Goal: Task Accomplishment & Management: Complete application form

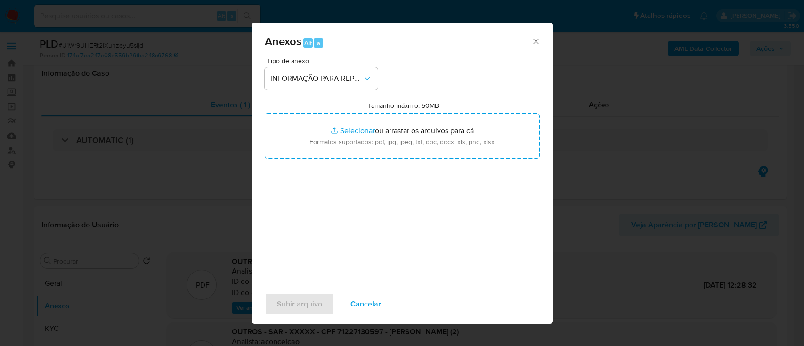
select select "10"
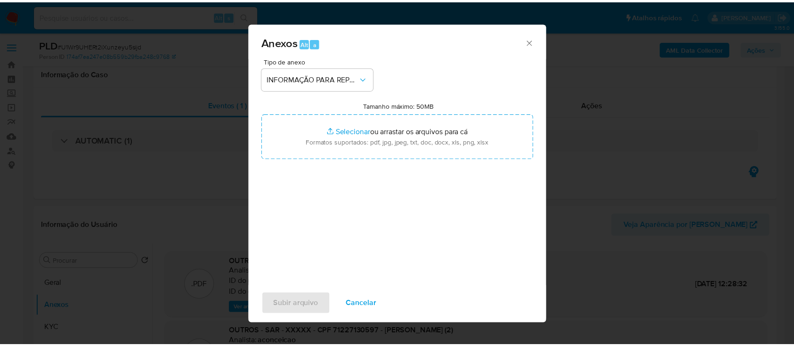
scroll to position [251, 0]
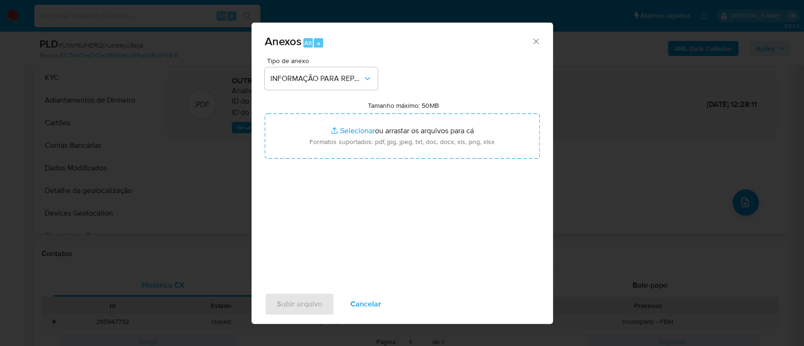
click at [373, 308] on span "Cancelar" at bounding box center [366, 304] width 31 height 21
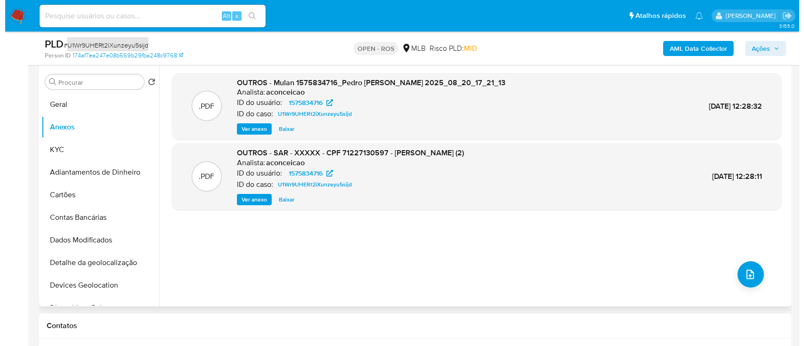
scroll to position [188, 0]
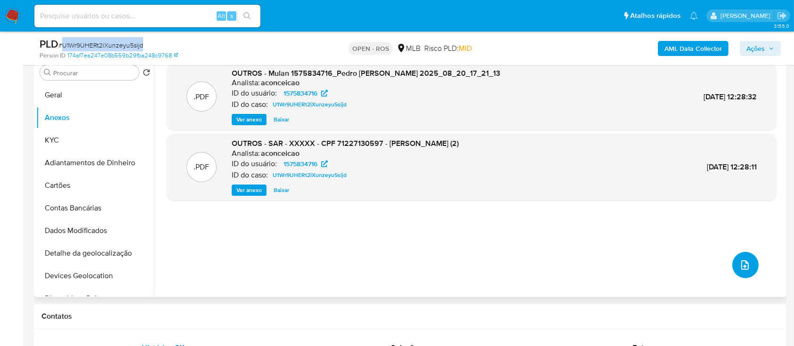
click at [746, 266] on icon "upload-file" at bounding box center [745, 265] width 11 height 11
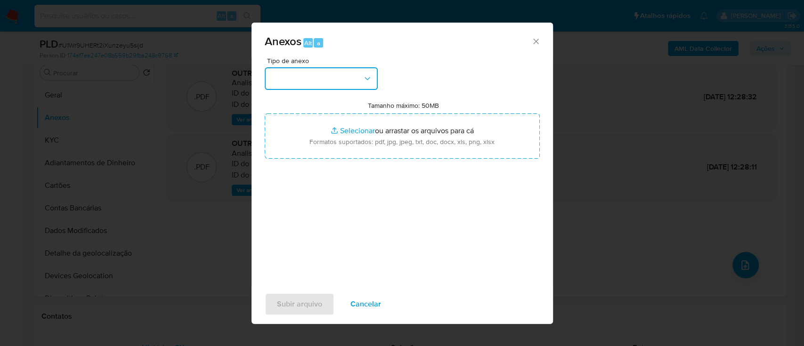
click at [365, 70] on button "button" at bounding box center [321, 78] width 113 height 23
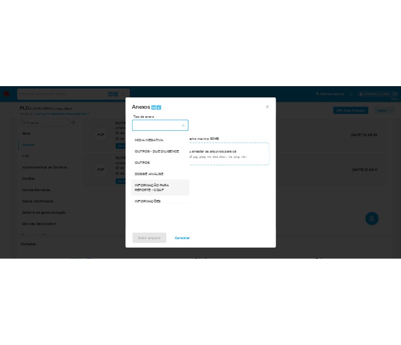
scroll to position [145, 0]
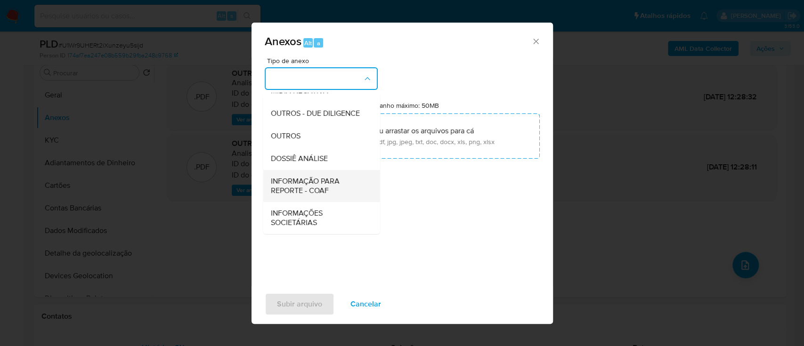
click at [314, 185] on span "INFORMAÇÃO PARA REPORTE - COAF" at bounding box center [318, 186] width 96 height 19
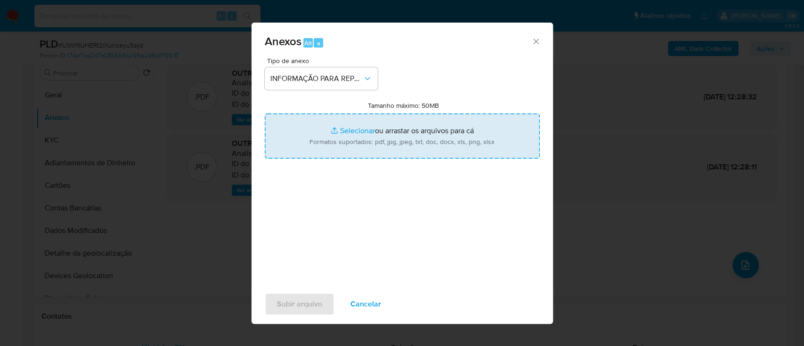
type input "C:\fakepath\SAR - U1Wr9UHERt2iXunzeyu5sijd - CPF 71227130597 - PEDRO ALVES DE M…"
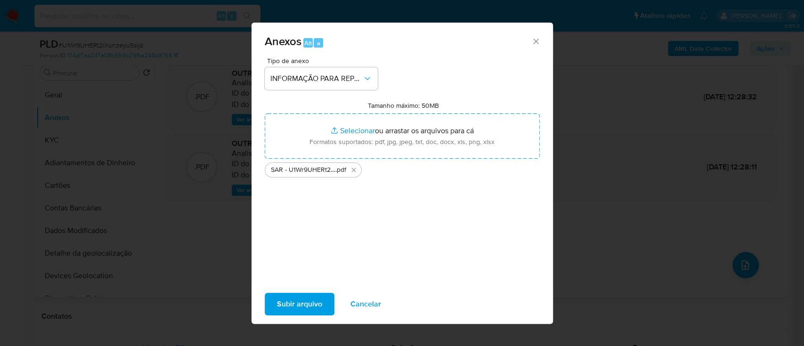
click at [310, 307] on span "Subir arquivo" at bounding box center [299, 304] width 45 height 21
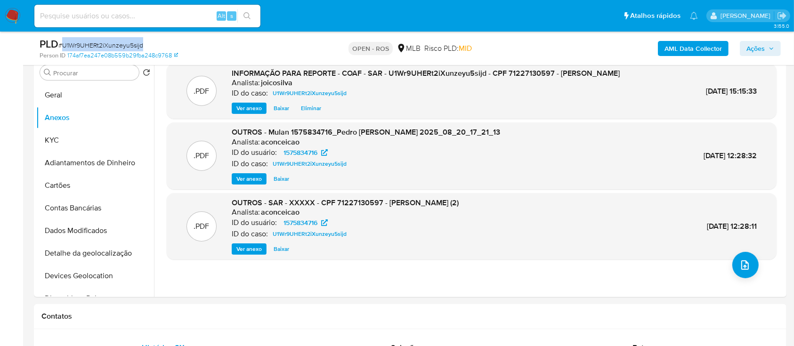
click at [766, 49] on span "Ações" at bounding box center [761, 48] width 28 height 13
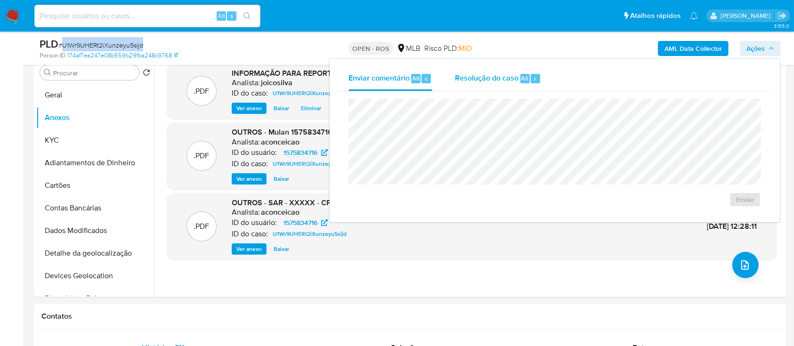
click at [480, 78] on span "Resolução do caso" at bounding box center [487, 78] width 64 height 11
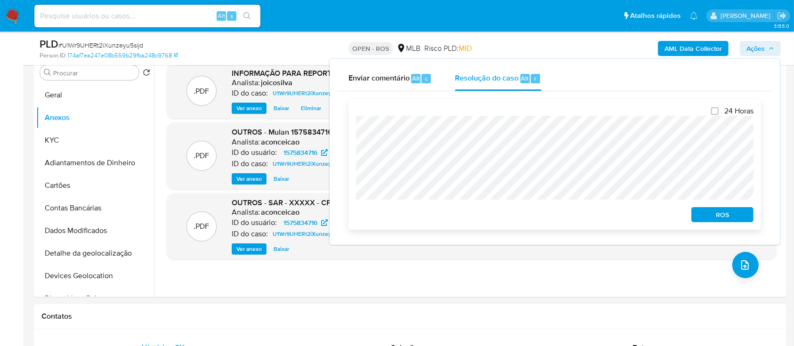
click at [744, 218] on span "ROS" at bounding box center [722, 214] width 49 height 13
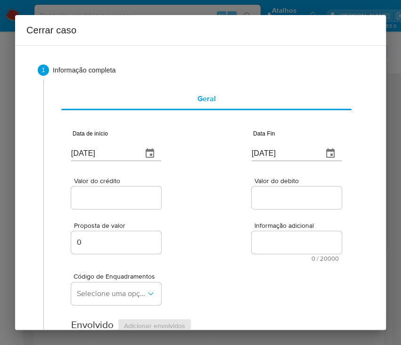
click at [109, 156] on input "25/08/2025" at bounding box center [103, 153] width 64 height 15
paste input "01/07"
type input "[DATE]"
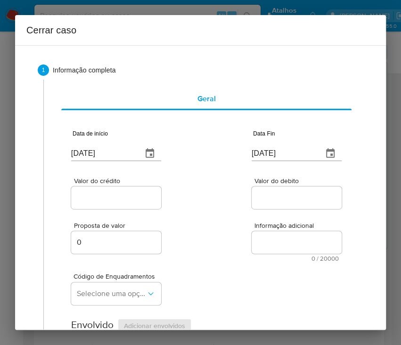
click at [220, 211] on div "Proposta de valor 0 Informação adicional 0 / 20000 20000 caracteres restantes" at bounding box center [206, 236] width 270 height 51
click at [259, 152] on input "25/08/2025" at bounding box center [284, 153] width 64 height 15
paste input "19"
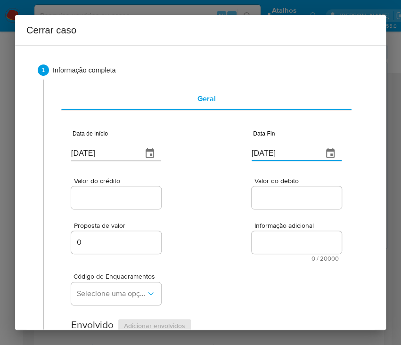
type input "19/08/2025"
drag, startPoint x: 234, startPoint y: 217, endPoint x: 164, endPoint y: 210, distance: 70.1
click at [231, 217] on div "Proposta de valor 0 Informação adicional 0 / 20000 20000 caracteres restantes" at bounding box center [206, 236] width 270 height 51
click at [118, 209] on div "Valor do crédito" at bounding box center [116, 194] width 90 height 33
click at [123, 201] on div at bounding box center [116, 198] width 90 height 23
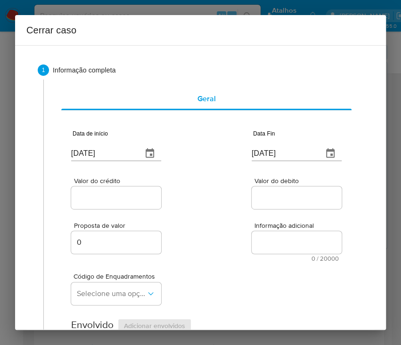
click at [123, 201] on input "Valor do crédito" at bounding box center [117, 198] width 92 height 12
click at [112, 194] on input "Valor do crédito" at bounding box center [117, 198] width 92 height 12
paste input "R$231.601"
type input "R$231.601"
click at [201, 240] on div "Proposta de valor 0 Informação adicional 0 / 20000 20000 caracteres restantes" at bounding box center [206, 236] width 270 height 51
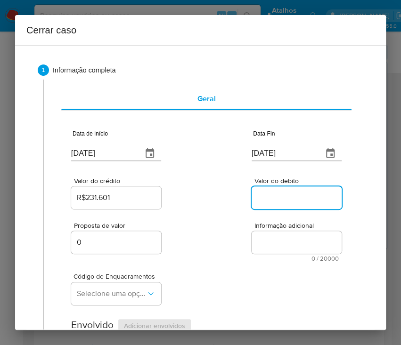
click at [256, 198] on input "Valor do debito" at bounding box center [298, 198] width 92 height 12
paste input "R$234.818"
type input "R$234.818"
drag, startPoint x: 227, startPoint y: 245, endPoint x: 55, endPoint y: 261, distance: 172.7
click at [224, 246] on div "Proposta de valor 0 Informação adicional 0 / 20000 20000 caracteres restantes" at bounding box center [206, 236] width 270 height 51
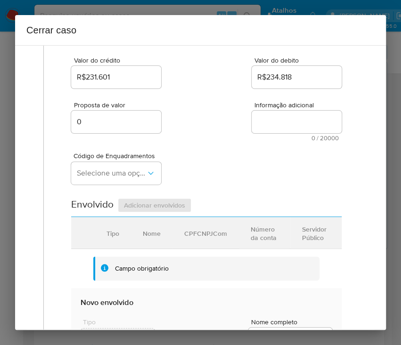
scroll to position [125, 0]
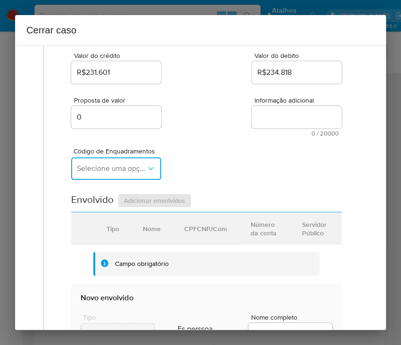
click at [107, 172] on span "Selecione uma opção" at bounding box center [111, 168] width 69 height 9
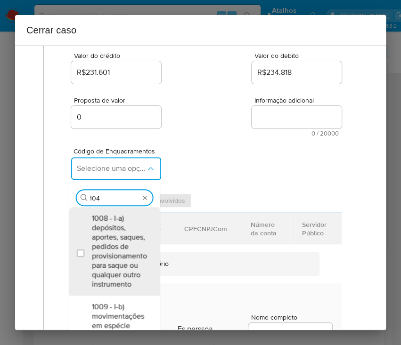
type input "1045"
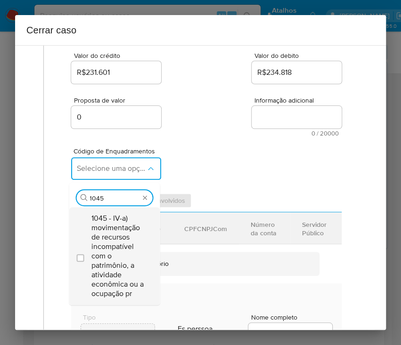
click at [121, 257] on span "1045 - IV-a) movimentação de recursos incompatível com o patrimônio, a atividad…" at bounding box center [118, 256] width 55 height 85
checkbox input "true"
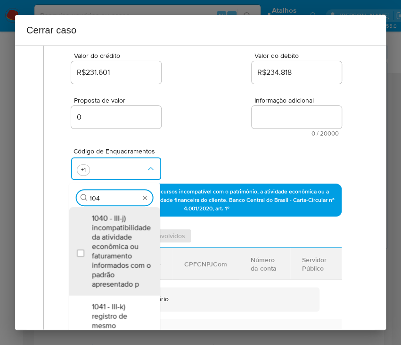
scroll to position [0, 0]
type input "1047"
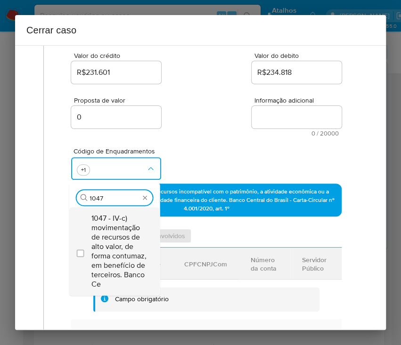
click at [123, 239] on span "1047 - IV-c) movimentação de recursos de alto valor, de forma contumaz, em bene…" at bounding box center [118, 251] width 55 height 75
checkbox input "true"
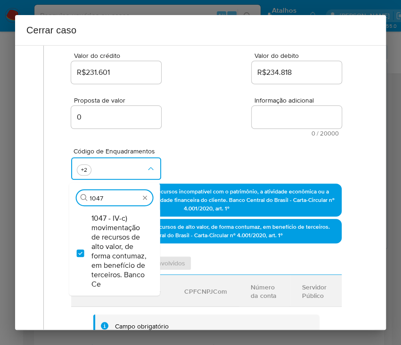
click at [239, 152] on div "Código de Enquadramentos Procurar 1047 1047 - IV-c) movimentação de recursos de…" at bounding box center [206, 160] width 270 height 47
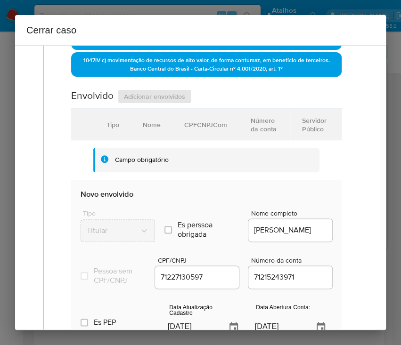
scroll to position [377, 0]
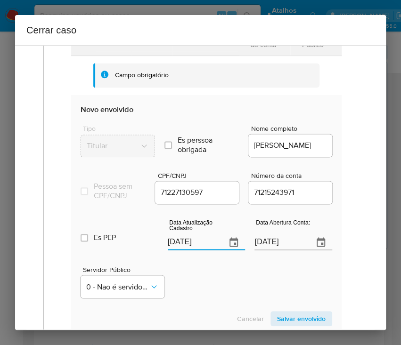
click at [190, 250] on input "[DATE]" at bounding box center [193, 242] width 51 height 15
paste input "6/05"
type input "26/05/2025"
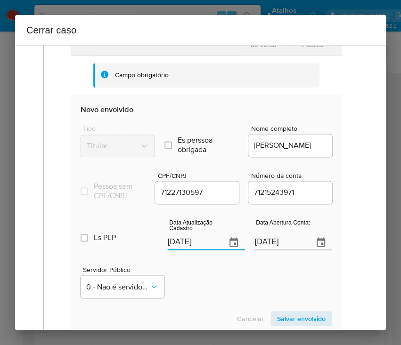
click at [205, 288] on div "Servidor Público 0 - Nao é servidor/[PERSON_NAME] possui informacao" at bounding box center [207, 278] width 252 height 47
click at [254, 250] on input "23/08/2024" at bounding box center [279, 242] width 51 height 15
click at [272, 269] on div "Servidor Público 0 - Nao é servidor/Nao possui informacao" at bounding box center [207, 278] width 252 height 47
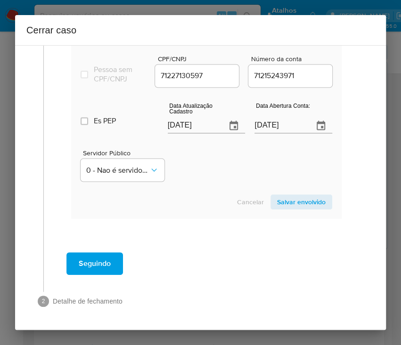
click at [294, 198] on span "Salvar envolvido" at bounding box center [301, 202] width 49 height 13
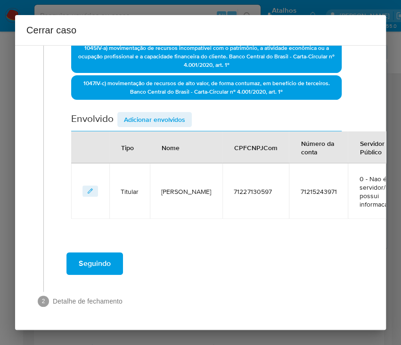
scroll to position [278, 0]
click at [160, 113] on span "Adicionar envolvidos" at bounding box center [154, 119] width 61 height 13
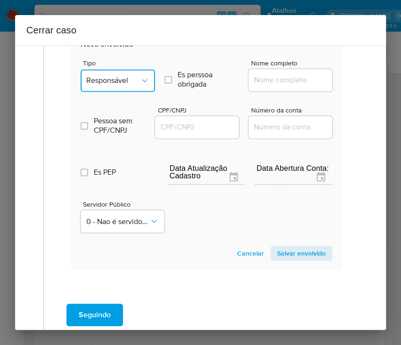
click at [115, 80] on span "Responsável" at bounding box center [113, 80] width 54 height 9
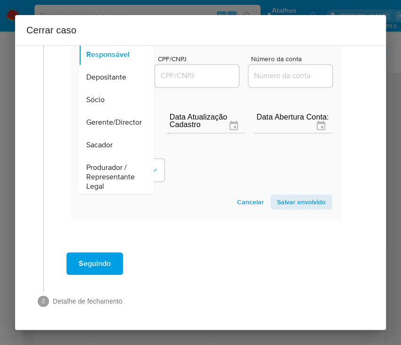
scroll to position [168, 0]
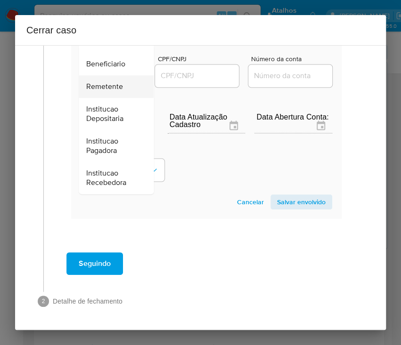
click at [109, 82] on span "Remetente" at bounding box center [104, 86] width 37 height 9
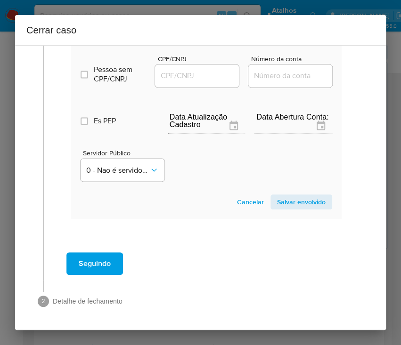
scroll to position [363, 0]
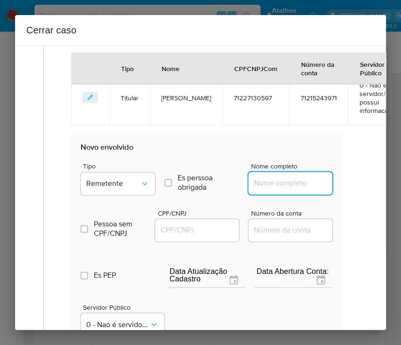
click at [256, 187] on input "Nome completo" at bounding box center [294, 183] width 92 height 12
paste input "Wendell Santiago De Menezes, 07789391542"
drag, startPoint x: 276, startPoint y: 183, endPoint x: 353, endPoint y: 186, distance: 77.3
click at [353, 186] on div "Geral Data de início 01/07/2025 Data Fin 19/08/2025 Valor do crédito R$231.601 …" at bounding box center [203, 76] width 320 height 719
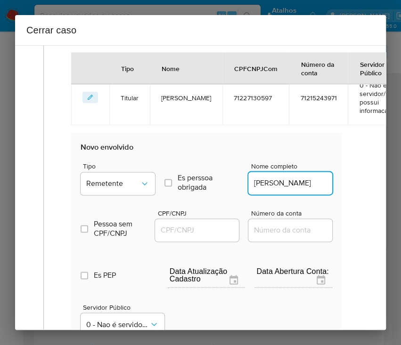
scroll to position [0, 20]
type input "Wendell Santiago De Menezes"
click at [158, 238] on div at bounding box center [197, 230] width 84 height 23
click at [179, 224] on input "CPF/CNPJ" at bounding box center [201, 230] width 92 height 12
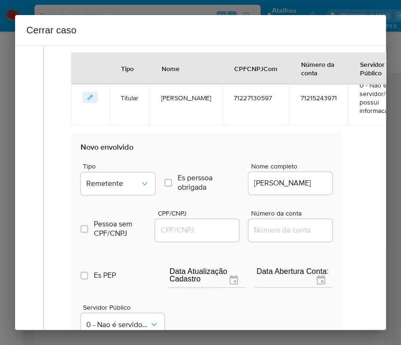
paste input "07789391542"
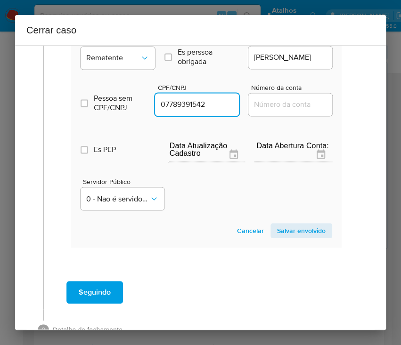
type input "7789391542"
click at [277, 231] on span "Salvar envolvido" at bounding box center [301, 230] width 49 height 13
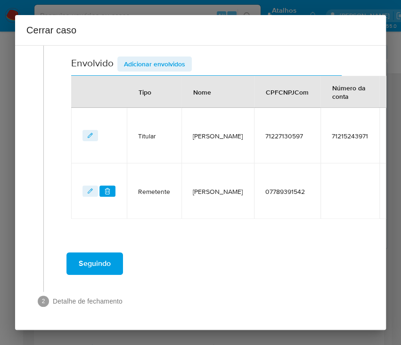
scroll to position [333, 0]
click at [169, 57] on span "Adicionar envolvidos" at bounding box center [154, 63] width 61 height 13
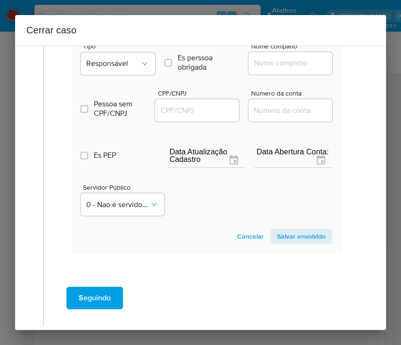
scroll to position [519, 0]
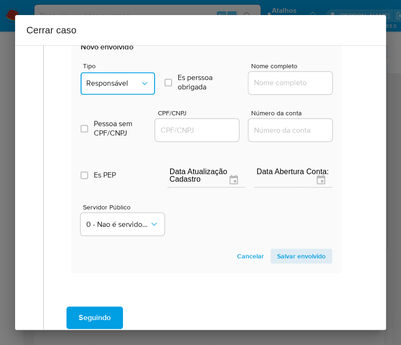
click at [134, 75] on button "Responsável" at bounding box center [118, 83] width 74 height 23
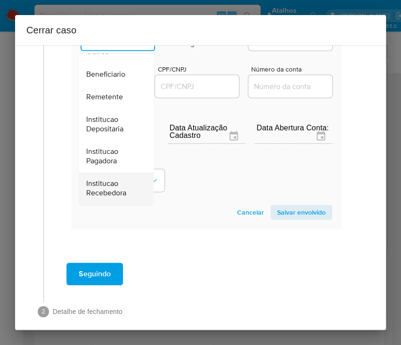
scroll to position [581, 0]
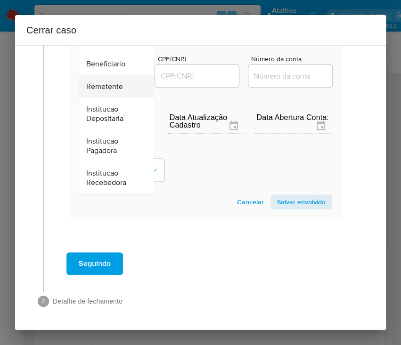
click at [110, 82] on span "Remetente" at bounding box center [104, 86] width 37 height 9
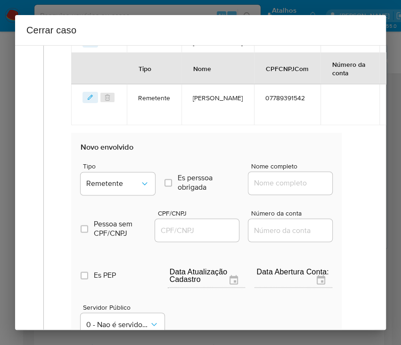
click at [269, 188] on input "Nome completo" at bounding box center [294, 183] width 92 height 12
paste input "Neemias Alves De Menezes, 01594987599"
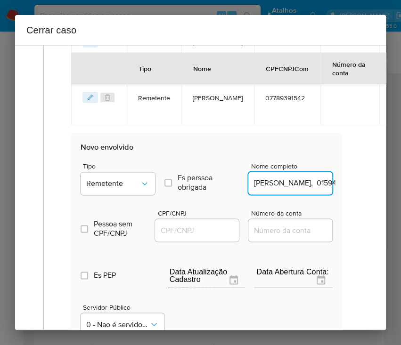
scroll to position [0, 64]
drag, startPoint x: 275, startPoint y: 185, endPoint x: 353, endPoint y: 185, distance: 77.8
click at [353, 185] on div "Geral Data de início 01/07/2025 Data Fin 19/08/2025 Valor do crédito R$231.601 …" at bounding box center [203, 48] width 320 height 774
type input "Neemias Alves De Menezes"
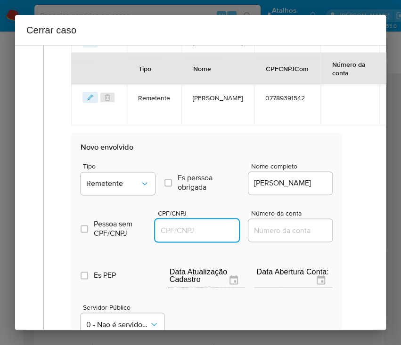
click at [166, 229] on input "CPF/CNPJ" at bounding box center [201, 230] width 92 height 12
paste input "01594987599"
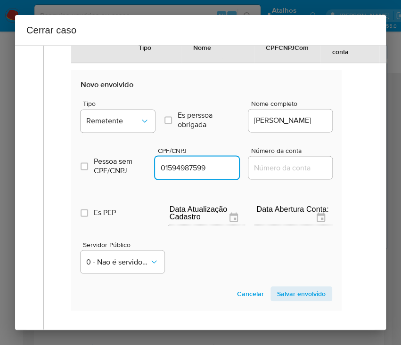
type input "1594987599"
click at [281, 287] on span "Salvar envolvido" at bounding box center [301, 293] width 49 height 13
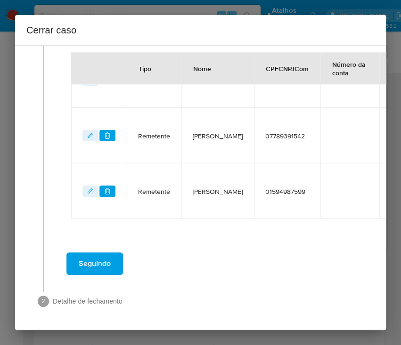
scroll to position [388, 0]
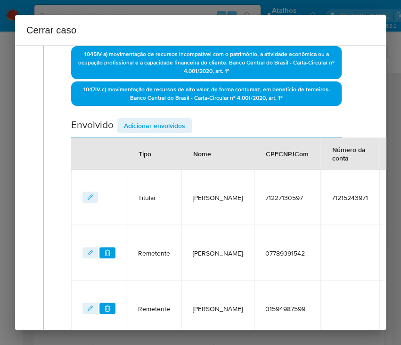
click at [149, 123] on span "Adicionar envolvidos" at bounding box center [154, 125] width 61 height 13
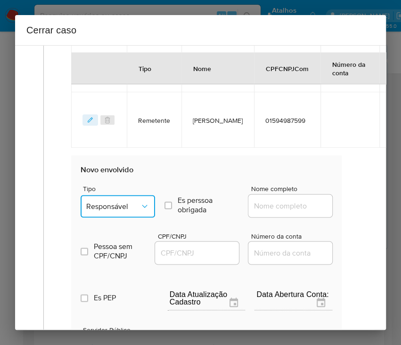
click at [118, 203] on span "Responsável" at bounding box center [113, 206] width 54 height 9
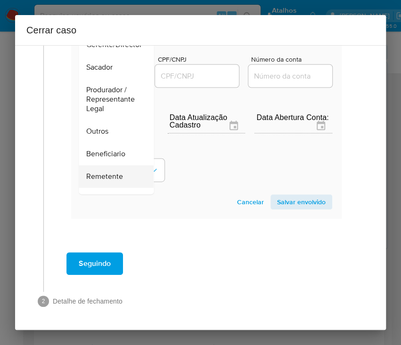
scroll to position [167, 0]
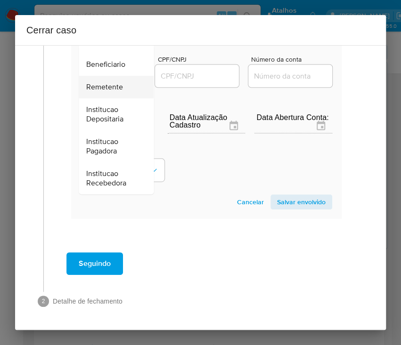
click at [119, 82] on span "Remetente" at bounding box center [104, 86] width 37 height 9
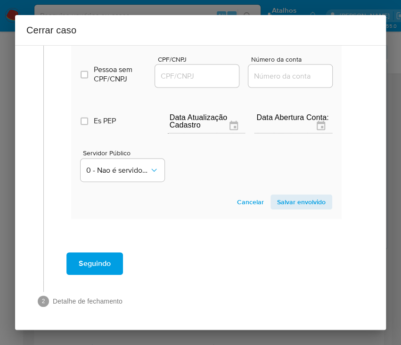
scroll to position [474, 0]
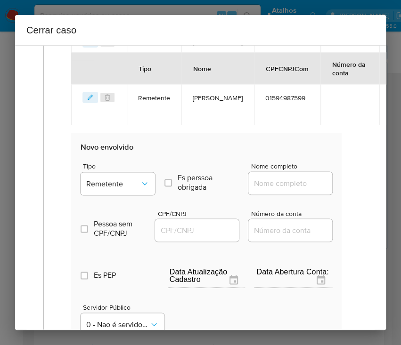
click at [256, 178] on input "Nome completo" at bounding box center [294, 183] width 92 height 12
paste input "Henrique Cunha De Lima, 07764566527"
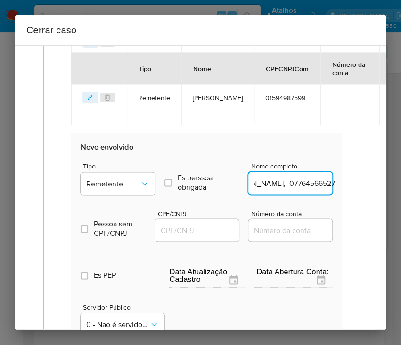
scroll to position [474, 40]
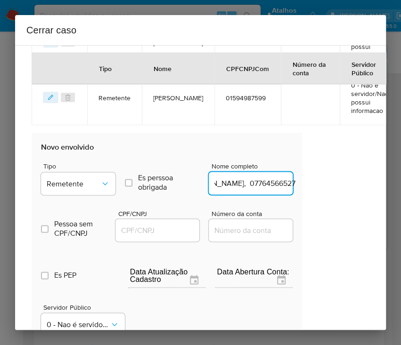
drag, startPoint x: 275, startPoint y: 184, endPoint x: 393, endPoint y: 183, distance: 117.8
click at [393, 183] on div "Cerrar caso 1 Informação completa Geral Data de início 01/07/2025 Data Fin 19/0…" at bounding box center [200, 172] width 401 height 345
type input "Henrique Cunha De Lima"
click at [157, 228] on input "CPF/CNPJ" at bounding box center [161, 230] width 92 height 12
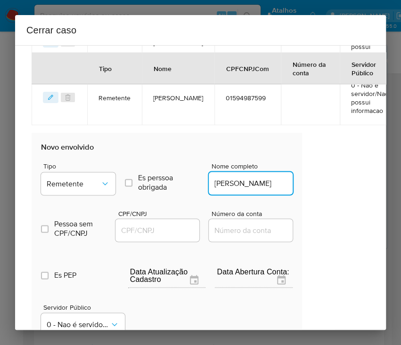
scroll to position [0, 0]
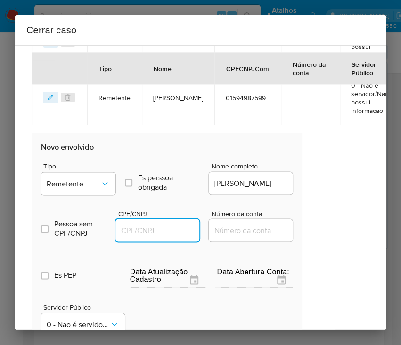
paste input "07764566527"
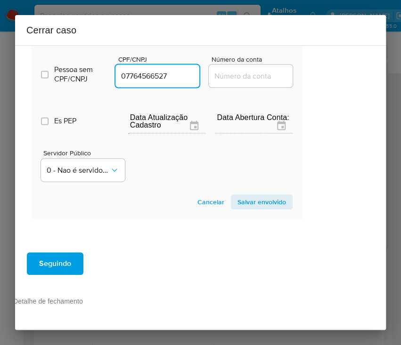
type input "7764566527"
click at [246, 197] on span "Salvar envolvido" at bounding box center [261, 202] width 49 height 13
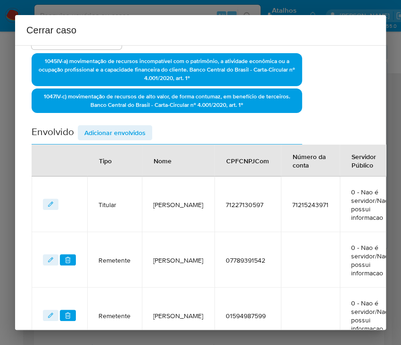
click at [118, 132] on span "Adicionar envolvidos" at bounding box center [114, 132] width 61 height 13
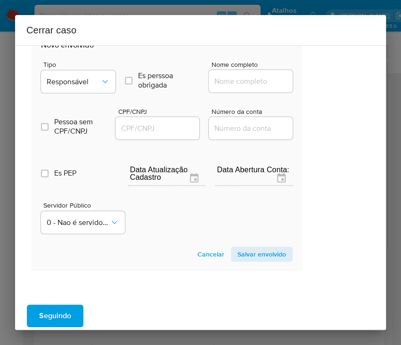
scroll to position [633, 40]
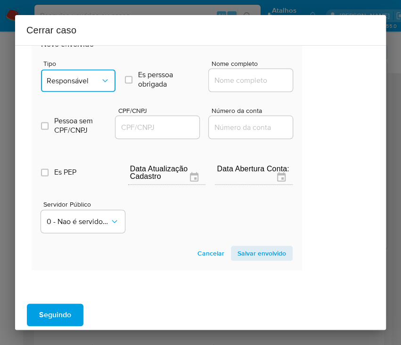
click at [86, 76] on span "Responsável" at bounding box center [74, 80] width 54 height 9
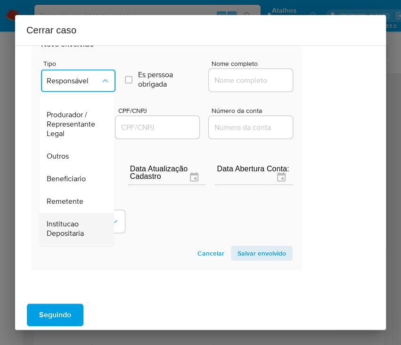
scroll to position [167, 0]
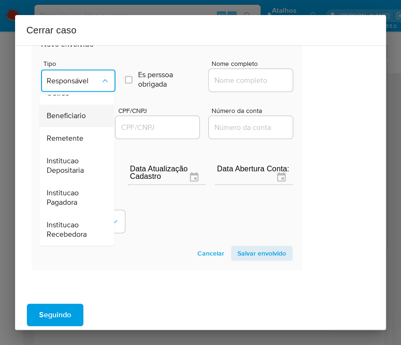
click at [79, 115] on span "Beneficiario" at bounding box center [66, 115] width 39 height 9
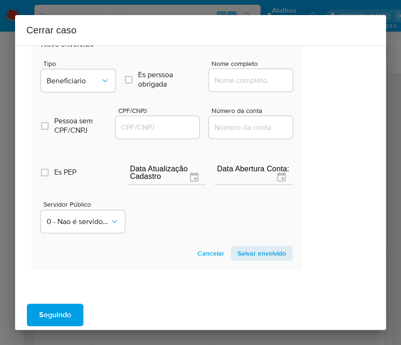
drag, startPoint x: 222, startPoint y: 80, endPoint x: 237, endPoint y: 85, distance: 15.8
click at [222, 80] on input "Nome completo" at bounding box center [255, 80] width 92 height 12
paste input "Marcio Jose Dos Santos Lubarino, 07790218514"
drag, startPoint x: 237, startPoint y: 81, endPoint x: 305, endPoint y: 84, distance: 67.9
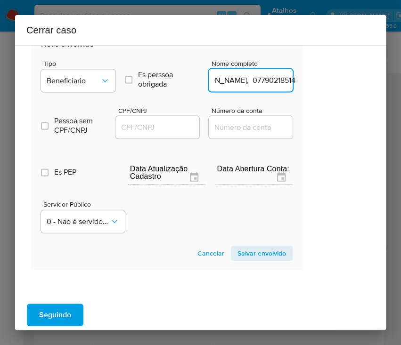
type input "Marcio Jose Dos Santos Lubarino"
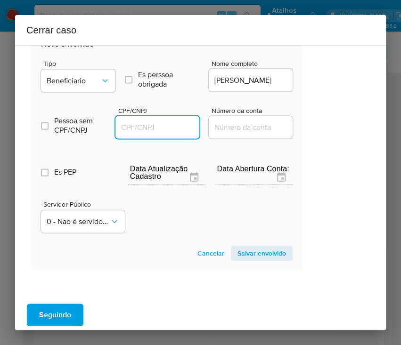
click at [169, 129] on input "CPF/CNPJ" at bounding box center [161, 127] width 92 height 12
paste input "07790218514"
type input "7790218514"
click at [241, 254] on span "Salvar envolvido" at bounding box center [261, 253] width 49 height 13
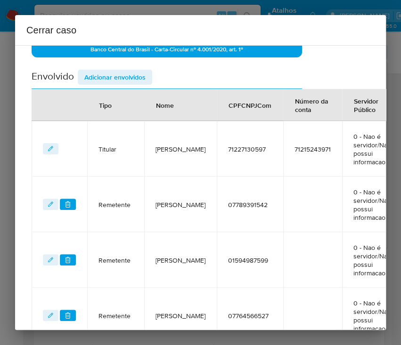
click at [122, 77] on span "Adicionar envolvidos" at bounding box center [114, 77] width 61 height 13
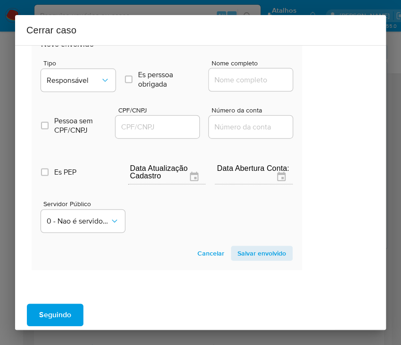
click at [79, 62] on span "Tipo" at bounding box center [80, 63] width 74 height 7
click at [82, 81] on span "Responsável" at bounding box center [74, 80] width 54 height 9
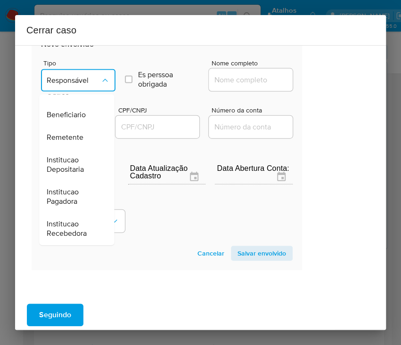
click at [79, 118] on span "Beneficiario" at bounding box center [66, 115] width 39 height 9
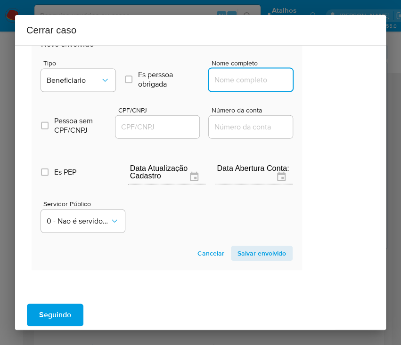
click at [233, 77] on input "Nome completo" at bounding box center [255, 80] width 92 height 12
paste input "Wanderley Alves Rodrigues, 78553172520"
drag, startPoint x: 237, startPoint y: 82, endPoint x: 321, endPoint y: 89, distance: 83.6
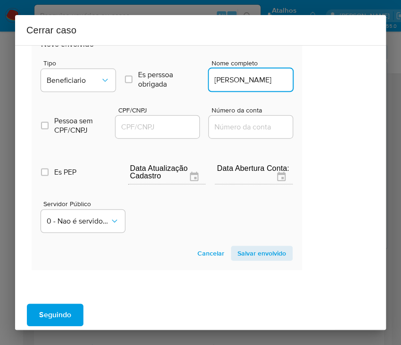
type input "Wanderley Alves Rodrigues"
click at [157, 123] on input "CPF/CNPJ" at bounding box center [161, 127] width 92 height 12
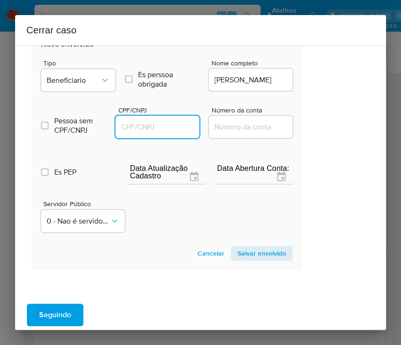
paste input "78553172520"
type input "78553172520"
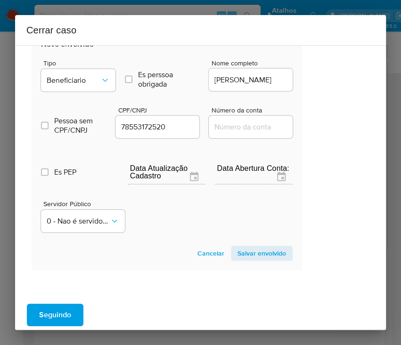
click at [273, 253] on span "Salvar envolvido" at bounding box center [261, 253] width 49 height 13
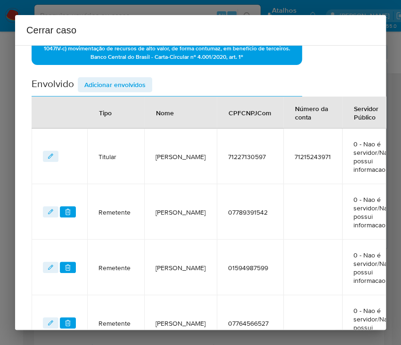
click at [128, 82] on span "Adicionar envolvidos" at bounding box center [114, 84] width 61 height 13
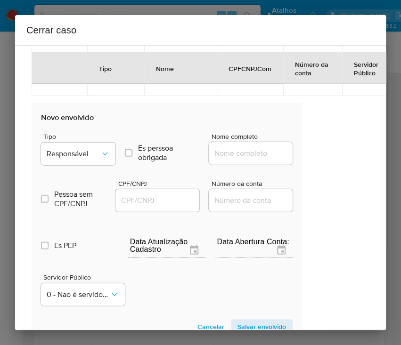
scroll to position [744, 40]
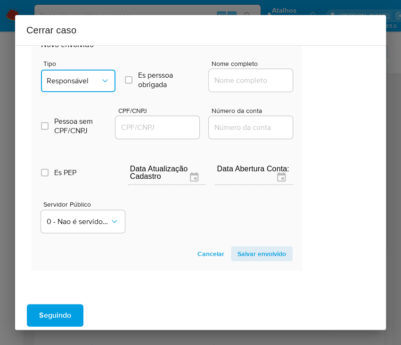
click at [83, 78] on span "Responsável" at bounding box center [74, 80] width 54 height 9
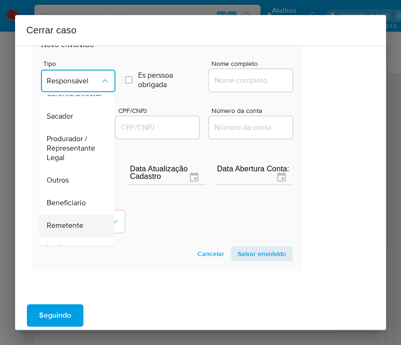
scroll to position [125, 0]
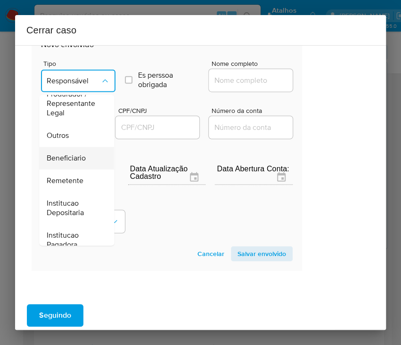
click at [66, 157] on span "Beneficiario" at bounding box center [66, 158] width 39 height 9
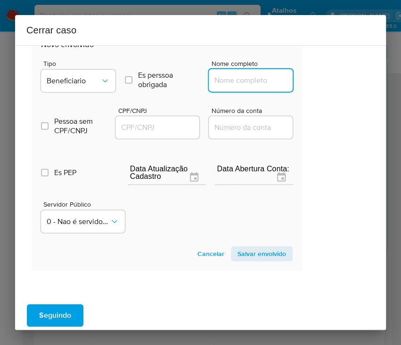
click at [227, 75] on input "Nome completo" at bounding box center [255, 80] width 92 height 12
paste input "Jose Nilson De Melo, 39485005504"
drag, startPoint x: 239, startPoint y: 82, endPoint x: 316, endPoint y: 87, distance: 76.5
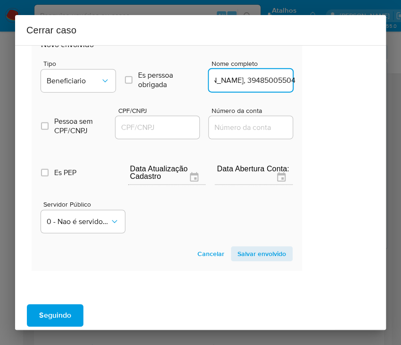
drag, startPoint x: 276, startPoint y: 113, endPoint x: 262, endPoint y: 150, distance: 39.4
click at [268, 132] on div "Número da conta" at bounding box center [251, 123] width 84 height 33
click at [278, 80] on input "Jose Nilson De Melo, 39485005504" at bounding box center [255, 80] width 92 height 12
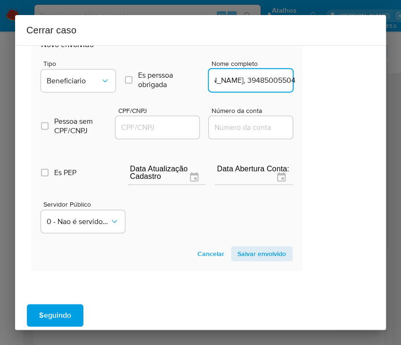
drag, startPoint x: 275, startPoint y: 84, endPoint x: 327, endPoint y: 83, distance: 51.8
click at [327, 83] on div "1 Informação completa Geral Data de início 01/07/2025 Data Fin 19/08/2025 Valor…" at bounding box center [200, 187] width 371 height 285
type input "Jose Nilson De Melo"
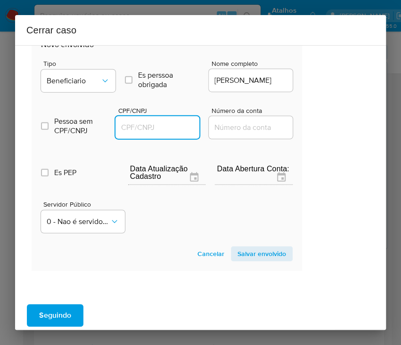
drag, startPoint x: 162, startPoint y: 130, endPoint x: 170, endPoint y: 132, distance: 8.5
click at [162, 130] on input "CPF/CNPJ" at bounding box center [161, 128] width 92 height 12
paste input "39485005504"
type input "39485005504"
click at [246, 253] on span "Salvar envolvido" at bounding box center [261, 253] width 49 height 13
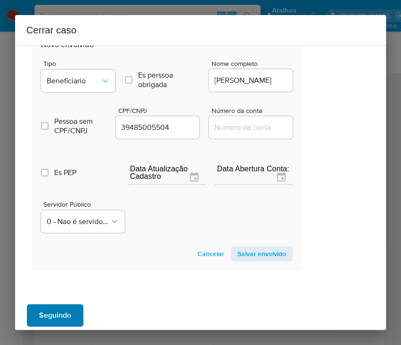
scroll to position [611, 40]
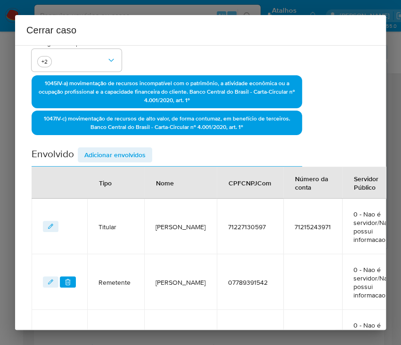
click at [117, 148] on span "Adicionar envolvidos" at bounding box center [114, 154] width 61 height 13
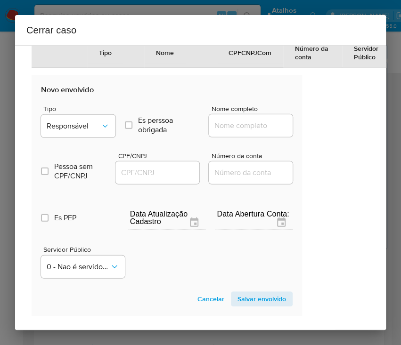
scroll to position [799, 40]
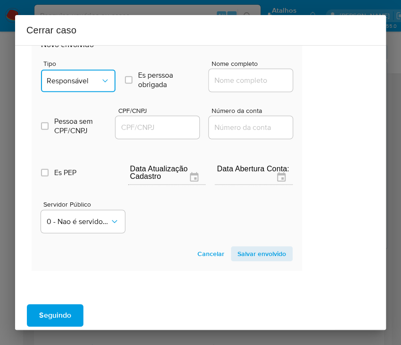
click at [85, 77] on span "Responsável" at bounding box center [74, 80] width 54 height 9
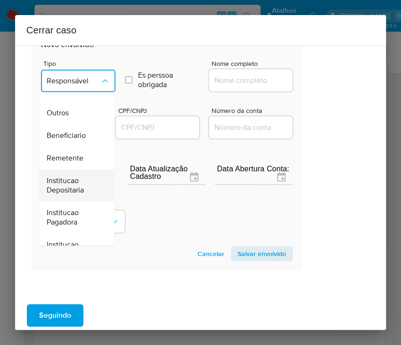
scroll to position [167, 0]
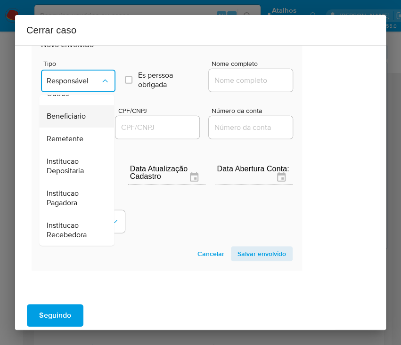
click at [82, 115] on span "Beneficiario" at bounding box center [66, 116] width 39 height 9
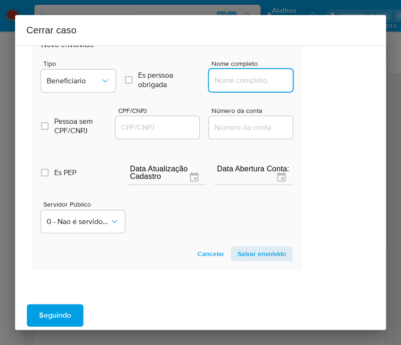
click at [228, 81] on input "Nome completo" at bounding box center [255, 80] width 92 height 12
paste input "Aelson Costa Dos Santos, 57521581504"
drag, startPoint x: 240, startPoint y: 81, endPoint x: 323, endPoint y: 84, distance: 83.0
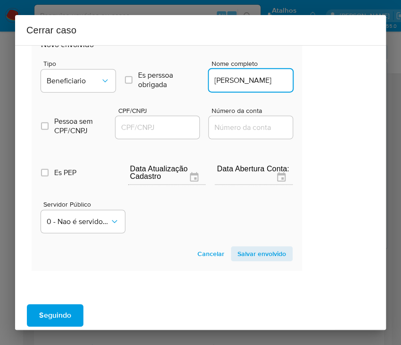
scroll to position [0, 2]
type input "Aelson Costa Dos Santos"
click at [180, 126] on input "CPF/CNPJ" at bounding box center [161, 128] width 92 height 12
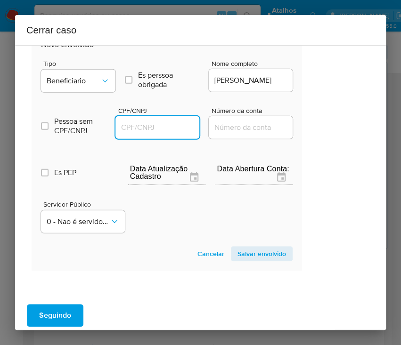
paste input "57521581504"
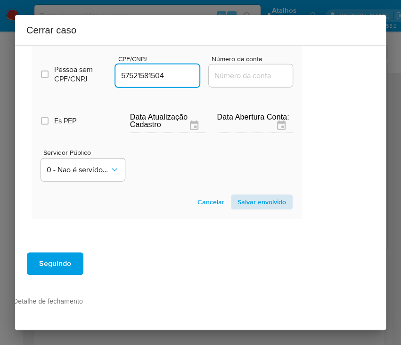
type input "57521581504"
click at [245, 196] on span "Salvar envolvido" at bounding box center [261, 202] width 49 height 13
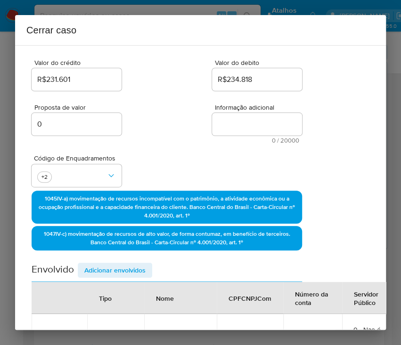
scroll to position [38, 40]
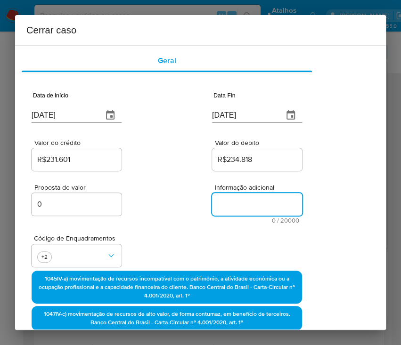
click at [235, 198] on textarea "Informação adicional" at bounding box center [257, 204] width 90 height 23
paste textarea "Informações do Cliente Pedro Alves de Menezes, CPF 71227130597, 52 anos, reside…"
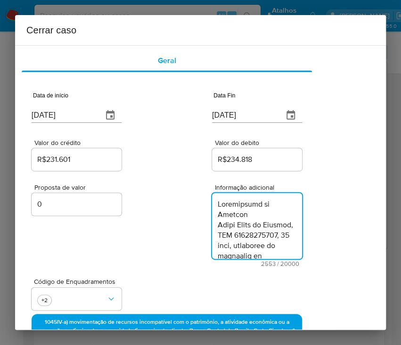
scroll to position [1858, 0]
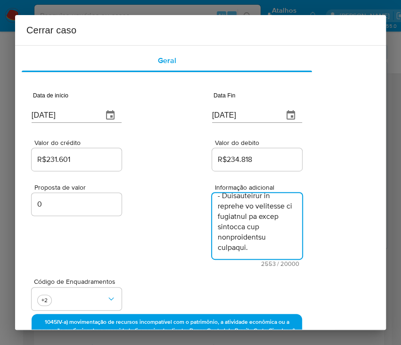
type textarea "Informações do Cliente Pedro Alves de Menezes, CPF 71227130597, 52 anos, reside…"
click at [152, 237] on div "Proposta de valor 0 Informação adicional 2553 / 20000 17447 caracteres restantes" at bounding box center [167, 220] width 270 height 94
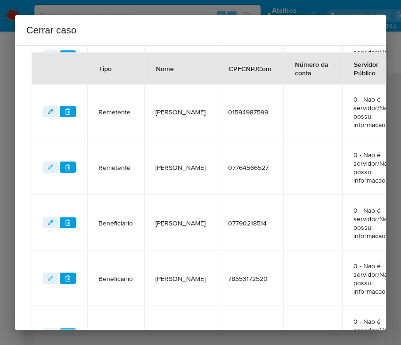
scroll to position [710, 40]
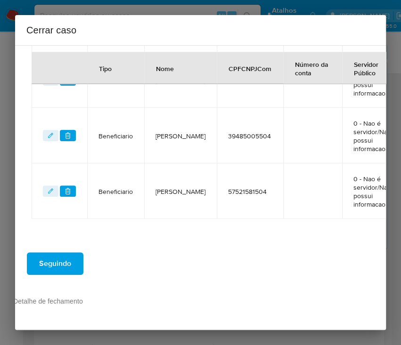
click at [65, 254] on span "Seguindo" at bounding box center [55, 264] width 32 height 21
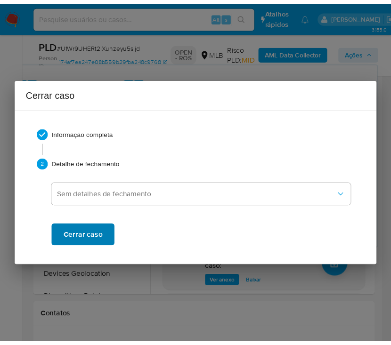
scroll to position [1754, 0]
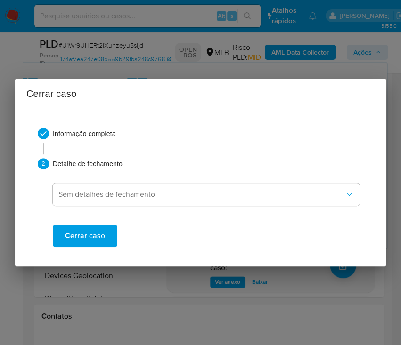
click at [76, 244] on span "Cerrar caso" at bounding box center [85, 236] width 40 height 21
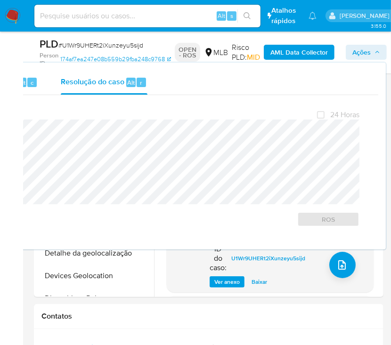
click at [86, 47] on span "# U1Wr9UHERt2iXunzeyu5sijd" at bounding box center [100, 45] width 85 height 9
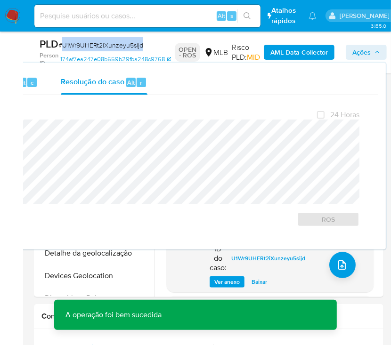
copy span "U1Wr9UHERt2iXunzeyu5sijd"
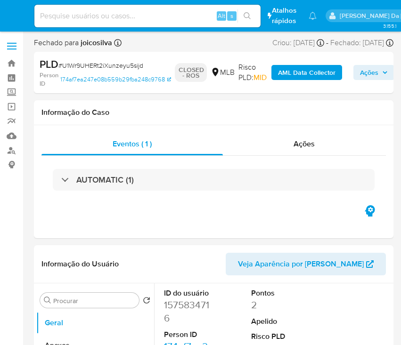
select select "10"
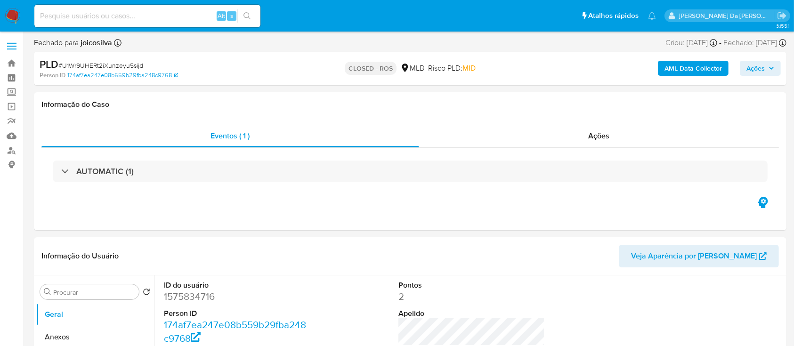
click at [9, 13] on img at bounding box center [13, 16] width 16 height 16
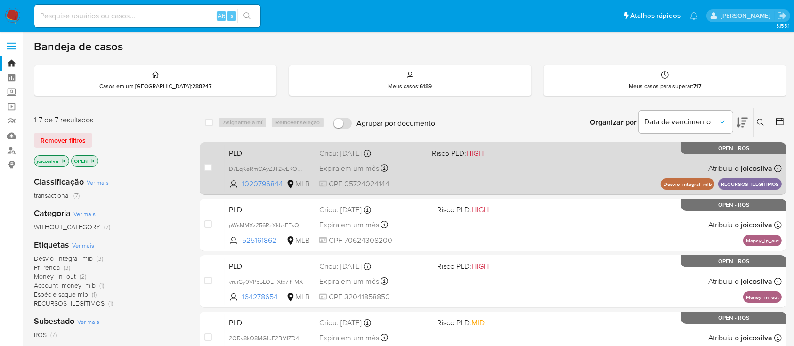
click at [581, 169] on div "PLD D7EqKeRmCAyZJT2wEKOJkb0d 1020796844 MLB Risco PLD: HIGH Criou: 12/08/2025 C…" at bounding box center [503, 169] width 557 height 48
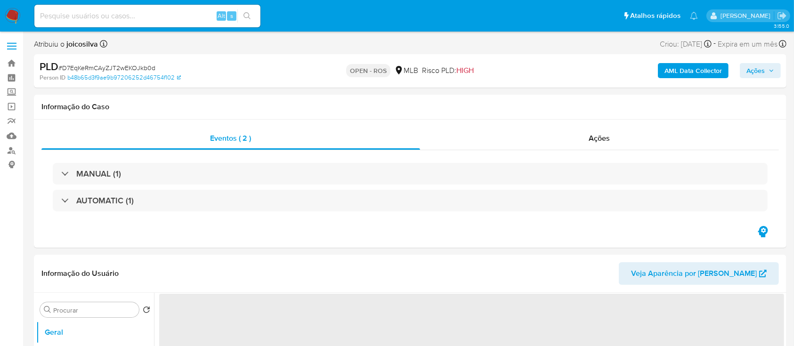
click at [125, 69] on span "# D7EqKeRmCAyZJT2wEKOJkb0d" at bounding box center [106, 67] width 97 height 9
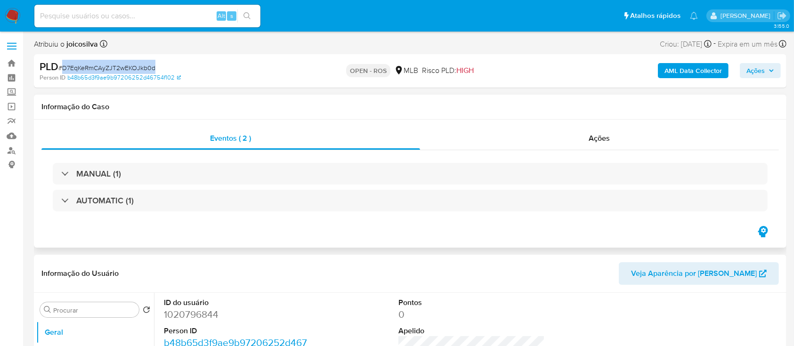
select select "10"
copy span "D7EqKeRmCAyZJT2wEKOJkb0d"
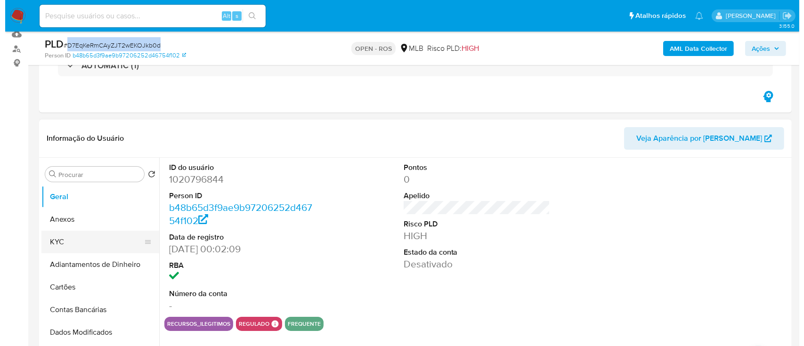
scroll to position [188, 0]
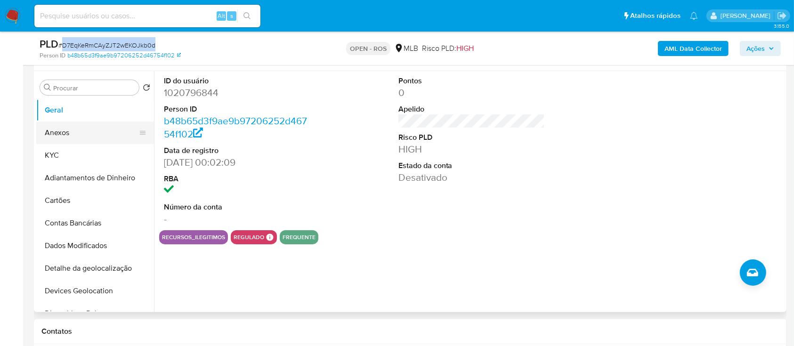
click at [79, 134] on button "Anexos" at bounding box center [91, 133] width 110 height 23
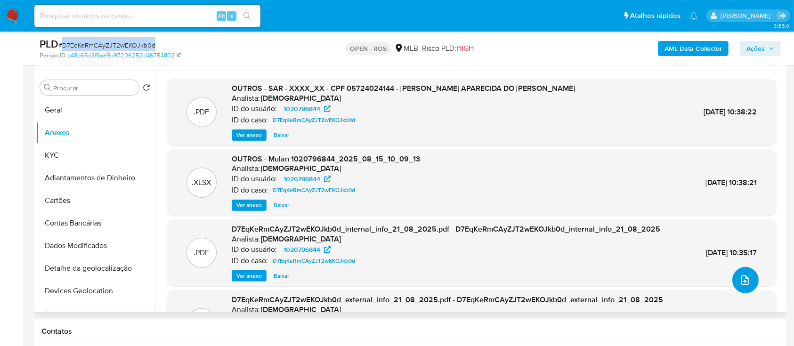
click at [742, 278] on icon "upload-file" at bounding box center [746, 280] width 8 height 9
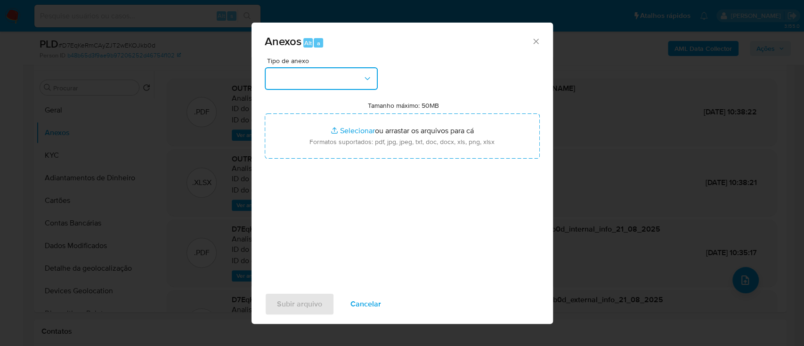
click at [319, 78] on button "button" at bounding box center [321, 78] width 113 height 23
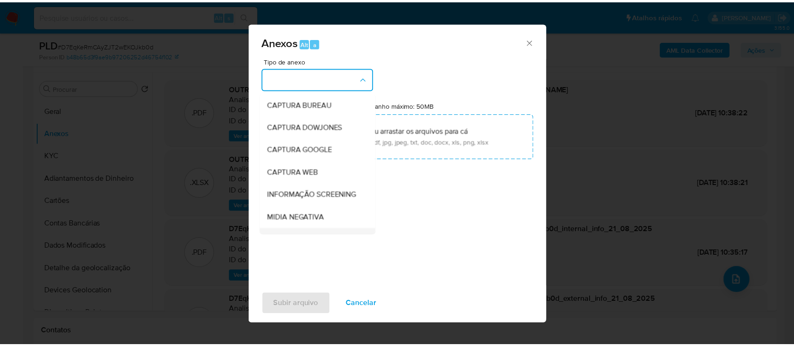
scroll to position [145, 0]
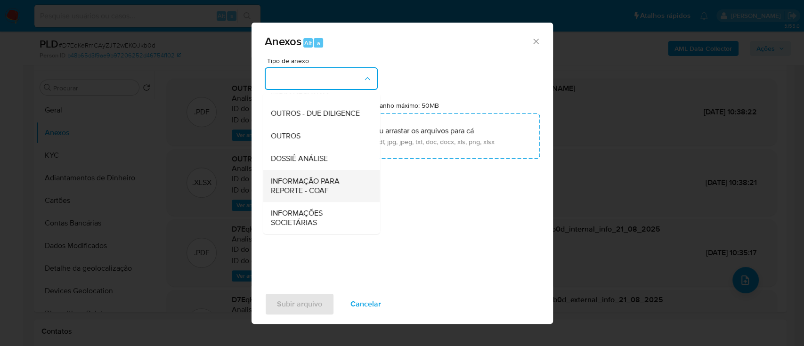
click at [319, 184] on span "INFORMAÇÃO PARA REPORTE - COAF" at bounding box center [318, 186] width 96 height 19
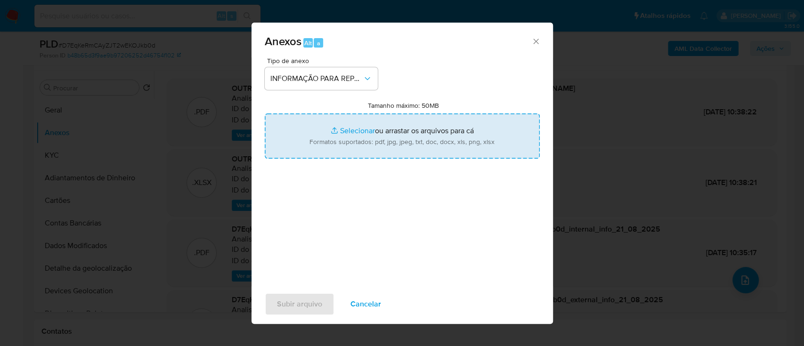
type input "C:\fakepath\SAR - D7EqKeRmCAyZJT2wEKOJkb0d - CPF 05724024144 - KAROLAINE APAREC…"
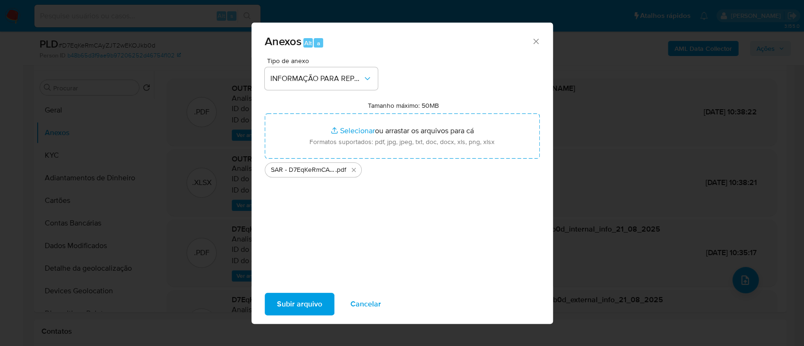
click at [293, 299] on span "Subir arquivo" at bounding box center [299, 304] width 45 height 21
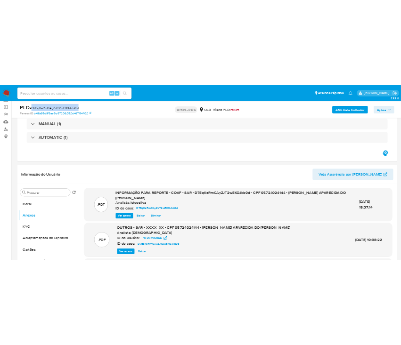
scroll to position [63, 0]
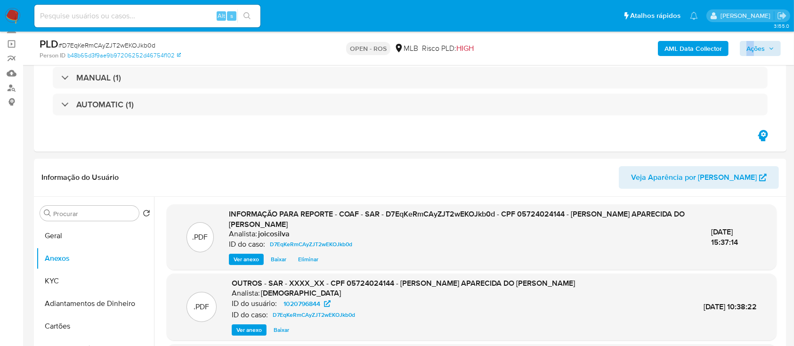
drag, startPoint x: 752, startPoint y: 39, endPoint x: 754, endPoint y: 44, distance: 5.5
click at [754, 44] on div "AML Data Collector Ações" at bounding box center [659, 48] width 245 height 22
click at [755, 44] on span "Ações" at bounding box center [756, 48] width 18 height 15
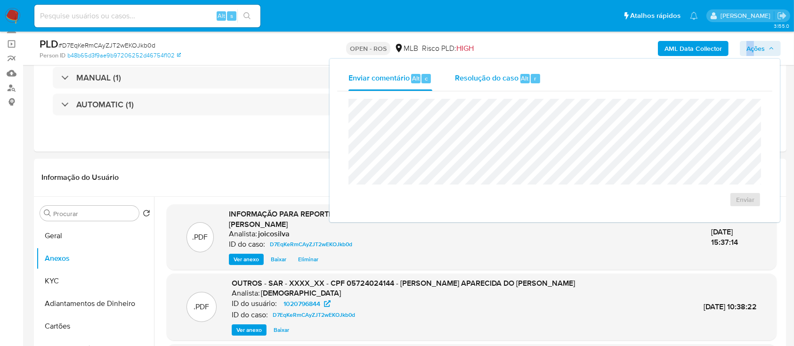
click at [490, 74] on span "Resolução do caso" at bounding box center [487, 78] width 64 height 11
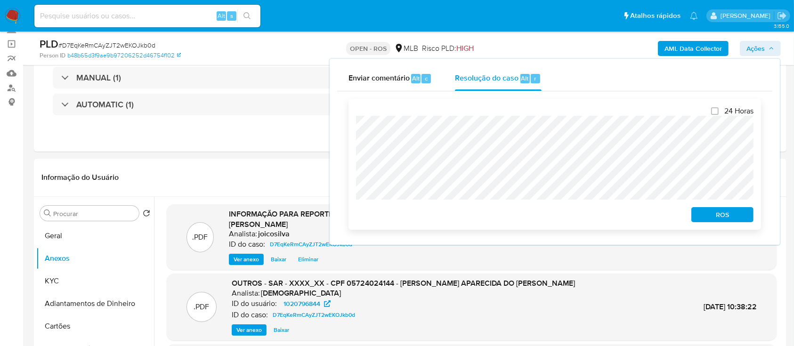
click at [735, 224] on div "24 Horas ROS" at bounding box center [555, 164] width 413 height 131
click at [737, 217] on span "ROS" at bounding box center [722, 214] width 49 height 13
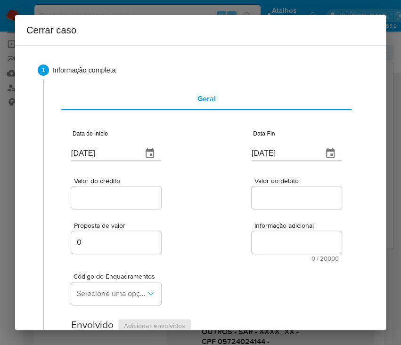
click at [107, 155] on input "25/08/2025" at bounding box center [103, 153] width 64 height 15
paste input "01/07"
type input "01/07/2025"
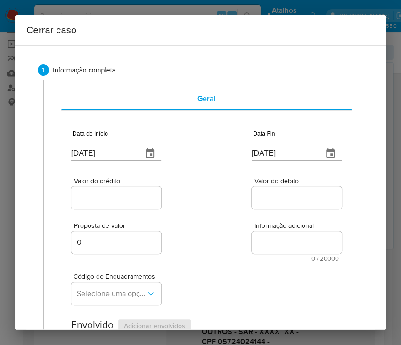
drag, startPoint x: 201, startPoint y: 176, endPoint x: 19, endPoint y: 232, distance: 190.5
click at [201, 176] on div "Valor do crédito Valor do debito" at bounding box center [206, 188] width 270 height 45
click at [279, 153] on input "25/08/2025" at bounding box center [284, 153] width 64 height 15
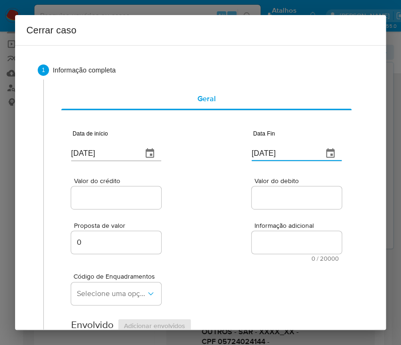
paste input "9/07"
type input "29/07/2025"
click at [241, 204] on div "Valor do crédito Valor do debito" at bounding box center [206, 188] width 270 height 45
click at [137, 208] on div at bounding box center [116, 198] width 90 height 23
drag, startPoint x: 139, startPoint y: 198, endPoint x: 76, endPoint y: 229, distance: 70.4
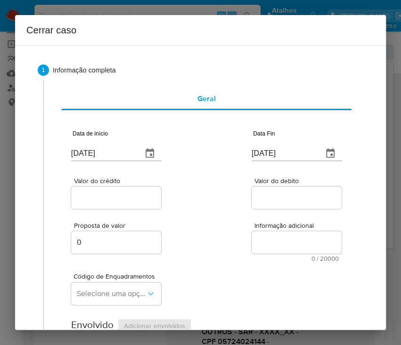
click at [139, 199] on input "Valor do crédito" at bounding box center [117, 198] width 92 height 12
click at [102, 196] on input "Valor do crédito" at bounding box center [117, 198] width 92 height 12
paste input "R$145.503"
type input "R$145.503"
click at [254, 219] on div "Proposta de valor 0 Informação adicional 0 / 20000 20000 caracteres restantes" at bounding box center [206, 236] width 270 height 51
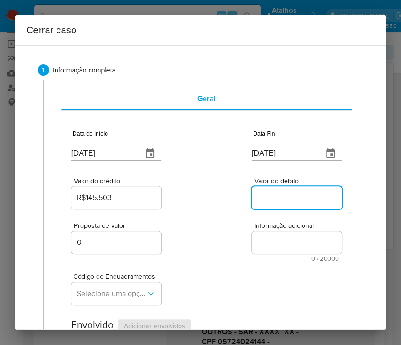
click at [291, 201] on input "Valor do debito" at bounding box center [298, 198] width 92 height 12
paste input "R$145.503"
type input "R$145.503"
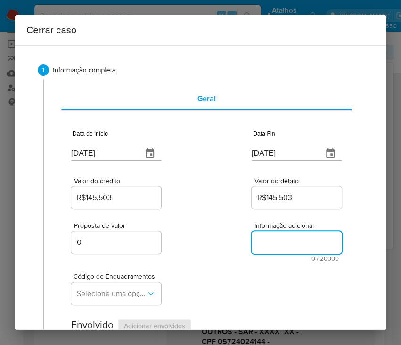
drag, startPoint x: 245, startPoint y: 252, endPoint x: 124, endPoint y: 260, distance: 121.4
click at [242, 252] on div "Proposta de valor 0 Informação adicional 0 / 20000 20000 caracteres restantes" at bounding box center [206, 236] width 270 height 51
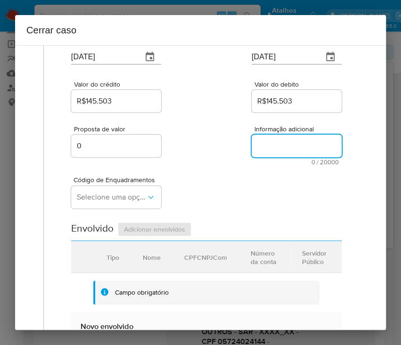
scroll to position [125, 0]
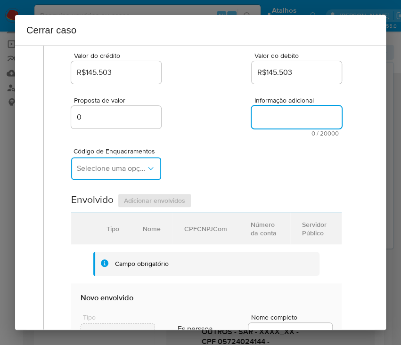
click at [127, 158] on button "Selecione uma opção" at bounding box center [116, 168] width 90 height 23
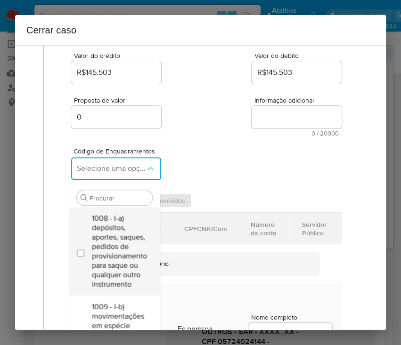
click at [117, 241] on span "1008 - I-a) depósitos, aportes, saques, pedidos de provisionamento para saque o…" at bounding box center [118, 251] width 55 height 75
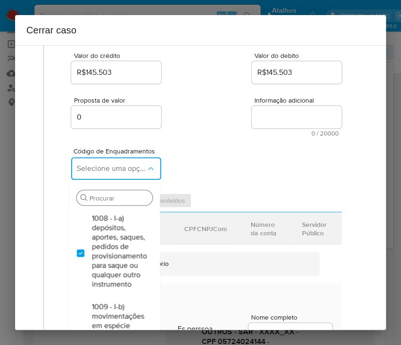
checkbox input "true"
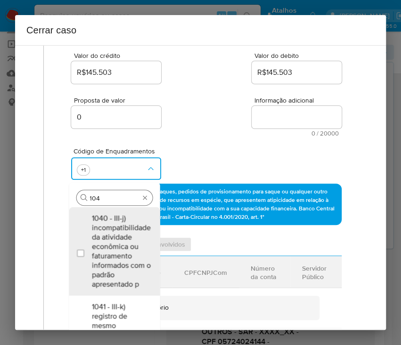
type input "1045"
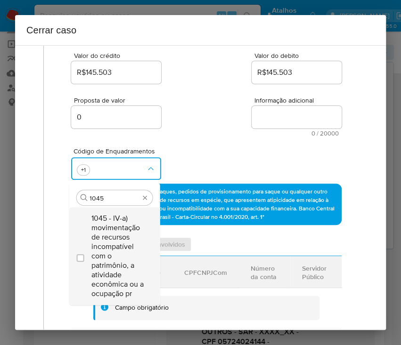
click at [128, 245] on span "1045 - IV-a) movimentação de recursos incompatível com o patrimônio, a atividad…" at bounding box center [118, 256] width 55 height 85
checkbox input "true"
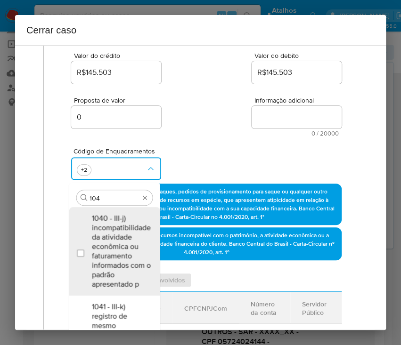
scroll to position [0, 0]
type input "1047"
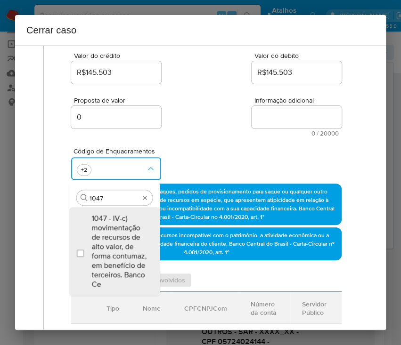
click at [128, 245] on span "1047 - IV-c) movimentação de recursos de alto valor, de forma contumaz, em bene…" at bounding box center [118, 251] width 55 height 75
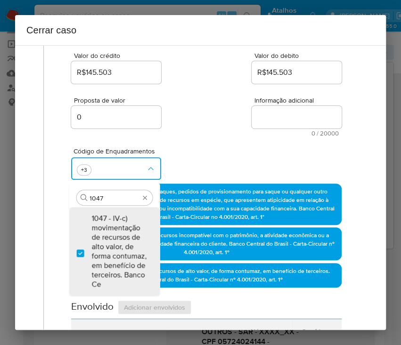
checkbox input "true"
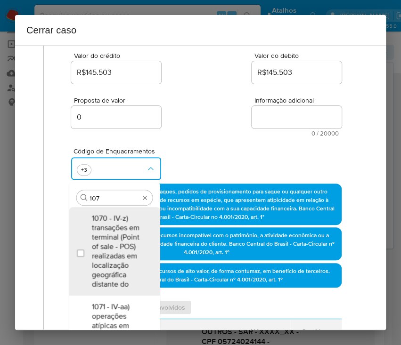
type input "1074"
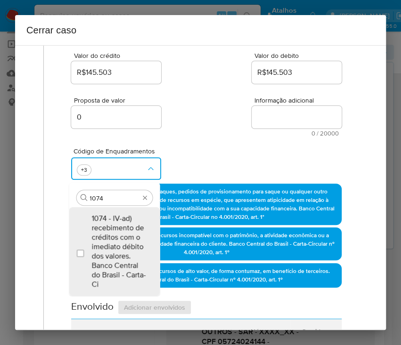
click at [128, 245] on span "1074 - IV-ad) recebimento de créditos com o imediato débito dos valores. Banco …" at bounding box center [118, 251] width 55 height 75
checkbox input "true"
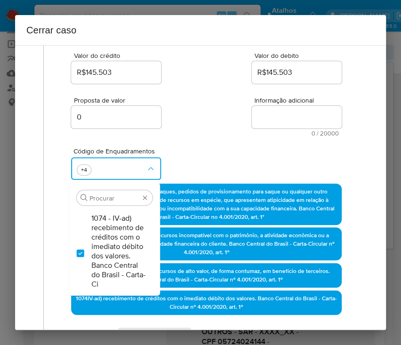
click at [215, 156] on div "Código de Enquadramentos Procurar 1074 - IV-ad) recebimento de créditos com o i…" at bounding box center [206, 160] width 270 height 47
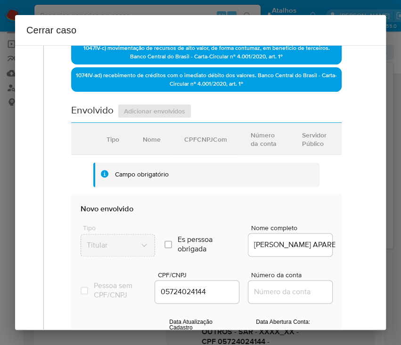
scroll to position [502, 0]
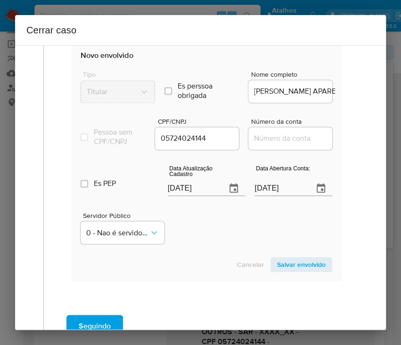
click at [196, 191] on input "25/08/2025" at bounding box center [193, 188] width 51 height 15
click at [196, 191] on input "[DATE]" at bounding box center [193, 188] width 51 height 15
paste input "19"
type input "[DATE]"
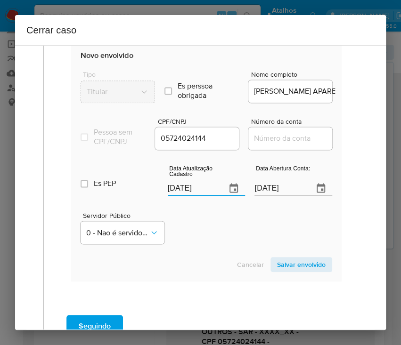
click at [193, 236] on div "Servidor Público 0 - Nao é servidor/[PERSON_NAME] possui informacao" at bounding box center [207, 224] width 252 height 47
click at [264, 193] on input "[DATE]" at bounding box center [279, 188] width 51 height 15
paste input "06/01/2023"
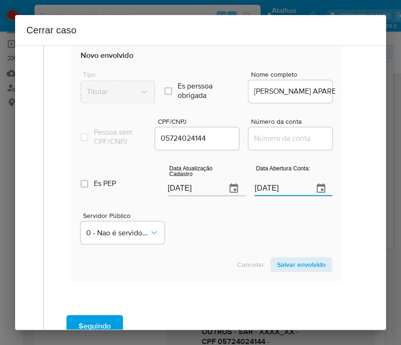
type input "06/01/2023"
drag, startPoint x: 227, startPoint y: 262, endPoint x: 209, endPoint y: 262, distance: 17.9
click at [226, 262] on section "Novo envolvido Tipo Titular Es perssoa obrigada Is PObrigada Nome completo KARO…" at bounding box center [206, 161] width 270 height 241
drag, startPoint x: 293, startPoint y: 143, endPoint x: 295, endPoint y: 149, distance: 6.1
click at [293, 143] on input "Número da conta" at bounding box center [294, 138] width 92 height 12
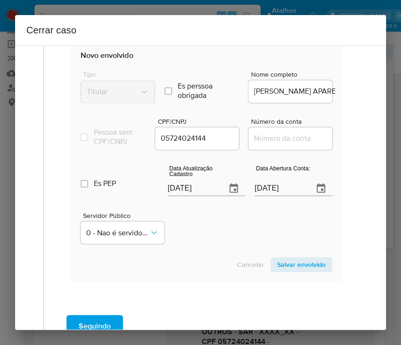
paste input "16740048048"
type input "16740048048"
click at [213, 262] on section "Novo envolvido Tipo Titular Es perssoa obrigada Is PObrigada Nome completo KARO…" at bounding box center [206, 161] width 270 height 241
click at [287, 269] on span "Salvar envolvido" at bounding box center [301, 264] width 49 height 13
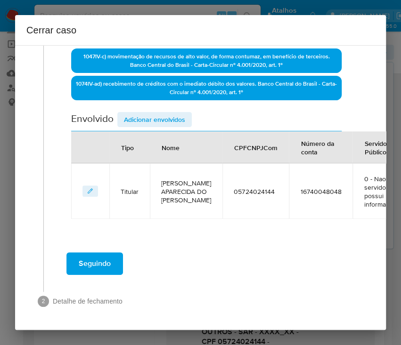
click at [168, 113] on span "Adicionar envolvidos" at bounding box center [154, 119] width 61 height 13
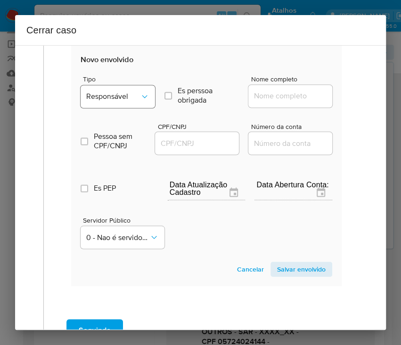
scroll to position [471, 0]
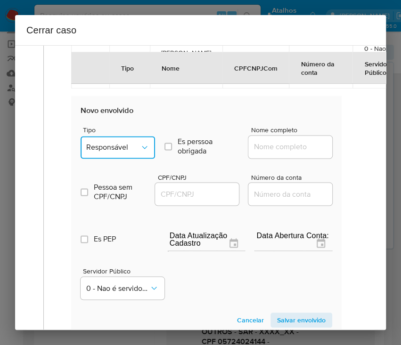
click at [141, 144] on icon "Tipo de envolvimento" at bounding box center [144, 147] width 9 height 9
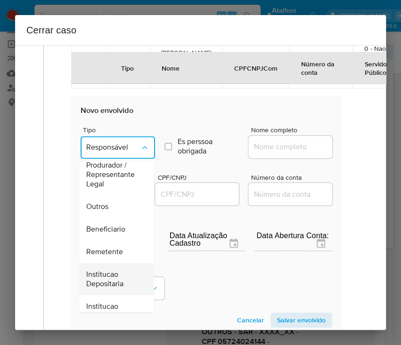
scroll to position [168, 0]
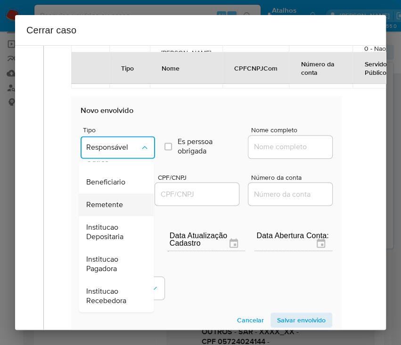
click at [114, 204] on span "Remetente" at bounding box center [104, 204] width 37 height 9
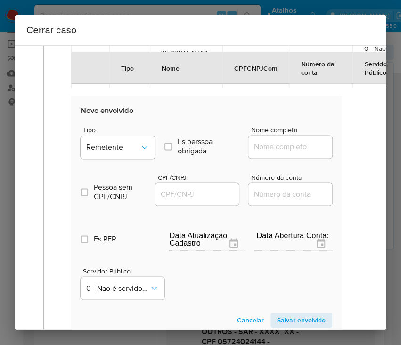
drag, startPoint x: 262, startPoint y: 145, endPoint x: 281, endPoint y: 149, distance: 19.2
click at [262, 145] on input "Nome completo" at bounding box center [294, 147] width 92 height 12
paste input "61.906.568 Maria Selma Carneiro Macedo, 61906568000160"
drag, startPoint x: 264, startPoint y: 147, endPoint x: 351, endPoint y: 147, distance: 86.2
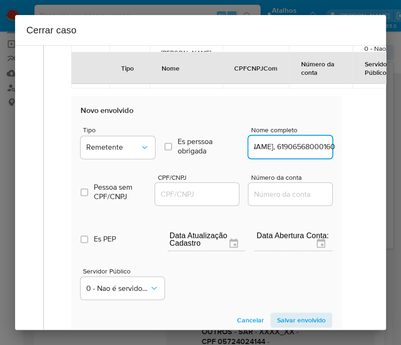
click at [351, 147] on div "Geral Data de início 01/07/2025 Data Fin 29/07/2025 Valor do crédito R$145.503 …" at bounding box center [203, 4] width 320 height 790
type input "61.906.568 Maria Selma Carneiro Macedo"
click at [203, 197] on input "CPF/CNPJ" at bounding box center [201, 194] width 92 height 12
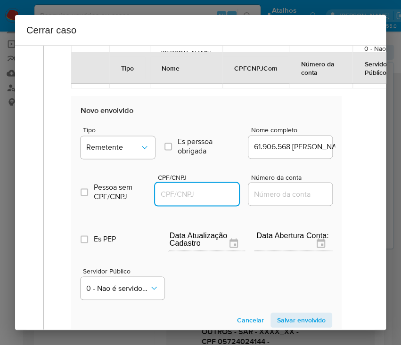
paste input "61906568000160"
type input "61906568000160"
click at [287, 315] on span "Salvar envolvido" at bounding box center [301, 320] width 49 height 13
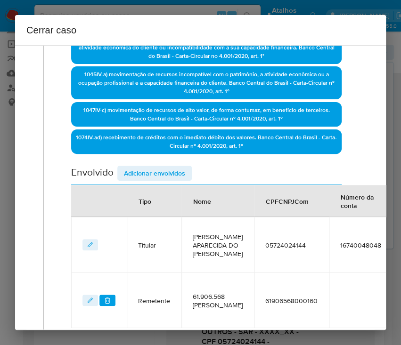
click at [174, 168] on span "Adicionar envolvidos" at bounding box center [154, 173] width 61 height 13
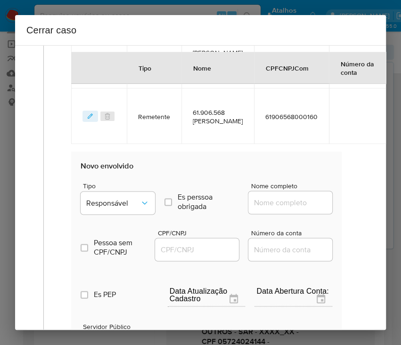
scroll to position [538, 0]
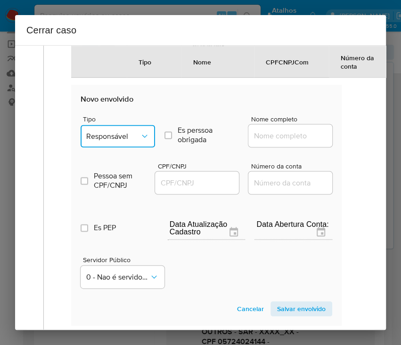
click at [141, 141] on icon "Tipo de envolvimento" at bounding box center [144, 135] width 9 height 9
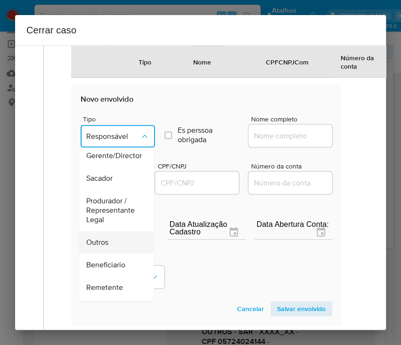
scroll to position [125, 0]
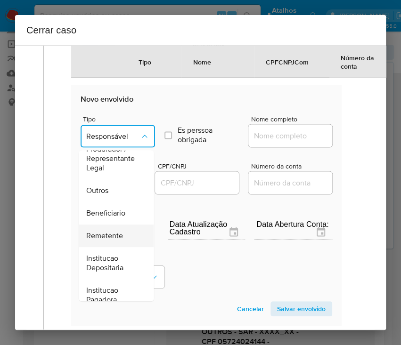
click at [115, 238] on span "Remetente" at bounding box center [104, 235] width 37 height 9
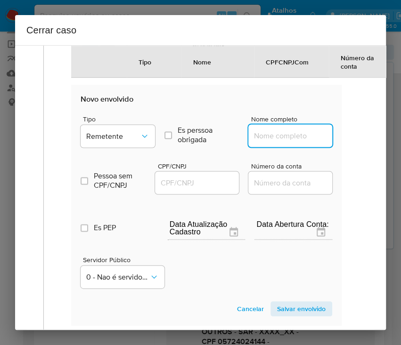
click at [276, 142] on input "Nome completo" at bounding box center [294, 136] width 92 height 12
paste input "44.738.776 Ramon Barreiro Alves Santos, 44738776000189"
drag, startPoint x: 267, startPoint y: 144, endPoint x: 343, endPoint y: 144, distance: 76.3
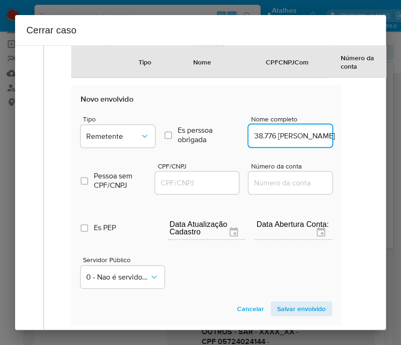
scroll to position [0, 53]
type input "44.738.776 Ramon Barreiro Alves Santos"
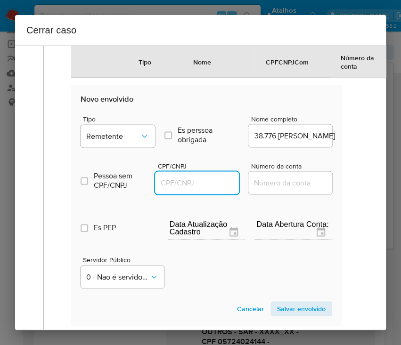
drag, startPoint x: 207, startPoint y: 190, endPoint x: 230, endPoint y: 194, distance: 22.9
click at [207, 189] on input "CPF/CNPJ" at bounding box center [201, 183] width 92 height 12
paste input "44738776000189"
type input "44738776000189"
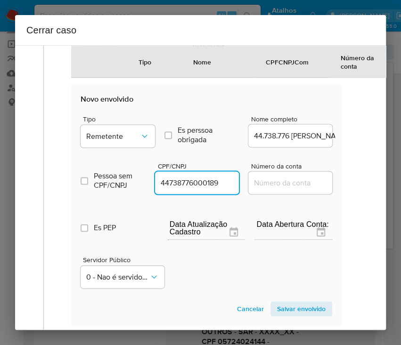
click at [277, 316] on span "Salvar envolvido" at bounding box center [301, 309] width 49 height 13
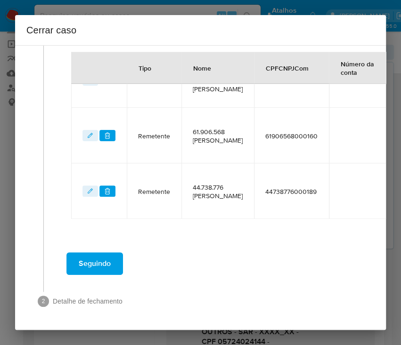
scroll to position [287, 0]
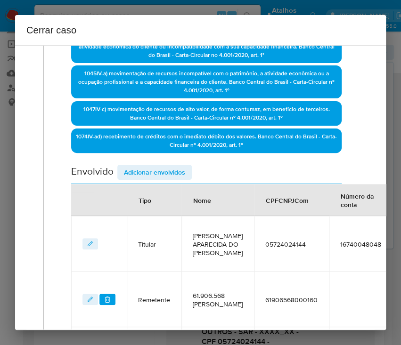
click at [168, 166] on span "Adicionar envolvidos" at bounding box center [154, 172] width 61 height 13
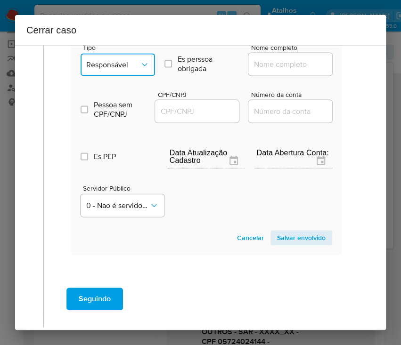
click at [128, 70] on button "Responsável" at bounding box center [118, 65] width 74 height 23
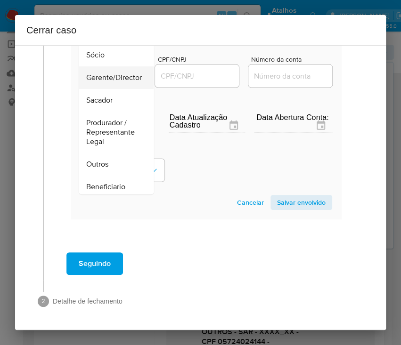
scroll to position [63, 0]
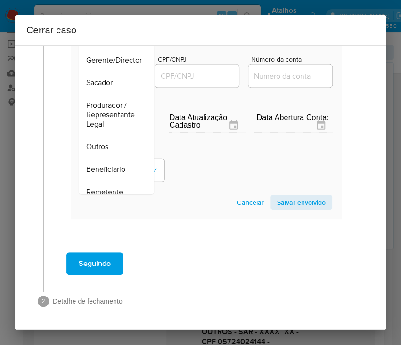
drag, startPoint x: 107, startPoint y: 158, endPoint x: 112, endPoint y: 156, distance: 5.9
click at [106, 165] on span "Beneficiario" at bounding box center [105, 169] width 39 height 9
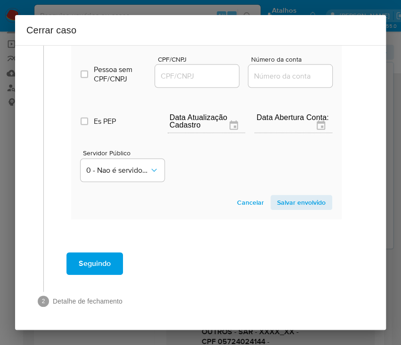
scroll to position [562, 0]
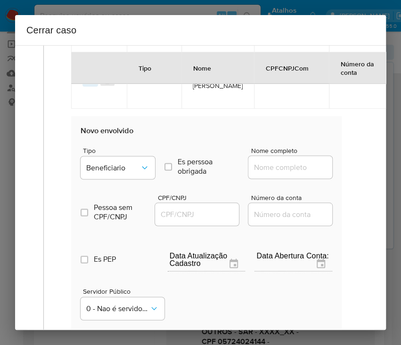
click at [266, 173] on input "Nome completo" at bounding box center [294, 167] width 92 height 12
paste input "Edgar Jose Prado Salazar, 71293349240"
drag, startPoint x: 279, startPoint y: 184, endPoint x: 337, endPoint y: 183, distance: 58.0
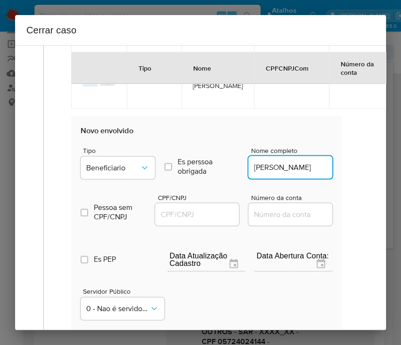
scroll to position [0, 4]
type input "Edgar Jose Prado Salazar"
click at [203, 221] on input "CPF/CNPJ" at bounding box center [201, 214] width 92 height 12
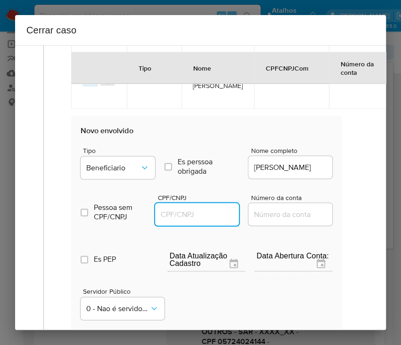
paste input "71293349240"
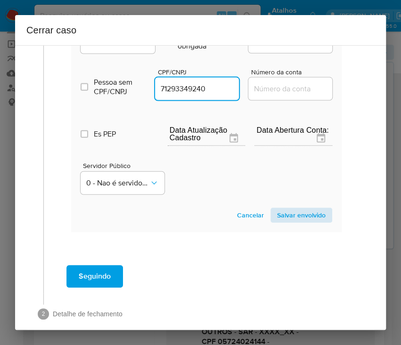
type input "71293349240"
click at [279, 222] on span "Salvar envolvido" at bounding box center [301, 215] width 49 height 13
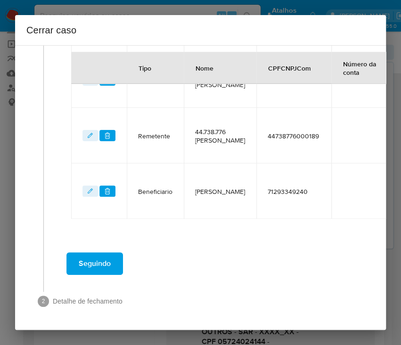
scroll to position [406, 0]
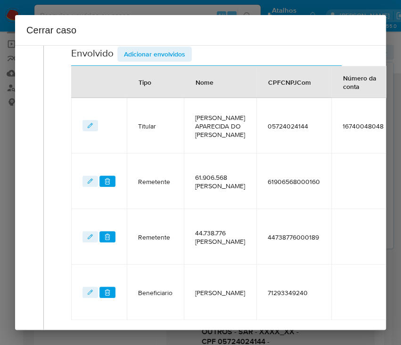
click at [150, 57] on span "Adicionar envolvidos" at bounding box center [154, 54] width 61 height 13
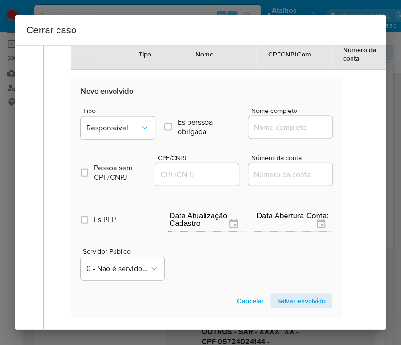
scroll to position [720, 0]
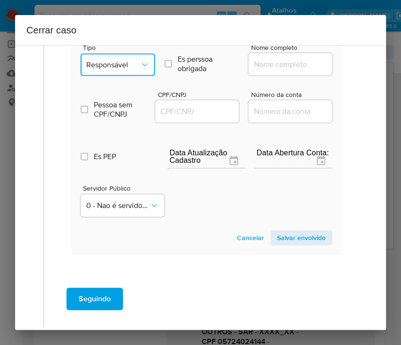
click at [127, 76] on button "Responsável" at bounding box center [118, 65] width 74 height 23
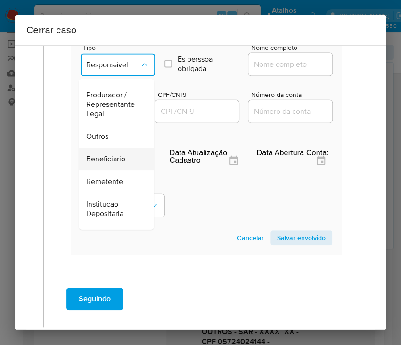
scroll to position [168, 0]
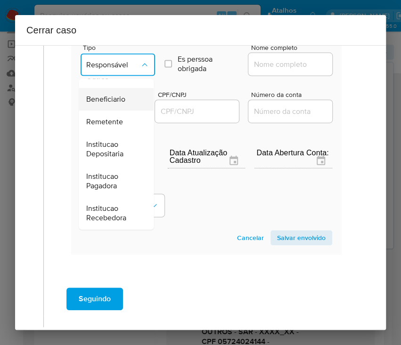
click at [115, 105] on span "Beneficiario" at bounding box center [105, 99] width 39 height 9
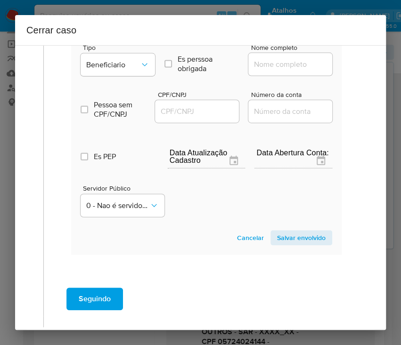
click at [260, 76] on div at bounding box center [290, 64] width 84 height 23
drag, startPoint x: 266, startPoint y: 82, endPoint x: 271, endPoint y: 83, distance: 5.2
click at [267, 71] on input "Nome completo" at bounding box center [294, 64] width 92 height 12
paste input "Adriana Bispo Moraes De Paula, 00793525101"
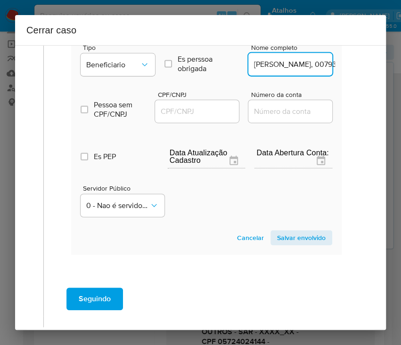
scroll to position [0, 72]
click at [281, 71] on input "Adriana Bispo Moraes De Paula, 00793525101" at bounding box center [294, 64] width 92 height 12
drag, startPoint x: 279, startPoint y: 82, endPoint x: 349, endPoint y: 80, distance: 70.3
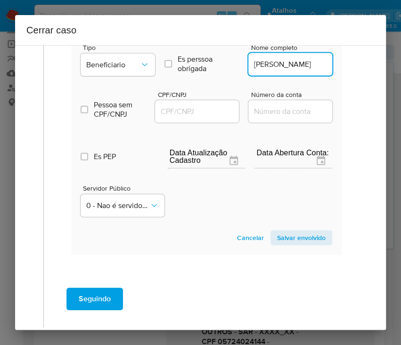
type input "Adriana Bispo Moraes De Paula"
click at [203, 118] on input "CPF/CNPJ" at bounding box center [201, 112] width 92 height 12
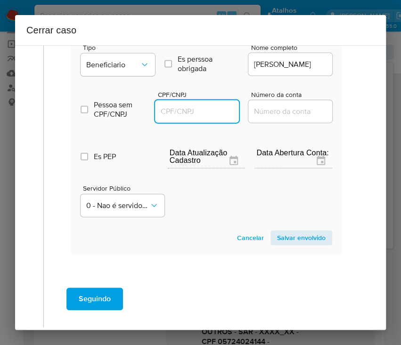
paste input "00793525101"
type input "793525101"
click at [295, 245] on span "Salvar envolvido" at bounding box center [301, 237] width 49 height 13
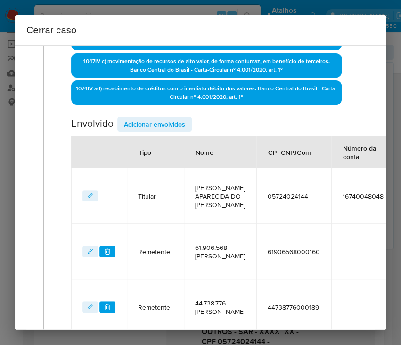
scroll to position [84, 0]
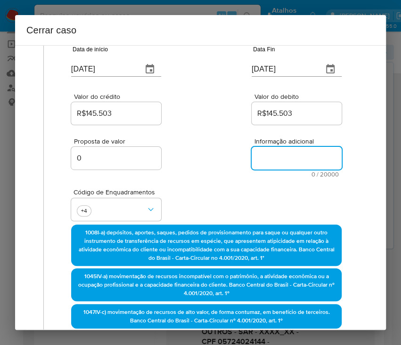
click at [282, 162] on textarea "Informação adicional" at bounding box center [297, 158] width 90 height 23
paste textarea "Informações do Cliente Karolaine Aparecida Do Prado Marucci, CPF 05724024144, 2…"
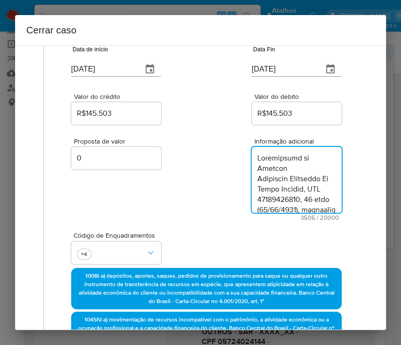
click at [252, 208] on textarea "Informação adicional" at bounding box center [297, 180] width 90 height 66
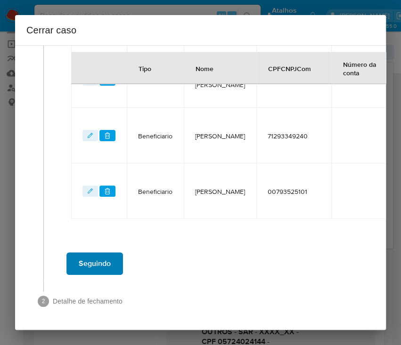
type textarea "Informações do Cliente Karolaine Aparecida Do Prado Marucci, CPF 05724024144, 2…"
click at [99, 254] on span "Seguindo" at bounding box center [95, 264] width 32 height 21
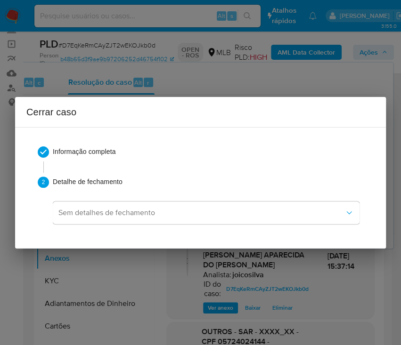
scroll to position [0, 0]
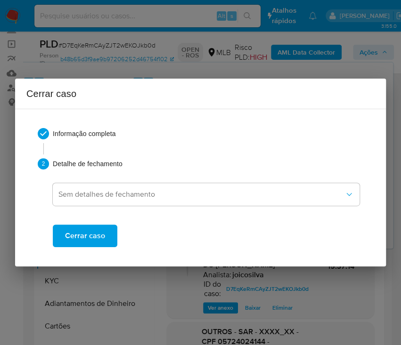
click at [98, 235] on span "Cerrar caso" at bounding box center [85, 236] width 40 height 21
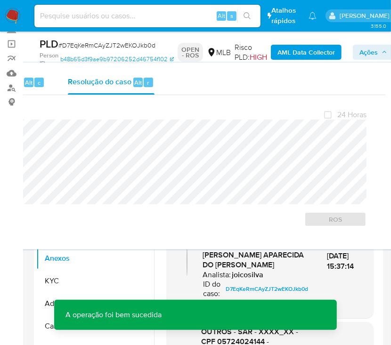
click at [88, 44] on span "# D7EqKeRmCAyZJT2wEKOJkb0d" at bounding box center [106, 45] width 97 height 9
click at [87, 44] on span "# D7EqKeRmCAyZJT2wEKOJkb0d" at bounding box center [106, 45] width 97 height 9
copy span "D7EqKeRmCAyZJT2wEKOJkb0d"
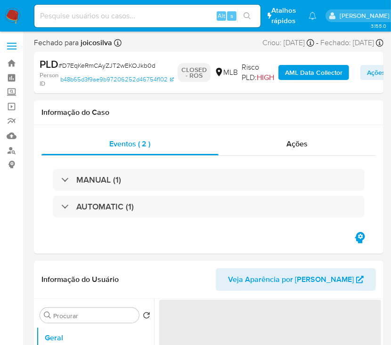
click at [19, 21] on img at bounding box center [13, 16] width 16 height 16
click at [11, 16] on img at bounding box center [13, 16] width 16 height 16
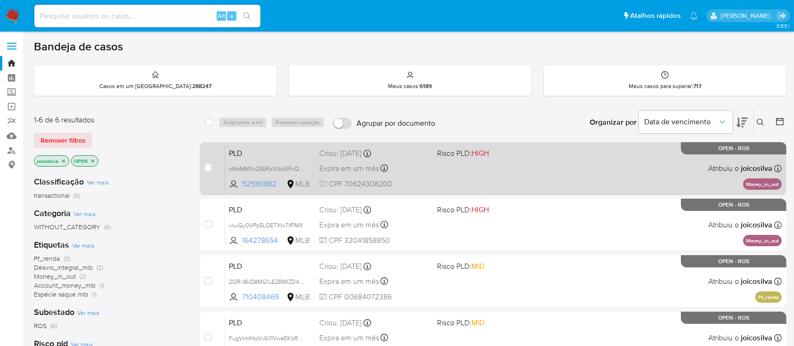
click at [560, 170] on div "PLD nWsMMXx256RzXkbkEFxQ4bgG 525161862 MLB Risco PLD: HIGH Criou: [DATE] Criou:…" at bounding box center [503, 169] width 557 height 48
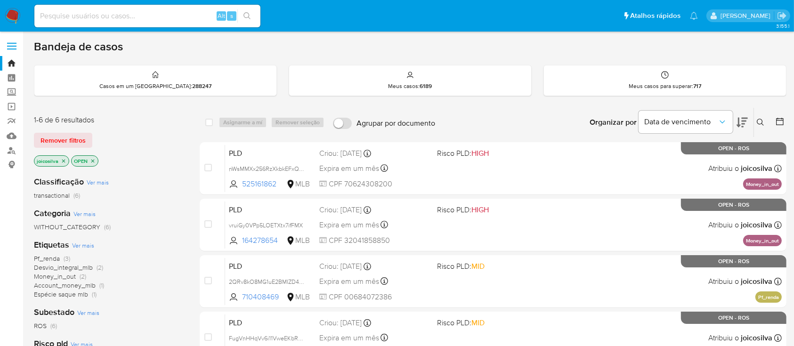
click at [63, 159] on icon "close-filter" at bounding box center [64, 161] width 6 height 6
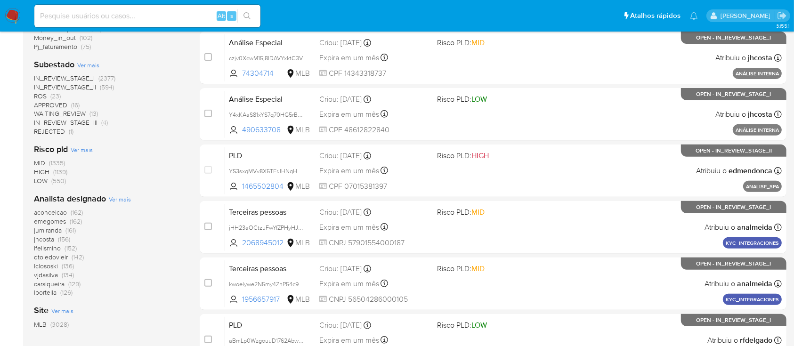
scroll to position [271, 0]
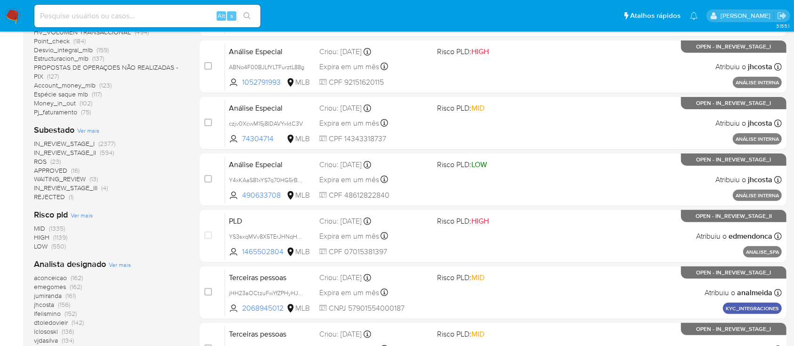
click at [56, 160] on span "(23)" at bounding box center [55, 161] width 10 height 9
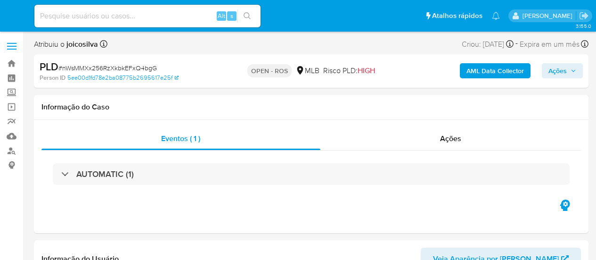
select select "10"
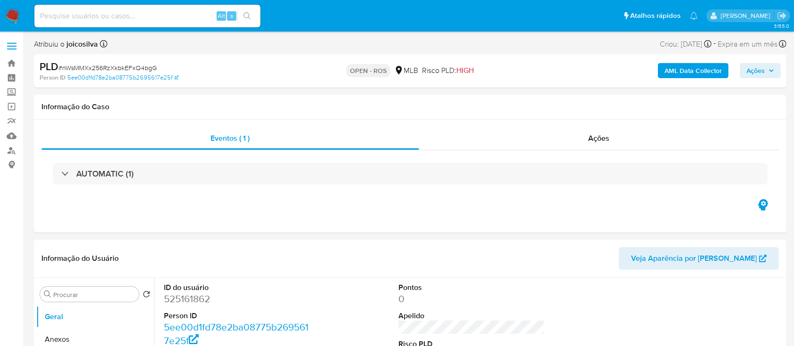
click at [148, 67] on span "# nWsMMXx256RzXkbkEFxQ4bgG" at bounding box center [107, 67] width 98 height 9
copy span "nWsMMXx256RzXkbkEFxQ4bgG"
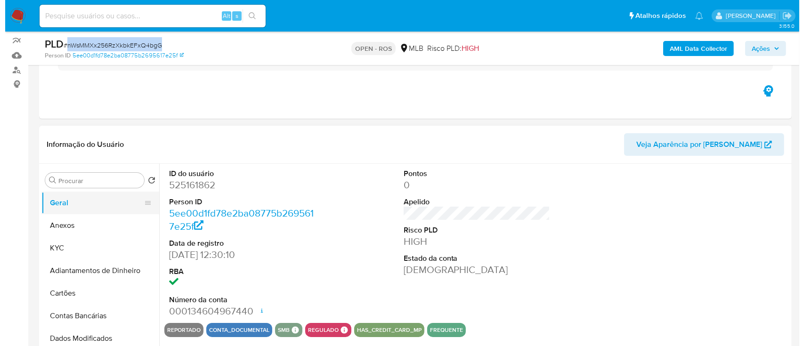
scroll to position [125, 0]
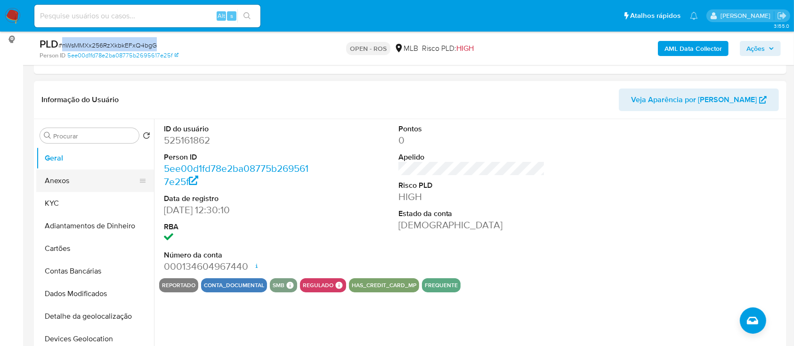
click at [86, 178] on button "Anexos" at bounding box center [91, 181] width 110 height 23
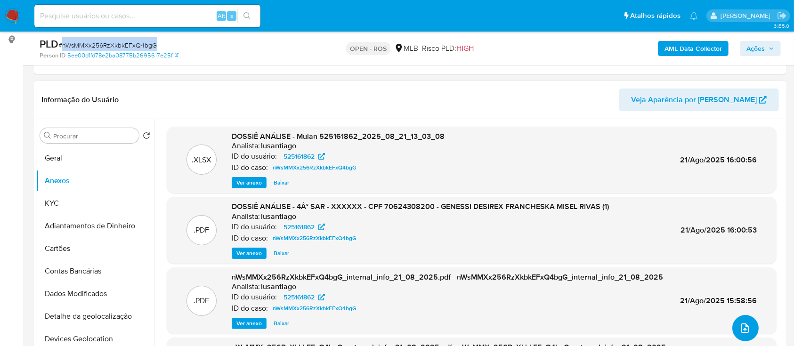
click at [596, 259] on icon "upload-file" at bounding box center [745, 328] width 11 height 11
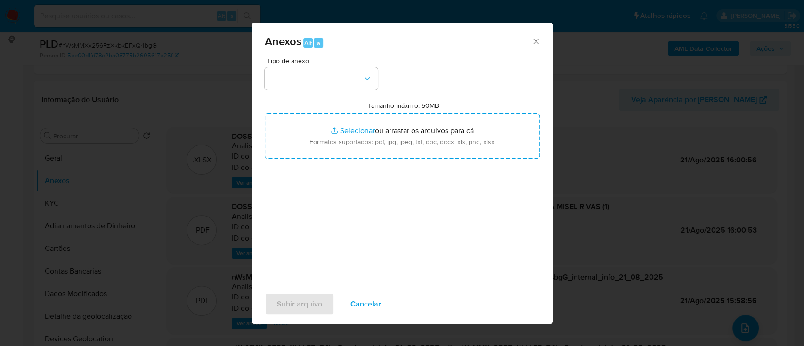
click at [336, 74] on button "button" at bounding box center [321, 78] width 113 height 23
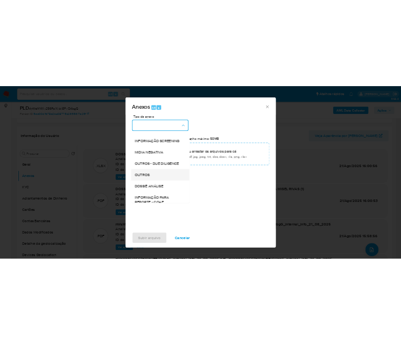
scroll to position [145, 0]
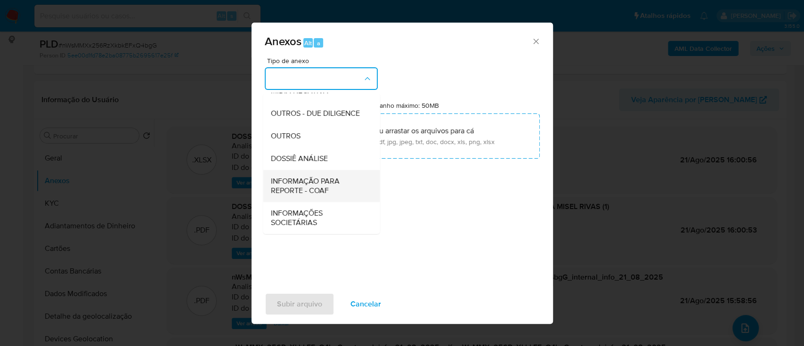
click at [338, 180] on span "INFORMAÇÃO PARA REPORTE - COAF" at bounding box center [318, 186] width 96 height 19
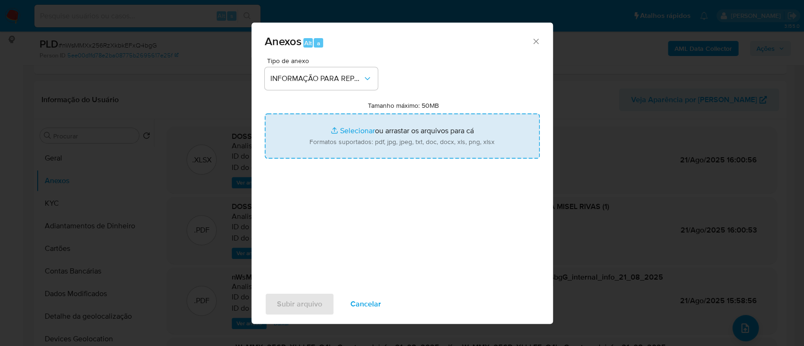
type input "C:\fakepath\4° SAR - nWsMMXx256RzXkbkEFxQ4bgG - CPF 70624308200 - GENESSI DESIR…"
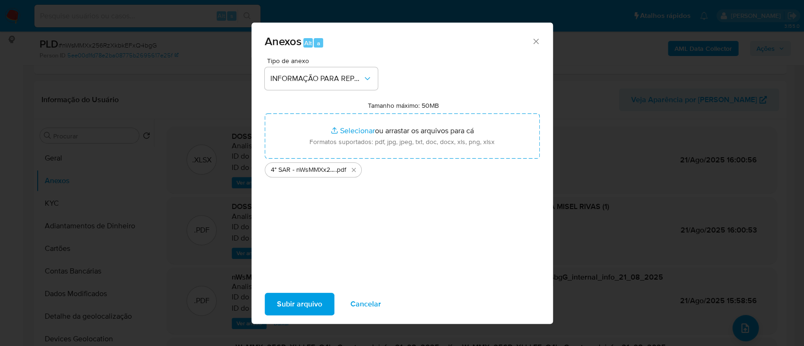
click at [328, 259] on button "Subir arquivo" at bounding box center [300, 304] width 70 height 23
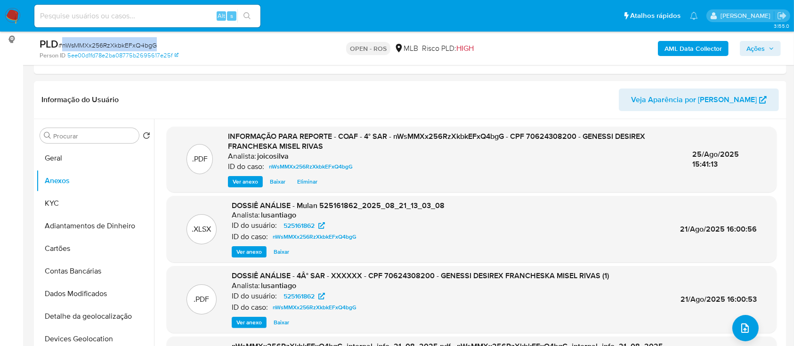
click at [596, 48] on span "Ações" at bounding box center [756, 48] width 18 height 15
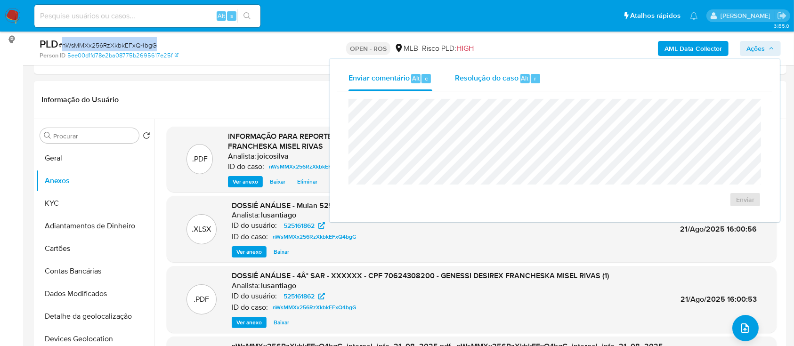
click at [494, 82] on span "Resolução do caso" at bounding box center [487, 78] width 64 height 11
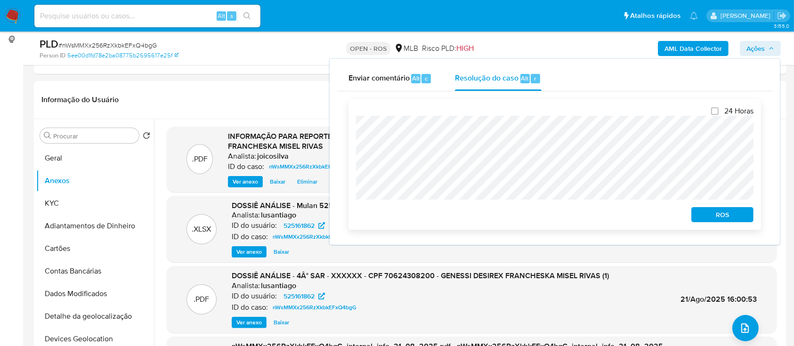
click at [596, 215] on span "ROS" at bounding box center [722, 214] width 49 height 13
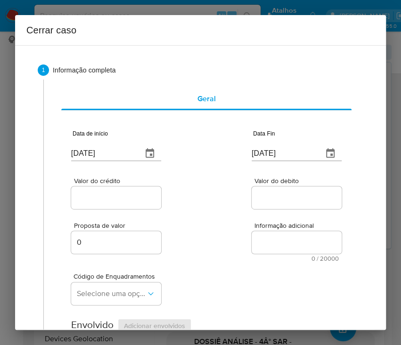
click at [112, 150] on input "[DATE]" at bounding box center [103, 153] width 64 height 15
click at [111, 150] on input "[DATE]" at bounding box center [103, 153] width 64 height 15
drag, startPoint x: 111, startPoint y: 150, endPoint x: 188, endPoint y: 184, distance: 84.0
click at [111, 150] on input "[DATE]" at bounding box center [103, 153] width 64 height 15
paste input "01/07"
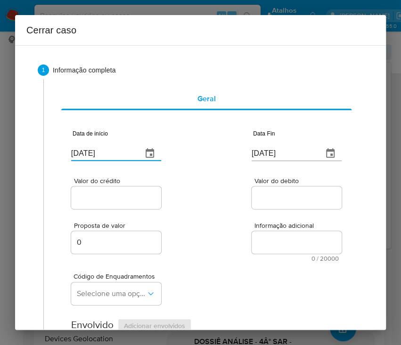
type input "01/07/2025"
click at [200, 185] on div "Valor do crédito Valor do debito" at bounding box center [206, 188] width 270 height 45
click at [269, 157] on input "[DATE]" at bounding box center [284, 153] width 64 height 15
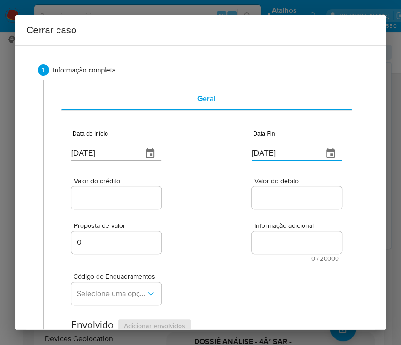
paste input "0"
type input "20/08/2025"
click at [270, 187] on div at bounding box center [297, 198] width 90 height 23
click at [145, 197] on input "Valor do crédito" at bounding box center [117, 198] width 92 height 12
drag, startPoint x: 98, startPoint y: 198, endPoint x: 84, endPoint y: 238, distance: 42.9
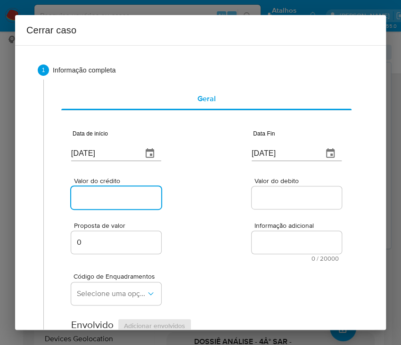
click at [98, 198] on input "Valor do crédito" at bounding box center [117, 198] width 92 height 12
paste input "R$332.594"
type input "R$332.594"
drag, startPoint x: 288, startPoint y: 197, endPoint x: 252, endPoint y: 247, distance: 62.1
click at [288, 197] on input "Valor do debito" at bounding box center [298, 198] width 92 height 12
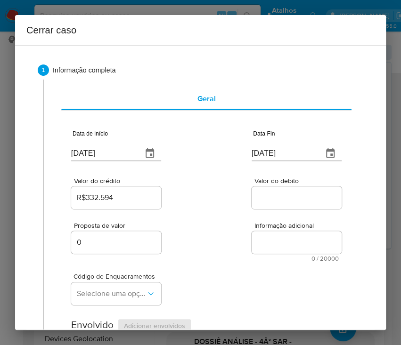
paste input "R$332.298"
type input "R$332.298"
drag, startPoint x: 218, startPoint y: 269, endPoint x: 22, endPoint y: 266, distance: 195.6
click at [218, 259] on div "Código de Enquadramentos Selecione uma opção" at bounding box center [206, 285] width 270 height 47
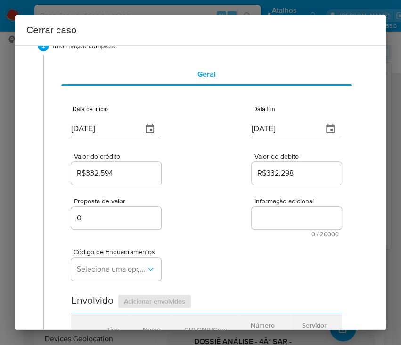
scroll to position [63, 0]
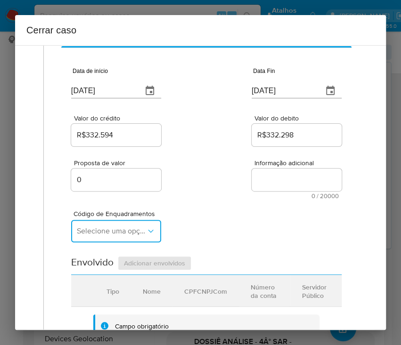
click at [89, 232] on span "Selecione uma opção" at bounding box center [111, 231] width 69 height 9
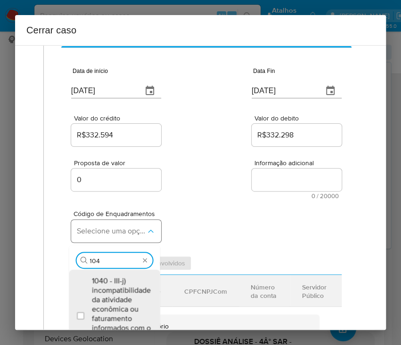
type input "1045"
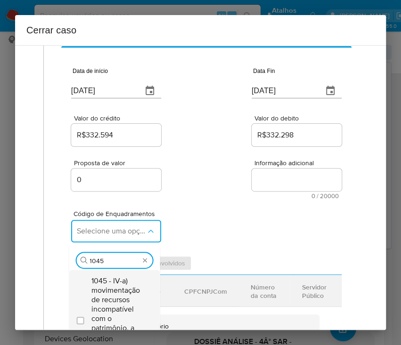
click at [102, 259] on span "1045 - IV-a) movimentação de recursos incompatível com o patrimônio, a atividad…" at bounding box center [118, 319] width 55 height 85
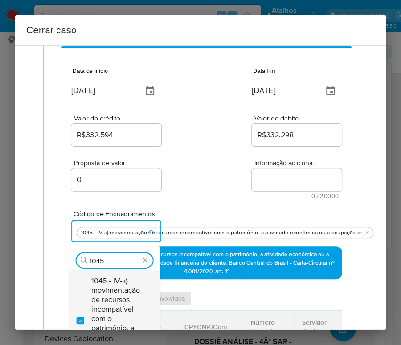
checkbox input "true"
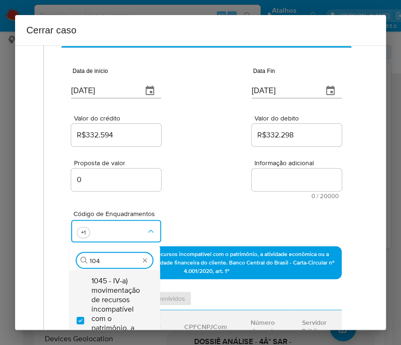
scroll to position [0, 0]
type input "1047"
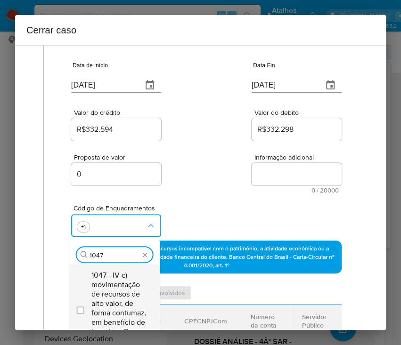
click at [103, 259] on span "1047 - IV-c) movimentação de recursos de alto valor, de forma contumaz, em bene…" at bounding box center [118, 308] width 55 height 75
checkbox input "true"
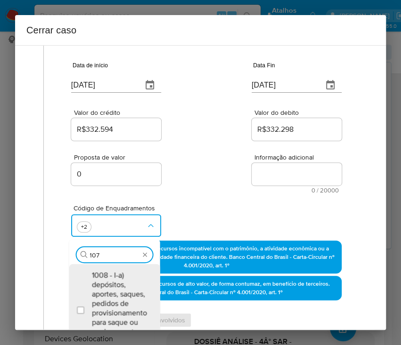
scroll to position [87, 0]
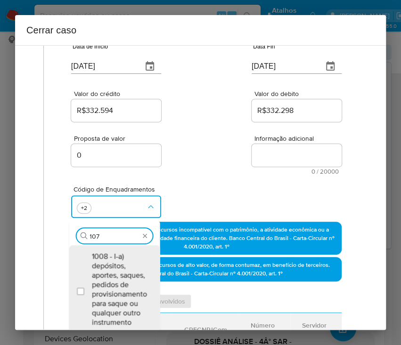
type input "1074"
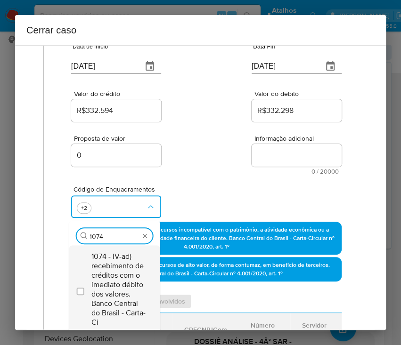
click at [117, 259] on span "1074 - IV-ad) recebimento de créditos com o imediato débito dos valores. Banco …" at bounding box center [118, 289] width 55 height 75
checkbox input "true"
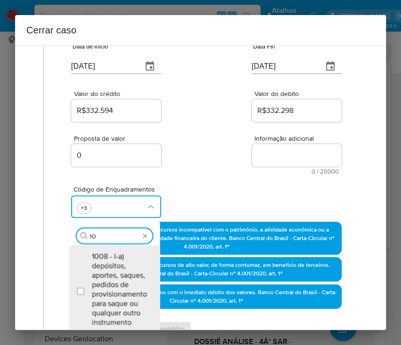
type input "1"
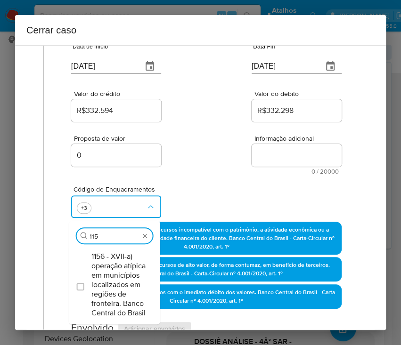
type input "1156"
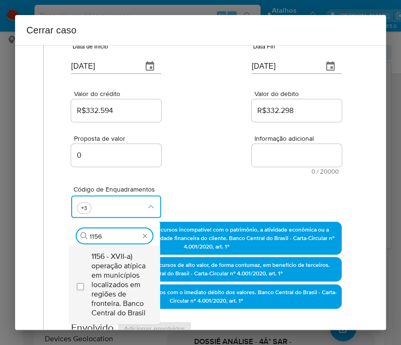
click at [113, 259] on span "1156 - XVII-a) operação atípica em municípios localizados em regiões de frontei…" at bounding box center [118, 285] width 55 height 66
checkbox input "true"
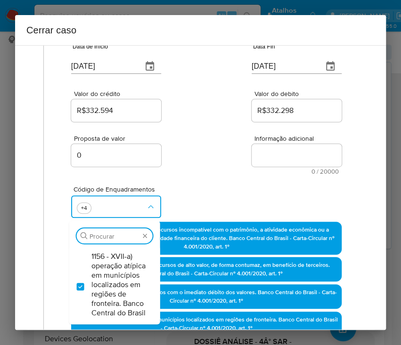
click at [254, 97] on span "Valor do debito" at bounding box center [299, 93] width 90 height 7
click at [252, 105] on input "R$332.298" at bounding box center [298, 111] width 92 height 12
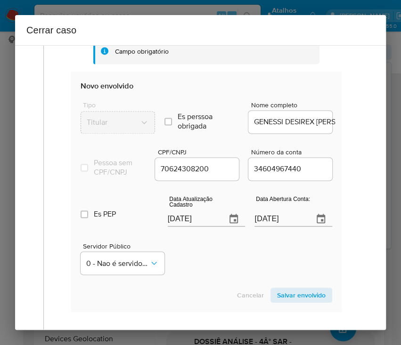
scroll to position [464, 0]
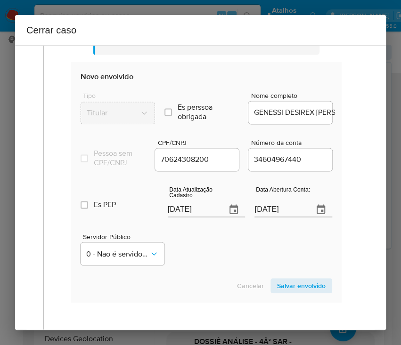
click at [198, 217] on input "25/08/2025" at bounding box center [193, 209] width 51 height 15
paste input "31/07"
type input "31/07/2025"
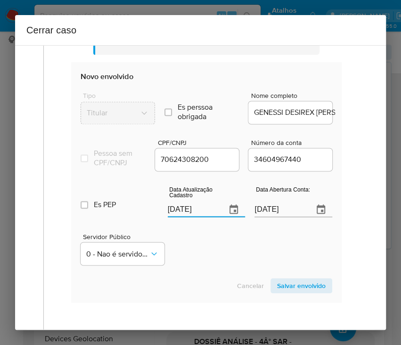
click at [208, 259] on div "Servidor Público 0 - Nao é servidor/Nao possui informacao" at bounding box center [207, 245] width 252 height 47
click at [274, 217] on input "12/05/2021" at bounding box center [279, 209] width 51 height 15
paste input "1"
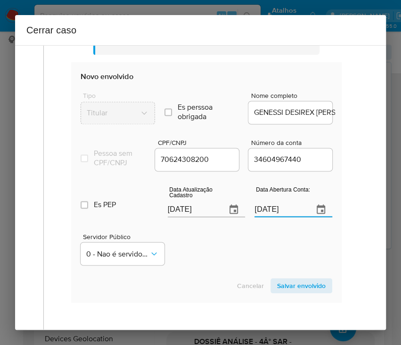
type input "11/05/2021"
click at [247, 253] on div "Servidor Público 0 - Nao é servidor/Nao possui informacao" at bounding box center [207, 245] width 252 height 47
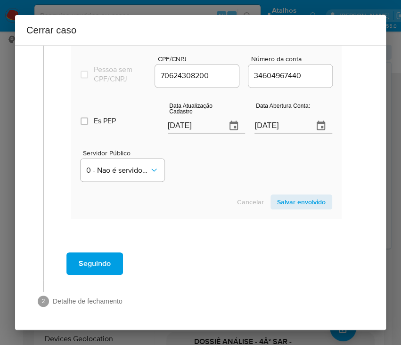
click at [278, 201] on span "Salvar envolvido" at bounding box center [301, 202] width 49 height 13
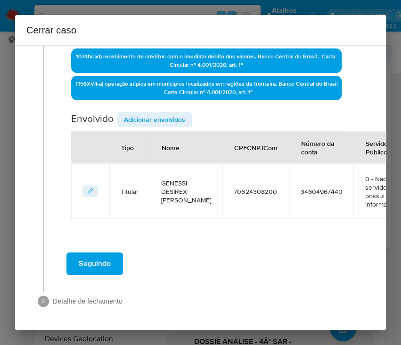
click at [155, 113] on span "Adicionar envolvidos" at bounding box center [154, 119] width 61 height 13
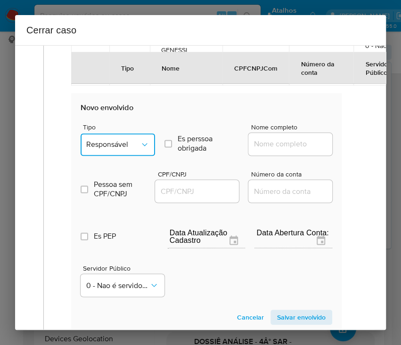
click at [122, 143] on span "Responsável" at bounding box center [113, 144] width 54 height 9
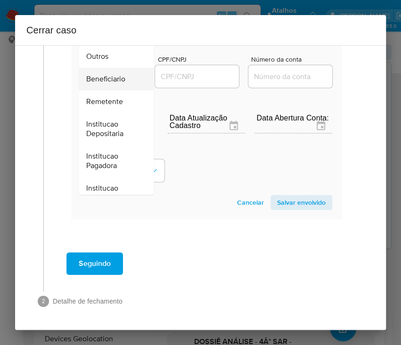
scroll to position [168, 0]
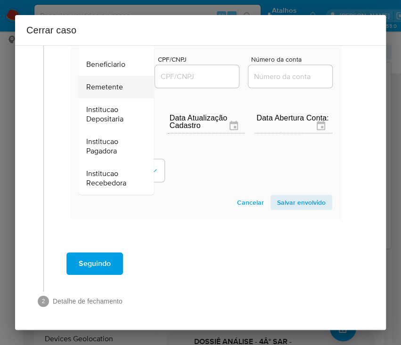
click at [115, 82] on span "Remetente" at bounding box center [104, 86] width 37 height 9
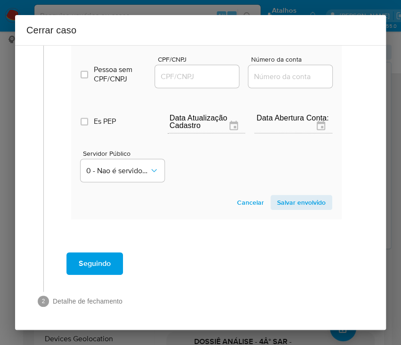
scroll to position [417, 0]
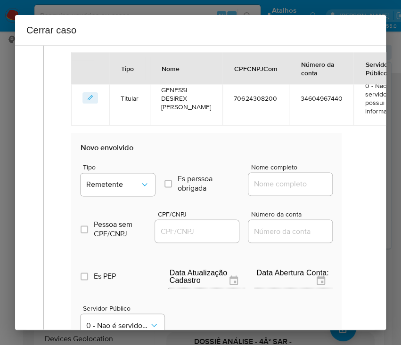
click at [269, 184] on input "Nome completo" at bounding box center [294, 184] width 92 height 12
paste input "Luis Xavier Diaz Silva, 70628428260"
drag, startPoint x: 275, startPoint y: 184, endPoint x: 336, endPoint y: 185, distance: 60.8
click at [336, 185] on div "Data de início 01/07/2025 Data Fin 20/08/2025 Valor do crédito R$332.594 Valor …" at bounding box center [206, 44] width 290 height 700
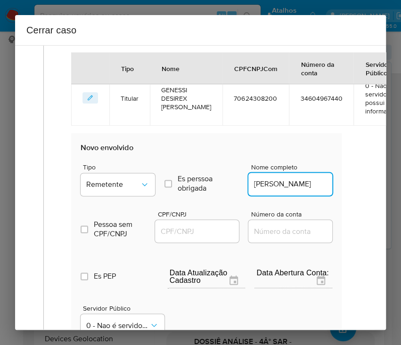
scroll to position [0, 0]
type input "Luis Xavier Diaz Silva"
click at [204, 229] on input "CPF/CNPJ" at bounding box center [201, 231] width 92 height 12
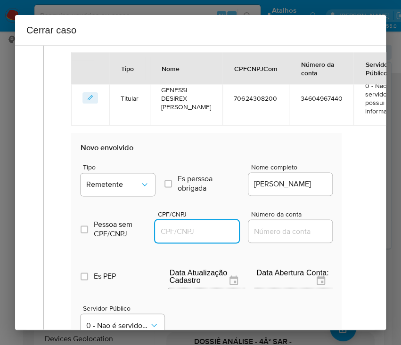
paste input "70628428260"
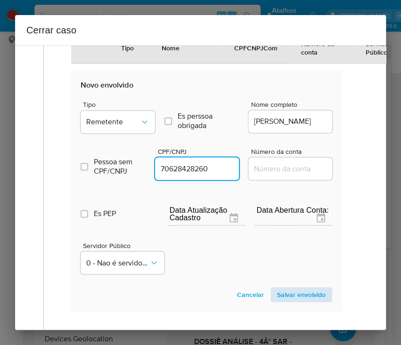
type input "70628428260"
click at [288, 259] on span "Salvar envolvido" at bounding box center [301, 294] width 49 height 13
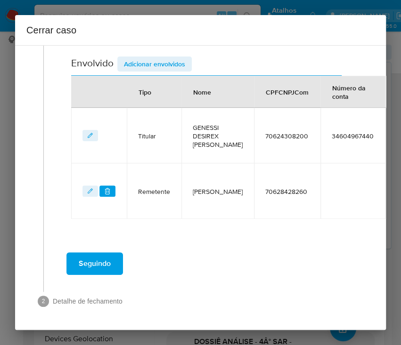
scroll to position [386, 0]
click at [145, 58] on span "Adicionar envolvidos" at bounding box center [154, 63] width 61 height 13
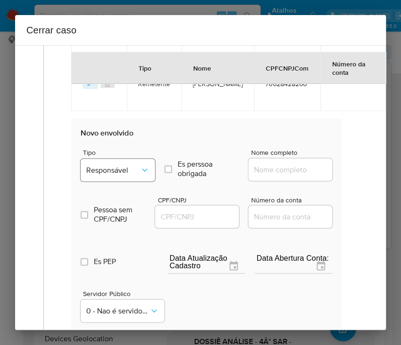
scroll to position [512, 0]
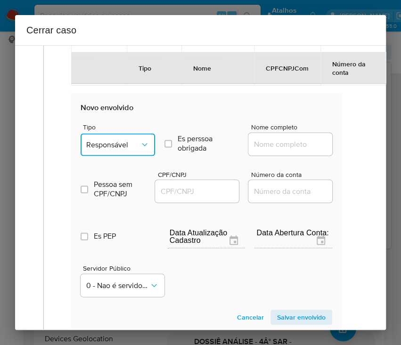
drag, startPoint x: 124, startPoint y: 141, endPoint x: 123, endPoint y: 153, distance: 11.9
click at [124, 143] on span "Responsável" at bounding box center [113, 144] width 54 height 9
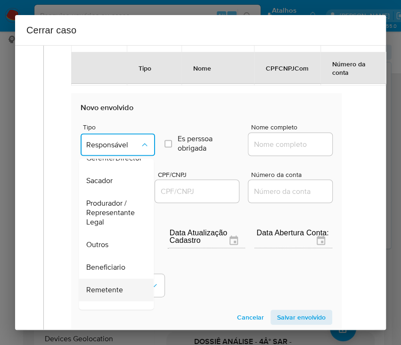
scroll to position [168, 0]
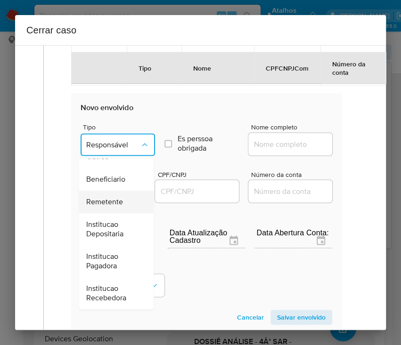
click at [112, 201] on span "Remetente" at bounding box center [104, 201] width 37 height 9
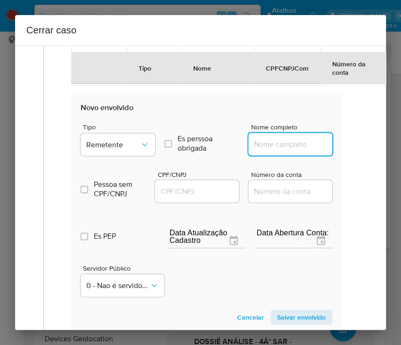
click at [271, 139] on input "Nome completo" at bounding box center [294, 144] width 92 height 12
paste input "42.636.156 Luis Xavier Diaz Silva, 42636156000103"
drag, startPoint x: 262, startPoint y: 147, endPoint x: 343, endPoint y: 145, distance: 80.6
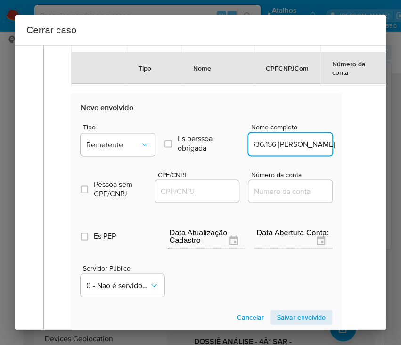
scroll to position [0, 27]
type input "42.636.156 Luis Xavier Diaz Silva"
click at [184, 190] on input "CPF/CNPJ" at bounding box center [201, 191] width 92 height 12
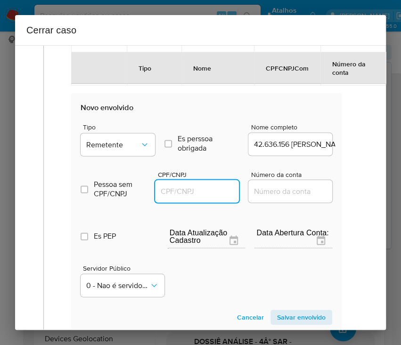
paste input "42636156000103"
type input "42636156000103"
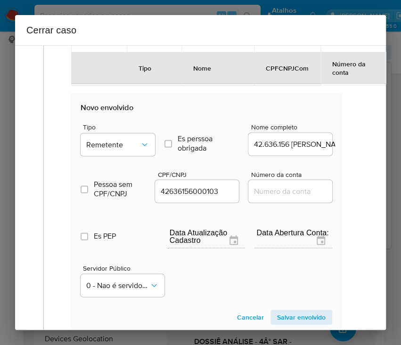
click at [277, 259] on span "Salvar envolvido" at bounding box center [301, 317] width 49 height 13
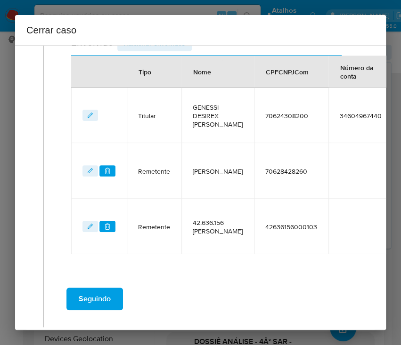
scroll to position [379, 0]
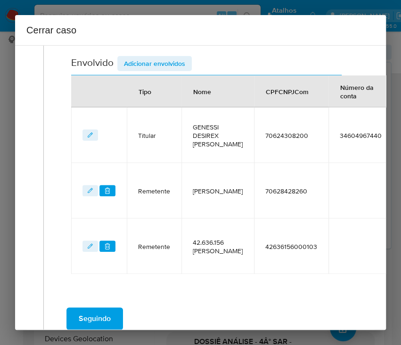
click at [163, 66] on span "Adicionar envolvidos" at bounding box center [154, 63] width 61 height 13
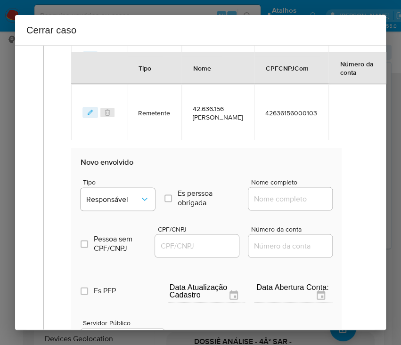
scroll to position [568, 0]
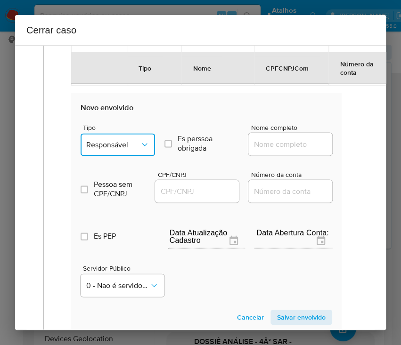
click at [131, 140] on span "Responsável" at bounding box center [113, 144] width 54 height 9
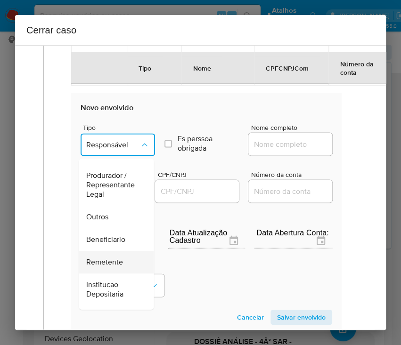
scroll to position [167, 0]
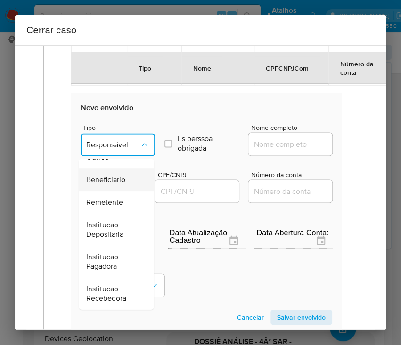
click at [127, 180] on div "Beneficiario" at bounding box center [113, 180] width 54 height 23
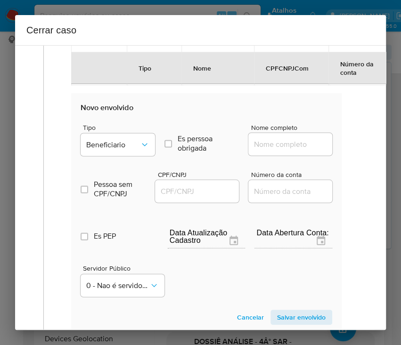
click at [278, 134] on div at bounding box center [290, 144] width 84 height 23
click at [271, 145] on input "Nome completo" at bounding box center [294, 144] width 92 height 12
paste input "GOWD INSTITUICAO DE PAGAMENTO LTDA, 33630661000150"
drag, startPoint x: 266, startPoint y: 145, endPoint x: 347, endPoint y: 145, distance: 81.1
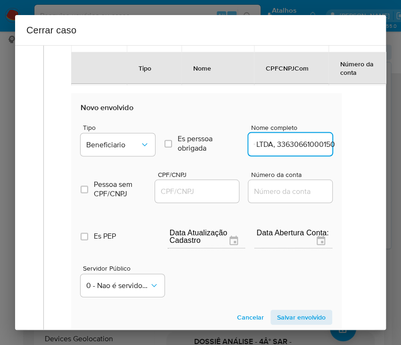
type input "GOWD INSTITUICAO DE PAGAMENTO LTDA"
click at [197, 190] on input "CPF/CNPJ" at bounding box center [201, 191] width 92 height 12
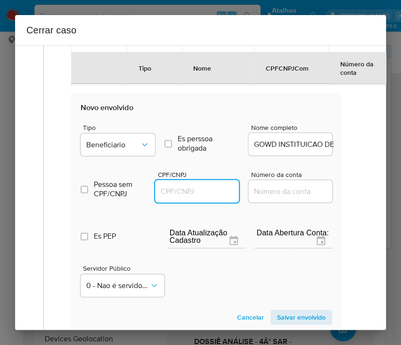
paste input "33630661000150"
type input "33630661000150"
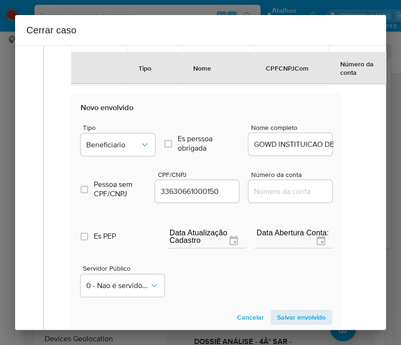
click at [281, 259] on span "Salvar envolvido" at bounding box center [301, 317] width 49 height 13
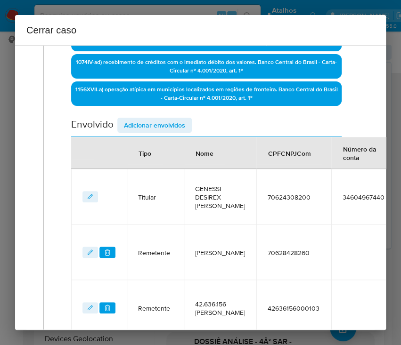
click at [151, 119] on span "Adicionar envolvidos" at bounding box center [154, 125] width 61 height 13
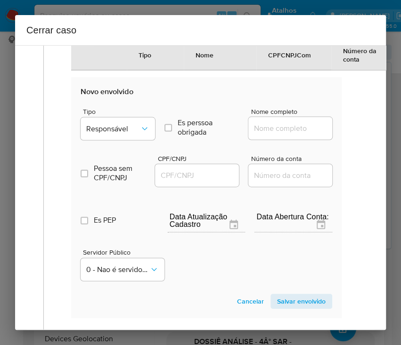
scroll to position [695, 0]
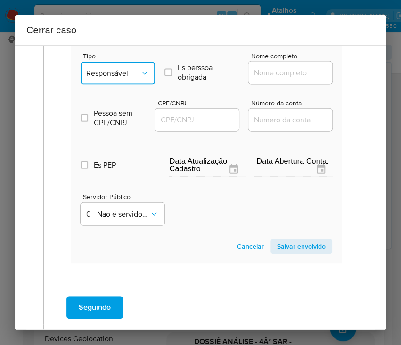
click at [126, 85] on button "Responsável" at bounding box center [118, 73] width 74 height 23
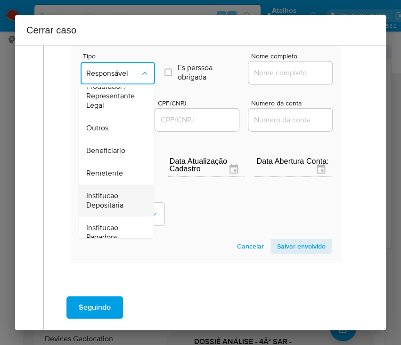
scroll to position [167, 0]
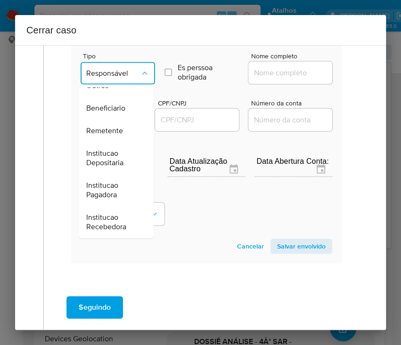
click at [119, 114] on span "Beneficiario" at bounding box center [105, 108] width 39 height 9
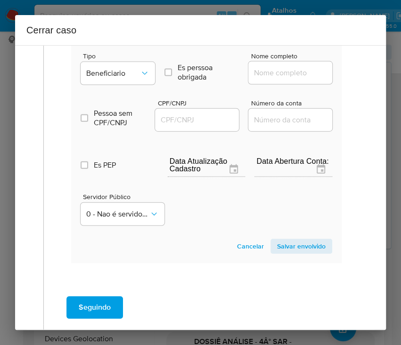
click at [276, 76] on input "Nome completo" at bounding box center [294, 73] width 92 height 12
paste input "Lazo Servicos Digitais Ltda, 48943888000122"
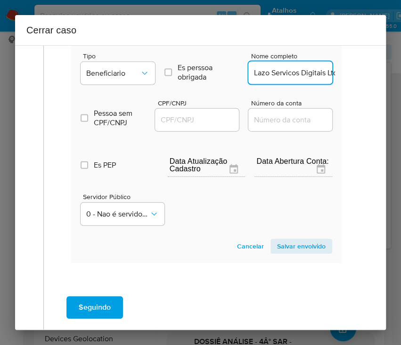
scroll to position [0, 71]
drag, startPoint x: 264, startPoint y: 82, endPoint x: 358, endPoint y: 85, distance: 93.8
type input "Lazo Servicos Digitais Ltda"
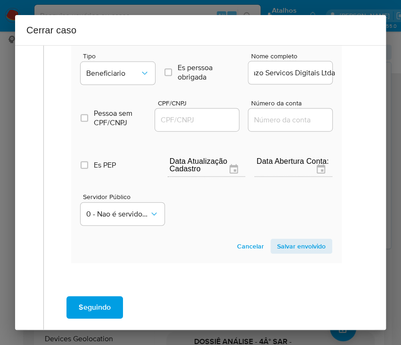
scroll to position [0, 0]
click at [161, 131] on div at bounding box center [197, 120] width 84 height 23
click at [172, 126] on input "CPF/CNPJ" at bounding box center [201, 120] width 92 height 12
paste input "48943888000122"
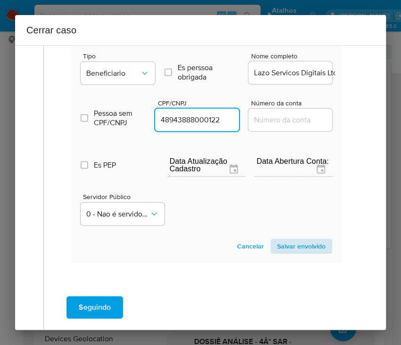
type input "48943888000122"
click at [277, 252] on span "Salvar envolvido" at bounding box center [301, 246] width 49 height 13
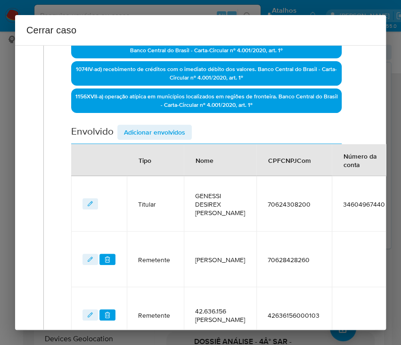
click at [159, 131] on span "Adicionar envolvidos" at bounding box center [154, 132] width 61 height 13
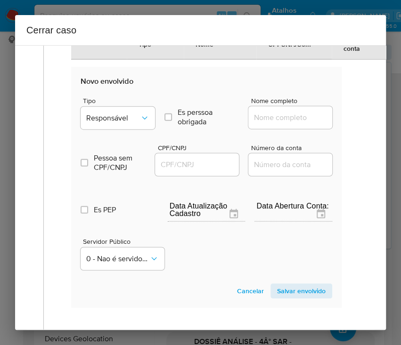
scroll to position [750, 0]
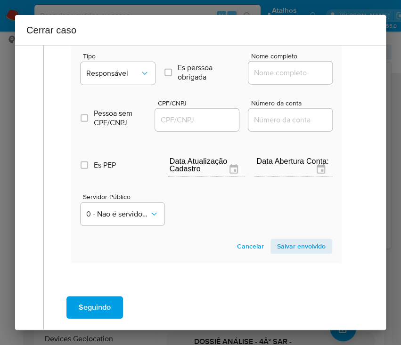
click at [121, 59] on span "Tipo" at bounding box center [120, 56] width 74 height 7
click at [122, 78] on span "Responsável" at bounding box center [113, 73] width 54 height 9
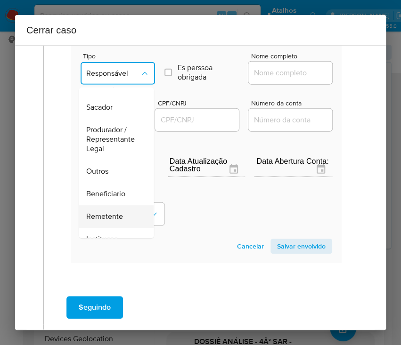
scroll to position [125, 0]
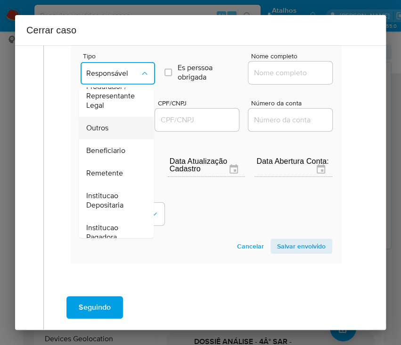
click at [109, 135] on div "Outros" at bounding box center [113, 128] width 54 height 23
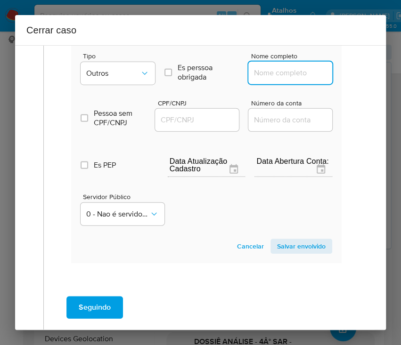
click at [257, 79] on input "Nome completo" at bounding box center [294, 73] width 92 height 12
paste input "50.032.670 GENESSI DESIREX FRANCHESKA MISEL RIVAS, 50032670000168"
click at [262, 79] on input "50.032.670 GENESSI DESIREX FRANCHESKA MISEL RIVAS, 50032670000168" at bounding box center [294, 73] width 92 height 12
click at [263, 79] on input "50.032.670 GENESSI DESIREX FRANCHESKA MISEL RIVAS, 50032670000168" at bounding box center [294, 73] width 92 height 12
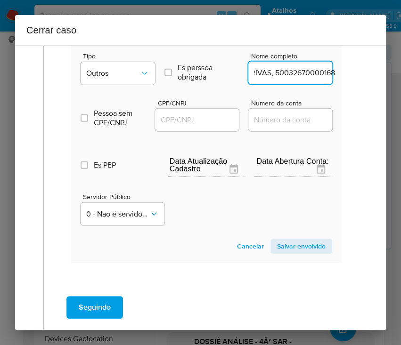
drag, startPoint x: 263, startPoint y: 82, endPoint x: 350, endPoint y: 80, distance: 86.7
type input "50.032.670 GENESSI DESIREX FRANCHESKA MISEL RIVAS"
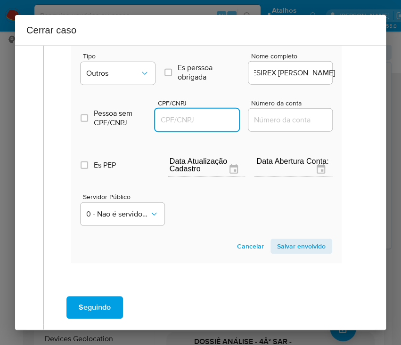
drag, startPoint x: 183, startPoint y: 130, endPoint x: 190, endPoint y: 131, distance: 7.6
click at [183, 126] on input "CPF/CNPJ" at bounding box center [201, 120] width 92 height 12
paste input "50032670000168"
type input "50032670000168"
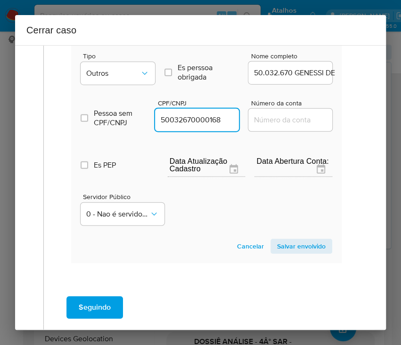
click at [277, 252] on span "Salvar envolvido" at bounding box center [301, 246] width 49 height 13
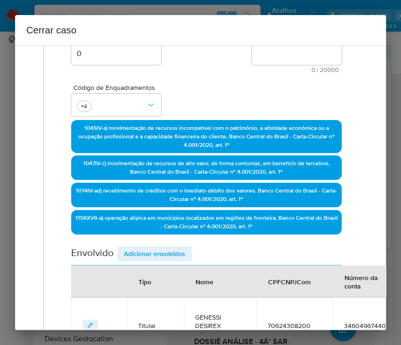
scroll to position [123, 0]
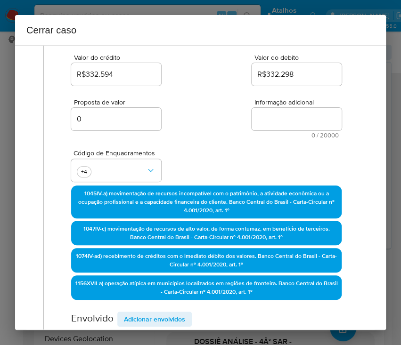
click at [286, 113] on textarea "Informação adicional" at bounding box center [297, 119] width 90 height 23
click at [284, 119] on textarea "Informação adicional" at bounding box center [297, 119] width 90 height 23
paste textarea "Informações do Cliente Genessi Desirex Francheska Misel Rivas, CPF 70624308200,…"
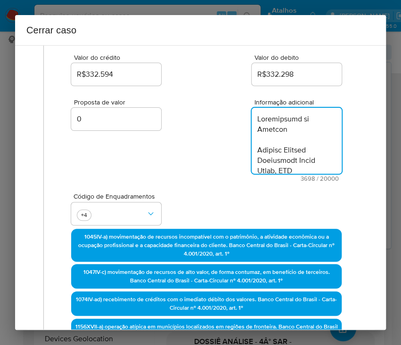
type textarea "Informações do Cliente Genessi Desirex Francheska Misel Rivas, CPF 70624308200,…"
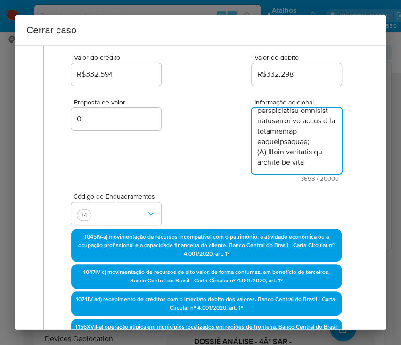
click at [254, 176] on span "3698 / 20000" at bounding box center [296, 179] width 84 height 6
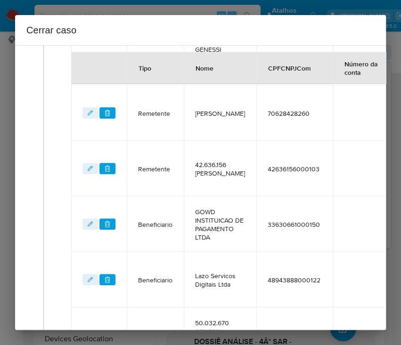
scroll to position [669, 0]
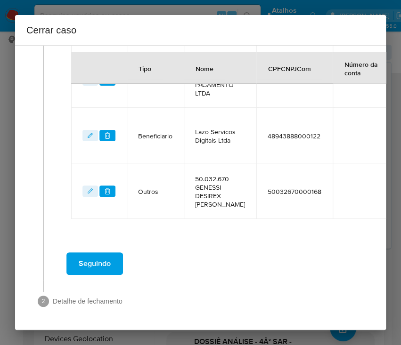
click at [99, 259] on span "Seguindo" at bounding box center [95, 264] width 32 height 21
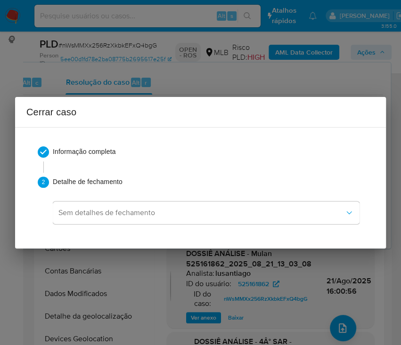
scroll to position [0, 0]
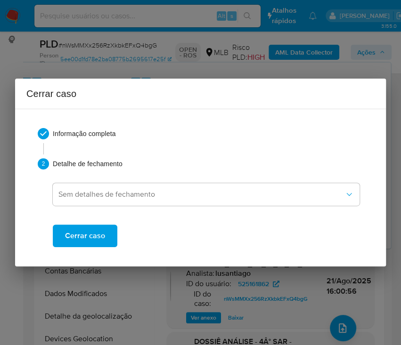
click at [96, 238] on span "Cerrar caso" at bounding box center [85, 236] width 40 height 21
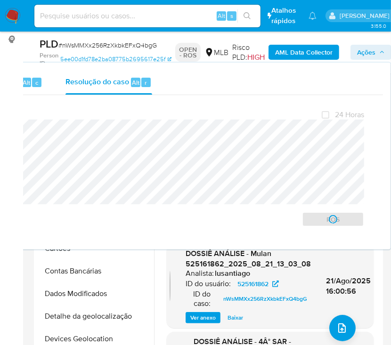
click at [84, 47] on span "# nWsMMXx256RzXkbkEFxQ4bgG" at bounding box center [107, 45] width 98 height 9
click at [84, 46] on span "# nWsMMXx256RzXkbkEFxQ4bgG" at bounding box center [107, 45] width 98 height 9
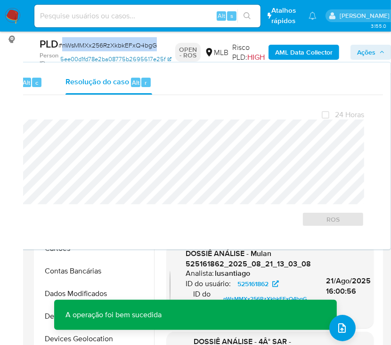
copy span "nWsMMXx256RzXkbkEFxQ4bgG"
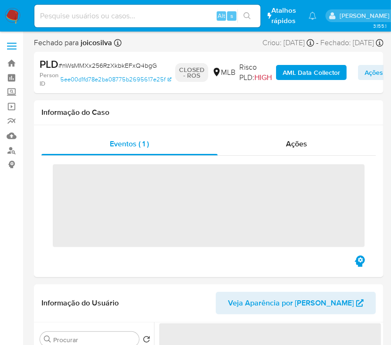
click at [13, 18] on img at bounding box center [13, 16] width 16 height 16
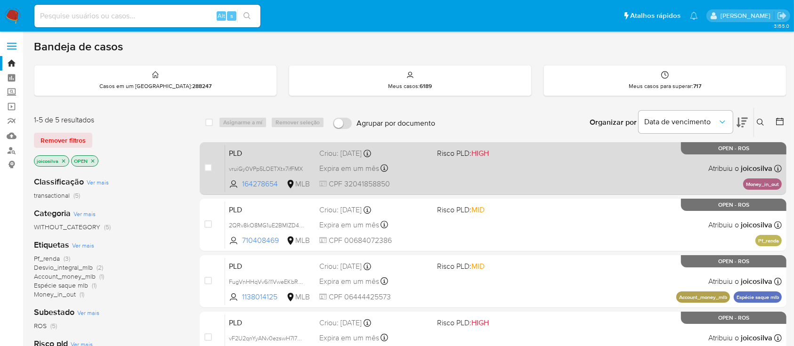
click at [515, 188] on div "PLD vruiGy0VPp5LOETXtx7ifFMX 164278654 MLB Risco PLD: HIGH Criou: [DATE] Criou:…" at bounding box center [503, 169] width 557 height 48
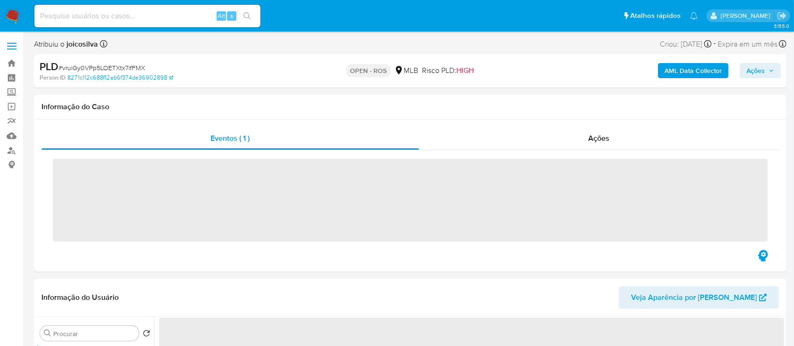
click at [131, 66] on span "# vruiGy0VPp5LOETXtx7ifFMX" at bounding box center [101, 67] width 87 height 9
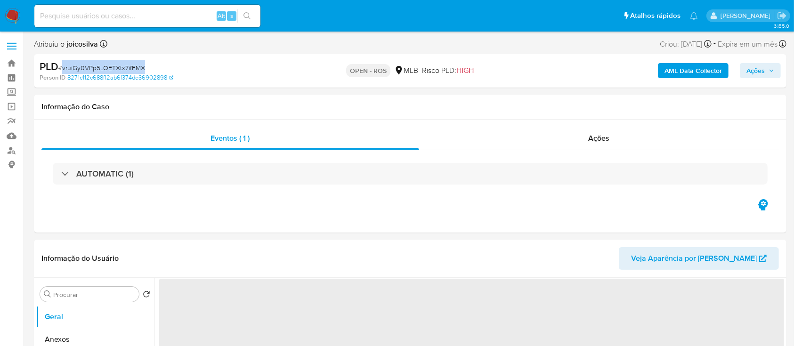
copy span "vruiGy0VPp5LOETXtx7ifFMX"
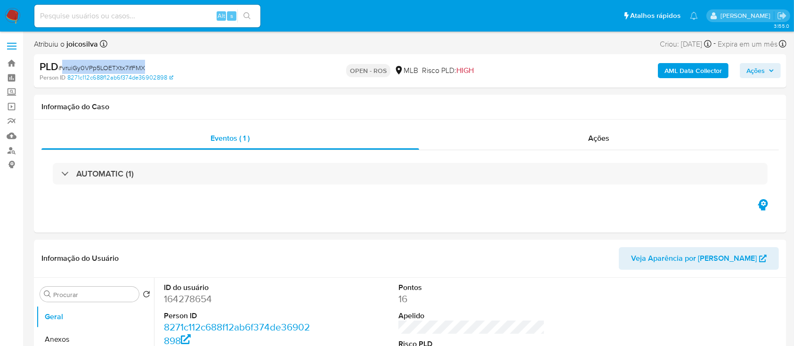
select select "10"
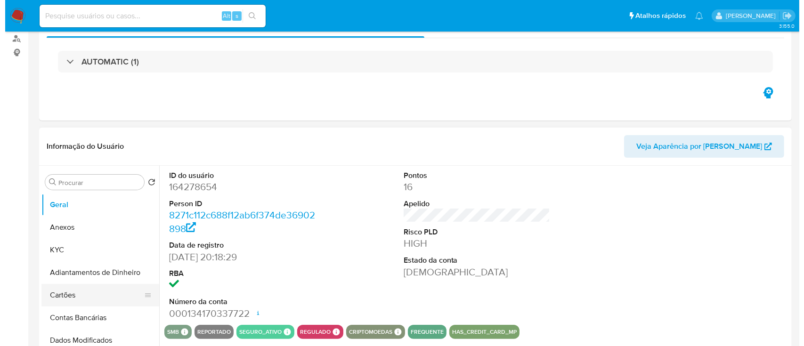
scroll to position [188, 0]
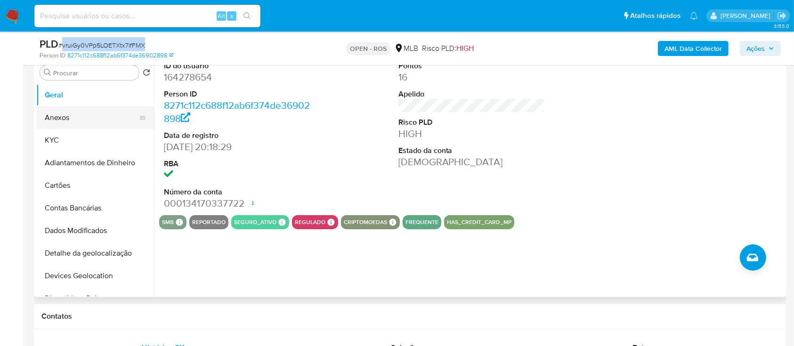
drag, startPoint x: 82, startPoint y: 125, endPoint x: 94, endPoint y: 123, distance: 12.1
click at [82, 125] on button "Anexos" at bounding box center [91, 117] width 110 height 23
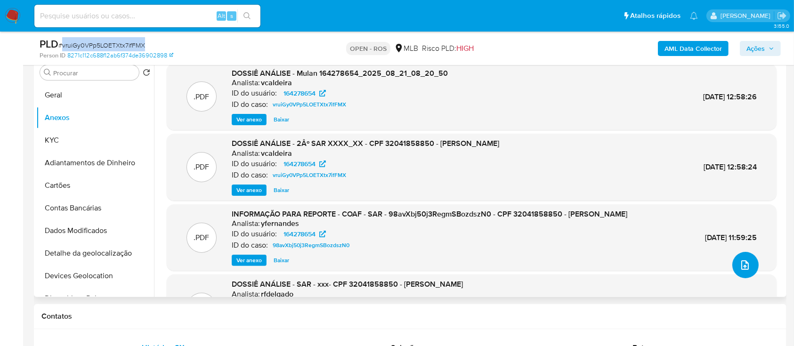
click at [740, 270] on icon "upload-file" at bounding box center [745, 265] width 11 height 11
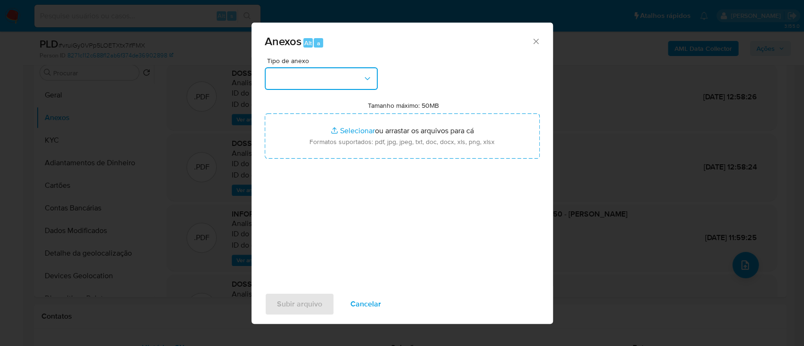
click at [364, 82] on icon "button" at bounding box center [367, 78] width 9 height 9
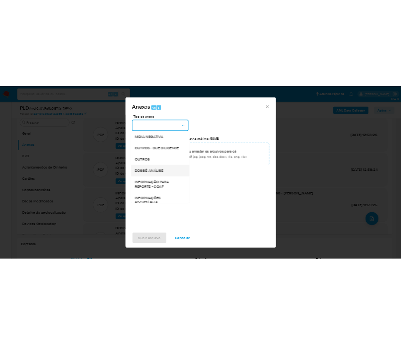
scroll to position [145, 0]
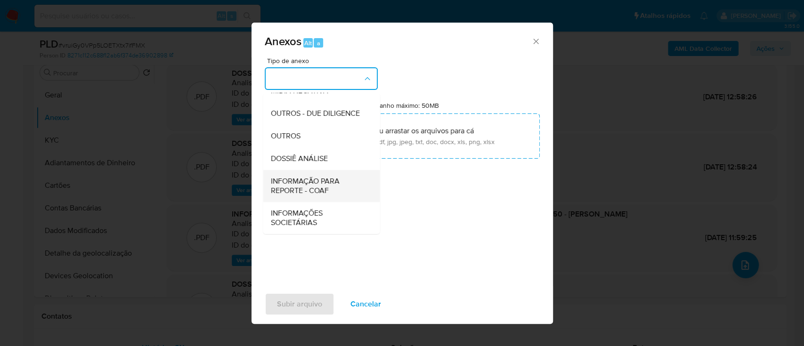
click at [333, 186] on span "INFORMAÇÃO PARA REPORTE - COAF" at bounding box center [318, 186] width 96 height 19
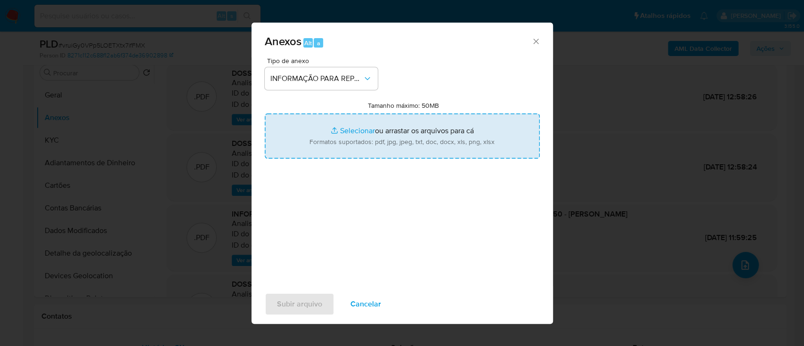
type input "C:\fakepath\2º SAR - vruiGy0VPp5LOETXtx7ifFMX - CPF 32041858850 - [PERSON_NAME]…"
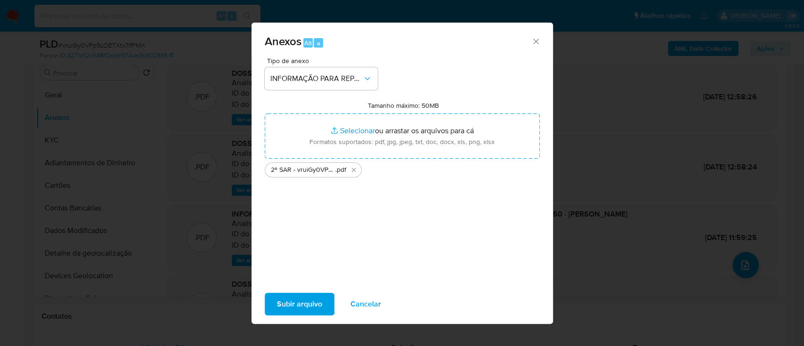
click at [316, 306] on span "Subir arquivo" at bounding box center [299, 304] width 45 height 21
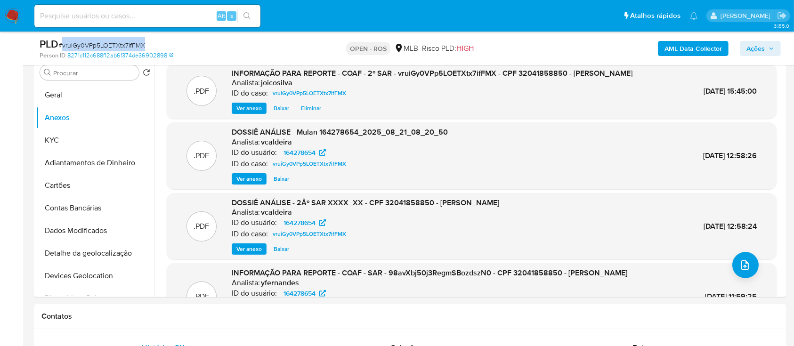
click at [749, 48] on span "Ações" at bounding box center [756, 48] width 18 height 15
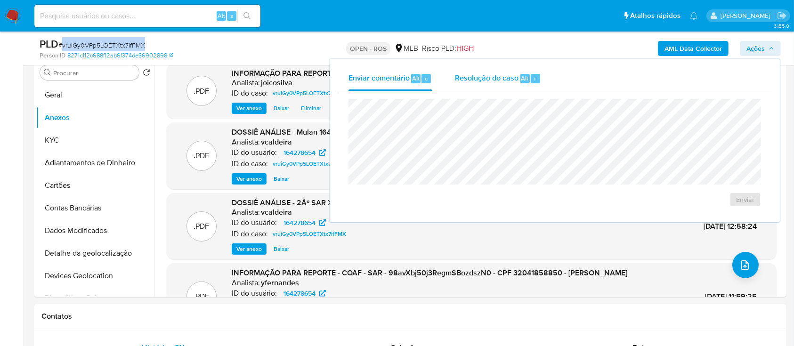
click at [491, 82] on span "Resolução do caso" at bounding box center [487, 78] width 64 height 11
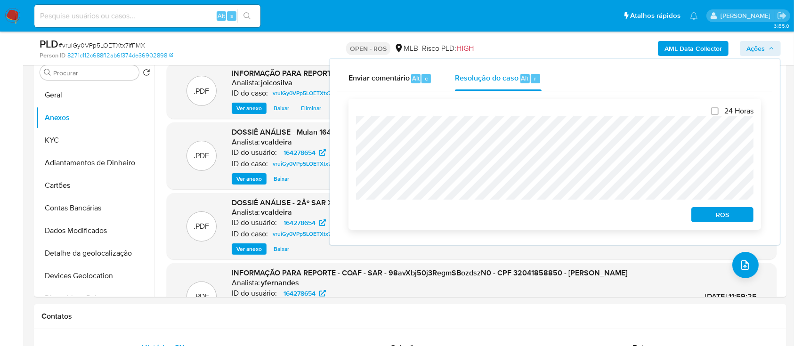
click at [728, 215] on span "ROS" at bounding box center [722, 214] width 49 height 13
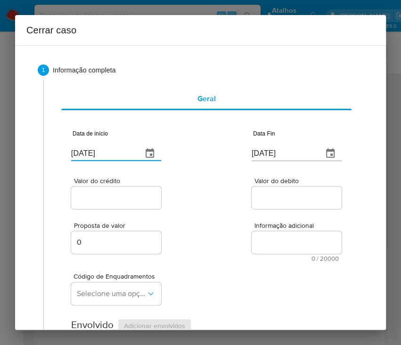
click at [82, 151] on input "[DATE]" at bounding box center [103, 153] width 64 height 15
paste input "01/07"
type input "[DATE]"
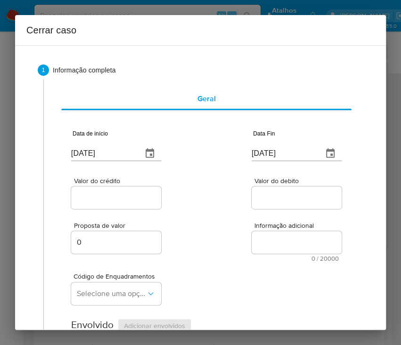
click at [275, 151] on input "[DATE]" at bounding box center [284, 153] width 64 height 15
paste input "1908"
click at [273, 147] on input "[DATE]" at bounding box center [284, 148] width 64 height 15
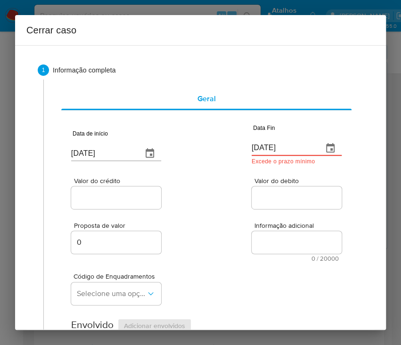
click at [272, 147] on input "[DATE]" at bounding box center [284, 148] width 64 height 15
paste input "[DATE]"
type input "[DATE]"
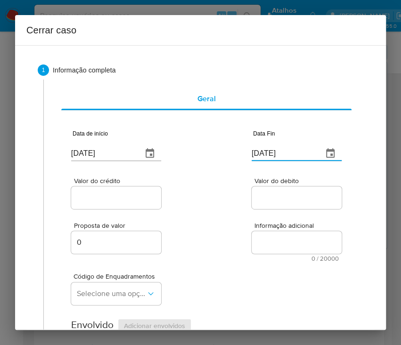
drag, startPoint x: 263, startPoint y: 217, endPoint x: 109, endPoint y: 193, distance: 155.9
click at [254, 217] on div "Proposta de valor 0 Informação adicional 0 / 20000 20000 caracteres restantes" at bounding box center [206, 236] width 270 height 51
click at [97, 185] on div "Valor do crédito" at bounding box center [116, 194] width 90 height 33
drag, startPoint x: 87, startPoint y: 200, endPoint x: 76, endPoint y: 203, distance: 10.7
click at [87, 200] on input "Valor do crédito" at bounding box center [117, 198] width 92 height 12
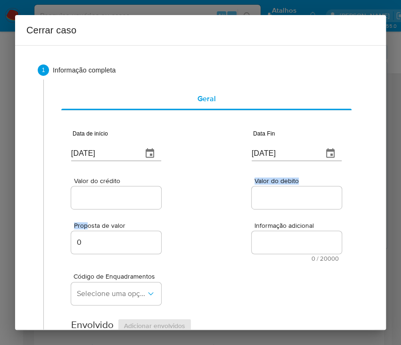
drag, startPoint x: 93, startPoint y: 207, endPoint x: 92, endPoint y: 212, distance: 4.9
click at [103, 200] on input "Valor do crédito" at bounding box center [117, 198] width 92 height 12
paste input "R$349.624"
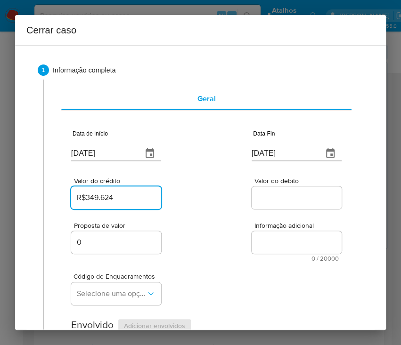
type input "R$349.624"
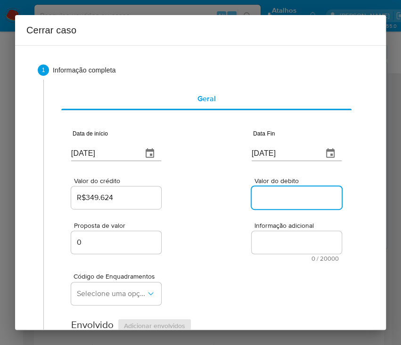
click at [271, 193] on input "Valor do debito" at bounding box center [298, 198] width 92 height 12
paste input "R$349.907"
type input "R$349.907"
drag, startPoint x: 262, startPoint y: 239, endPoint x: 204, endPoint y: 249, distance: 58.8
click at [260, 239] on textarea "Informação adicional" at bounding box center [297, 242] width 90 height 23
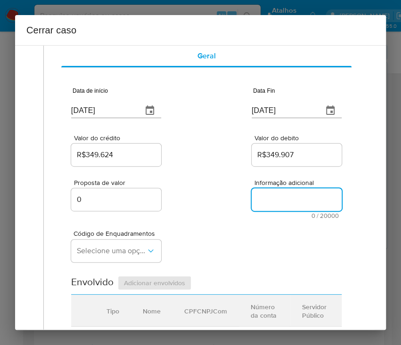
scroll to position [63, 0]
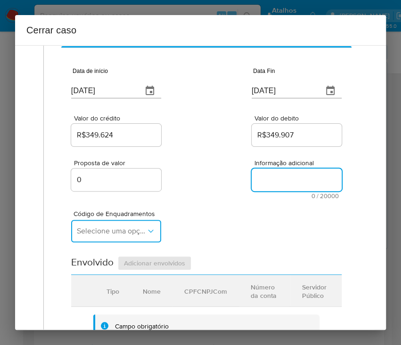
click at [124, 232] on span "Selecione uma opção" at bounding box center [111, 231] width 69 height 9
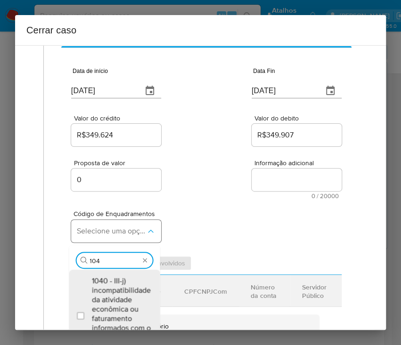
type input "1045"
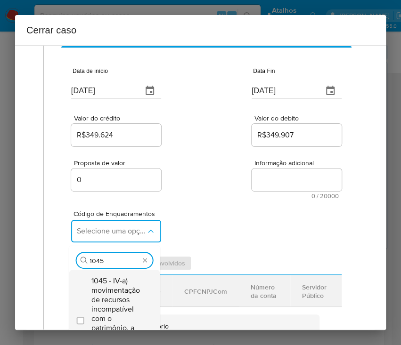
click at [114, 295] on span "1045 - IV-a) movimentação de recursos incompatível com o patrimônio, a atividad…" at bounding box center [118, 319] width 55 height 85
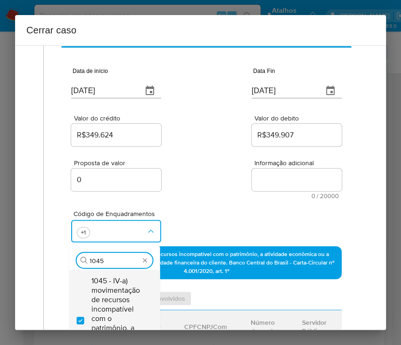
checkbox input "true"
type input "1047"
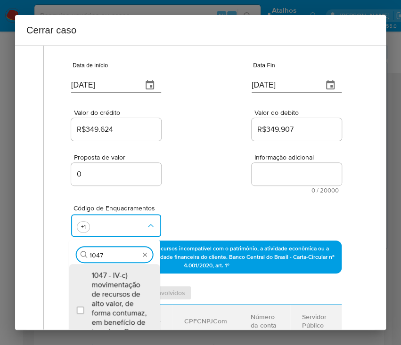
click at [114, 295] on span "1047 - IV-c) movimentação de recursos de alto valor, de forma contumaz, em bene…" at bounding box center [118, 308] width 55 height 75
checkbox input "true"
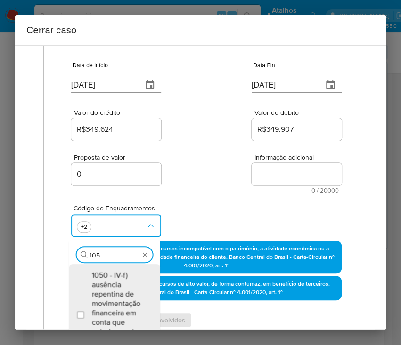
scroll to position [78, 0]
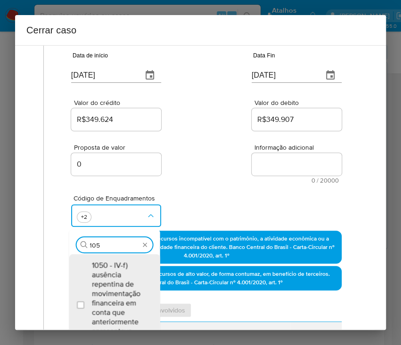
type input "1055"
click at [113, 292] on span "1055 - IV-k) recebimento de recursos com imediata compra de instrumentos para a…" at bounding box center [118, 298] width 55 height 75
checkbox input "true"
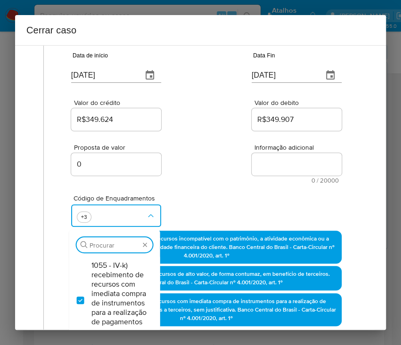
click at [191, 204] on div "Código de Enquadramentos Procurar 1055 - IV-k) recebimento de recursos com imed…" at bounding box center [206, 207] width 270 height 47
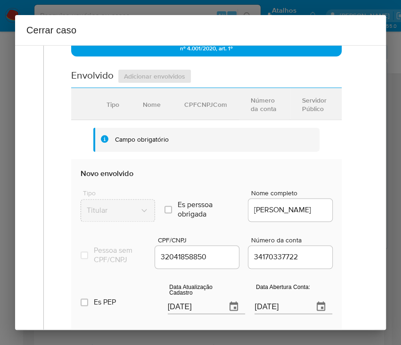
scroll to position [518, 0]
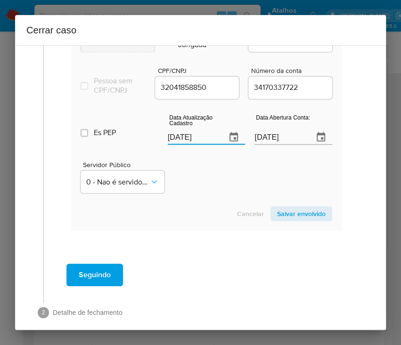
click at [188, 145] on input "[DATE]" at bounding box center [193, 137] width 51 height 15
paste input "19"
type input "19/08/2025"
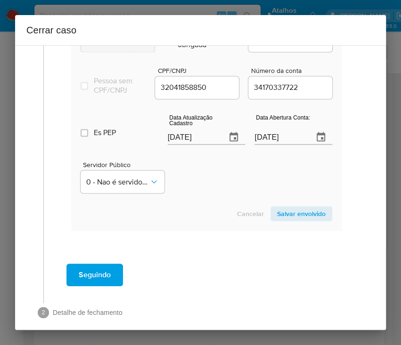
drag, startPoint x: 196, startPoint y: 195, endPoint x: 20, endPoint y: 198, distance: 176.3
click at [194, 197] on div "Servidor Público 0 - Nao é servidor/Nao possui informacao" at bounding box center [207, 173] width 252 height 47
click at [275, 145] on input "10/06/2021" at bounding box center [279, 137] width 51 height 15
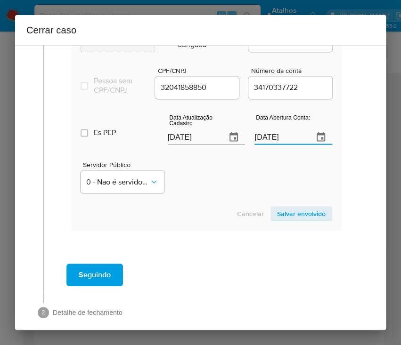
click at [268, 191] on div "Servidor Público 0 - Nao é servidor/Nao possui informacao" at bounding box center [207, 173] width 252 height 47
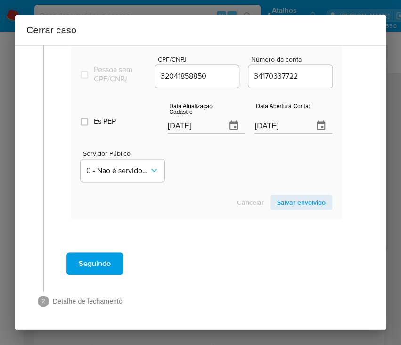
click at [295, 203] on span "Salvar envolvido" at bounding box center [301, 202] width 49 height 13
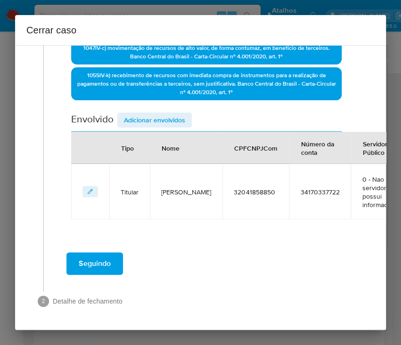
scroll to position [321, 0]
click at [172, 114] on span "Adicionar envolvidos" at bounding box center [154, 120] width 61 height 13
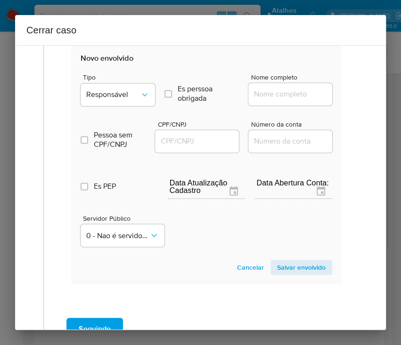
scroll to position [444, 0]
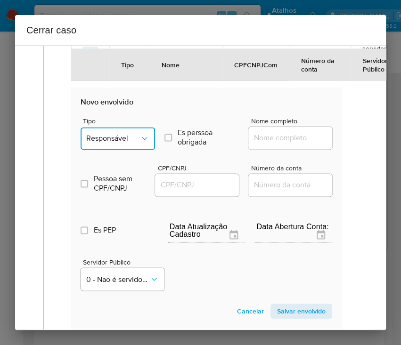
click at [131, 143] on span "Responsável" at bounding box center [113, 138] width 54 height 9
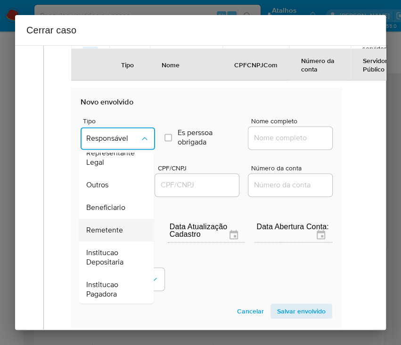
scroll to position [167, 0]
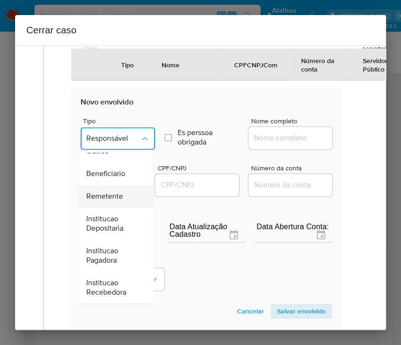
click at [112, 200] on span "Remetente" at bounding box center [104, 196] width 37 height 9
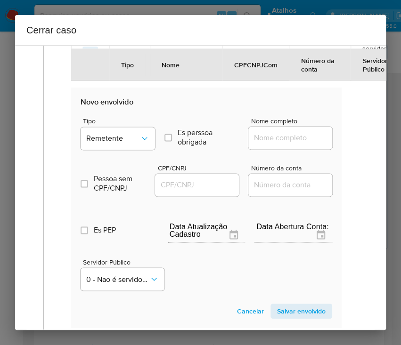
click at [265, 144] on input "Nome completo" at bounding box center [294, 138] width 92 height 12
paste input "Isis-Transportes e Locação Ltda, 07755311000290"
drag, startPoint x: 266, startPoint y: 147, endPoint x: 354, endPoint y: 147, distance: 88.6
click at [354, 147] on div "1 Informação completa Geral Data de início 01/07/2025 Data Fin 19/08/2025 Valor…" at bounding box center [200, 20] width 348 height 822
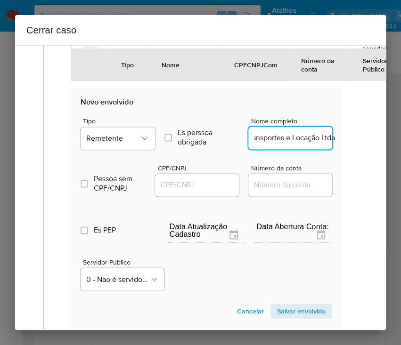
scroll to position [0, 23]
type input "Isis-Transportes e Locação Ltda"
drag, startPoint x: 203, startPoint y: 190, endPoint x: 226, endPoint y: 197, distance: 24.6
click at [202, 190] on input "CPF/CNPJ" at bounding box center [201, 185] width 92 height 12
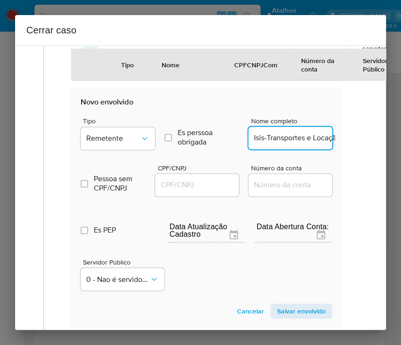
paste input "07755311000290"
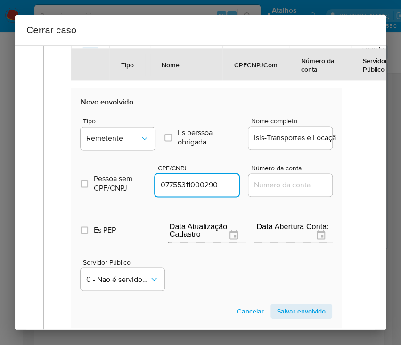
type input "7755311000290"
click at [277, 315] on span "Salvar envolvido" at bounding box center [301, 311] width 49 height 13
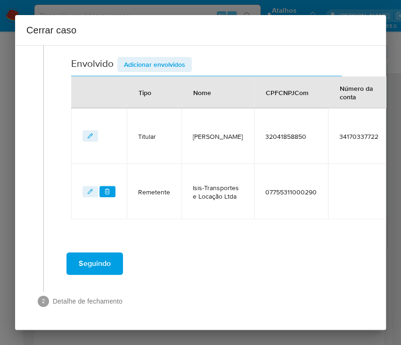
click at [185, 57] on button "Adicionar envolvidos" at bounding box center [154, 64] width 74 height 15
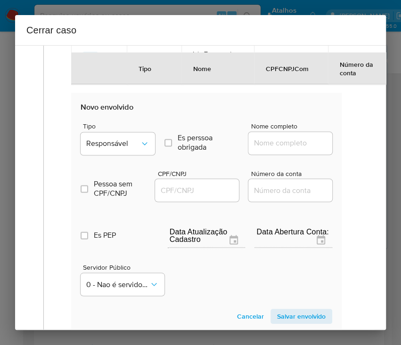
scroll to position [502, 0]
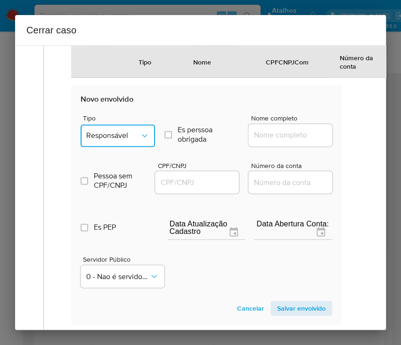
click at [117, 139] on span "Responsável" at bounding box center [113, 135] width 54 height 9
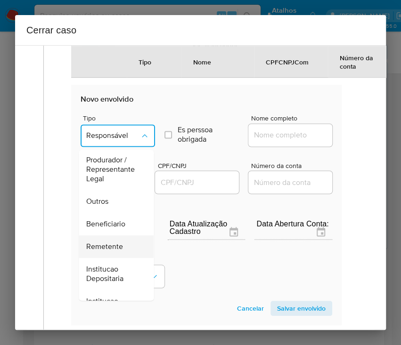
scroll to position [125, 0]
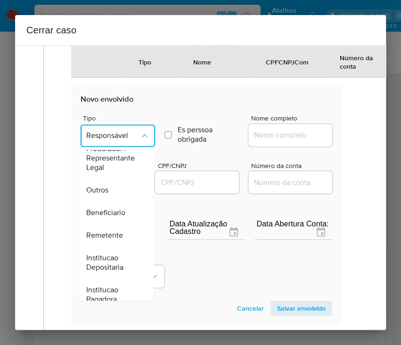
click at [111, 240] on span "Remetente" at bounding box center [104, 235] width 37 height 9
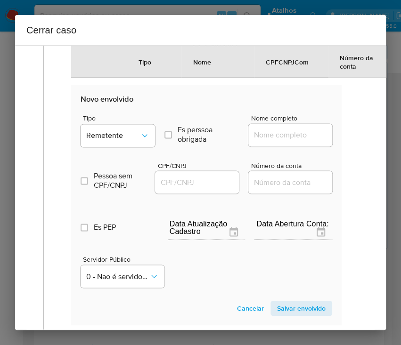
click at [278, 141] on input "Nome completo" at bounding box center [294, 135] width 92 height 12
paste input "Isis-Transportes e Locação Ltda, 07755311000100"
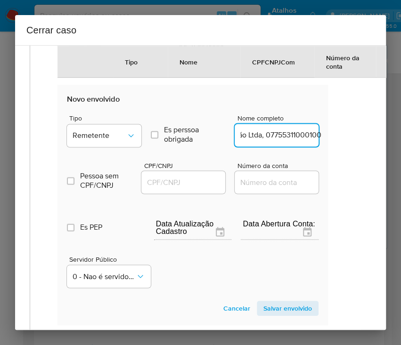
drag, startPoint x: 268, startPoint y: 145, endPoint x: 369, endPoint y: 145, distance: 101.8
click at [369, 145] on div "1 Informação completa Geral Data de início 01/07/2025 Data Fin 19/08/2025 Valor…" at bounding box center [200, 187] width 371 height 285
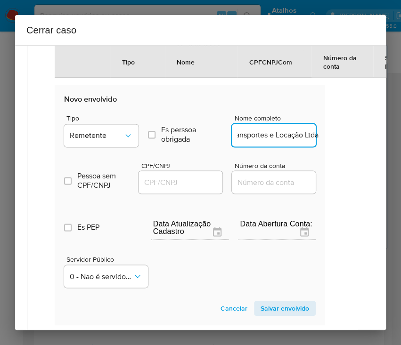
scroll to position [0, 23]
type input "Isis-Transportes e Locação Ltda"
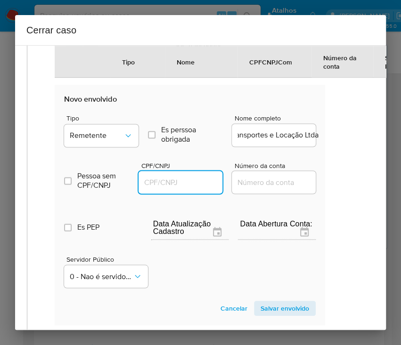
drag, startPoint x: 166, startPoint y: 190, endPoint x: 196, endPoint y: 189, distance: 29.2
click at [166, 188] on input "CPF/CNPJ" at bounding box center [185, 182] width 92 height 12
paste input "07755311000100"
type input "7755311000100"
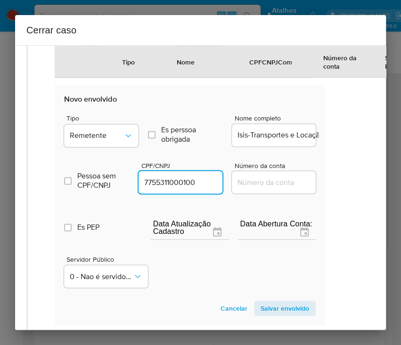
click at [267, 313] on span "Salvar envolvido" at bounding box center [285, 308] width 49 height 13
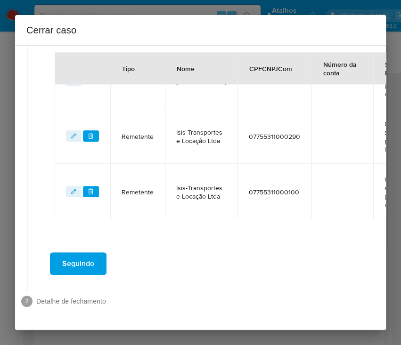
scroll to position [432, 16]
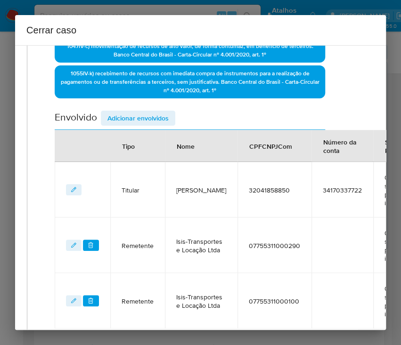
click at [140, 115] on span "Adicionar envolvidos" at bounding box center [137, 118] width 61 height 13
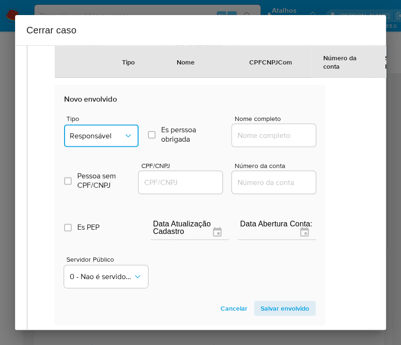
click at [106, 140] on span "Responsável" at bounding box center [97, 135] width 54 height 9
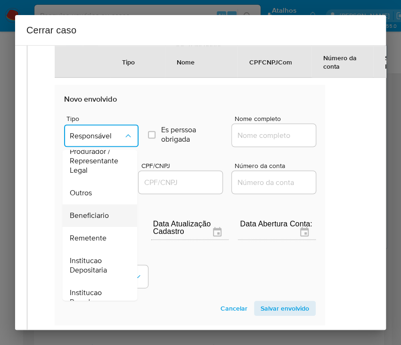
scroll to position [168, 0]
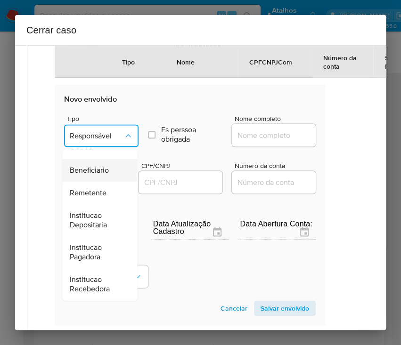
click at [100, 175] on span "Beneficiario" at bounding box center [89, 170] width 39 height 9
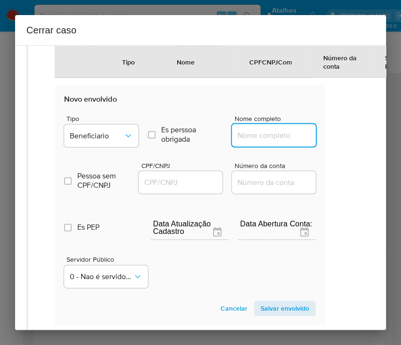
drag, startPoint x: 258, startPoint y: 139, endPoint x: 269, endPoint y: 148, distance: 14.4
click at [258, 139] on input "Nome completo" at bounding box center [278, 135] width 92 height 12
paste input "T.Paulino Transportes Ltda, 20497554000153"
drag, startPoint x: 245, startPoint y: 145, endPoint x: 329, endPoint y: 141, distance: 84.4
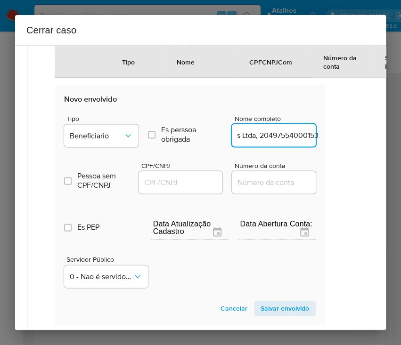
type input "T.Paulino Transportes Ltda"
click at [175, 188] on input "CPF/CNPJ" at bounding box center [185, 182] width 92 height 12
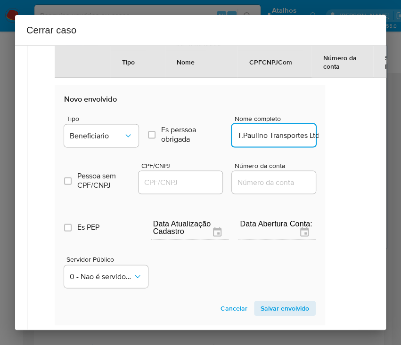
paste input "20497554000153"
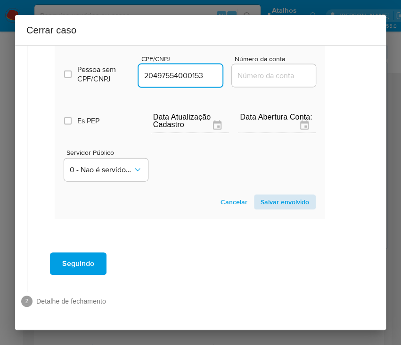
type input "20497554000153"
click at [270, 196] on span "Salvar envolvido" at bounding box center [285, 202] width 49 height 13
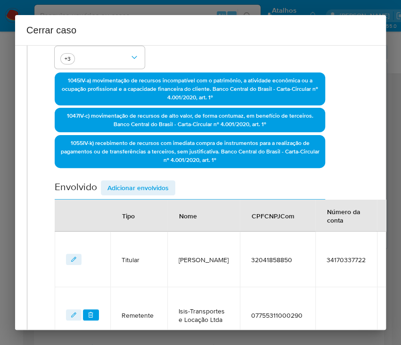
scroll to position [48, 16]
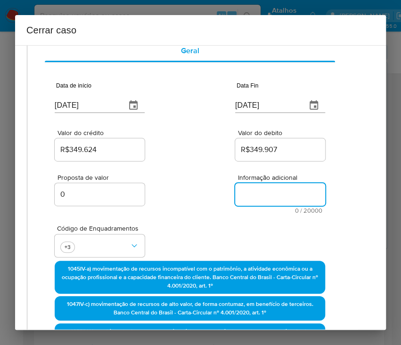
click at [246, 196] on textarea "Informação adicional" at bounding box center [280, 194] width 90 height 23
paste textarea "Informações da Cliente Elisabete Teixeira de Almeida Botas, CPF 32041858850, 42…"
type textarea "Informações da Cliente Elisabete Teixeira de Almeida Botas, CPF 32041858850, 42…"
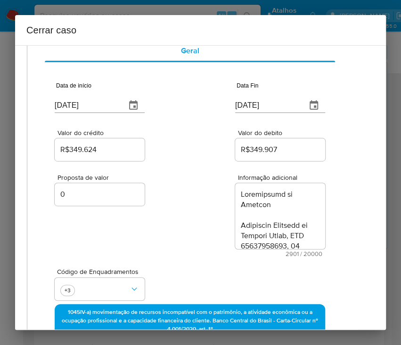
scroll to position [2158, 0]
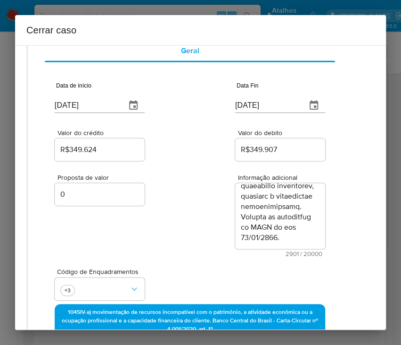
click at [172, 246] on div "Proposta de valor 0 Informação adicional 2901 / 20000 17099 caracteres restantes" at bounding box center [190, 210] width 270 height 94
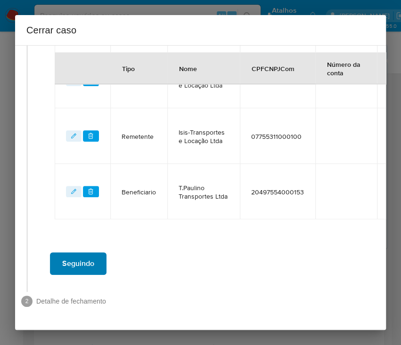
scroll to position [532, 16]
click at [94, 257] on button "Seguindo" at bounding box center [78, 264] width 57 height 23
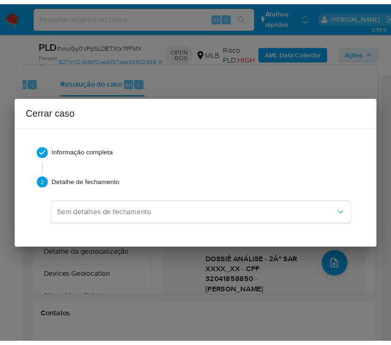
scroll to position [2040, 0]
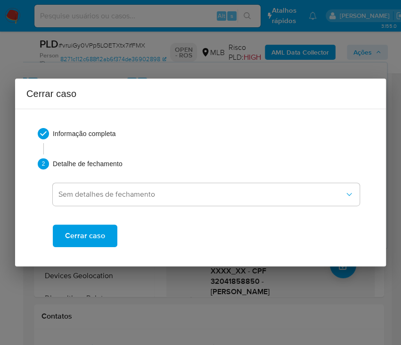
click at [96, 244] on span "Cerrar caso" at bounding box center [85, 236] width 40 height 21
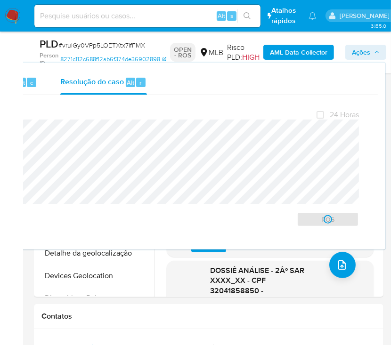
click at [95, 46] on span "# vruiGy0VPp5LOETXtx7ifFMX" at bounding box center [101, 45] width 87 height 9
click at [94, 46] on span "# vruiGy0VPp5LOETXtx7ifFMX" at bounding box center [101, 45] width 87 height 9
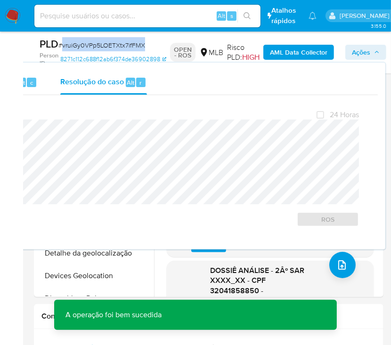
copy span "vruiGy0VPp5LOETXtx7ifFMX"
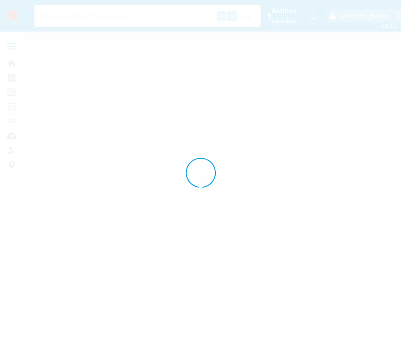
click at [15, 13] on div at bounding box center [200, 172] width 401 height 345
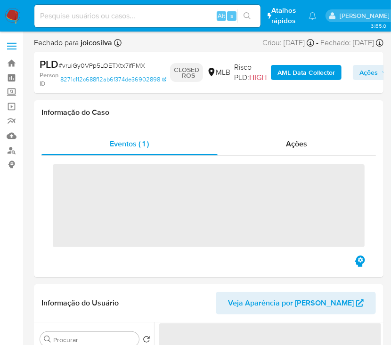
click at [12, 18] on img at bounding box center [13, 16] width 16 height 16
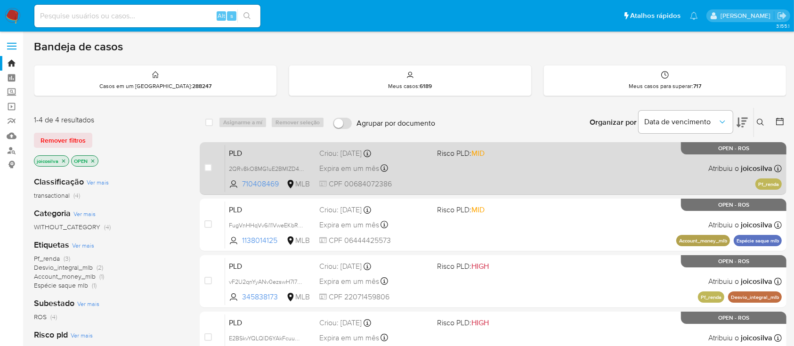
click at [478, 168] on div "PLD 2QRv8kO8MG1uE2BMIZD4XWFW 710408469 MLB Risco PLD: MID Criou: [DATE] Criou: …" at bounding box center [503, 169] width 557 height 48
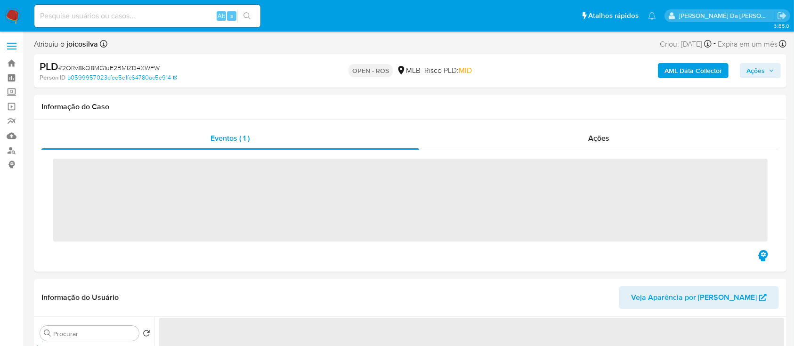
click at [103, 65] on span "# 2QRv8kO8MG1uE2BMIZD4XWFW" at bounding box center [108, 67] width 101 height 9
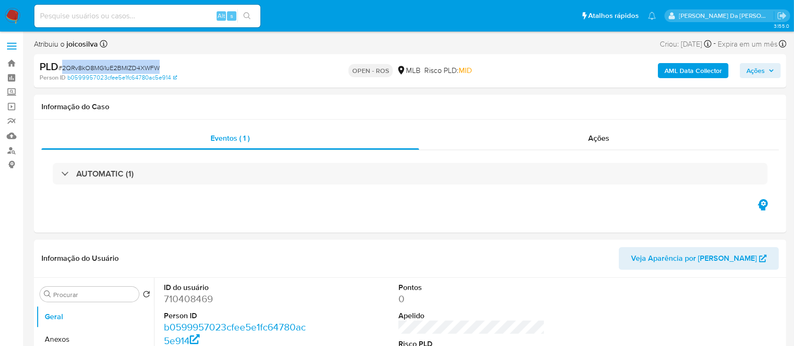
select select "10"
copy span "2QRv8kO8MG1uE2BMIZD4XWFW"
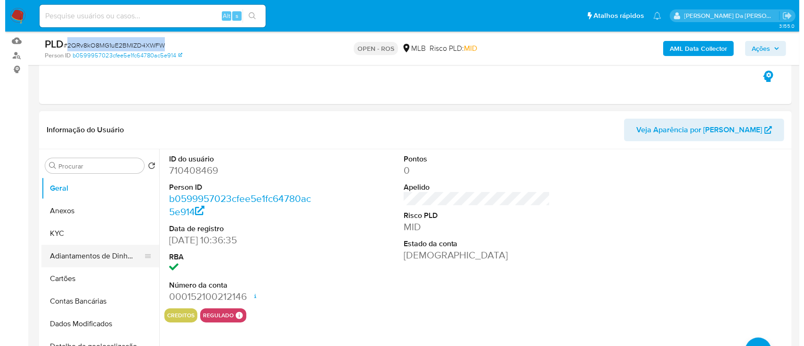
scroll to position [188, 0]
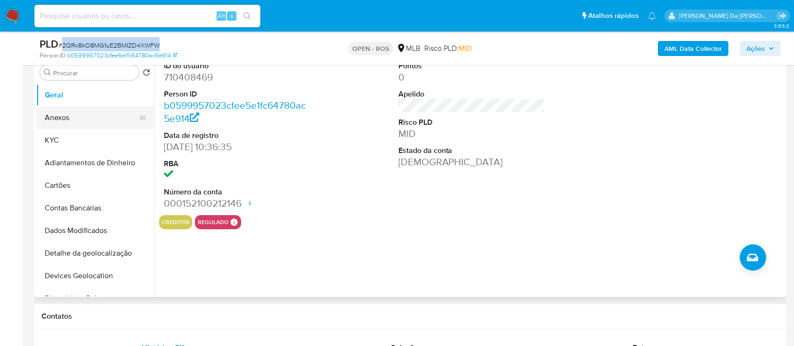
click at [73, 109] on button "Anexos" at bounding box center [91, 117] width 110 height 23
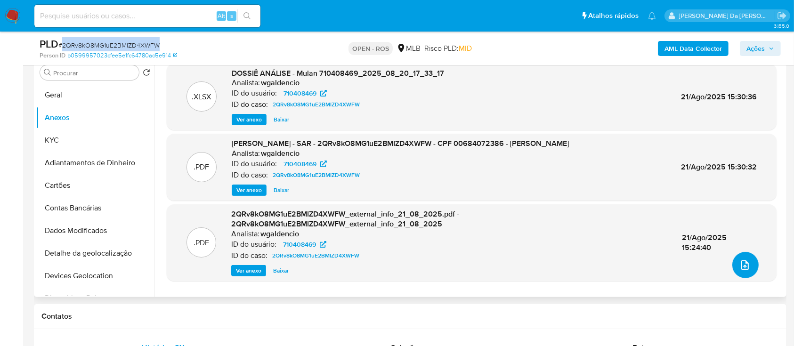
click at [742, 266] on icon "upload-file" at bounding box center [745, 265] width 11 height 11
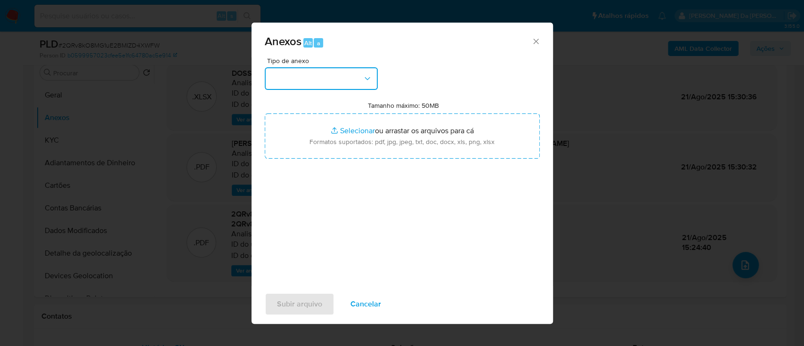
click at [363, 74] on icon "button" at bounding box center [367, 78] width 9 height 9
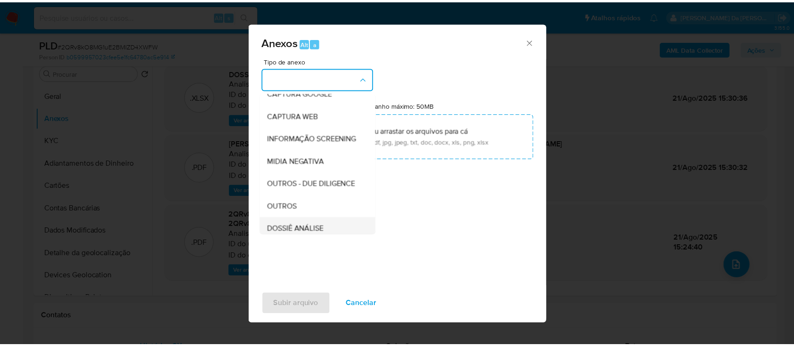
scroll to position [145, 0]
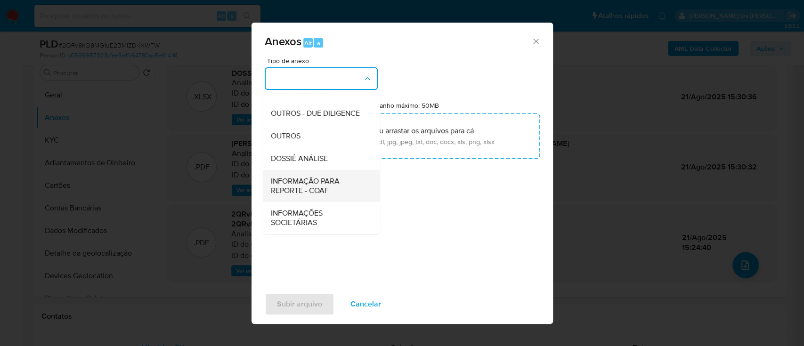
click at [326, 190] on span "INFORMAÇÃO PARA REPORTE - COAF" at bounding box center [318, 186] width 96 height 19
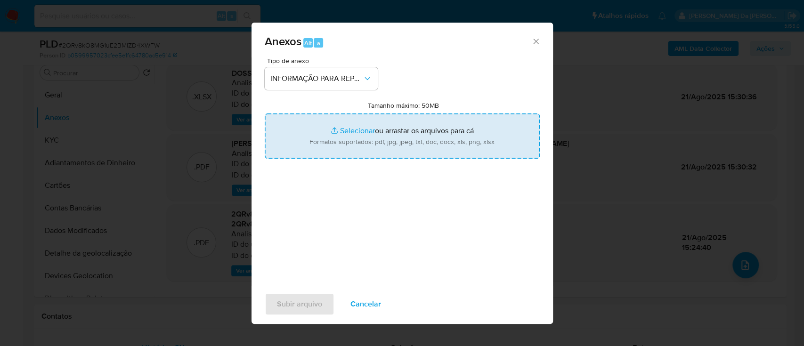
type input "C:\fakepath\SAR - 2QRv8kO8MG1uE2BMIZD4XWFW - CPF 00684072386 - [PERSON_NAME].pdf"
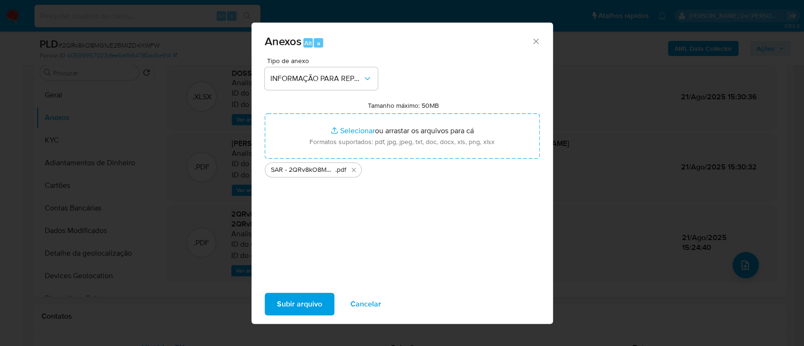
click at [330, 306] on button "Subir arquivo" at bounding box center [300, 304] width 70 height 23
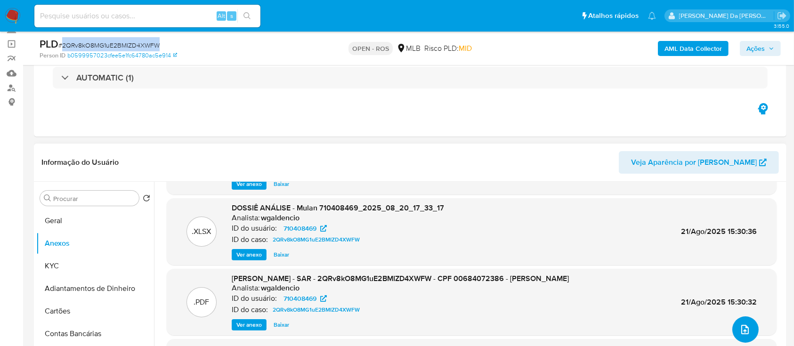
scroll to position [63, 0]
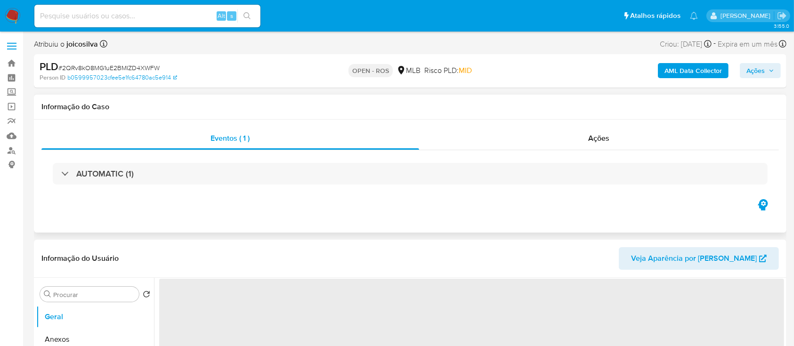
select select "10"
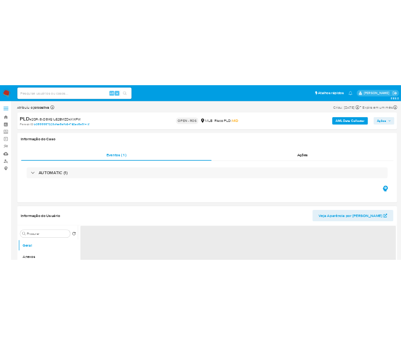
scroll to position [63, 0]
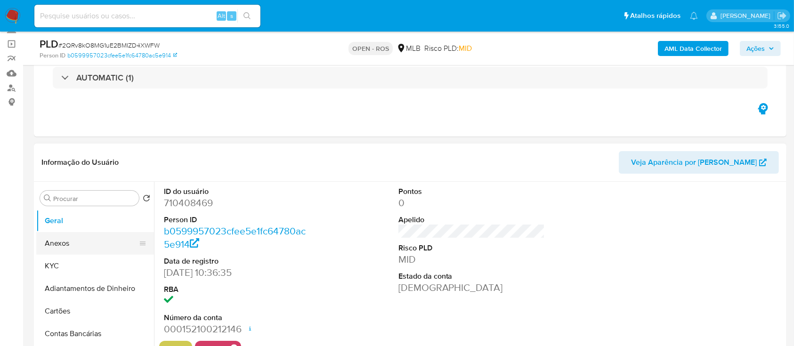
click at [70, 241] on button "Anexos" at bounding box center [91, 243] width 110 height 23
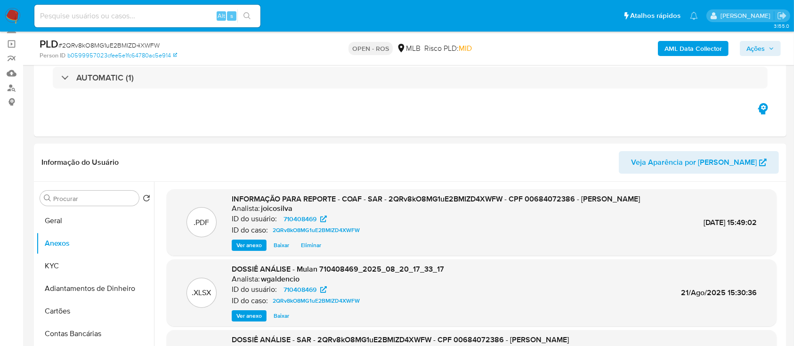
drag, startPoint x: 761, startPoint y: 49, endPoint x: 736, endPoint y: 55, distance: 25.7
click at [761, 49] on span "Ações" at bounding box center [756, 48] width 18 height 15
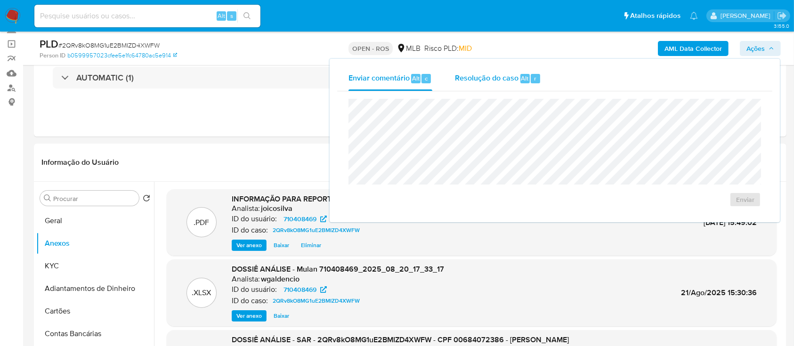
click at [477, 81] on span "Resolução do caso" at bounding box center [487, 78] width 64 height 11
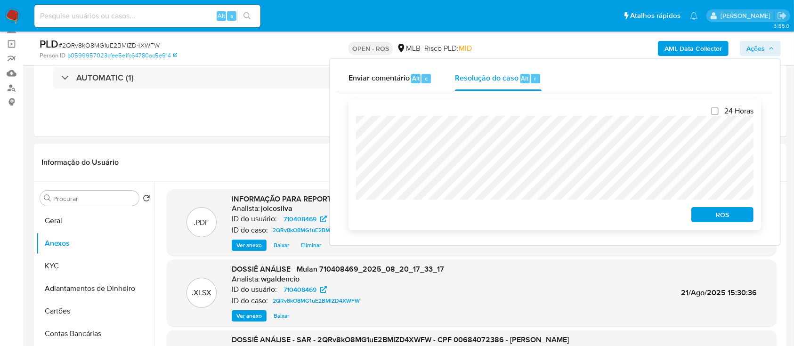
click at [712, 220] on span "ROS" at bounding box center [722, 214] width 49 height 13
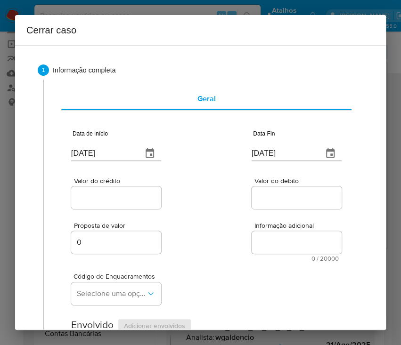
click at [105, 156] on input "[DATE]" at bounding box center [103, 153] width 64 height 15
click at [103, 156] on input "[DATE]" at bounding box center [103, 153] width 64 height 15
click at [102, 156] on input "[DATE]" at bounding box center [103, 153] width 64 height 15
click at [103, 153] on input "25/08/2025" at bounding box center [103, 153] width 64 height 15
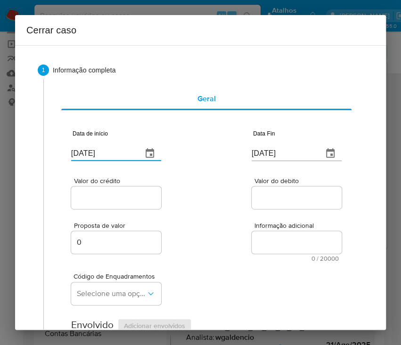
click at [103, 153] on input "[DATE]" at bounding box center [103, 153] width 64 height 15
paste input "01/07"
type input "01/07/2025"
click at [274, 152] on input "[DATE]" at bounding box center [284, 153] width 64 height 15
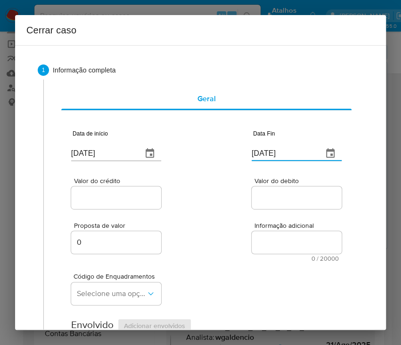
click at [274, 152] on input "[DATE]" at bounding box center [284, 153] width 64 height 15
paste input "19"
type input "[DATE]"
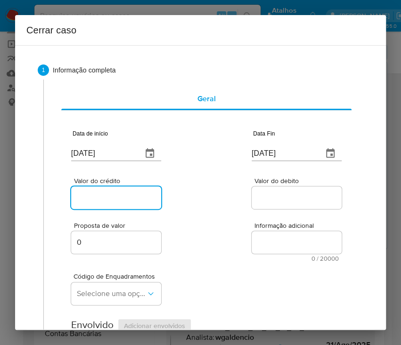
click at [129, 200] on input "Valor do crédito" at bounding box center [117, 198] width 92 height 12
click at [116, 193] on input "Valor do crédito" at bounding box center [117, 198] width 92 height 12
paste input "R$269.590"
type input "R$269.590"
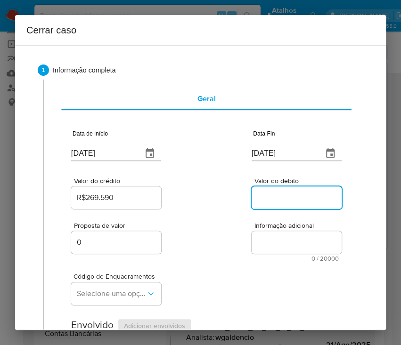
click at [273, 196] on input "Valor do debito" at bounding box center [298, 198] width 92 height 12
paste input "R$324.490"
type input "R$324.490"
drag, startPoint x: 237, startPoint y: 237, endPoint x: 179, endPoint y: 243, distance: 58.3
click at [236, 237] on div "Proposta de valor 0 Informação adicional 0 / 20000 20000 caracteres restantes" at bounding box center [206, 236] width 270 height 51
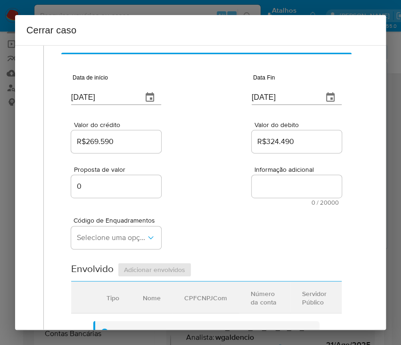
scroll to position [125, 0]
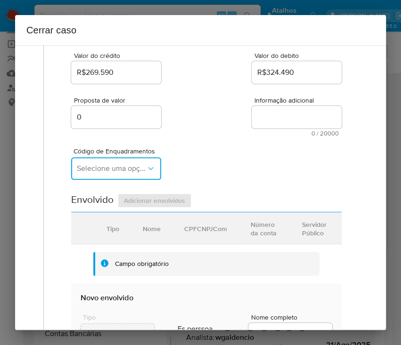
click at [123, 168] on span "Selecione uma opção" at bounding box center [111, 168] width 69 height 9
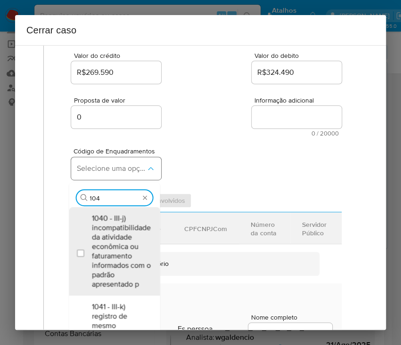
type input "1045"
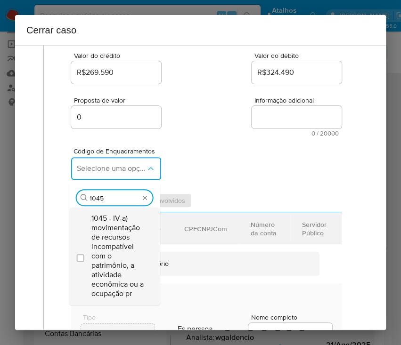
click at [105, 233] on span "1045 - IV-a) movimentação de recursos incompatível com o patrimônio, a atividad…" at bounding box center [118, 256] width 55 height 85
checkbox input "true"
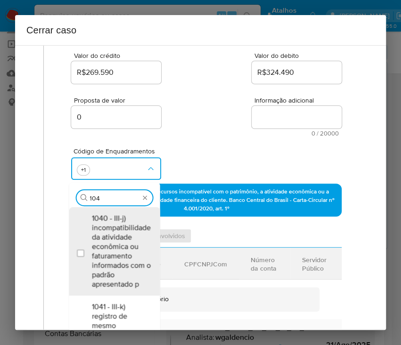
scroll to position [0, 0]
type input "1047"
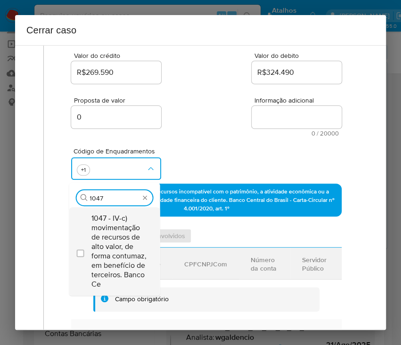
click at [128, 232] on span "1047 - IV-c) movimentação de recursos de alto valor, de forma contumaz, em bene…" at bounding box center [118, 251] width 55 height 75
checkbox input "true"
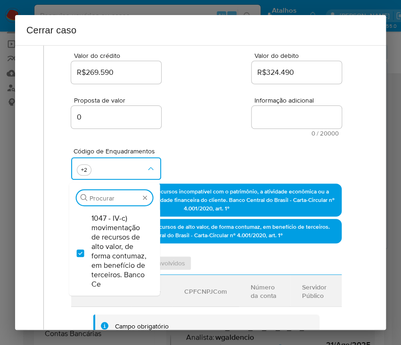
click at [217, 98] on div "Proposta de valor 0 Informação adicional 0 / 20000 20000 caracteres restantes" at bounding box center [206, 111] width 270 height 51
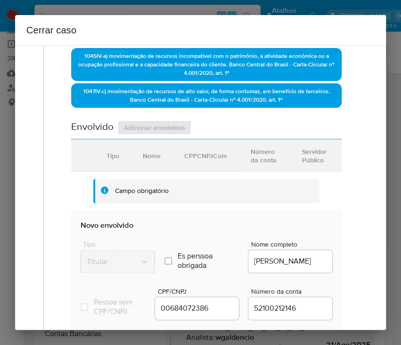
scroll to position [314, 0]
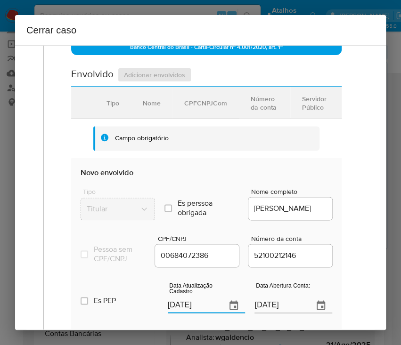
click at [181, 310] on input "[DATE]" at bounding box center [193, 305] width 51 height 15
paste input "19"
type input "[DATE]"
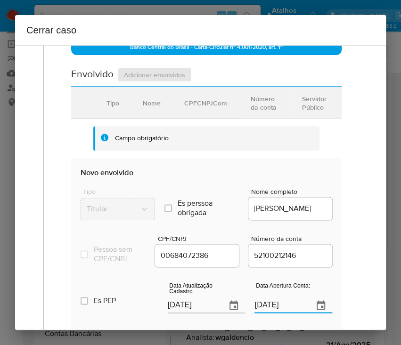
click at [273, 313] on input "06/12/2021" at bounding box center [279, 305] width 51 height 15
drag, startPoint x: 344, startPoint y: 280, endPoint x: 339, endPoint y: 280, distance: 4.7
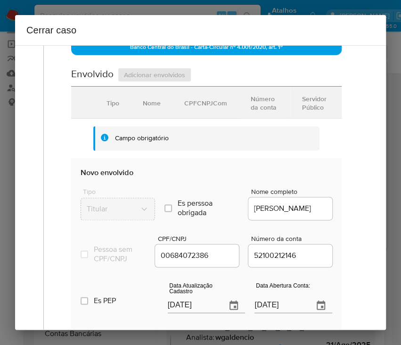
click at [344, 280] on div "Geral Data de início 01/07/2025 Data Fin 19/08/2025 Valor do crédito R$269.590 …" at bounding box center [206, 96] width 306 height 661
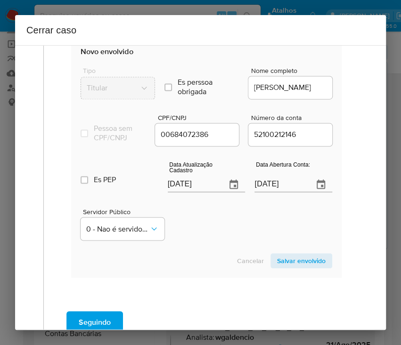
scroll to position [440, 0]
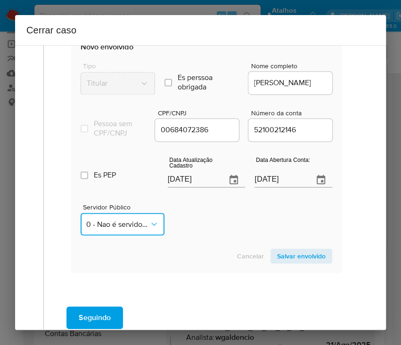
click at [146, 226] on button "0 - Nao é servidor/Nao possui informacao" at bounding box center [123, 224] width 84 height 23
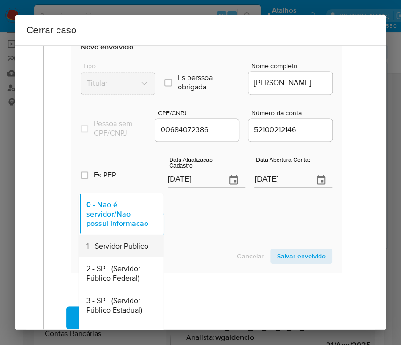
click at [127, 251] on span "1 - Servidor Publico" at bounding box center [117, 245] width 62 height 9
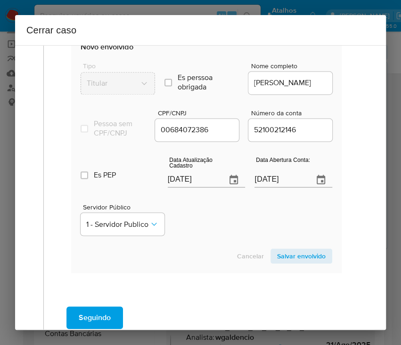
click at [217, 232] on div "Servidor Público 1 - Servidor Publico" at bounding box center [207, 215] width 252 height 47
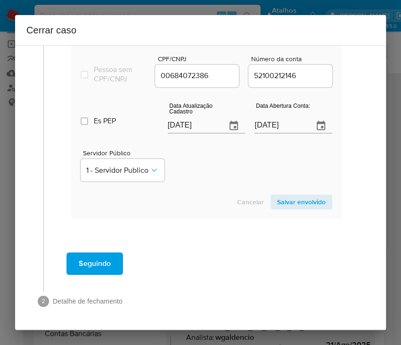
click at [295, 210] on section "Novo envolvido Tipo Titular Es perssoa obrigada Is PObrigada Nome completo OTAV…" at bounding box center [206, 98] width 270 height 241
click at [296, 202] on span "Salvar envolvido" at bounding box center [301, 202] width 49 height 13
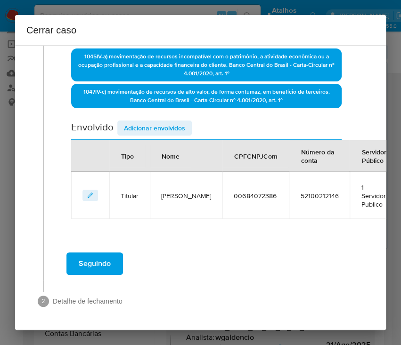
scroll to position [259, 0]
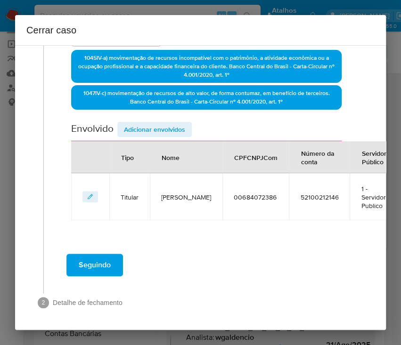
click at [179, 133] on span "Adicionar envolvidos" at bounding box center [154, 129] width 61 height 13
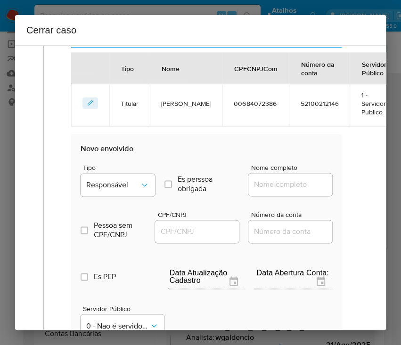
scroll to position [448, 0]
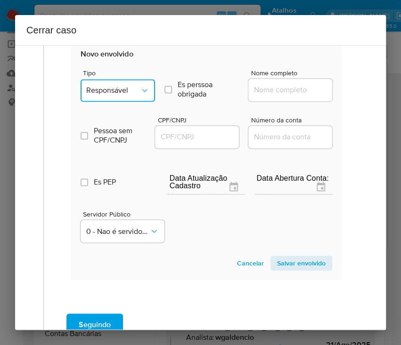
click at [142, 91] on icon "Tipo de envolvimento" at bounding box center [144, 90] width 9 height 9
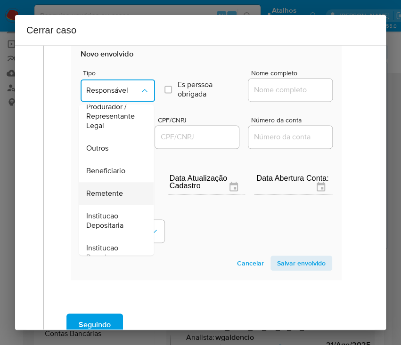
scroll to position [168, 0]
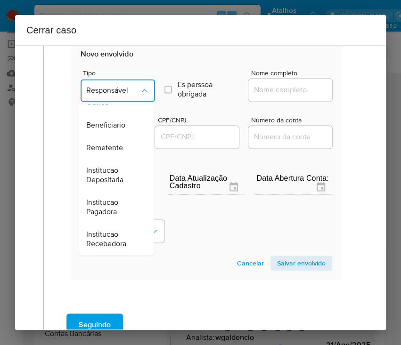
click at [121, 126] on span "Beneficiario" at bounding box center [105, 125] width 39 height 9
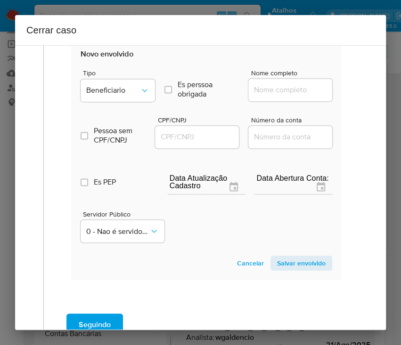
click at [279, 91] on input "Nome completo" at bounding box center [294, 90] width 92 height 12
paste input "S E S Producao De Eventos Ltda, 33248684000102"
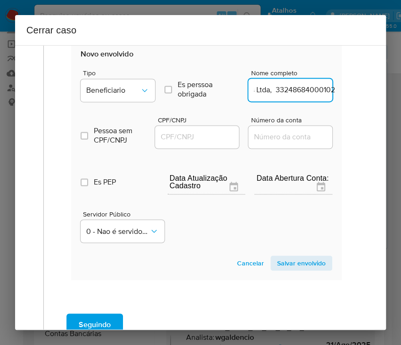
drag, startPoint x: 262, startPoint y: 92, endPoint x: 332, endPoint y: 90, distance: 69.8
click at [332, 90] on input "S E S Producao De Eventos Ltda, 33248684000102" at bounding box center [294, 90] width 92 height 12
type input "S E S Producao De Eventos Ltda"
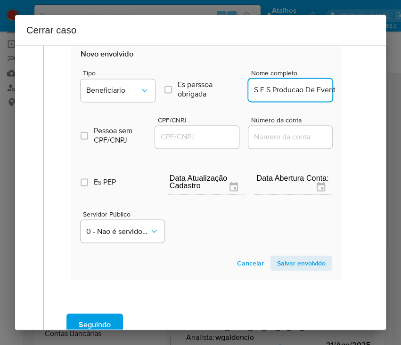
click at [209, 133] on input "CPF/CNPJ" at bounding box center [201, 137] width 92 height 12
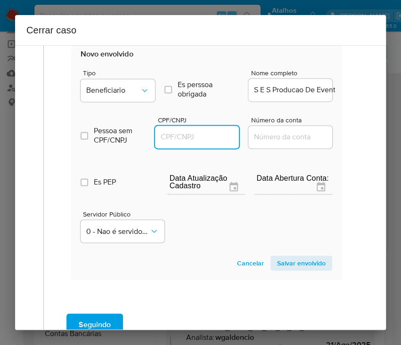
paste input "33248684000102"
type input "33248684000102"
drag, startPoint x: 270, startPoint y: 271, endPoint x: 282, endPoint y: 262, distance: 15.4
click at [275, 268] on section "Novo envolvido Tipo Beneficiario Es perssoa obrigada Is PObrigada Nome completo…" at bounding box center [206, 160] width 270 height 241
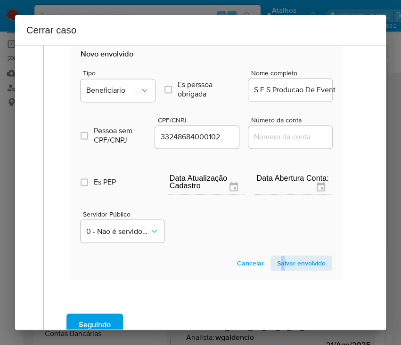
click at [282, 262] on span "Salvar envolvido" at bounding box center [301, 263] width 49 height 13
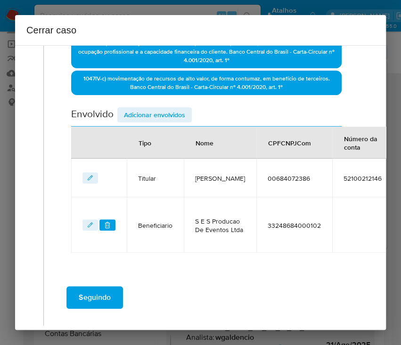
scroll to position [207, 0]
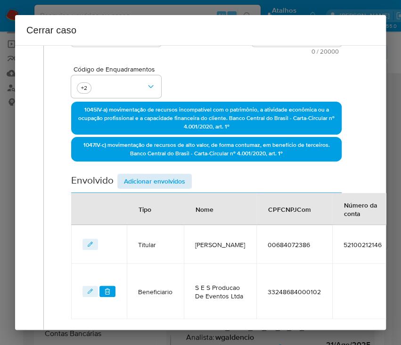
drag, startPoint x: 162, startPoint y: 158, endPoint x: 160, endPoint y: 181, distance: 22.7
click at [161, 162] on div "1045 IV-a) movimentação de recursos incompatível com o patrimônio, a atividade …" at bounding box center [206, 133] width 270 height 63
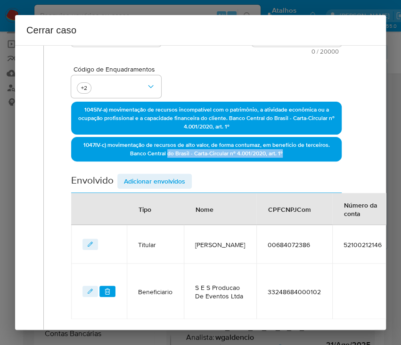
click at [160, 181] on span "Adicionar envolvidos" at bounding box center [154, 181] width 61 height 13
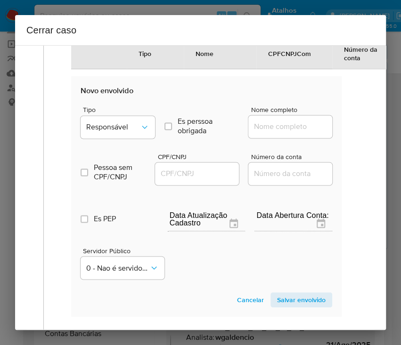
scroll to position [459, 0]
click at [117, 131] on span "Responsável" at bounding box center [113, 126] width 54 height 9
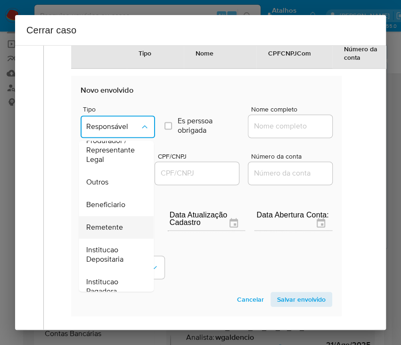
scroll to position [105, 0]
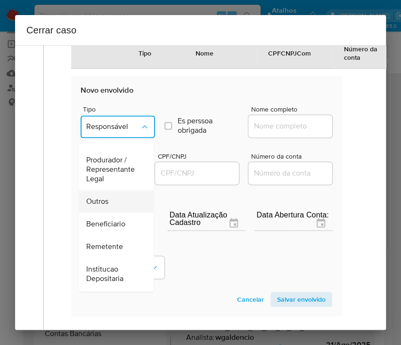
click at [100, 206] on span "Outros" at bounding box center [97, 201] width 22 height 9
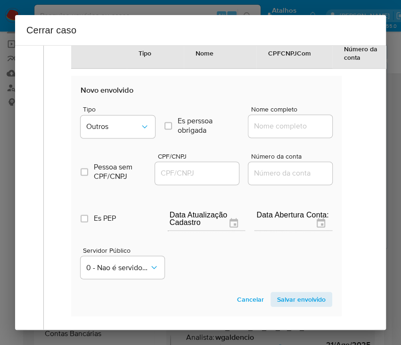
click at [256, 132] on input "Nome completo" at bounding box center [294, 126] width 92 height 12
paste input "MAXIMU S PRODUCAO, SERVICOS E LOGISTICA LTDA , 41173793000128"
drag, startPoint x: 268, startPoint y: 146, endPoint x: 367, endPoint y: 146, distance: 99.0
click at [367, 146] on div "1 Informação completa Geral Data de início 01/07/2025 Data Fin 19/08/2025 Valor…" at bounding box center [200, 187] width 371 height 285
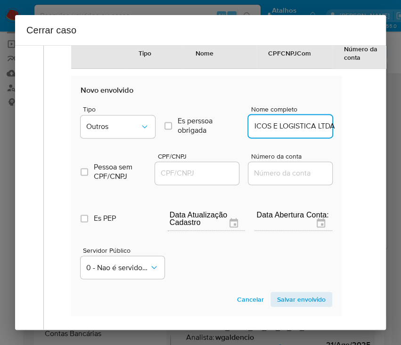
scroll to position [0, 106]
type input "MAXIMU S PRODUCAO, SERVICOS E LOGISTICA LTDA"
drag, startPoint x: 196, startPoint y: 190, endPoint x: 209, endPoint y: 193, distance: 13.1
click at [196, 180] on input "CPF/CNPJ" at bounding box center [201, 173] width 92 height 12
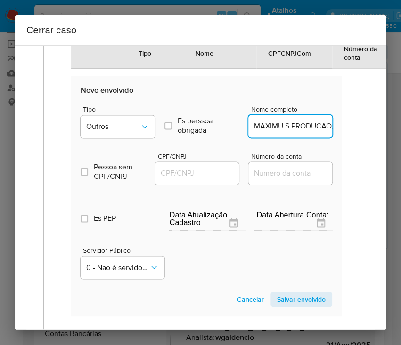
paste input "41173793000128"
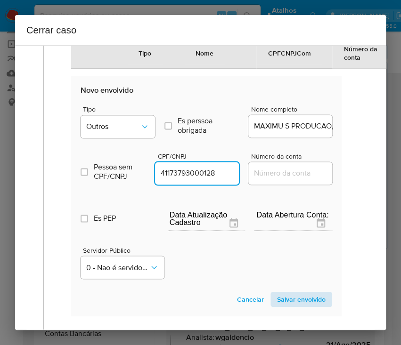
type input "41173793000128"
click at [286, 306] on span "Salvar envolvido" at bounding box center [301, 299] width 49 height 13
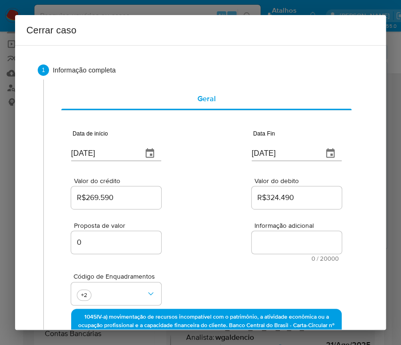
click at [261, 227] on span "Informação adicional" at bounding box center [299, 225] width 90 height 7
click at [261, 231] on textarea "Informação adicional" at bounding box center [297, 242] width 90 height 23
click at [271, 247] on textarea "Informação adicional" at bounding box center [297, 242] width 90 height 23
paste textarea "Informações do Cliente Otavio Silva Lopes, CPF 00684072386, 24 anos, residente …"
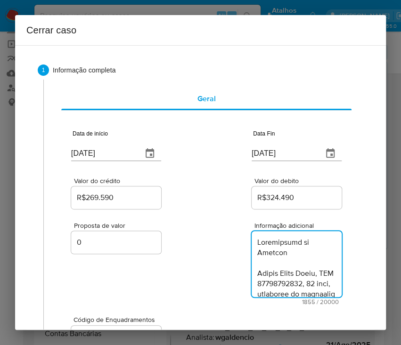
scroll to position [1422, 0]
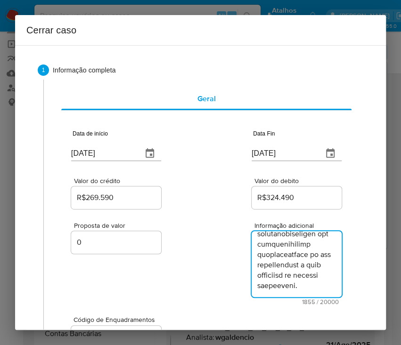
type textarea "Informações do Cliente Otavio Silva Lopes, CPF 00684072386, 24 anos, residente …"
click at [206, 279] on div "Proposta de valor 0 Informação adicional 1855 / 20000 18145 caracteres restantes" at bounding box center [206, 258] width 270 height 94
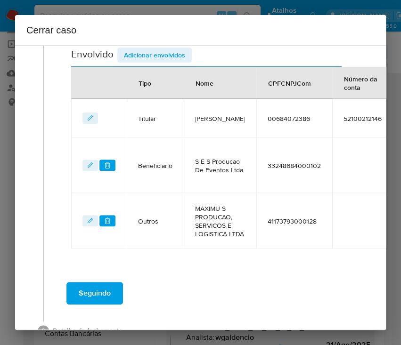
scroll to position [432, 0]
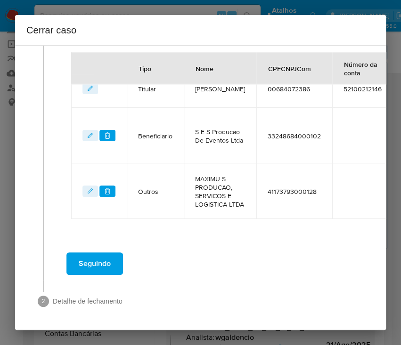
click at [108, 254] on span "Seguindo" at bounding box center [95, 264] width 32 height 21
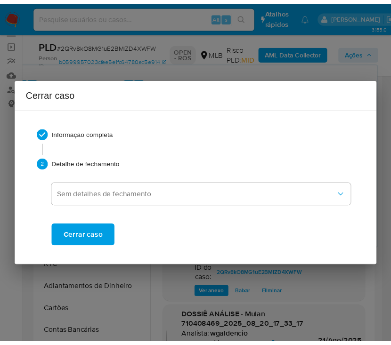
scroll to position [1360, 0]
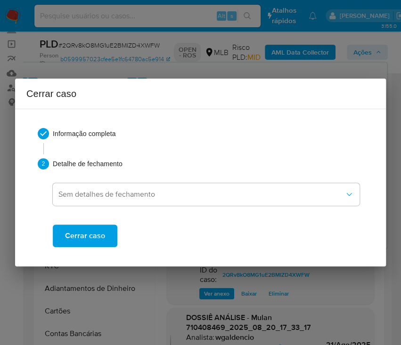
click at [106, 226] on button "Cerrar caso" at bounding box center [85, 236] width 65 height 23
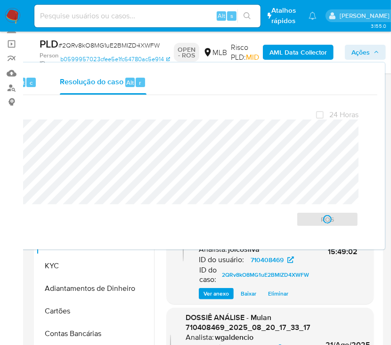
click at [123, 48] on span "# 2QRv8kO8MG1uE2BMIZD4XWFW" at bounding box center [108, 45] width 101 height 9
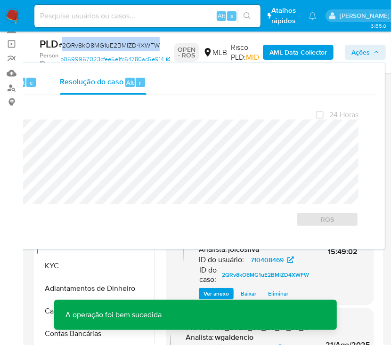
copy span "2QRv8kO8MG1uE2BMIZD4XWFW"
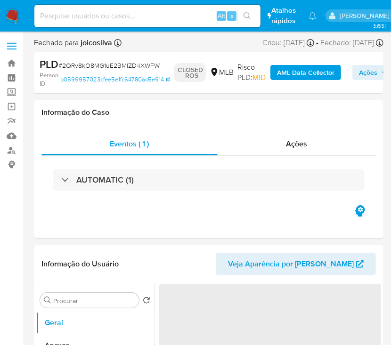
click at [26, 13] on nav "Pausado Ver notificaciones Alt s Atalhos rápidos Presiona las siguientes teclas…" at bounding box center [195, 16] width 391 height 32
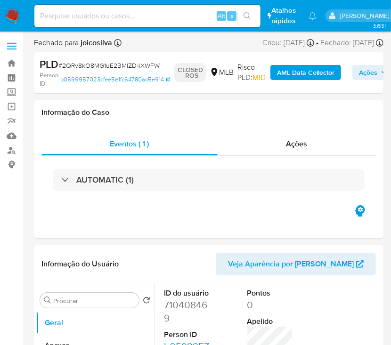
click at [15, 16] on img at bounding box center [13, 16] width 16 height 16
select select "10"
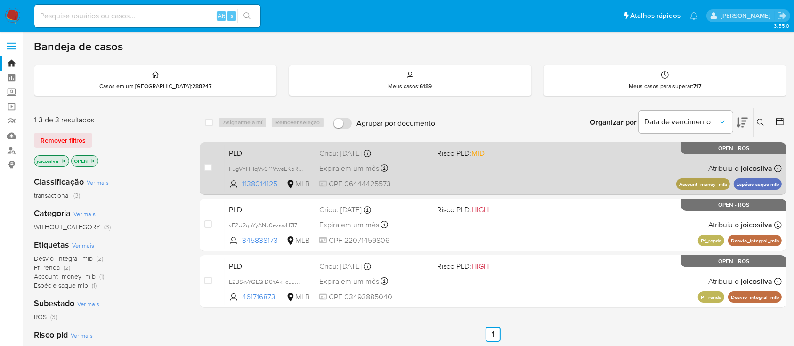
click at [466, 170] on div "PLD FugVnHHqVv6i11VweEKbRKlC 1138014125 MLB Risco PLD: MID Criou: [DATE] Criou:…" at bounding box center [503, 169] width 557 height 48
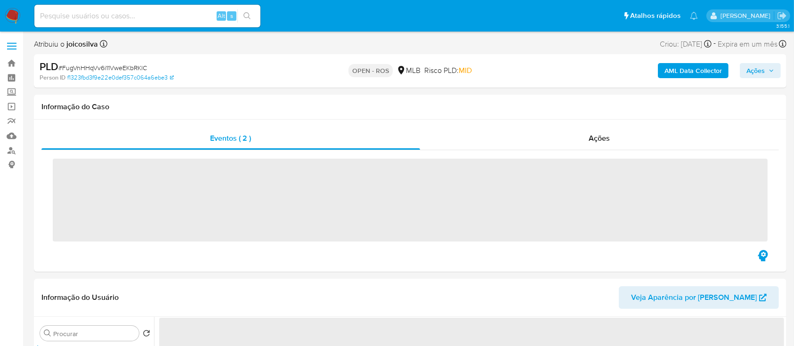
click at [139, 69] on span "# FugVnHHqVv6i11VweEKbRKlC" at bounding box center [102, 67] width 89 height 9
copy span "FugVnHHqVv6i11VweEKbRKlC"
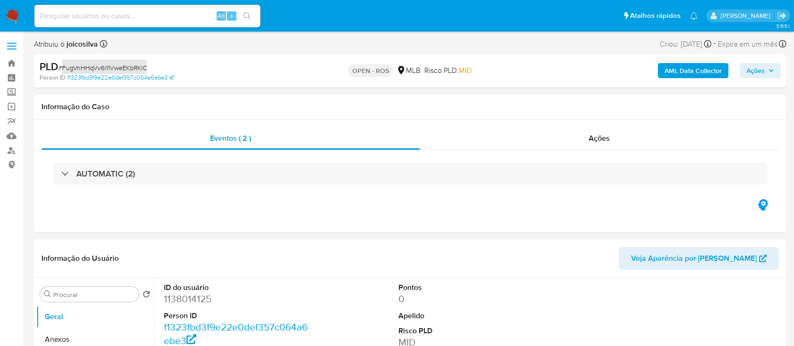
select select "10"
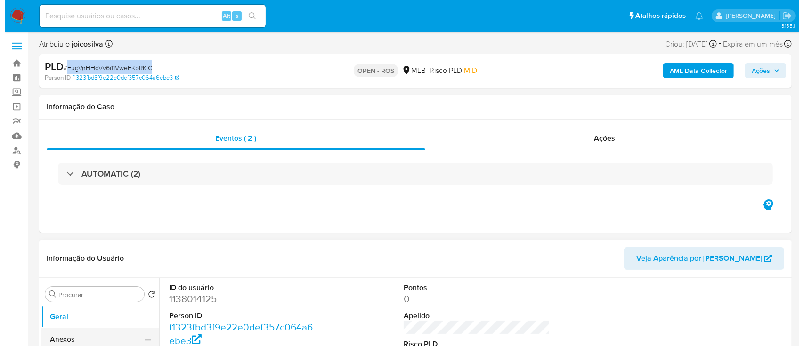
scroll to position [125, 0]
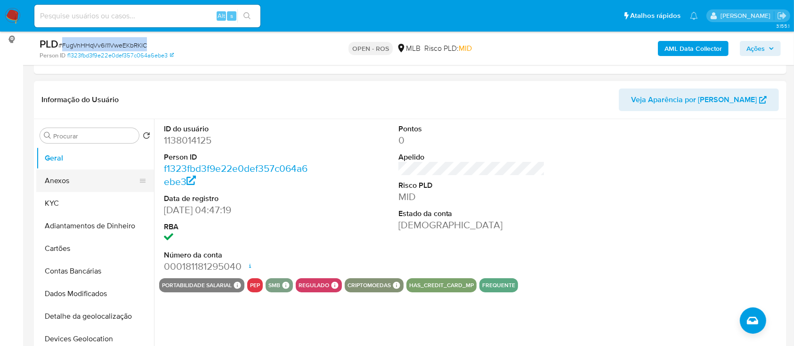
click at [79, 183] on button "Anexos" at bounding box center [91, 181] width 110 height 23
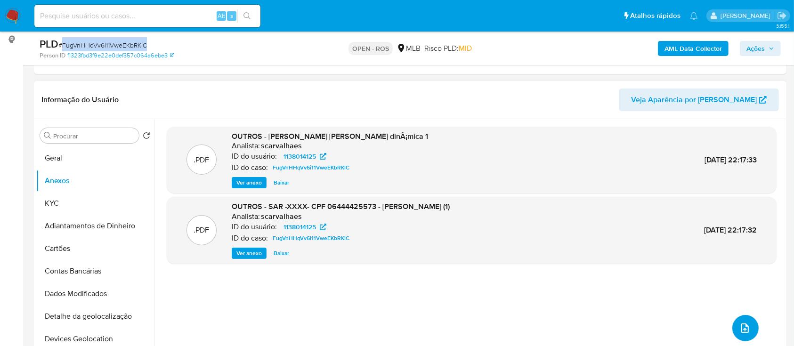
click at [742, 330] on icon "upload-file" at bounding box center [746, 328] width 8 height 9
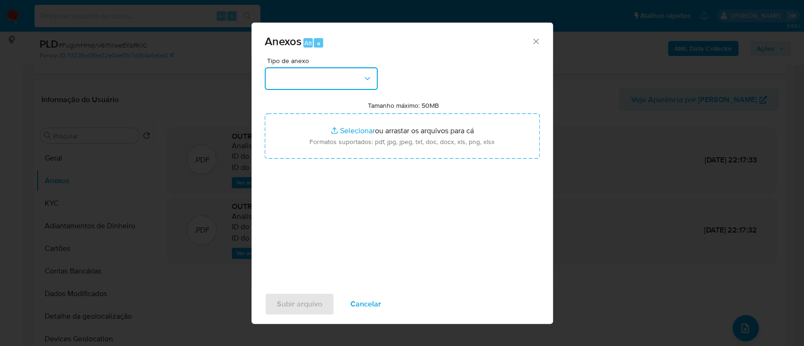
drag, startPoint x: 346, startPoint y: 82, endPoint x: 349, endPoint y: 89, distance: 7.5
click at [347, 83] on button "button" at bounding box center [321, 78] width 113 height 23
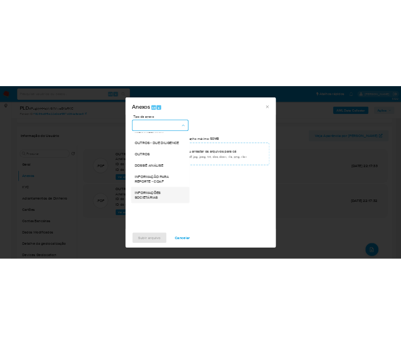
scroll to position [145, 0]
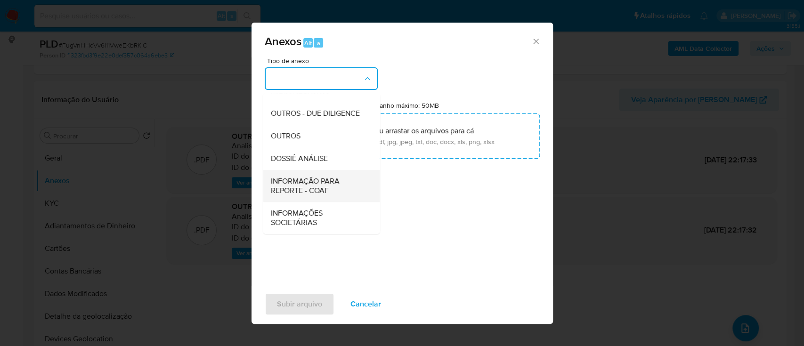
click at [322, 186] on span "INFORMAÇÃO PARA REPORTE - COAF" at bounding box center [318, 186] width 96 height 19
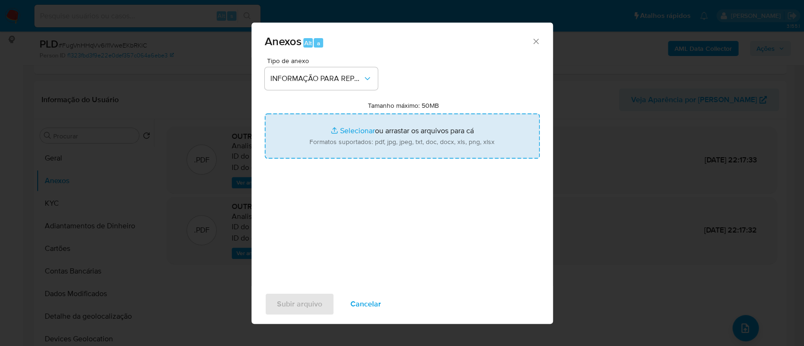
type input "C:\fakepath\SAR - FugVnHHqVv6i11VweEKbRKlC - CPF 06444425573 - [PERSON_NAME].pdf"
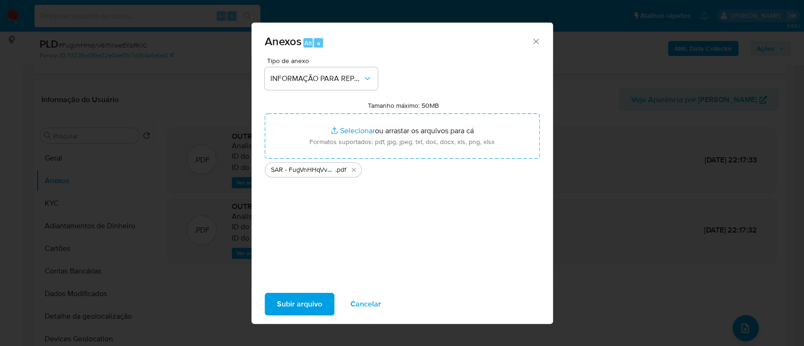
click at [311, 309] on span "Subir arquivo" at bounding box center [299, 304] width 45 height 21
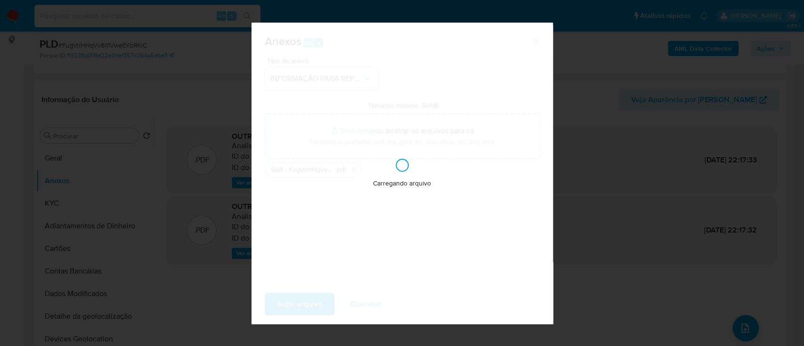
click at [311, 303] on div "Carregando arquivo" at bounding box center [403, 174] width 302 height 302
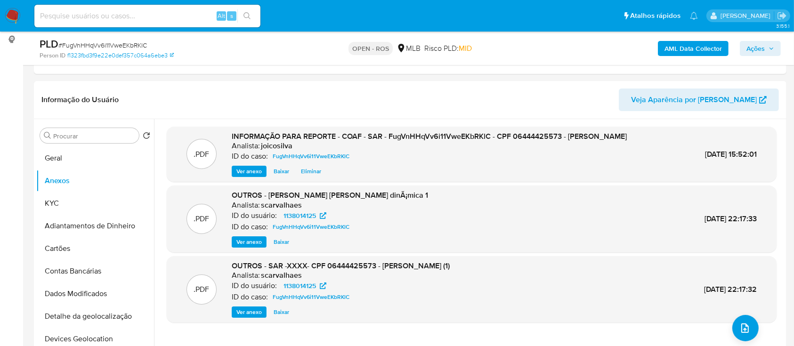
click at [762, 49] on span "Ações" at bounding box center [756, 48] width 18 height 15
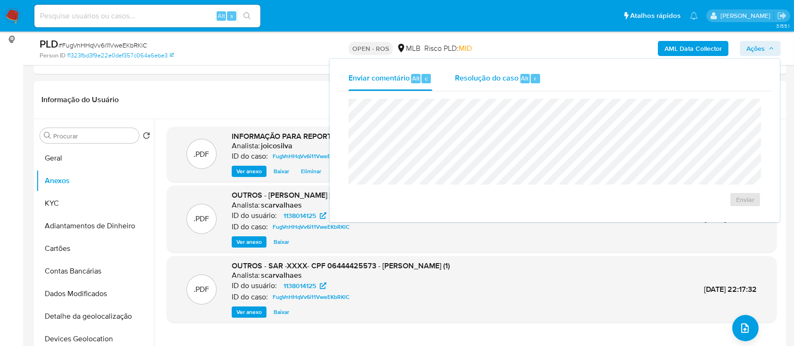
click at [488, 85] on div "Resolução do caso Alt r" at bounding box center [498, 78] width 86 height 25
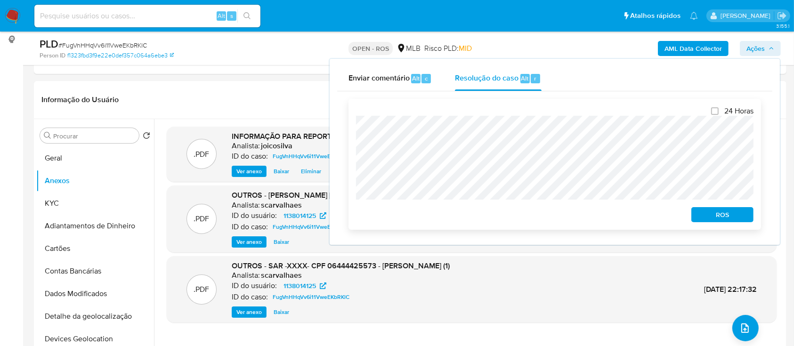
click at [712, 216] on span "ROS" at bounding box center [722, 214] width 49 height 13
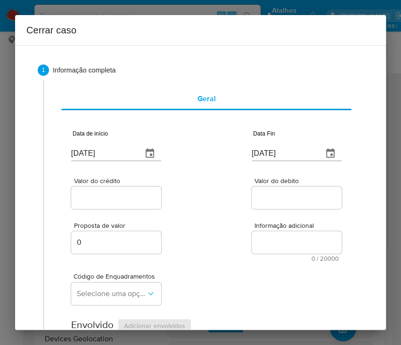
click at [106, 155] on input "[DATE]" at bounding box center [103, 153] width 64 height 15
paste input "8/06"
type input "[DATE]"
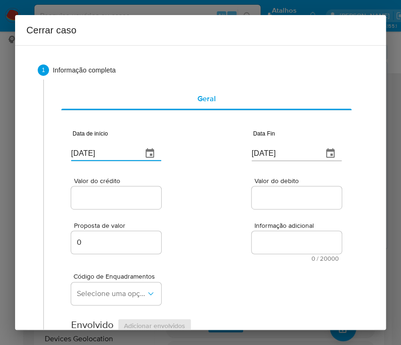
click at [191, 200] on div "Valor do crédito Valor do debito" at bounding box center [206, 188] width 270 height 45
click at [261, 148] on input "[DATE]" at bounding box center [284, 153] width 64 height 15
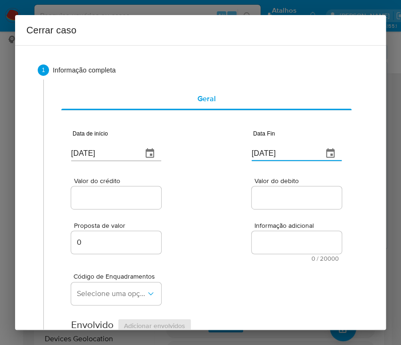
paste input "19"
type input "[DATE]"
drag, startPoint x: 241, startPoint y: 232, endPoint x: 117, endPoint y: 213, distance: 125.4
click at [237, 232] on div "Proposta de valor 0 Informação adicional 0 / 20000 20000 caracteres restantes" at bounding box center [206, 236] width 270 height 51
drag, startPoint x: 126, startPoint y: 201, endPoint x: 66, endPoint y: 221, distance: 63.9
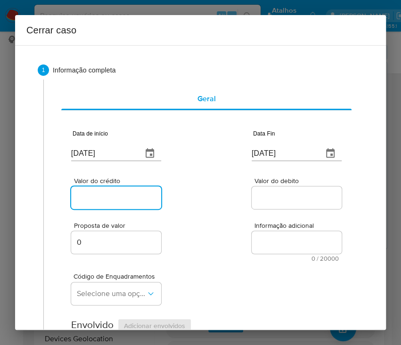
click at [126, 200] on input "Valor do crédito" at bounding box center [117, 198] width 92 height 12
drag, startPoint x: 113, startPoint y: 198, endPoint x: 123, endPoint y: 206, distance: 12.7
click at [113, 198] on input "Valor do crédito" at bounding box center [117, 198] width 92 height 12
paste input "R$475.388"
type input "R$475.388"
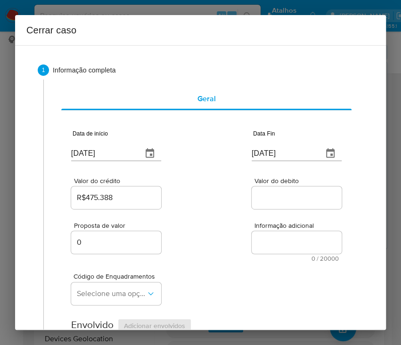
click at [286, 194] on input "Valor do debito" at bounding box center [298, 198] width 92 height 12
paste input "R$470.133"
type input "R$470.133"
click at [181, 258] on div "Proposta de valor 0 Informação adicional 0 / 20000 20000 caracteres restantes" at bounding box center [206, 236] width 270 height 51
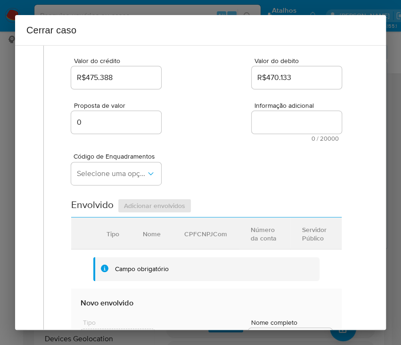
scroll to position [125, 0]
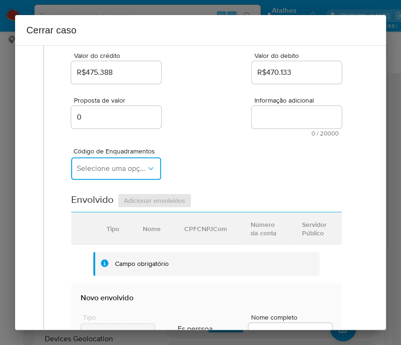
click at [106, 169] on span "Selecione uma opção" at bounding box center [111, 168] width 69 height 9
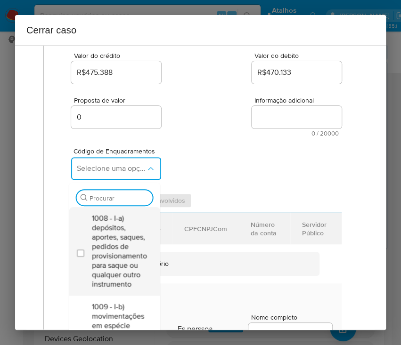
click at [100, 229] on span "1008 - I-a) depósitos, aportes, saques, pedidos de provisionamento para saque o…" at bounding box center [118, 251] width 55 height 75
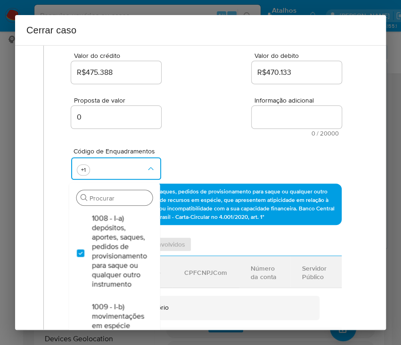
checkbox input "true"
click at [115, 194] on input "Procurar" at bounding box center [119, 198] width 59 height 8
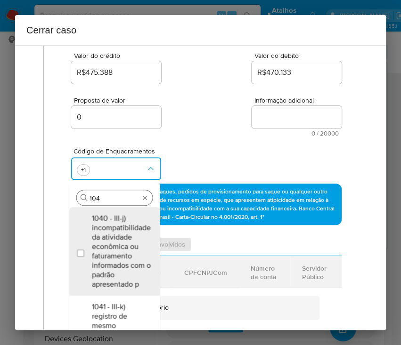
type input "1045"
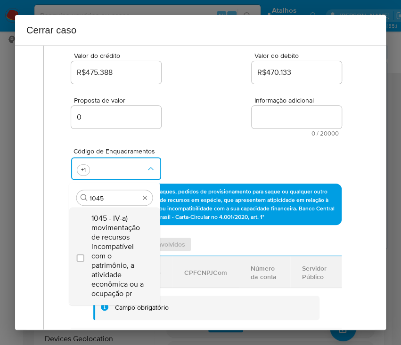
click at [136, 242] on span "1045 - IV-a) movimentação de recursos incompatível com o patrimônio, a atividad…" at bounding box center [118, 256] width 55 height 85
checkbox input "true"
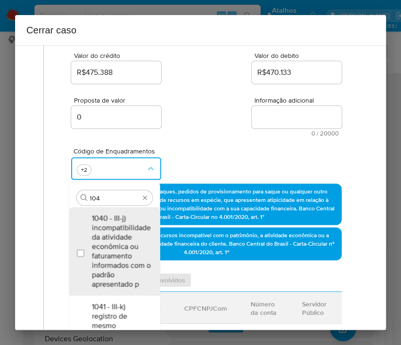
scroll to position [0, 0]
type input "1047"
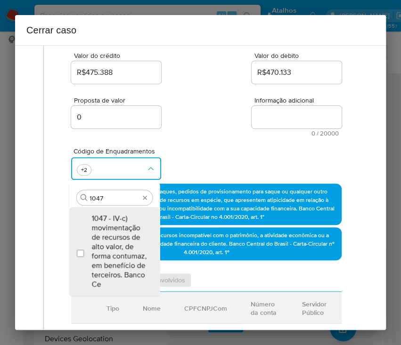
click at [136, 242] on span "1047 - IV-c) movimentação de recursos de alto valor, de forma contumaz, em bene…" at bounding box center [118, 251] width 55 height 75
checkbox input "true"
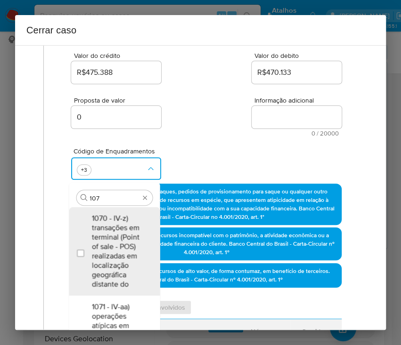
type input "1074"
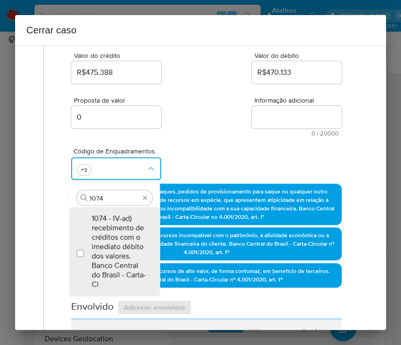
click at [136, 242] on span "1074 - IV-ad) recebimento de créditos com o imediato débito dos valores. Banco …" at bounding box center [118, 251] width 55 height 75
checkbox input "true"
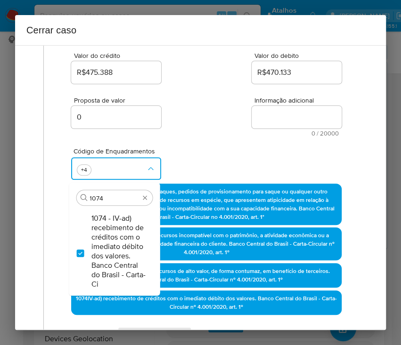
click at [192, 112] on div "Proposta de valor 0 Informação adicional 0 / 20000 20000 caracteres restantes" at bounding box center [206, 111] width 270 height 51
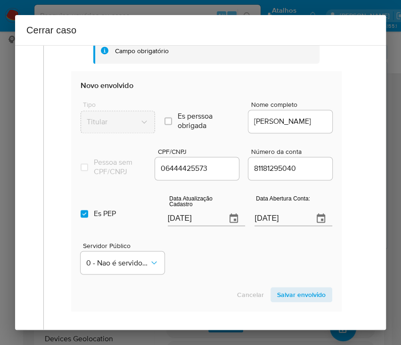
scroll to position [502, 0]
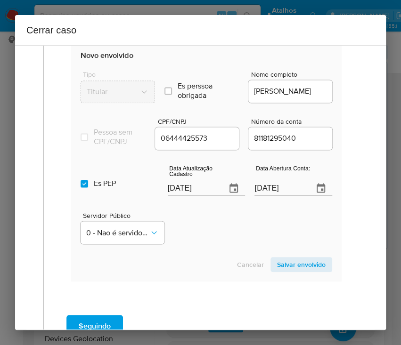
click at [179, 196] on input "[DATE]" at bounding box center [193, 188] width 51 height 15
paste input "08/07"
type input "[DATE]"
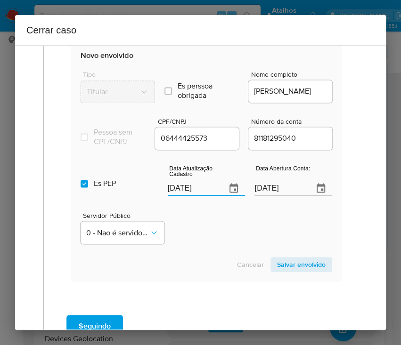
drag, startPoint x: 201, startPoint y: 236, endPoint x: 121, endPoint y: 227, distance: 80.6
click at [199, 236] on div "Servidor Público 0 - Nao é servidor/[PERSON_NAME] possui informacao" at bounding box center [207, 224] width 252 height 47
click at [95, 188] on span "Es PEP" at bounding box center [105, 183] width 22 height 9
click at [88, 188] on input "Es PEP isPEP" at bounding box center [85, 184] width 8 height 8
checkbox input "false"
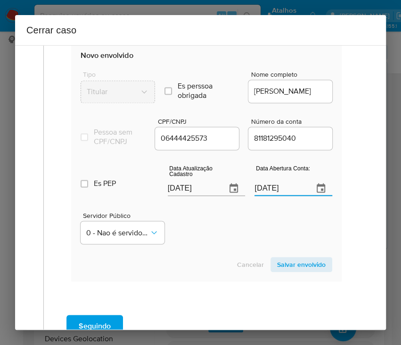
click at [265, 194] on input "[DATE]" at bounding box center [279, 188] width 51 height 15
click at [264, 194] on input "[DATE]" at bounding box center [279, 188] width 51 height 15
click at [239, 240] on div "Servidor Público 0 - Nao é servidor/[PERSON_NAME] possui informacao" at bounding box center [207, 224] width 252 height 47
click at [296, 271] on span "Salvar envolvido" at bounding box center [301, 264] width 49 height 13
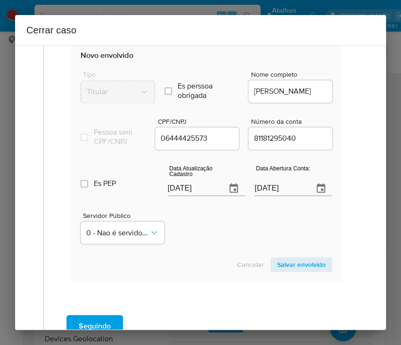
scroll to position [348, 0]
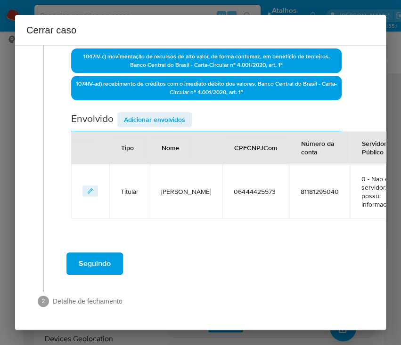
click at [166, 113] on span "Adicionar envolvidos" at bounding box center [154, 119] width 61 height 13
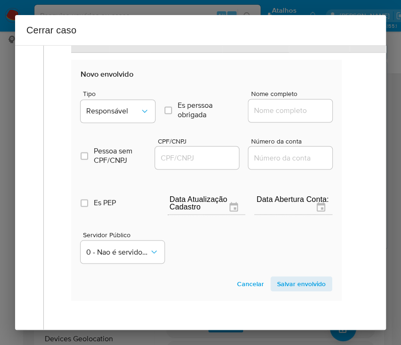
scroll to position [536, 0]
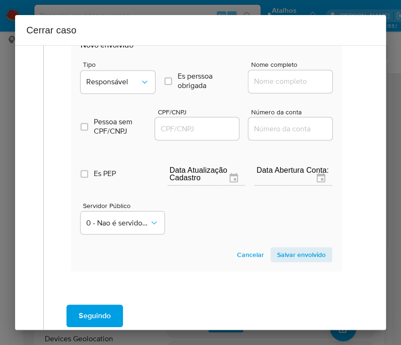
click at [114, 105] on div "Pessoa sem CPF/CNPJ Is CPFCNPJ CPF/CNPJ Número da conta" at bounding box center [207, 119] width 252 height 45
click at [122, 80] on span "Responsável" at bounding box center [113, 81] width 54 height 9
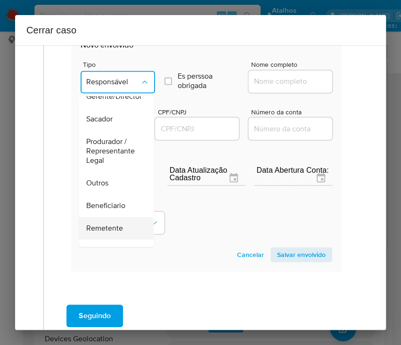
scroll to position [168, 0]
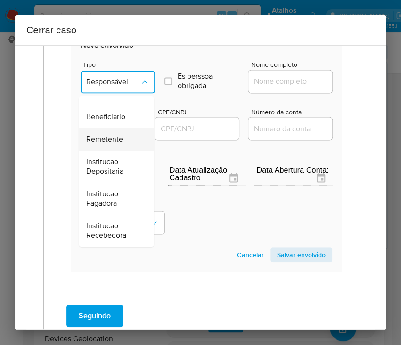
click at [113, 135] on span "Remetente" at bounding box center [104, 139] width 37 height 9
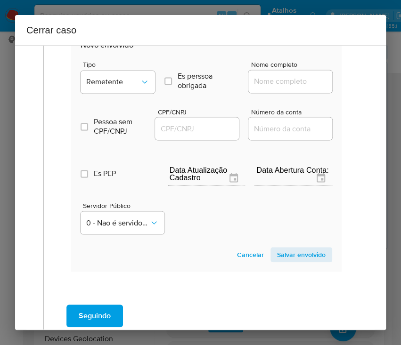
click at [277, 70] on div at bounding box center [290, 81] width 84 height 23
click at [273, 79] on input "Nome completo" at bounding box center [294, 81] width 92 height 12
paste input "[PERSON_NAME], 40086609840"
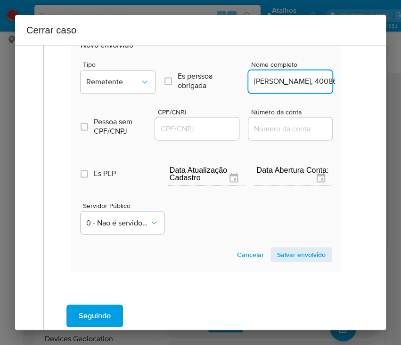
scroll to position [0, 34]
drag, startPoint x: 275, startPoint y: 82, endPoint x: 366, endPoint y: 78, distance: 91.0
click at [366, 78] on div "1 Informação completa Geral Data de início [DATE] Data Fin [DATE] Valor do créd…" at bounding box center [200, 187] width 371 height 285
type input "[PERSON_NAME]"
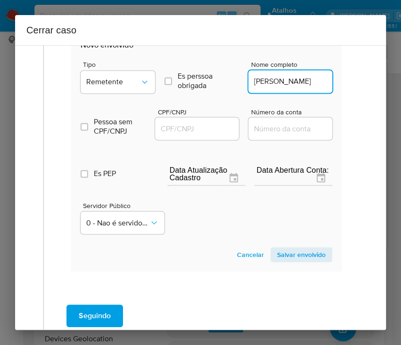
click at [181, 130] on input "CPF/CNPJ" at bounding box center [201, 129] width 92 height 12
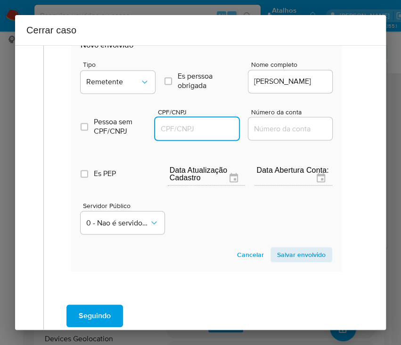
paste input "40086609840"
type input "40086609840"
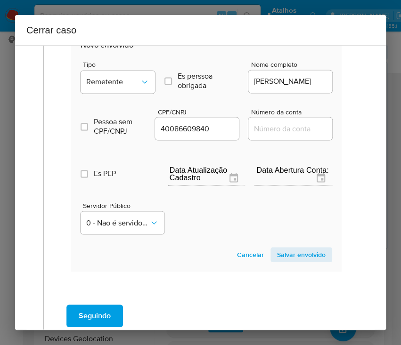
click at [290, 248] on span "Salvar envolvido" at bounding box center [301, 254] width 49 height 13
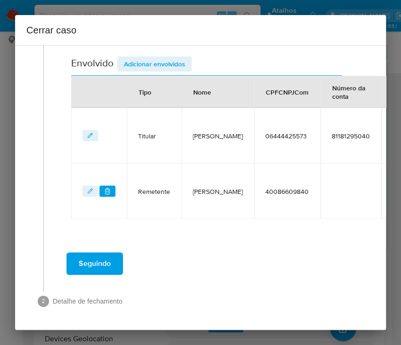
click at [167, 59] on span "Adicionar envolvidos" at bounding box center [154, 63] width 61 height 13
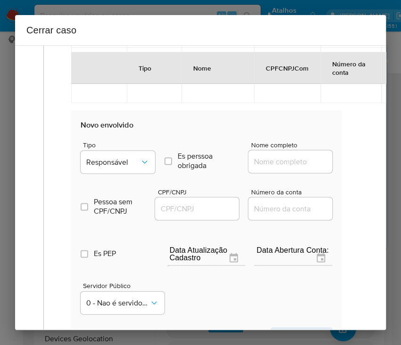
scroll to position [592, 0]
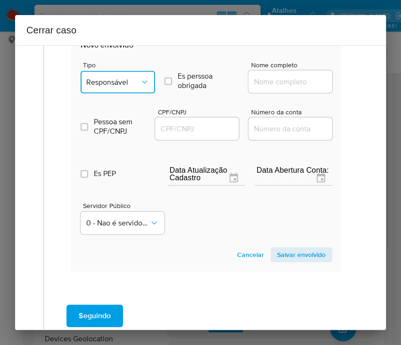
click at [137, 86] on button "Responsável" at bounding box center [118, 82] width 74 height 23
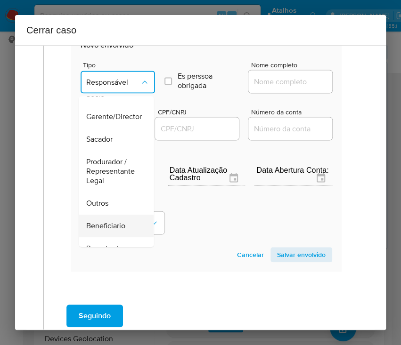
scroll to position [125, 0]
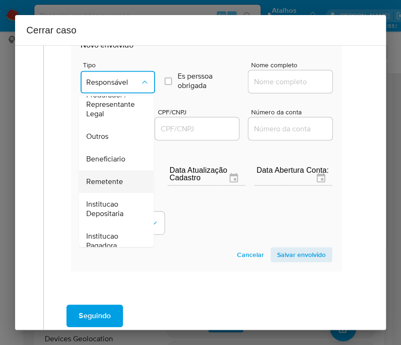
click at [100, 177] on span "Remetente" at bounding box center [104, 181] width 37 height 9
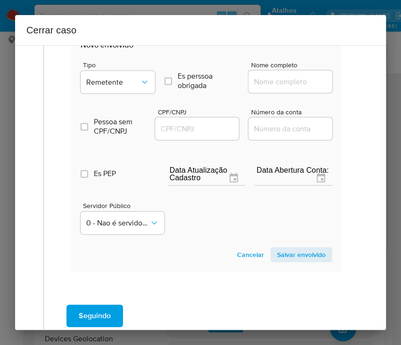
click at [270, 83] on input "Nome completo" at bounding box center [294, 81] width 92 height 12
paste input "[PERSON_NAME], 23582540880"
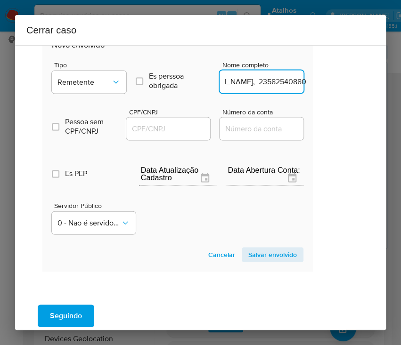
drag, startPoint x: 274, startPoint y: 84, endPoint x: 372, endPoint y: 83, distance: 97.5
click at [372, 83] on div "1 Informação completa Geral Data de início [DATE] Data Fin [DATE] Valor do créd…" at bounding box center [200, 187] width 371 height 285
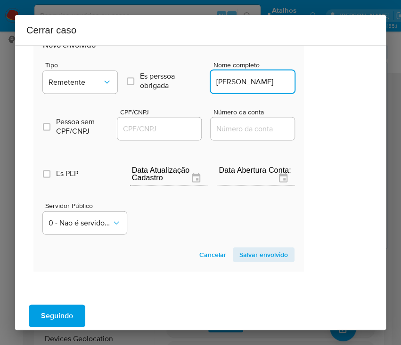
scroll to position [0, 6]
type input "[PERSON_NAME]"
drag, startPoint x: 157, startPoint y: 130, endPoint x: 168, endPoint y: 132, distance: 11.1
click at [157, 130] on input "CPF/CNPJ" at bounding box center [163, 129] width 92 height 12
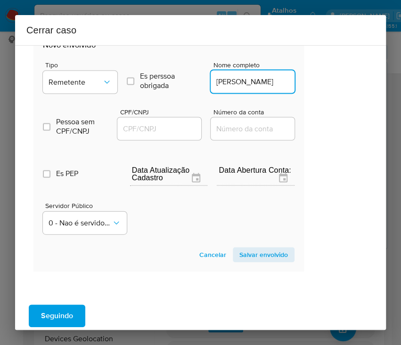
paste input "23582540880"
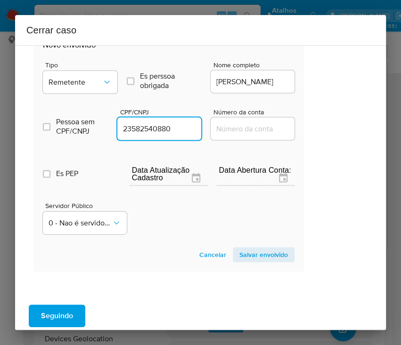
type input "23582540880"
click at [242, 252] on span "Salvar envolvido" at bounding box center [263, 254] width 49 height 13
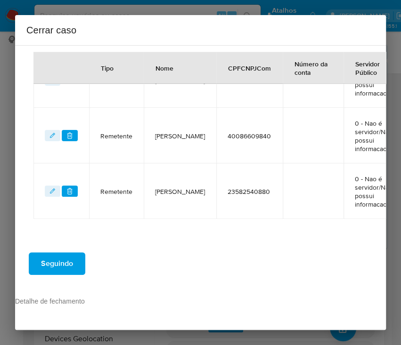
scroll to position [270, 38]
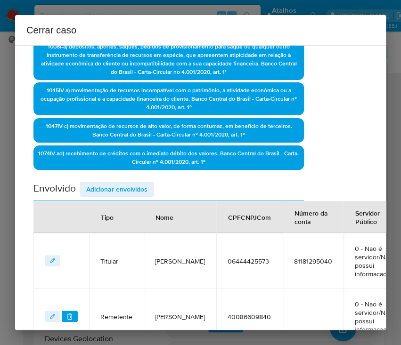
click at [136, 191] on span "Adicionar envolvidos" at bounding box center [116, 189] width 61 height 13
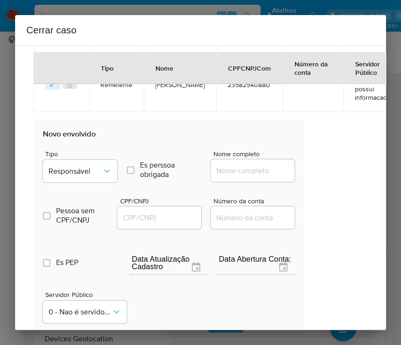
scroll to position [584, 38]
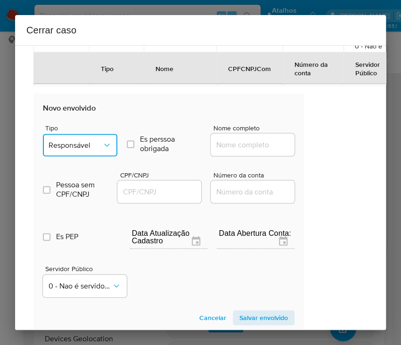
click at [106, 149] on button "Responsável" at bounding box center [80, 145] width 74 height 23
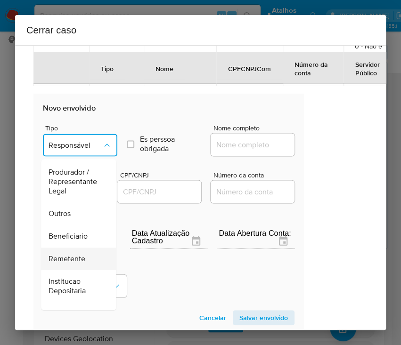
scroll to position [167, 0]
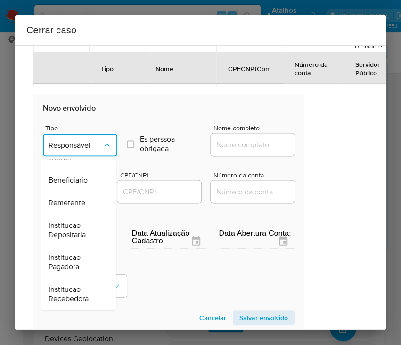
drag, startPoint x: 78, startPoint y: 202, endPoint x: 149, endPoint y: 179, distance: 74.2
click at [78, 202] on span "Remetente" at bounding box center [67, 202] width 37 height 9
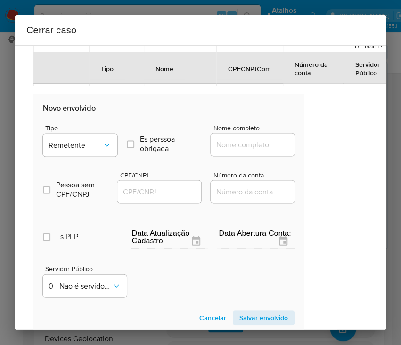
drag, startPoint x: 226, startPoint y: 150, endPoint x: 236, endPoint y: 141, distance: 13.3
click at [226, 150] on div at bounding box center [253, 144] width 84 height 23
click at [236, 141] on input "Nome completo" at bounding box center [257, 145] width 92 height 12
paste input "52251182 [PERSON_NAME], 52251182000177"
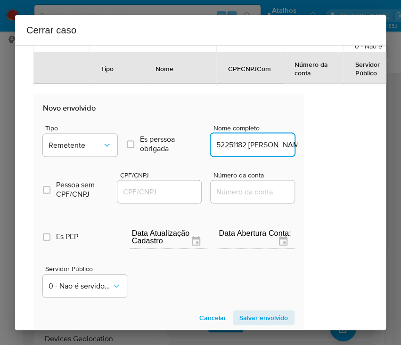
scroll to position [0, 94]
drag, startPoint x: 234, startPoint y: 144, endPoint x: 314, endPoint y: 144, distance: 79.6
type input "52251182 [PERSON_NAME]"
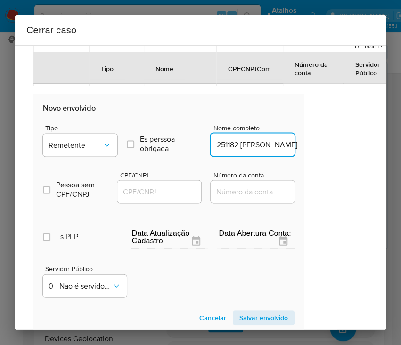
scroll to position [0, 0]
click at [179, 190] on input "CPF/CNPJ" at bounding box center [163, 192] width 92 height 12
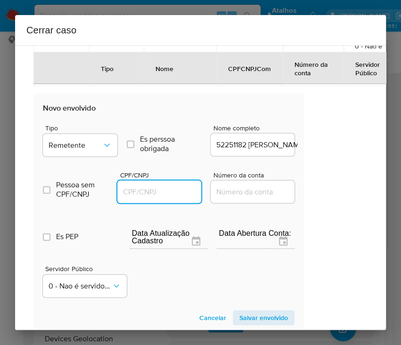
paste input "52251182000177"
type input "52251182000177"
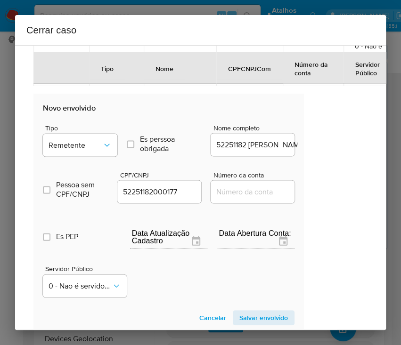
click at [239, 319] on span "Salvar envolvido" at bounding box center [263, 317] width 49 height 13
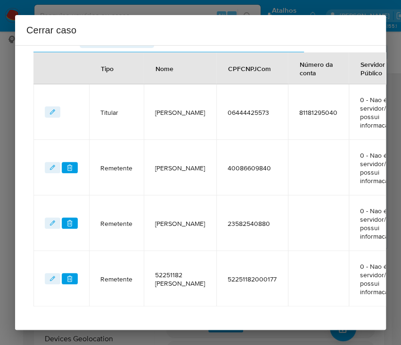
scroll to position [326, 38]
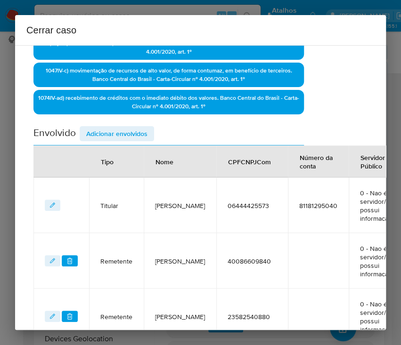
click at [140, 129] on span "Adicionar envolvidos" at bounding box center [116, 133] width 61 height 13
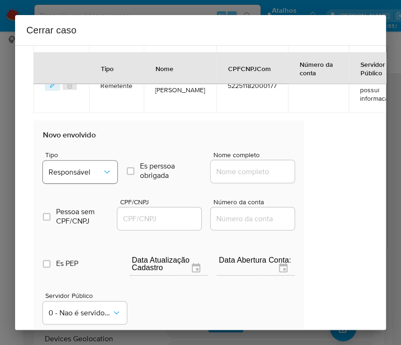
scroll to position [640, 38]
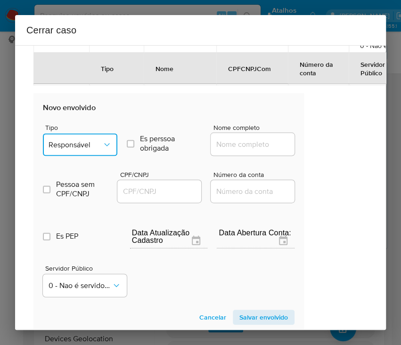
click at [88, 140] on span "Responsável" at bounding box center [76, 144] width 54 height 9
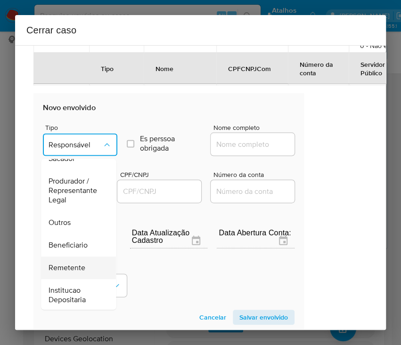
scroll to position [167, 0]
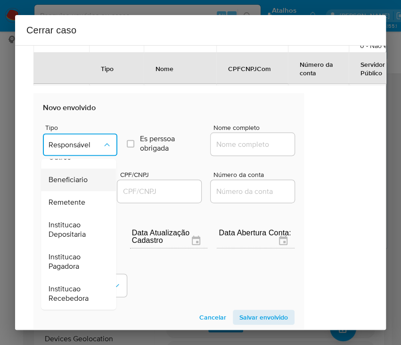
click at [81, 186] on div "Beneficiario" at bounding box center [76, 180] width 54 height 23
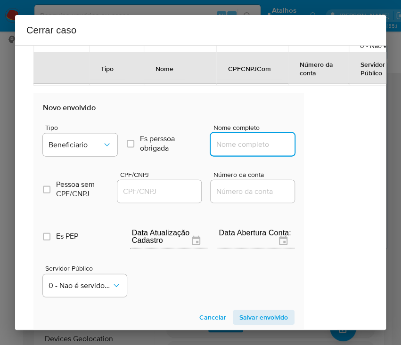
click at [237, 147] on input "Nome completo" at bounding box center [257, 144] width 92 height 12
paste input "[PERSON_NAME], 11895877423"
drag, startPoint x: 244, startPoint y: 143, endPoint x: 316, endPoint y: 143, distance: 72.1
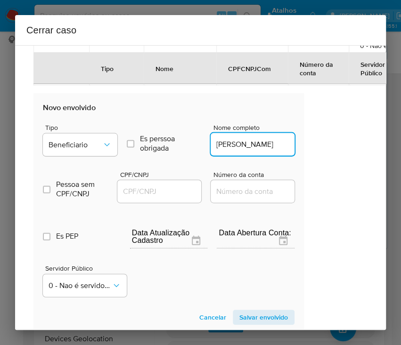
scroll to position [0, 0]
type input "[PERSON_NAME]"
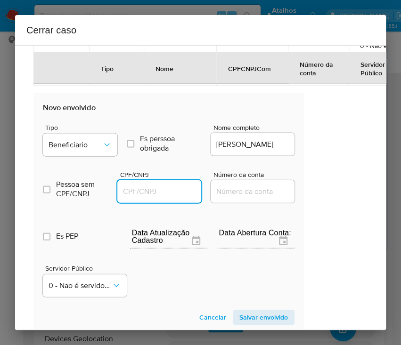
drag, startPoint x: 174, startPoint y: 187, endPoint x: 179, endPoint y: 186, distance: 4.7
click at [175, 186] on input "CPF/CNPJ" at bounding box center [163, 191] width 92 height 12
paste input "11895877423"
type input "11895877423"
click at [239, 312] on span "Salvar envolvido" at bounding box center [263, 317] width 49 height 13
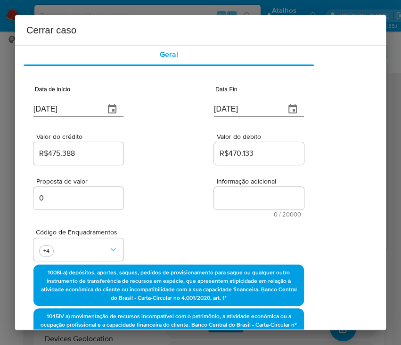
scroll to position [0, 38]
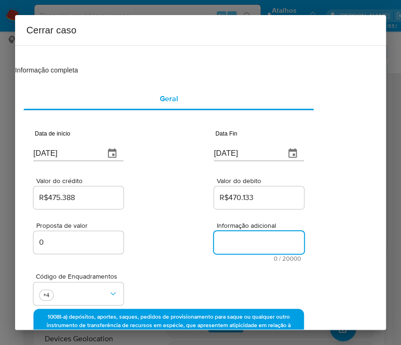
click at [262, 239] on textarea "Informação adicional" at bounding box center [259, 242] width 90 height 23
paste textarea "Loremipsumd si Ametcon Adipi Elitse Doeius Temp, INC 45443986854, 86 utla, etdo…"
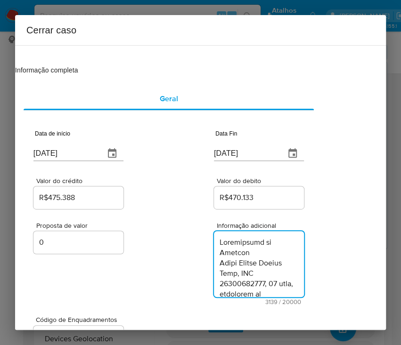
type textarea "Loremipsumd si Ametcon Adipi Elitse Doeius Temp, INC 45443986854, 86 utla, etdo…"
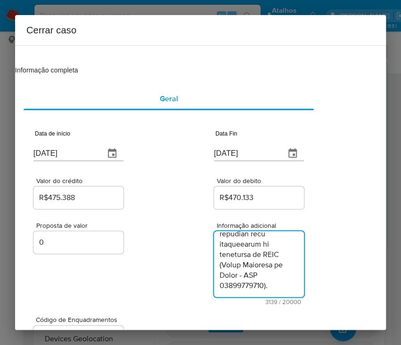
click at [118, 290] on div "Proposta de valor 0" at bounding box center [78, 263] width 90 height 83
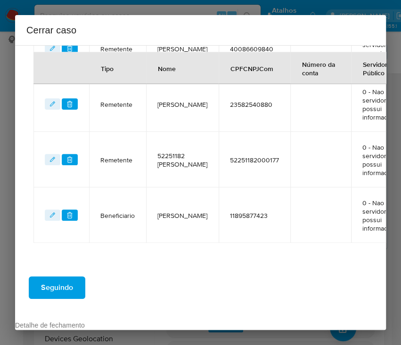
scroll to position [614, 38]
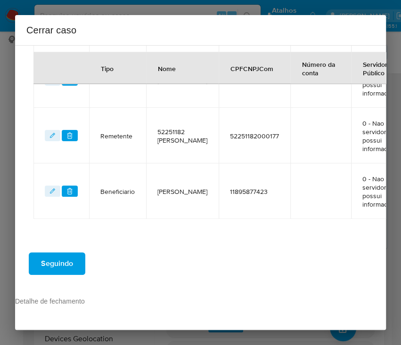
click at [71, 258] on span "Seguindo" at bounding box center [57, 264] width 32 height 21
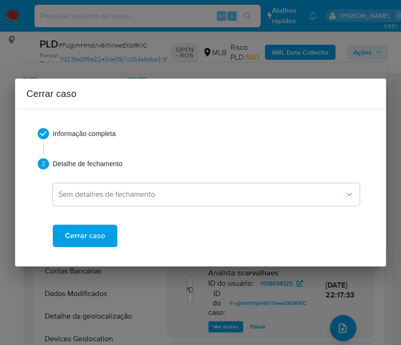
scroll to position [0, 0]
click at [90, 243] on span "Cerrar caso" at bounding box center [85, 236] width 40 height 21
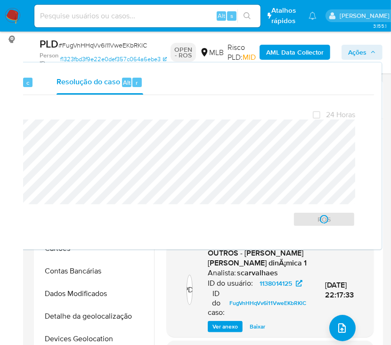
click at [85, 46] on span "# FugVnHHqVv6i11VweEKbRKlC" at bounding box center [102, 45] width 89 height 9
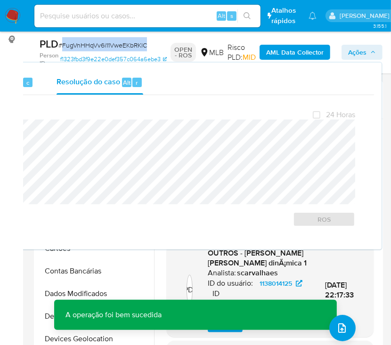
copy span "FugVnHHqVv6i11VweEKbRKlC"
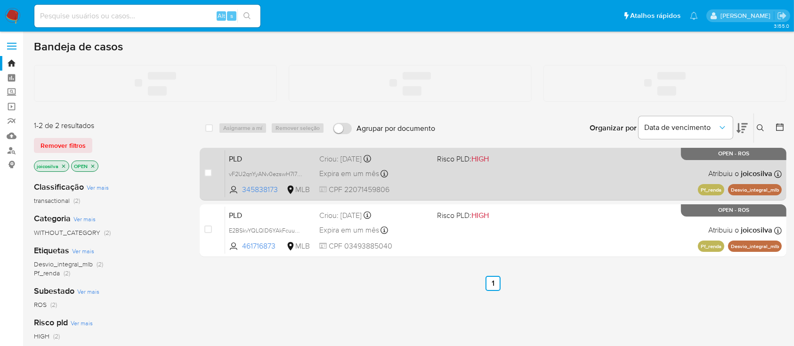
click at [434, 175] on div "PLD vF2U2qnYyANv0ezswH7I7LuR 345838173 MLB Risco PLD: HIGH Criou: [DATE] Criou:…" at bounding box center [503, 174] width 557 height 48
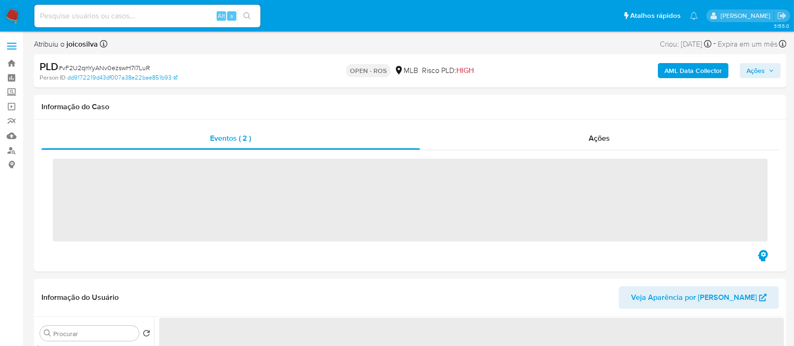
click at [122, 66] on span "# vF2U2qnYyANv0ezswH7I7LuR" at bounding box center [103, 67] width 91 height 9
click at [121, 66] on span "# vF2U2qnYyANv0ezswH7I7LuR" at bounding box center [103, 67] width 91 height 9
copy span "vF2U2qnYyANv0ezswH7I7LuR"
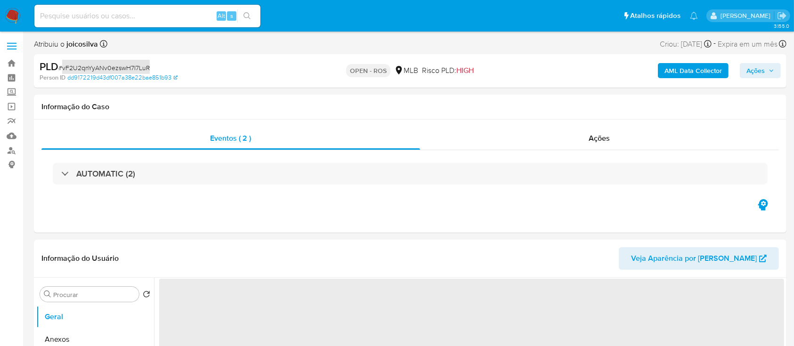
select select "10"
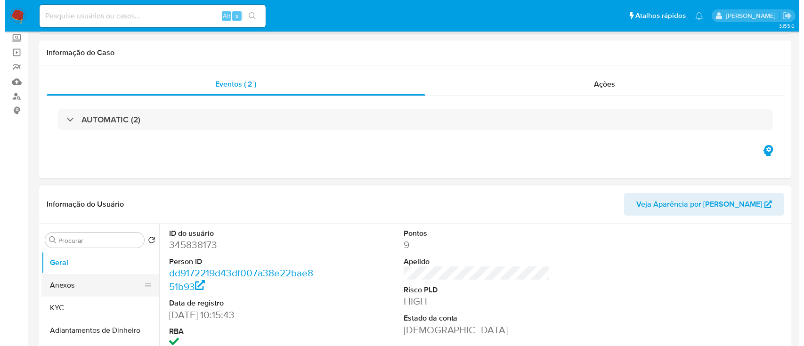
scroll to position [188, 0]
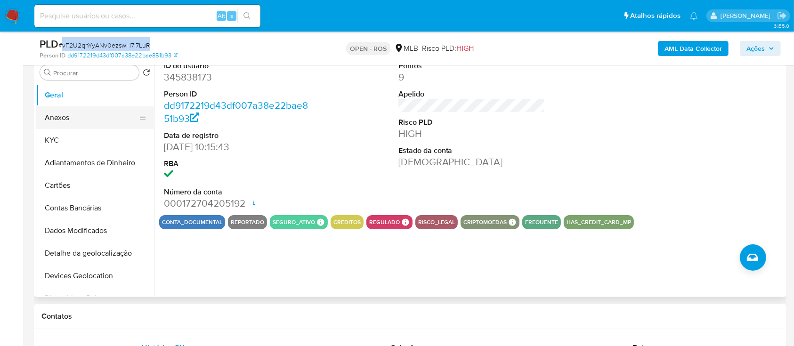
click at [79, 111] on button "Anexos" at bounding box center [91, 117] width 110 height 23
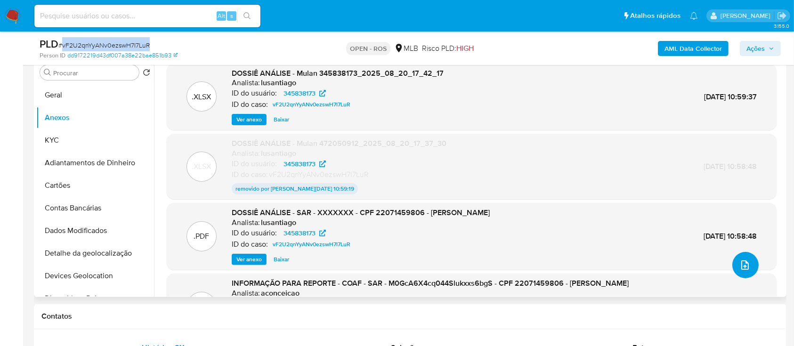
click at [743, 265] on icon "upload-file" at bounding box center [745, 265] width 11 height 11
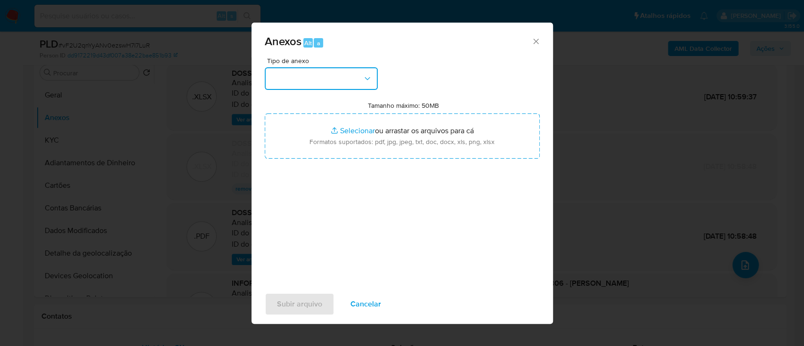
click at [354, 83] on button "button" at bounding box center [321, 78] width 113 height 23
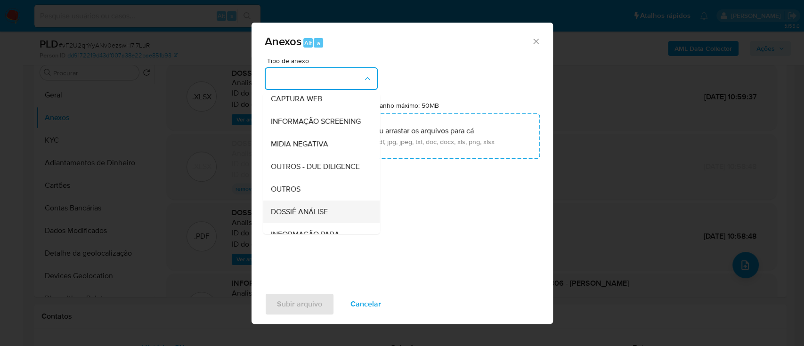
scroll to position [145, 0]
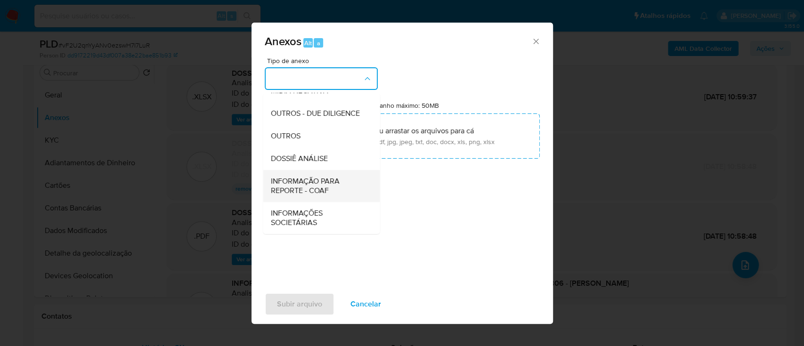
click at [334, 183] on span "INFORMAÇÃO PARA REPORTE - COAF" at bounding box center [318, 186] width 96 height 19
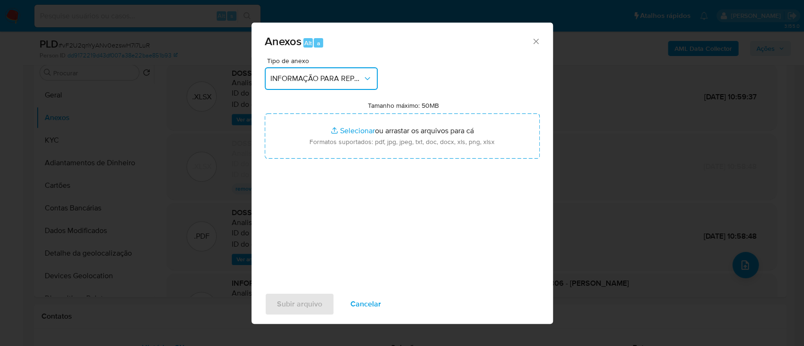
click at [624, 38] on div "Anexos Alt a Tipo de anexo INFORMAÇÃO PARA REPORTE - COAF Tamanho máximo: 50MB …" at bounding box center [402, 173] width 804 height 346
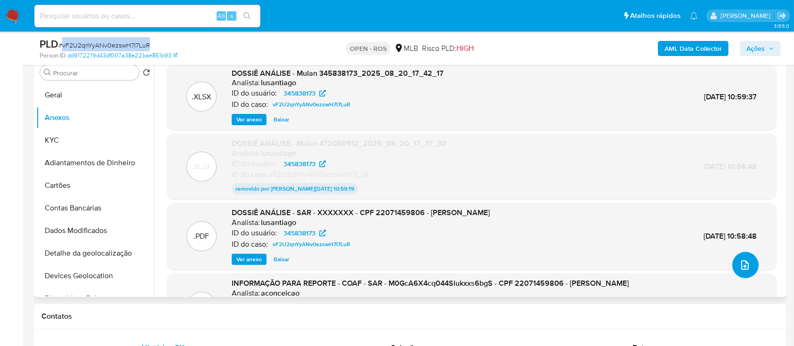
click at [740, 261] on icon "upload-file" at bounding box center [745, 265] width 11 height 11
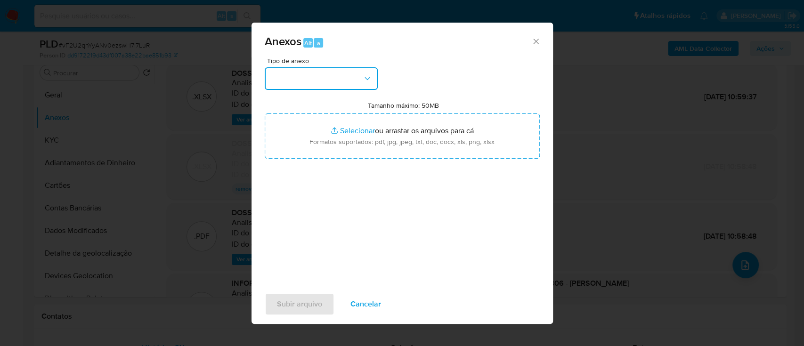
click at [363, 79] on icon "button" at bounding box center [367, 78] width 9 height 9
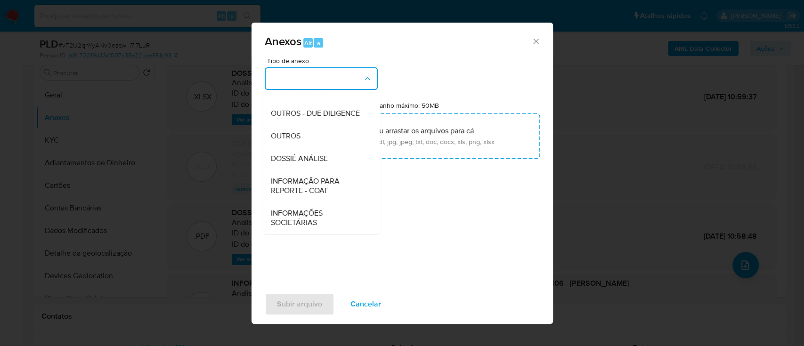
click at [336, 179] on span "INFORMAÇÃO PARA REPORTE - COAF" at bounding box center [318, 186] width 96 height 19
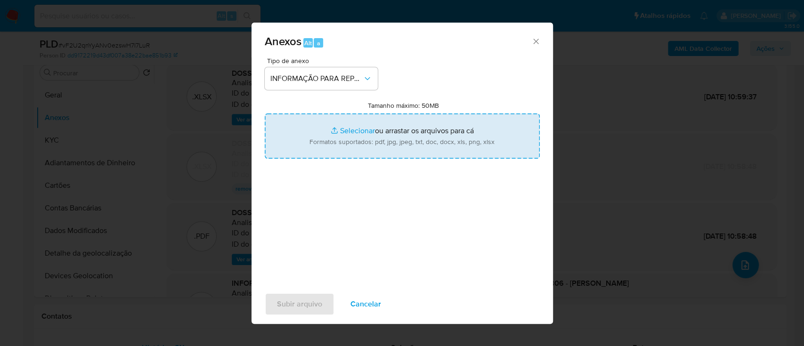
type input "C:\fakepath\2º SAR - vF2U2qnYyANv0ezswH7I7LuR - CPF 22071459806 - [PERSON_NAME]…"
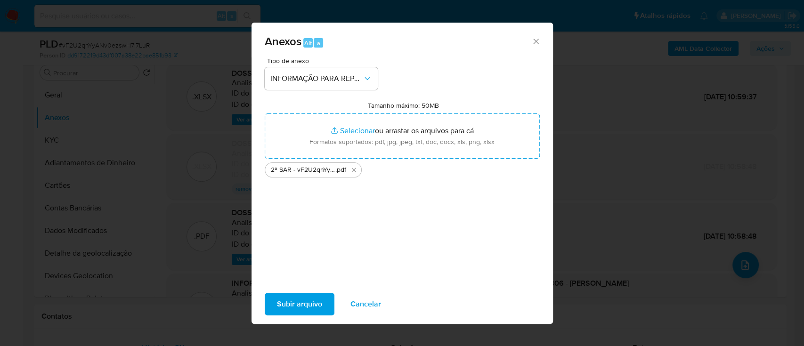
click at [323, 302] on button "Subir arquivo" at bounding box center [300, 304] width 70 height 23
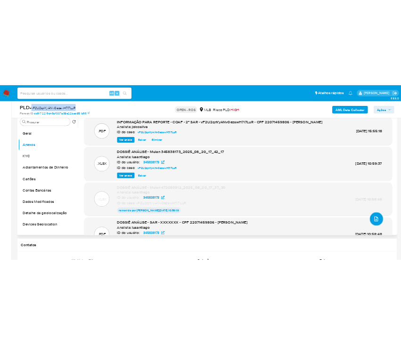
scroll to position [125, 0]
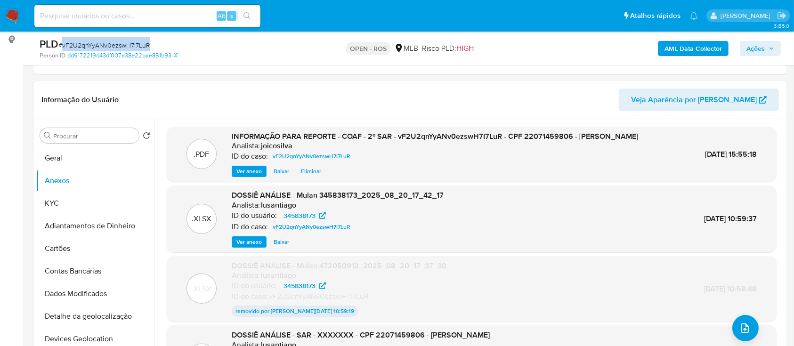
click at [760, 49] on span "Ações" at bounding box center [756, 48] width 18 height 15
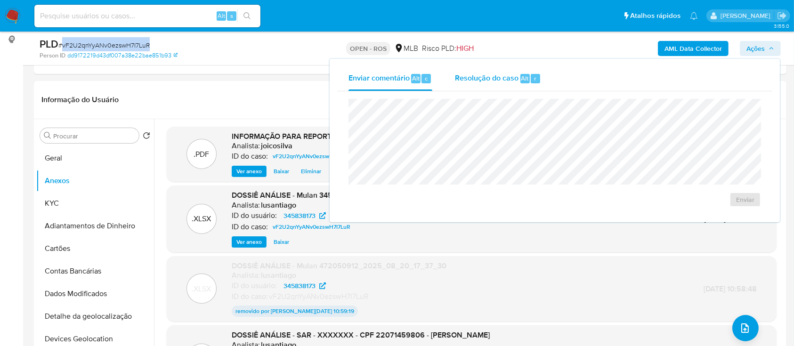
click at [473, 75] on span "Resolução do caso" at bounding box center [487, 78] width 64 height 11
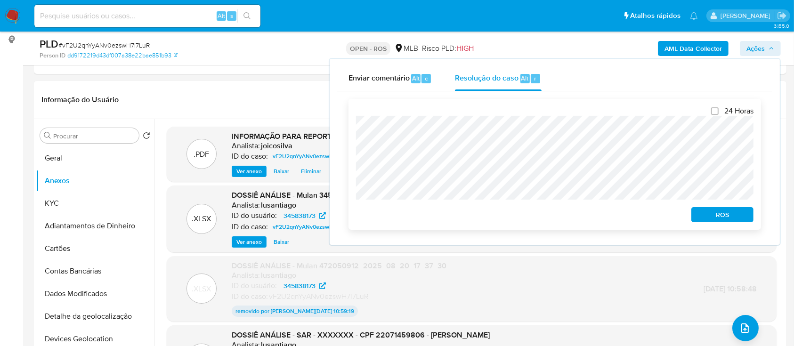
click at [721, 212] on span "ROS" at bounding box center [722, 214] width 49 height 13
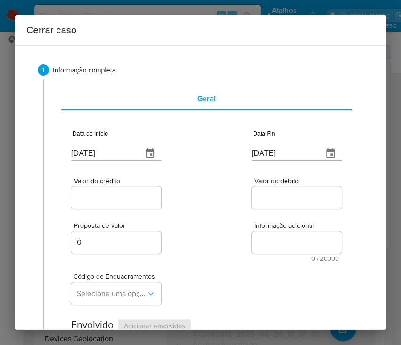
click at [123, 155] on input "25/08/2025" at bounding box center [103, 153] width 64 height 15
paste input "01/07"
type input "01/07/2025"
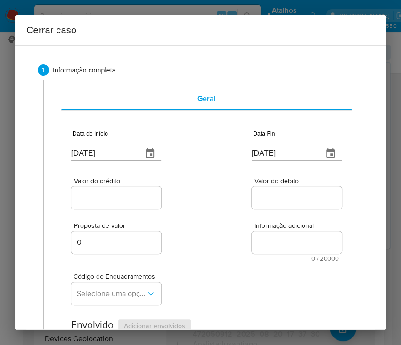
click at [264, 154] on input "[DATE]" at bounding box center [284, 153] width 64 height 15
paste input "19"
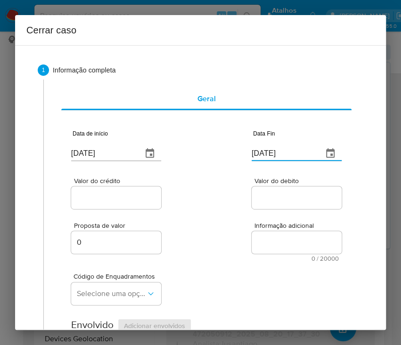
type input "[DATE]"
drag, startPoint x: 269, startPoint y: 221, endPoint x: 155, endPoint y: 195, distance: 117.4
click at [267, 221] on div "Proposta de valor 0 Informação adicional 0 / 20000 20000 caracteres restantes" at bounding box center [206, 236] width 270 height 51
drag, startPoint x: 145, startPoint y: 191, endPoint x: 141, endPoint y: 207, distance: 16.1
click at [145, 192] on input "Valor do crédito" at bounding box center [117, 198] width 92 height 12
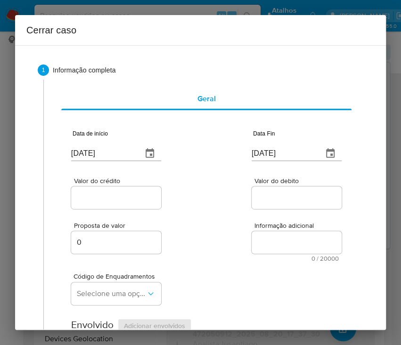
click at [110, 203] on input "Valor do crédito" at bounding box center [117, 198] width 92 height 12
paste input "R$178.839"
type input "R$178.839"
click at [256, 206] on div at bounding box center [297, 198] width 90 height 23
drag, startPoint x: 259, startPoint y: 202, endPoint x: 235, endPoint y: 243, distance: 47.5
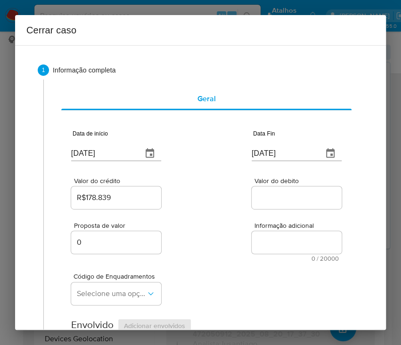
click at [259, 202] on input "Valor do debito" at bounding box center [298, 198] width 92 height 12
paste input "R$177.381"
type input "R$177.381"
click at [233, 247] on div "Proposta de valor 0 Informação adicional 0 / 20000 20000 caracteres restantes" at bounding box center [206, 236] width 270 height 51
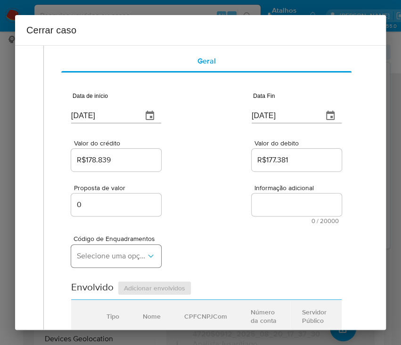
scroll to position [63, 0]
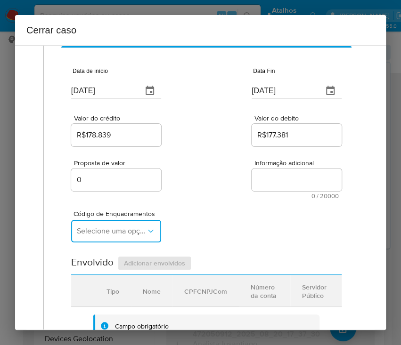
click at [105, 230] on span "Selecione uma opção" at bounding box center [111, 231] width 69 height 9
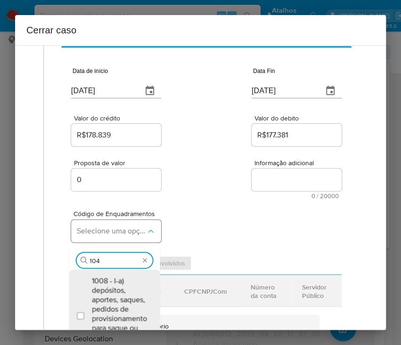
type input "1045"
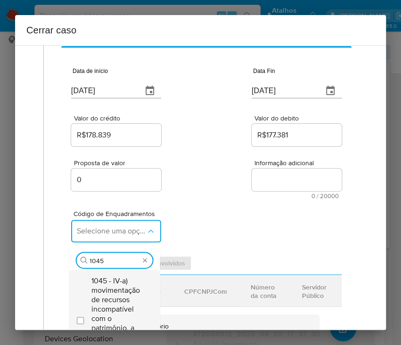
click at [109, 312] on span "1045 - IV-a) movimentação de recursos incompatível com o patrimônio, a atividad…" at bounding box center [118, 319] width 55 height 85
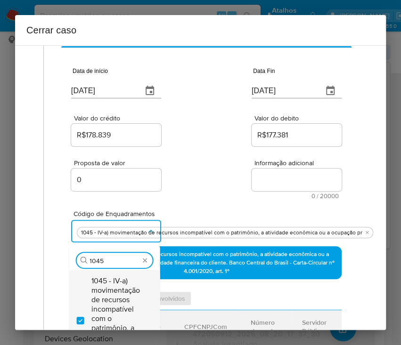
checkbox input "true"
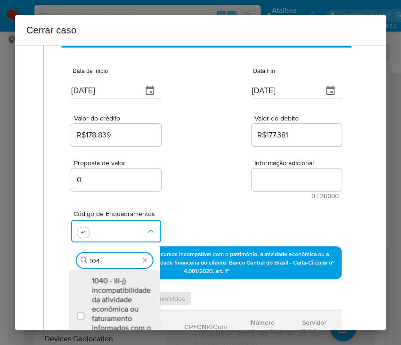
scroll to position [0, 0]
type input "1047"
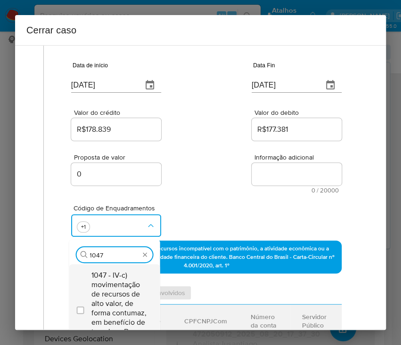
click at [117, 288] on span "1047 - IV-c) movimentação de recursos de alto valor, de forma contumaz, em bene…" at bounding box center [118, 308] width 55 height 75
checkbox input "true"
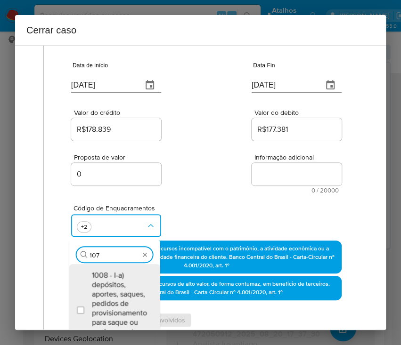
scroll to position [87, 0]
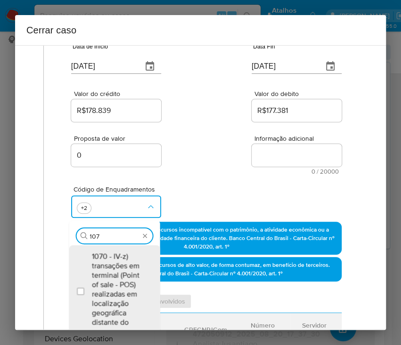
type input "1074"
click at [111, 265] on span "1074 - IV-ad) recebimento de créditos com o imediato débito dos valores. Banco …" at bounding box center [118, 289] width 55 height 75
checkbox input "true"
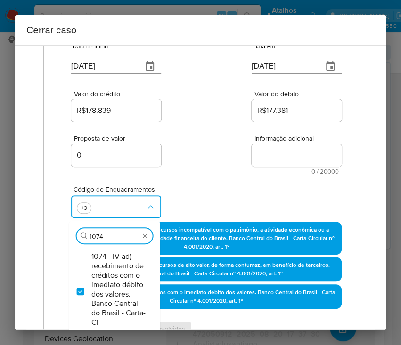
click at [188, 161] on div "Proposta de valor 0 Informação adicional 0 / 20000 20000 caracteres restantes" at bounding box center [206, 149] width 270 height 51
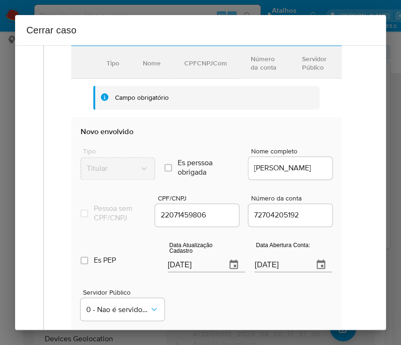
scroll to position [401, 0]
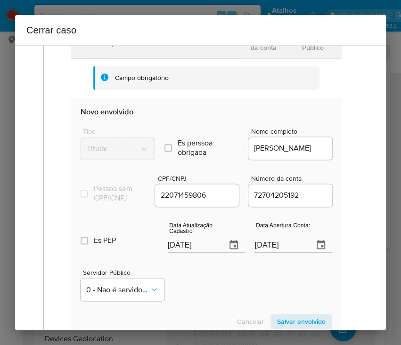
click at [192, 251] on input "[DATE]" at bounding box center [193, 244] width 51 height 15
paste input "19"
type input "[DATE]"
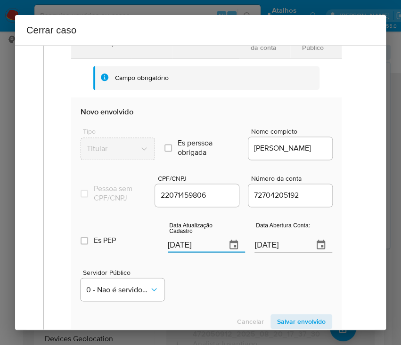
click at [213, 303] on div "Servidor Público 0 - Nao é servidor/[PERSON_NAME] possui informacao" at bounding box center [207, 281] width 252 height 47
click at [269, 253] on input "24/12/2021" at bounding box center [279, 244] width 51 height 15
paste input "text"
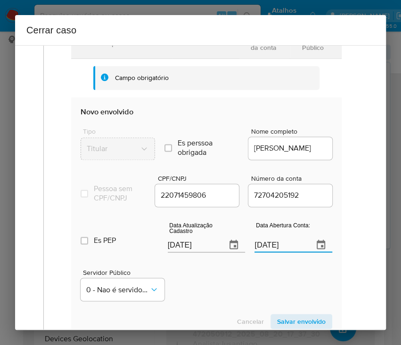
type input "24/12/2021"
click at [249, 299] on div "Servidor Público 0 - Nao é servidor/[PERSON_NAME] possui informacao" at bounding box center [207, 281] width 252 height 47
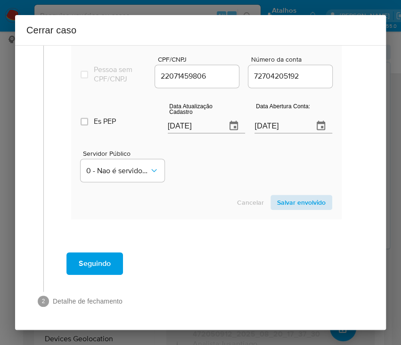
click at [287, 194] on section "Novo envolvido Tipo Titular Es perssoa obrigada Is PObrigada Nome completo EDVA…" at bounding box center [206, 98] width 270 height 241
click at [289, 200] on span "Salvar envolvido" at bounding box center [301, 202] width 49 height 13
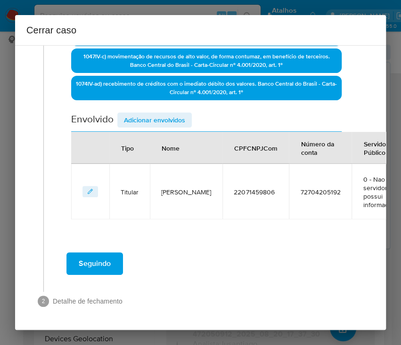
scroll to position [304, 0]
click at [178, 114] on span "Adicionar envolvidos" at bounding box center [154, 120] width 61 height 13
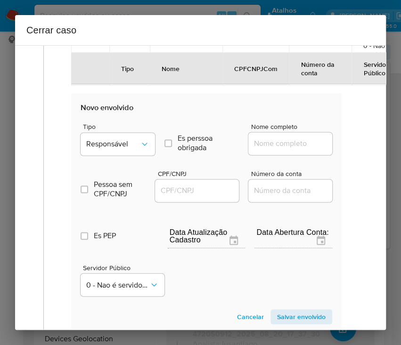
click at [118, 129] on div "Tipo Responsável" at bounding box center [118, 141] width 74 height 36
click at [118, 139] on span "Responsável" at bounding box center [113, 143] width 54 height 9
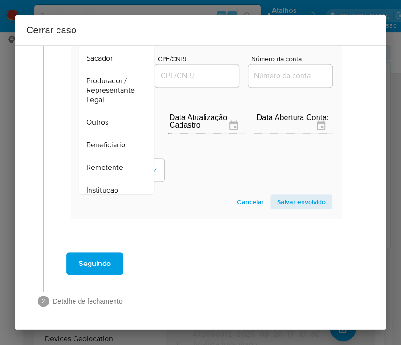
scroll to position [168, 0]
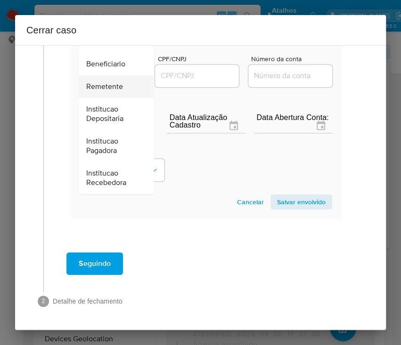
click at [108, 83] on div "Remetente" at bounding box center [113, 86] width 54 height 23
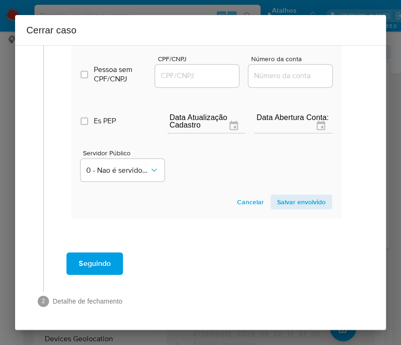
scroll to position [390, 0]
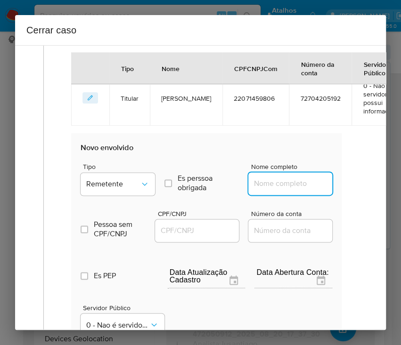
click at [270, 183] on input "Nome completo" at bounding box center [294, 184] width 92 height 12
paste input "Six-Tech Games Ltda, 57350965000121"
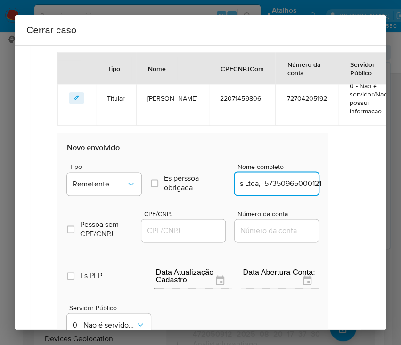
drag, startPoint x: 264, startPoint y: 184, endPoint x: 379, endPoint y: 185, distance: 115.0
click at [379, 185] on div "1 Informação completa Geral Data de início 01/07/2025 Data Fin 19/08/2025 Valor…" at bounding box center [200, 187] width 371 height 285
type input "Six-Tech Games Ltda"
click at [158, 232] on input "CPF/CNPJ" at bounding box center [187, 231] width 92 height 12
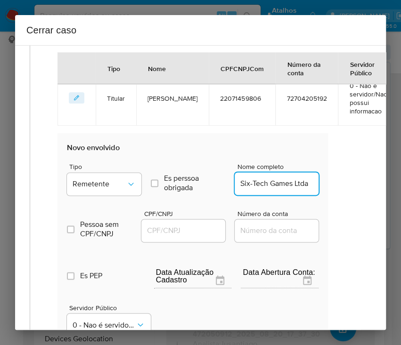
paste input "57350965000121"
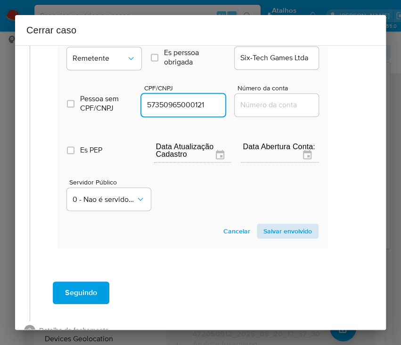
type input "57350965000121"
click at [280, 227] on span "Salvar envolvido" at bounding box center [287, 231] width 49 height 13
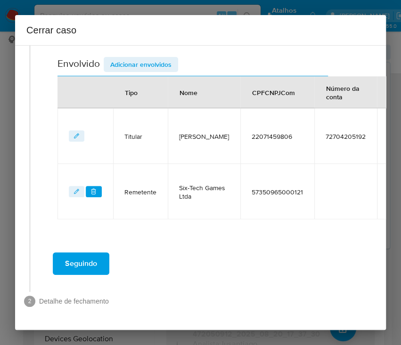
scroll to position [360, 14]
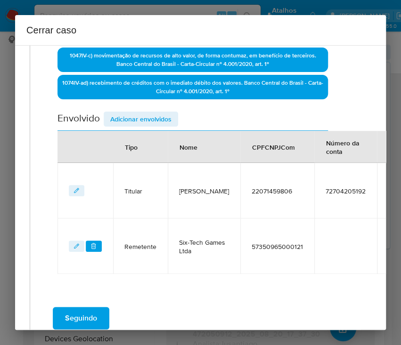
click at [163, 114] on span "Adicionar envolvidos" at bounding box center [140, 119] width 61 height 13
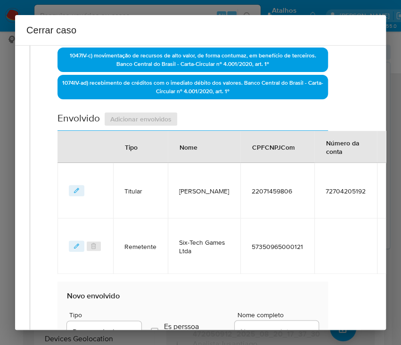
scroll to position [485, 14]
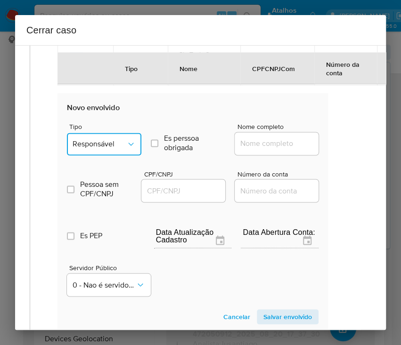
click at [122, 149] on button "Responsável" at bounding box center [104, 144] width 74 height 23
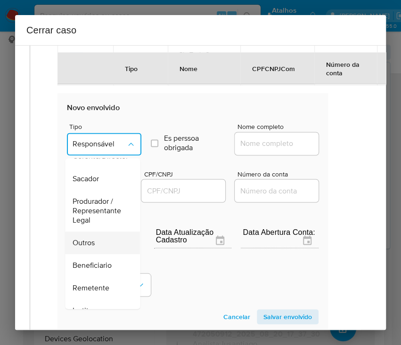
scroll to position [125, 0]
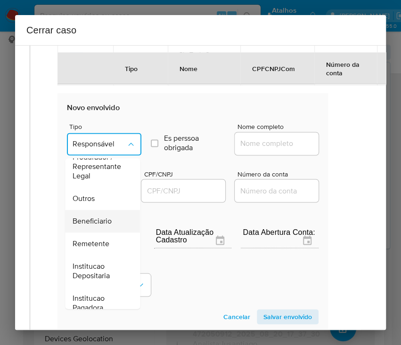
click at [98, 220] on span "Beneficiario" at bounding box center [92, 221] width 39 height 9
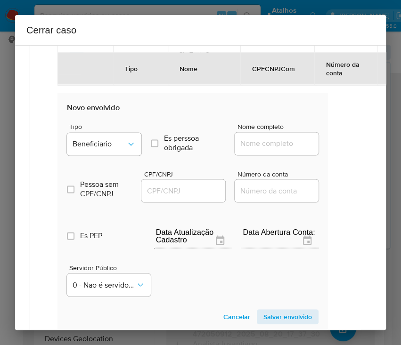
click at [235, 150] on div at bounding box center [277, 143] width 84 height 23
drag, startPoint x: 266, startPoint y: 141, endPoint x: 271, endPoint y: 143, distance: 5.1
click at [266, 141] on input "Nome completo" at bounding box center [281, 144] width 92 height 12
paste input "3 Am Jogos Brasileiros E Entretenimento Ltda, 57745437000171"
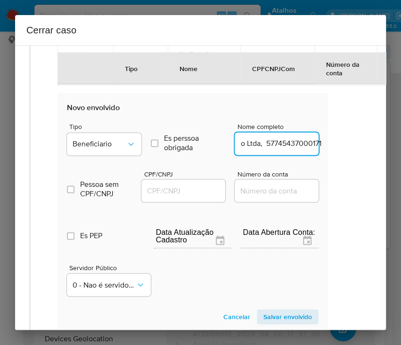
drag, startPoint x: 254, startPoint y: 145, endPoint x: 329, endPoint y: 145, distance: 75.4
type input "3 Am Jogos Brasileiros E Entretenimento Ltda"
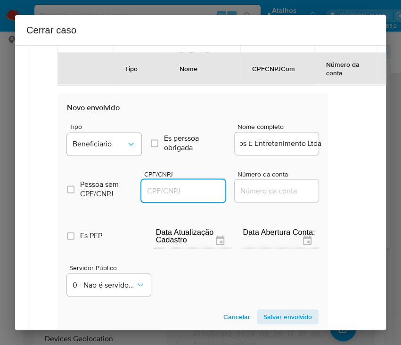
scroll to position [0, 0]
click at [177, 192] on input "CPF/CNPJ" at bounding box center [187, 191] width 92 height 12
paste input "57745437000171"
type input "57745437000171"
click at [263, 314] on span "Salvar envolvido" at bounding box center [287, 317] width 49 height 13
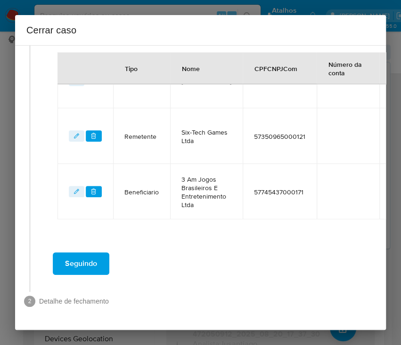
scroll to position [415, 14]
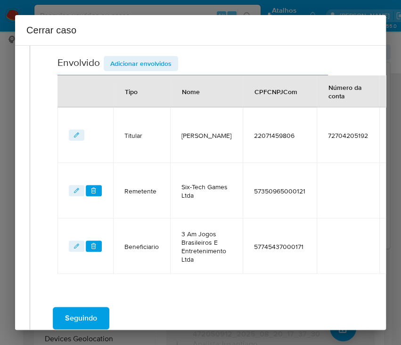
click at [162, 60] on span "Adicionar envolvidos" at bounding box center [140, 63] width 61 height 13
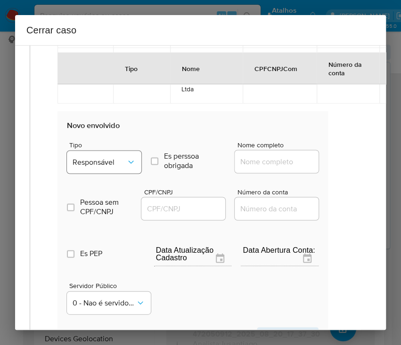
scroll to position [541, 14]
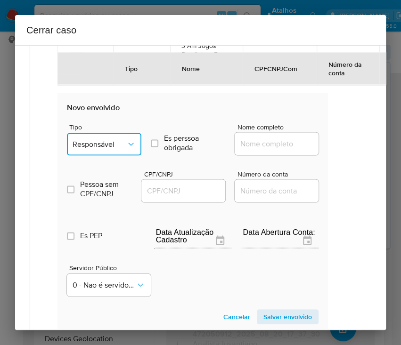
click at [116, 145] on span "Responsável" at bounding box center [100, 143] width 54 height 9
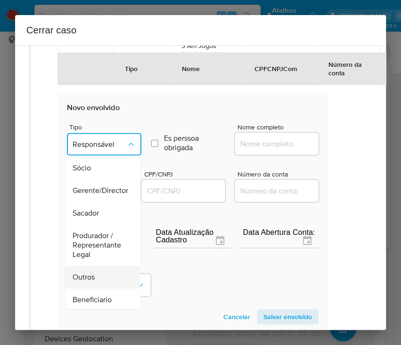
scroll to position [125, 0]
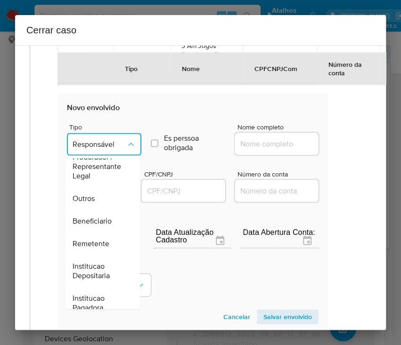
drag, startPoint x: 98, startPoint y: 200, endPoint x: 134, endPoint y: 185, distance: 39.6
click at [98, 200] on div "Outros" at bounding box center [100, 199] width 54 height 23
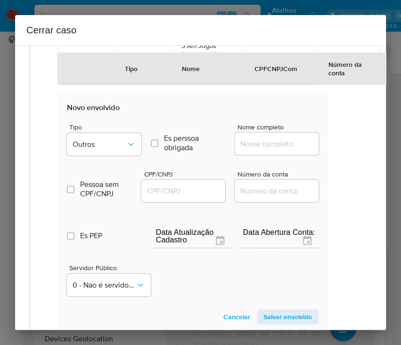
drag, startPoint x: 239, startPoint y: 149, endPoint x: 268, endPoint y: 141, distance: 29.4
click at [240, 149] on div at bounding box center [277, 143] width 84 height 23
drag, startPoint x: 268, startPoint y: 141, endPoint x: 273, endPoint y: 142, distance: 5.3
click at [267, 141] on input "Nome completo" at bounding box center [281, 144] width 92 height 12
paste input "10.946.295 EDVALDO REVEIHU JUNIOR, 10946295000147"
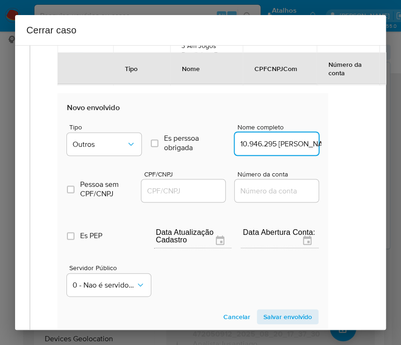
scroll to position [0, 114]
drag, startPoint x: 252, startPoint y: 145, endPoint x: 332, endPoint y: 143, distance: 80.1
type input "10.946.295 EDVALDO REVEIHU JUNIOR"
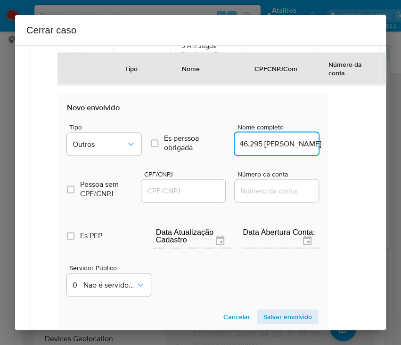
drag, startPoint x: 207, startPoint y: 187, endPoint x: 232, endPoint y: 196, distance: 26.1
click at [207, 186] on input "CPF/CNPJ" at bounding box center [187, 191] width 92 height 12
paste input "10946295000147"
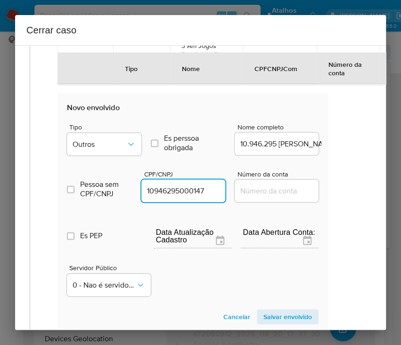
type input "10946295000147"
click at [267, 307] on section "Novo envolvido Tipo Outros Es perssoa obrigada Is PObrigada Nome completo 10.94…" at bounding box center [192, 213] width 270 height 241
click at [267, 311] on span "Salvar envolvido" at bounding box center [287, 317] width 49 height 13
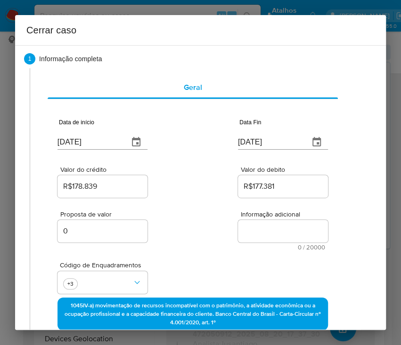
scroll to position [0, 14]
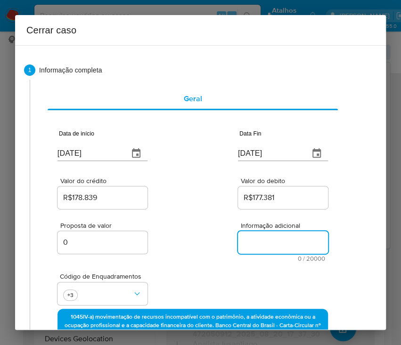
click at [270, 243] on textarea "Informação adicional" at bounding box center [283, 242] width 90 height 23
paste textarea "Informações do Cliente Edvaldo Reveihu Junior, CPF 22071459806, 42 anos, reside…"
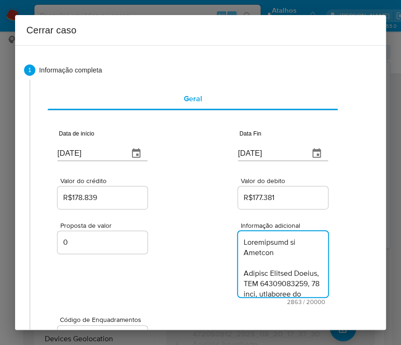
scroll to position [2117, 0]
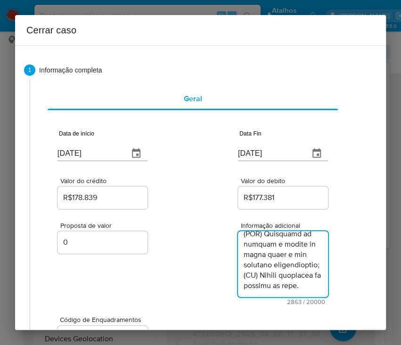
type textarea "Informações do Cliente Edvaldo Reveihu Junior, CPF 22071459806, 42 anos, reside…"
click at [188, 285] on div "Proposta de valor 0 Informação adicional 2863 / 20000 17137 caracteres restantes" at bounding box center [192, 258] width 270 height 94
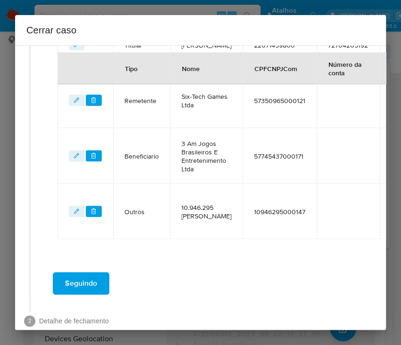
scroll to position [514, 14]
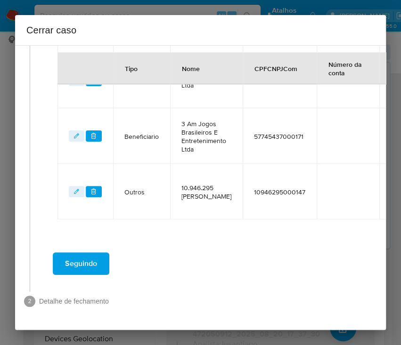
click at [87, 254] on span "Seguindo" at bounding box center [81, 264] width 32 height 21
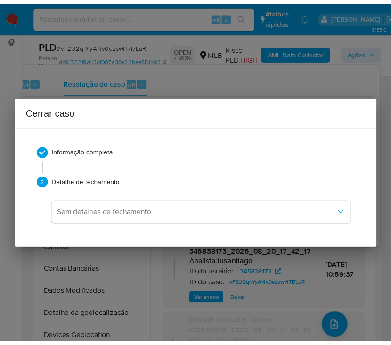
scroll to position [2003, 0]
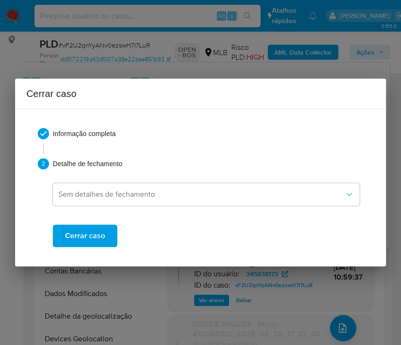
click at [94, 238] on span "Cerrar caso" at bounding box center [85, 236] width 40 height 21
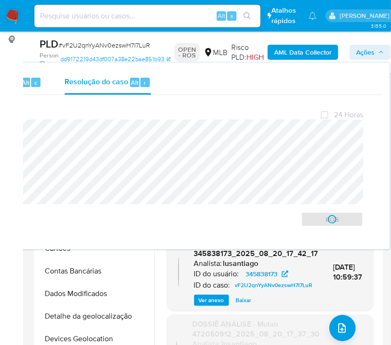
click at [79, 45] on span "# vF2U2qnYyANv0ezswH7I7LuR" at bounding box center [103, 45] width 91 height 9
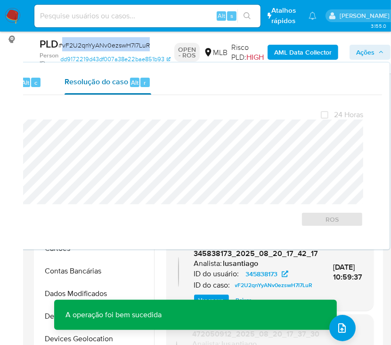
copy span "vF2U2qnYyANv0ezswH7I7LuR"
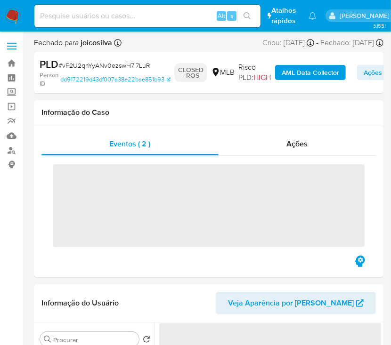
click at [15, 16] on img at bounding box center [13, 16] width 16 height 16
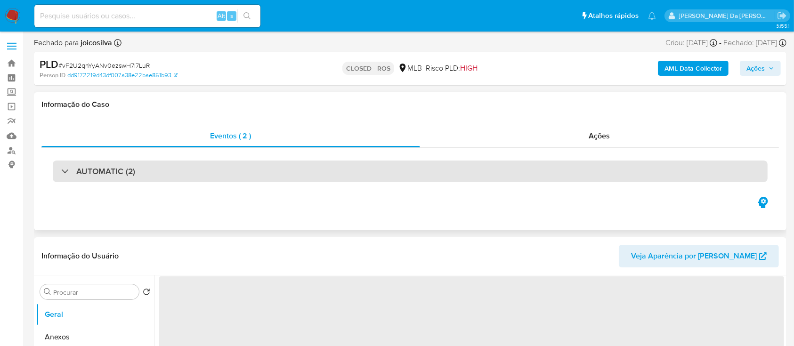
select select "10"
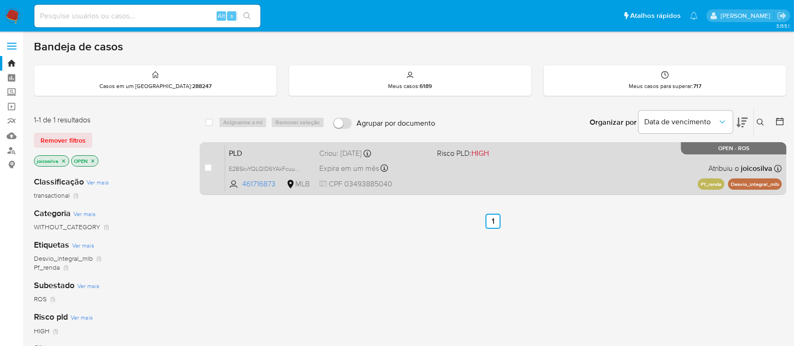
click at [472, 171] on div "PLD E2BSkvYQLQlD6YAkFcuuOcTR 461716873 MLB Risco PLD: HIGH Criou: [DATE] Criou:…" at bounding box center [503, 169] width 557 height 48
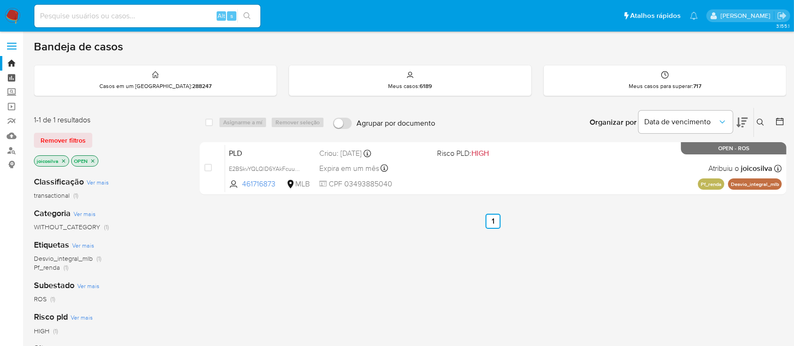
click at [11, 77] on link "Painel" at bounding box center [56, 78] width 112 height 15
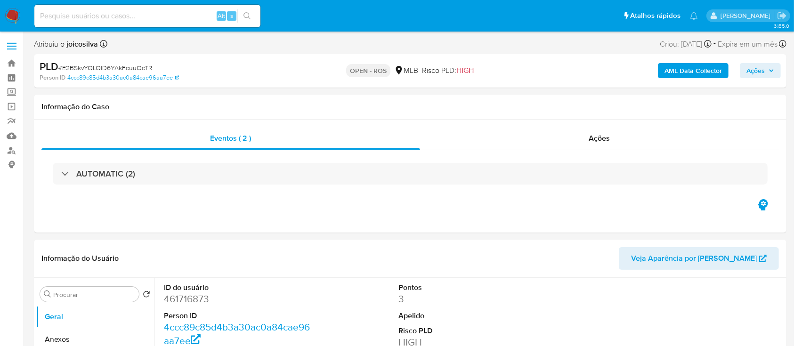
select select "10"
click at [140, 66] on span "# E2BSkvYQLQlD6YAkFcuuOcTR" at bounding box center [105, 67] width 94 height 9
copy span "E2BSkvYQLQlD6YAkFcuuOcTR"
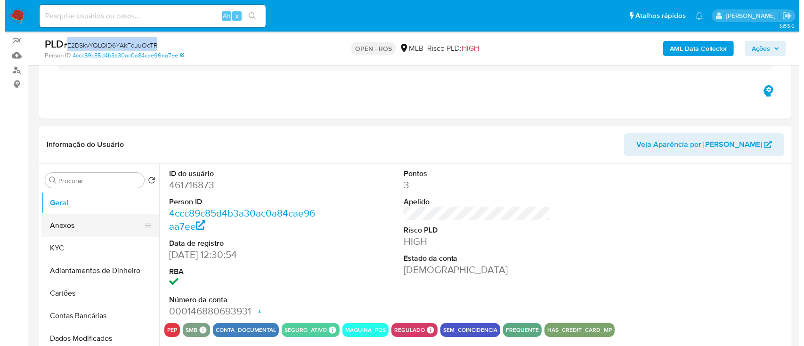
scroll to position [125, 0]
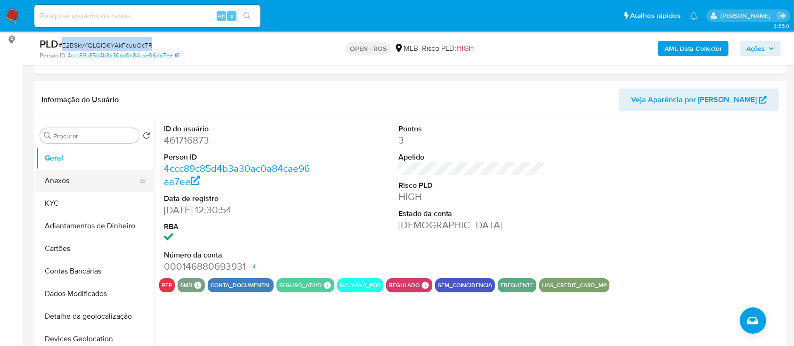
click at [71, 180] on button "Anexos" at bounding box center [91, 181] width 110 height 23
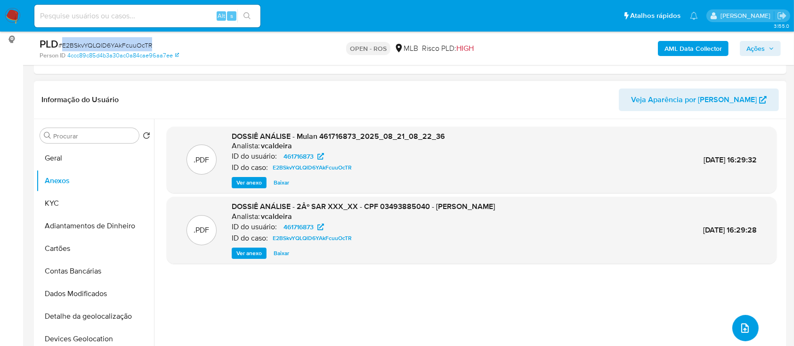
click at [743, 330] on icon "upload-file" at bounding box center [746, 328] width 8 height 9
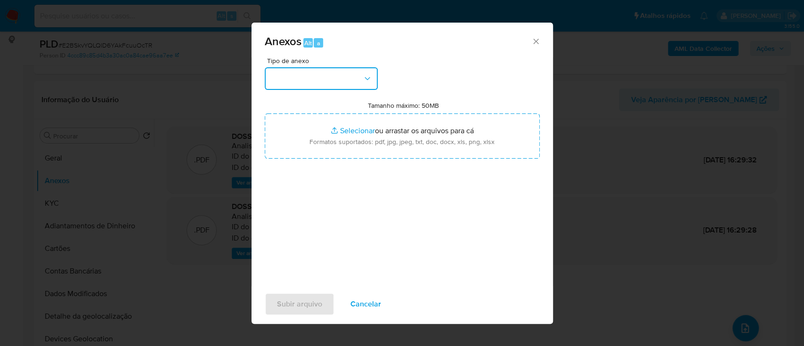
click at [336, 73] on button "button" at bounding box center [321, 78] width 113 height 23
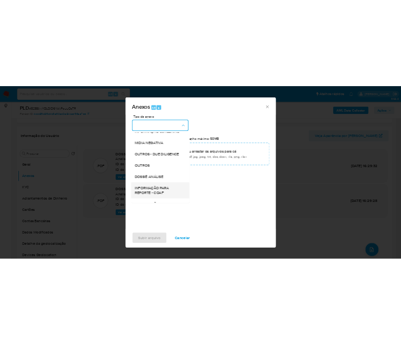
scroll to position [145, 0]
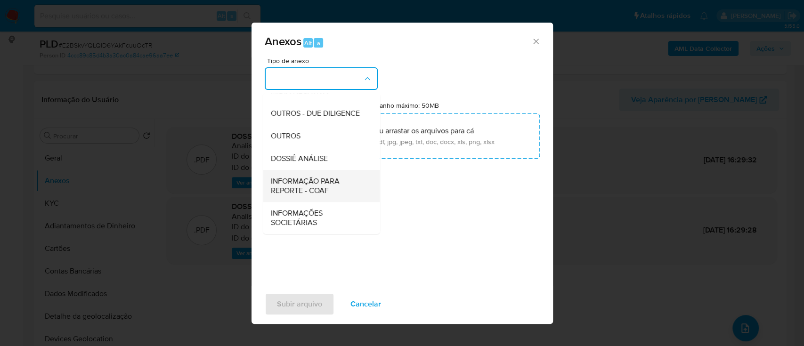
click at [310, 193] on span "INFORMAÇÃO PARA REPORTE - COAF" at bounding box center [318, 186] width 96 height 19
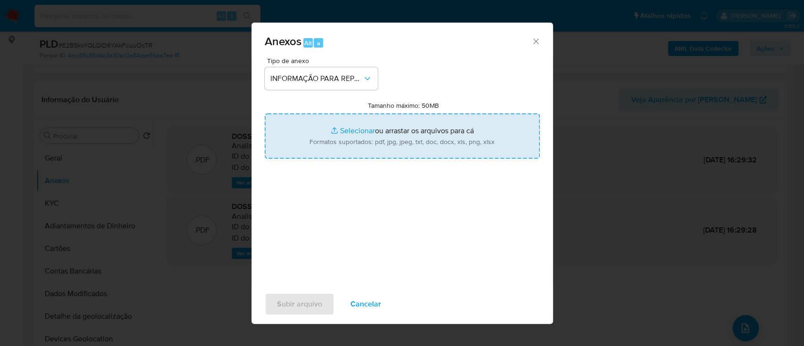
type input "C:\fakepath\2º SAR - E2BSkvYQLQlD6YAkFcuuOcTR - CPF 03493885040 - BRUNA CARVALH…"
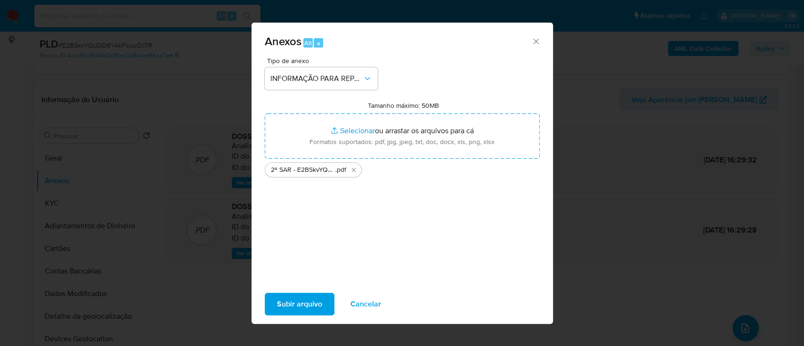
click at [307, 303] on span "Subir arquivo" at bounding box center [299, 304] width 45 height 21
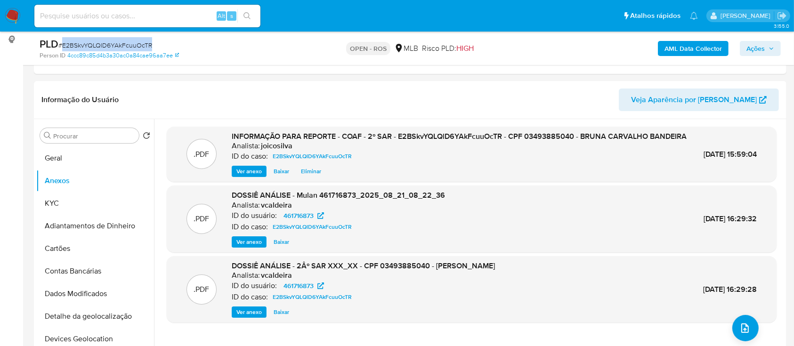
click at [762, 44] on span "Ações" at bounding box center [756, 48] width 18 height 15
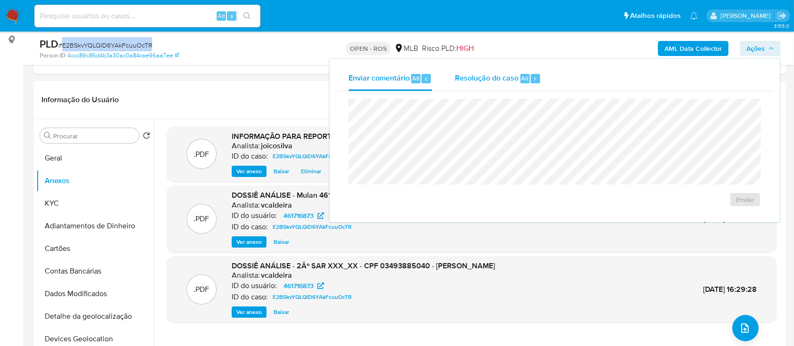
click at [491, 82] on span "Resolução do caso" at bounding box center [487, 78] width 64 height 11
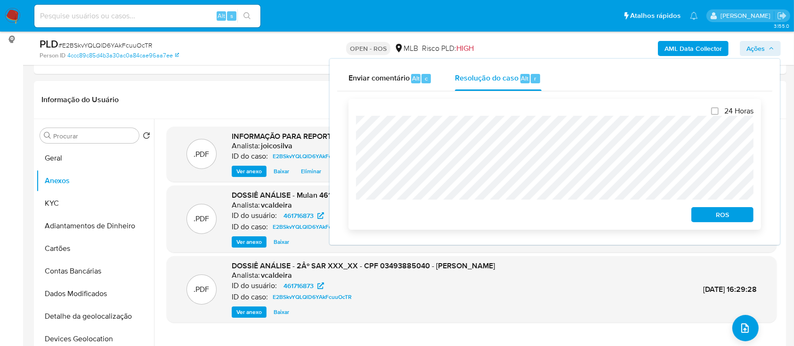
click at [717, 218] on span "ROS" at bounding box center [722, 214] width 49 height 13
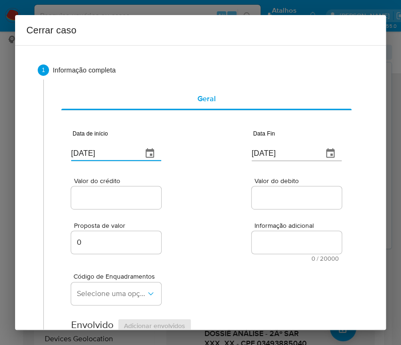
click at [98, 154] on input "[DATE]" at bounding box center [103, 153] width 64 height 15
paste input "01/07"
type input "[DATE]"
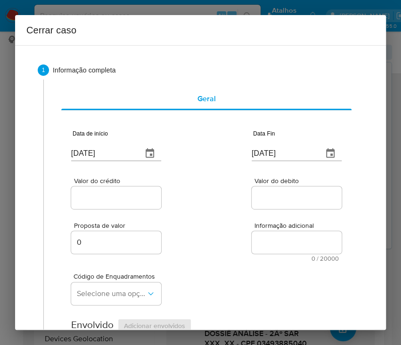
click at [281, 154] on input "[DATE]" at bounding box center [284, 153] width 64 height 15
paste input "19"
type input "[DATE]"
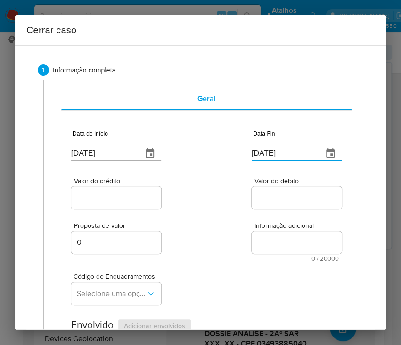
drag, startPoint x: 268, startPoint y: 210, endPoint x: 151, endPoint y: 210, distance: 116.9
click at [262, 210] on div "Valor do debito" at bounding box center [297, 194] width 90 height 33
drag, startPoint x: 109, startPoint y: 202, endPoint x: 79, endPoint y: 215, distance: 33.4
click at [109, 202] on input "Valor do crédito" at bounding box center [117, 198] width 92 height 12
click at [90, 191] on div at bounding box center [116, 198] width 90 height 23
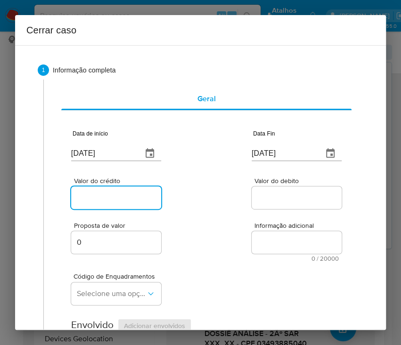
paste input "R$281.638"
type input "R$281.638"
click at [289, 198] on input "Valor do debito" at bounding box center [298, 198] width 92 height 12
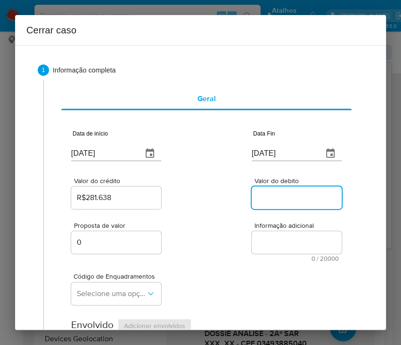
paste input "R$294.396"
type input "R$294.396"
drag, startPoint x: 173, startPoint y: 278, endPoint x: 49, endPoint y: 282, distance: 123.5
click at [167, 278] on div "Código de Enquadramentos Selecione uma opção" at bounding box center [206, 285] width 270 height 47
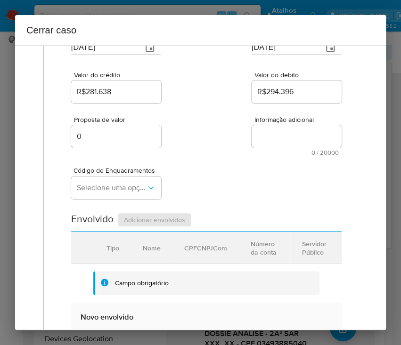
scroll to position [125, 0]
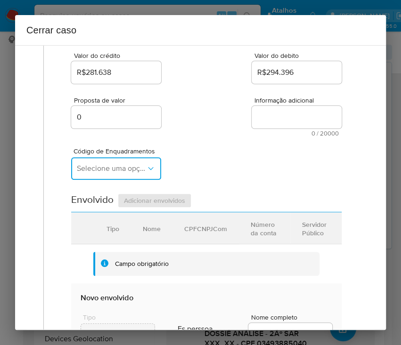
click at [120, 164] on span "Selecione uma opção" at bounding box center [111, 168] width 69 height 9
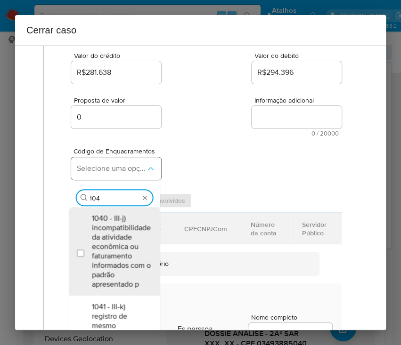
type input "1045"
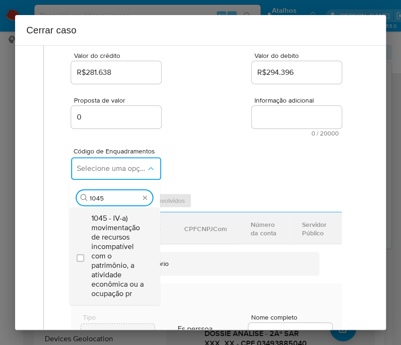
click at [105, 237] on span "1045 - IV-a) movimentação de recursos incompatível com o patrimônio, a atividad…" at bounding box center [118, 256] width 55 height 85
checkbox input "true"
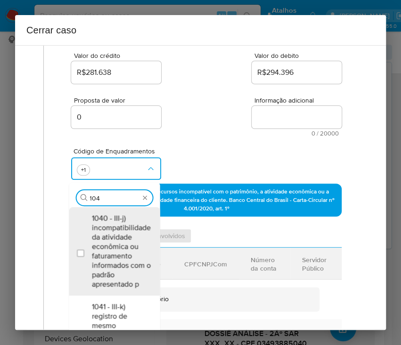
scroll to position [0, 0]
type input "1047"
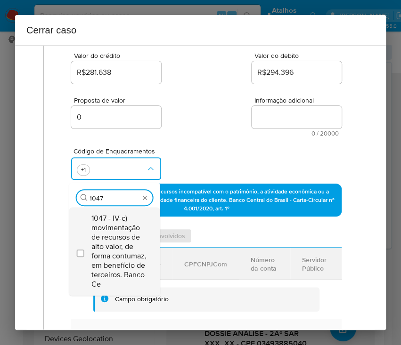
click at [112, 240] on span "1047 - IV-c) movimentação de recursos de alto valor, de forma contumaz, em bene…" at bounding box center [118, 251] width 55 height 75
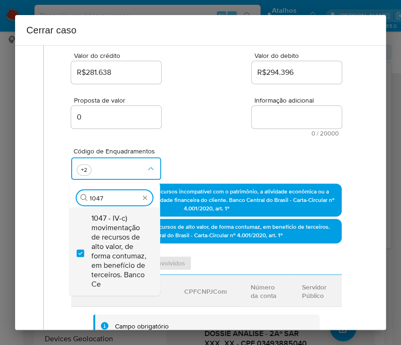
checkbox input "true"
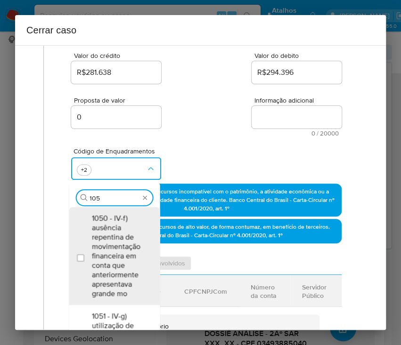
type input "1055"
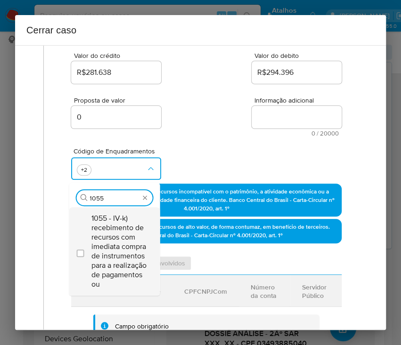
click at [111, 238] on span "1055 - IV-k) recebimento de recursos com imediata compra de instrumentos para a…" at bounding box center [118, 251] width 55 height 75
checkbox input "true"
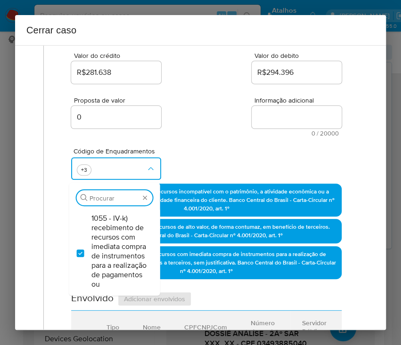
click at [202, 143] on div "Código de Enquadramentos Procurar 1055 - IV-k) recebimento de recursos com imed…" at bounding box center [206, 160] width 270 height 47
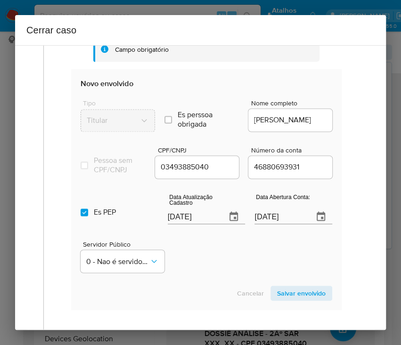
scroll to position [440, 0]
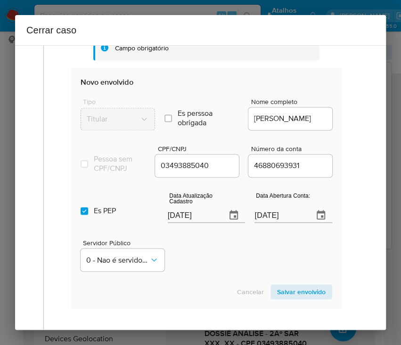
click at [192, 220] on input "[DATE]" at bounding box center [193, 215] width 51 height 15
paste input "2/05"
type input "22/05/2025"
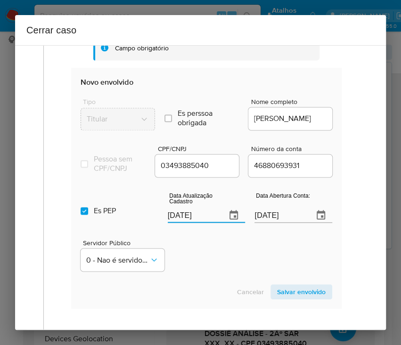
click at [200, 260] on div "Servidor Público 0 - Nao é servidor/Nao possui informacao" at bounding box center [207, 251] width 252 height 47
click at [269, 213] on div "08/03/2020" at bounding box center [293, 209] width 78 height 28
click at [268, 221] on input "08/03/2020" at bounding box center [279, 215] width 51 height 15
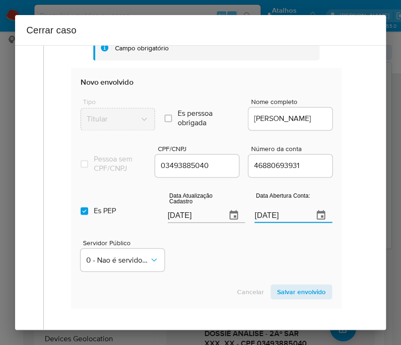
click at [268, 221] on input "08/03/2020" at bounding box center [279, 215] width 51 height 15
click at [248, 255] on div "Servidor Público 0 - Nao é servidor/Nao possui informacao" at bounding box center [207, 251] width 252 height 47
click at [88, 217] on label "Es PEP isPEP" at bounding box center [120, 211] width 78 height 34
click at [88, 215] on input "Es PEP isPEP" at bounding box center [85, 211] width 8 height 8
checkbox input "false"
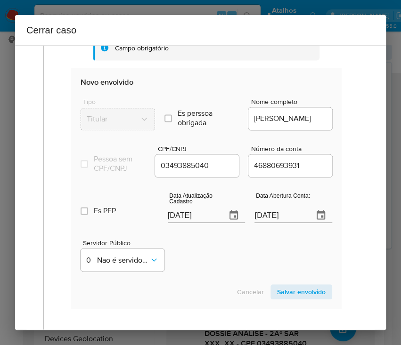
click at [296, 298] on span "Salvar envolvido" at bounding box center [301, 292] width 49 height 13
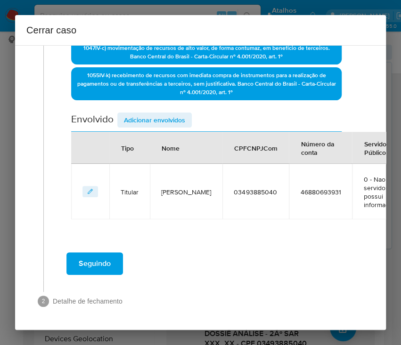
scroll to position [313, 0]
click at [154, 114] on span "Adicionar envolvidos" at bounding box center [154, 120] width 61 height 13
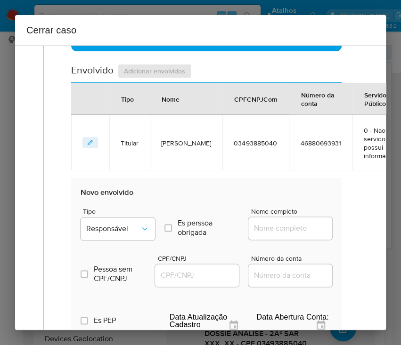
scroll to position [501, 0]
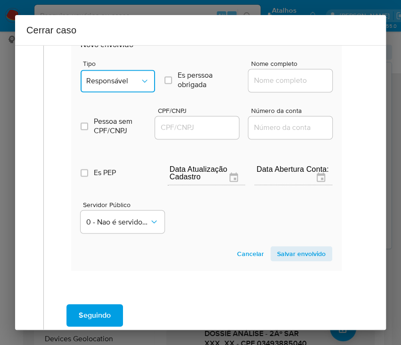
click at [117, 81] on span "Responsável" at bounding box center [113, 80] width 54 height 9
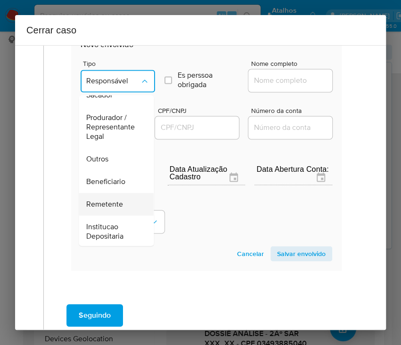
scroll to position [168, 0]
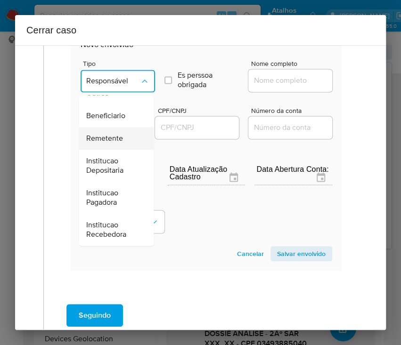
click at [115, 139] on span "Remetente" at bounding box center [104, 138] width 37 height 9
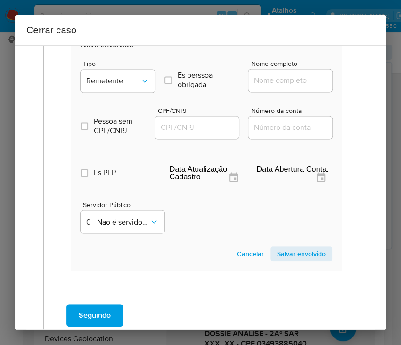
drag, startPoint x: 256, startPoint y: 79, endPoint x: 270, endPoint y: 81, distance: 14.7
click at [256, 78] on input "Nome completo" at bounding box center [294, 80] width 92 height 12
paste input "Bruna Carvalho Bandeira 03493885040, 45233059000168"
drag, startPoint x: 264, startPoint y: 85, endPoint x: 348, endPoint y: 82, distance: 83.9
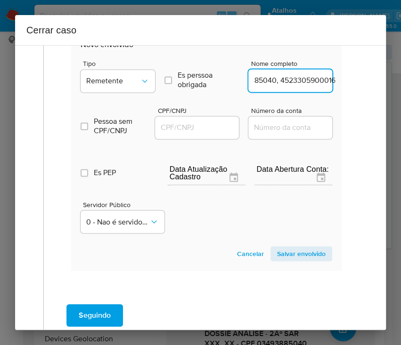
type input "Bruna Carvalho Bandeira 03493885040"
click at [204, 135] on div at bounding box center [197, 127] width 84 height 23
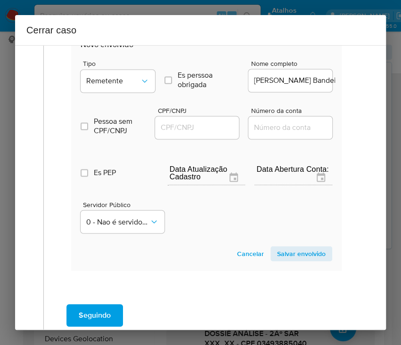
click at [212, 127] on input "CPF/CNPJ" at bounding box center [201, 128] width 92 height 12
paste input "45233059000168"
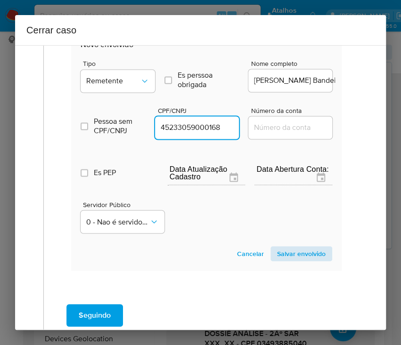
type input "45233059000168"
click at [277, 253] on span "Salvar envolvido" at bounding box center [301, 253] width 49 height 13
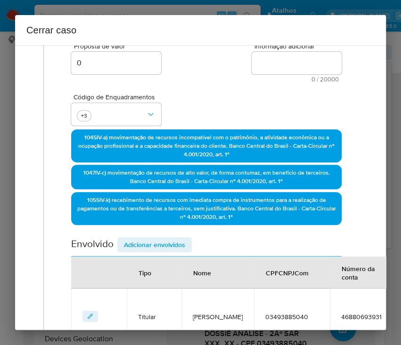
click at [158, 243] on span "Adicionar envolvidos" at bounding box center [154, 244] width 61 height 13
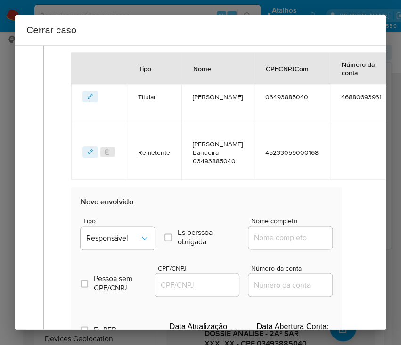
scroll to position [494, 0]
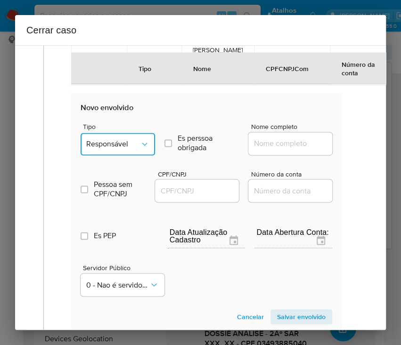
click at [131, 145] on span "Responsável" at bounding box center [113, 143] width 54 height 9
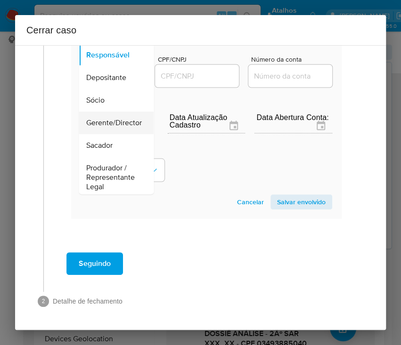
scroll to position [125, 0]
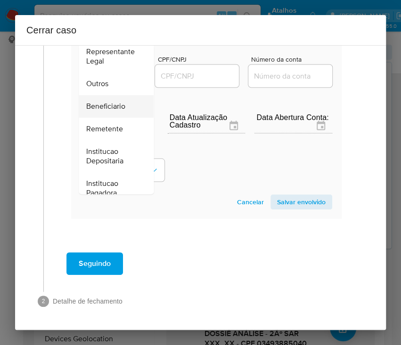
click at [106, 102] on span "Beneficiario" at bounding box center [105, 106] width 39 height 9
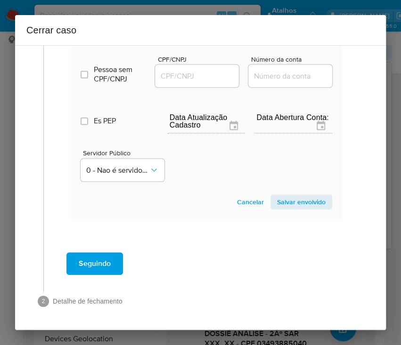
scroll to position [453, 0]
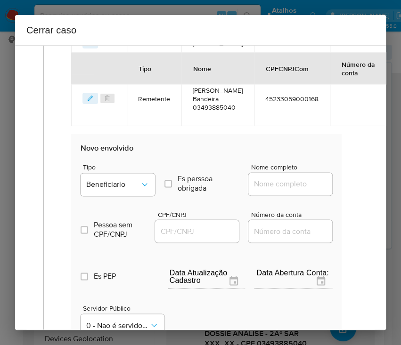
click at [262, 178] on input "Nome completo" at bounding box center [294, 184] width 92 height 12
paste input "Kaizen Gaming Brasil Ltda, 46786961000174"
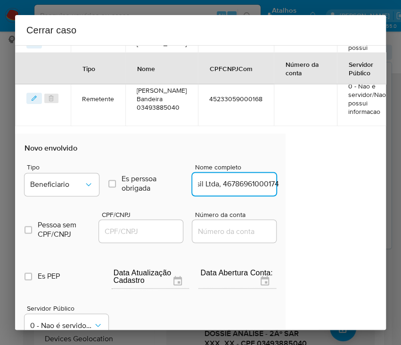
drag, startPoint x: 268, startPoint y: 186, endPoint x: 377, endPoint y: 180, distance: 109.0
click at [377, 180] on div "1 Informação completa Geral Data de início 01/07/2025 Data Fin 19/08/2025 Valor…" at bounding box center [200, 187] width 371 height 285
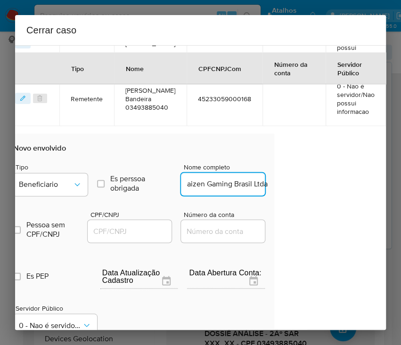
scroll to position [0, 5]
type input "Kaizen Gaming Brasil Ltda"
click at [115, 236] on div at bounding box center [130, 231] width 84 height 23
click at [125, 231] on input "CPF/CNPJ" at bounding box center [134, 231] width 92 height 12
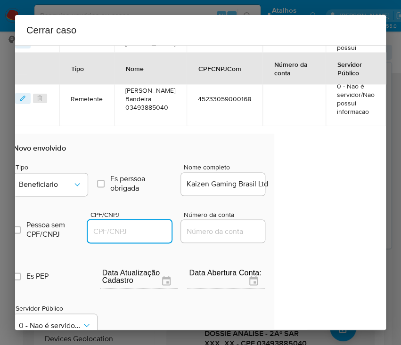
paste input "46786961000174"
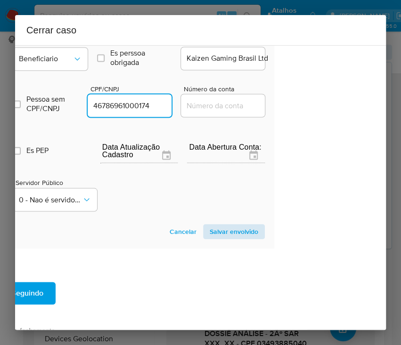
type input "46786961000174"
click at [219, 230] on span "Salvar envolvido" at bounding box center [234, 231] width 49 height 13
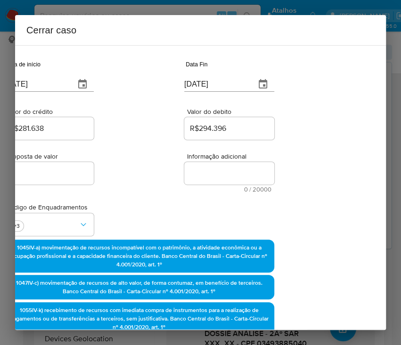
scroll to position [0, 67]
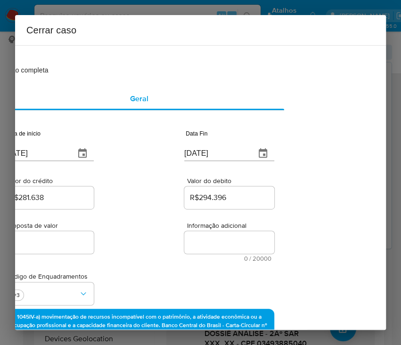
click at [207, 241] on textarea "Informação adicional" at bounding box center [229, 242] width 90 height 23
paste textarea "Informações da Cliente Bruna Carvalho Bandeira, CPF 03493885040, 30 anos, resid…"
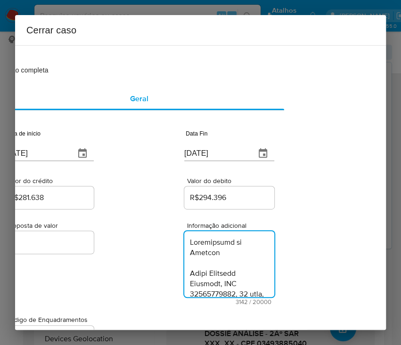
scroll to position [2293, 0]
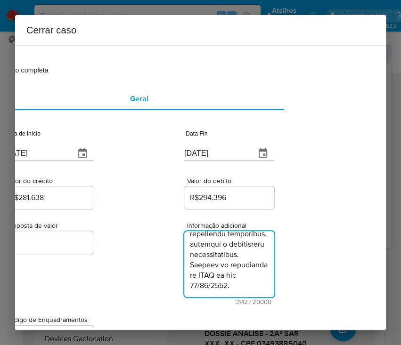
type textarea "Informações da Cliente Bruna Carvalho Bandeira, CPF 03493885040, 30 anos, resid…"
drag, startPoint x: 159, startPoint y: 260, endPoint x: 131, endPoint y: 254, distance: 28.8
click at [150, 260] on div "Proposta de valor 0 Informação adicional 3142 / 20000 16858 caracteres restantes" at bounding box center [139, 258] width 270 height 94
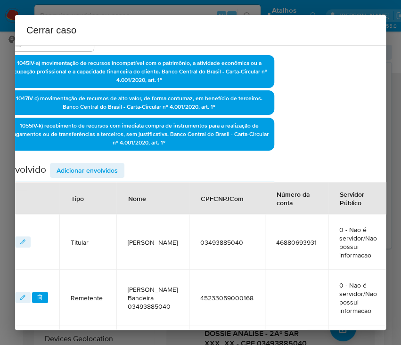
scroll to position [467, 67]
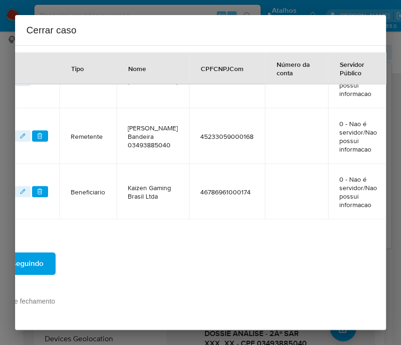
click at [45, 253] on button "Seguindo" at bounding box center [27, 264] width 57 height 23
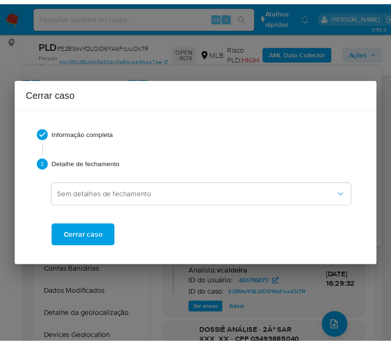
scroll to position [2164, 0]
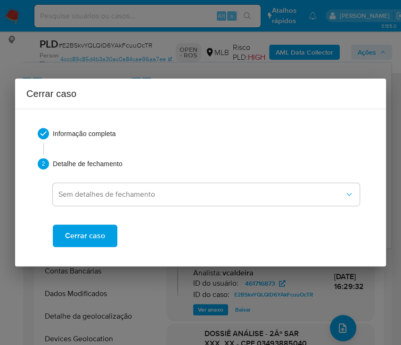
click at [70, 235] on span "Cerrar caso" at bounding box center [85, 236] width 40 height 21
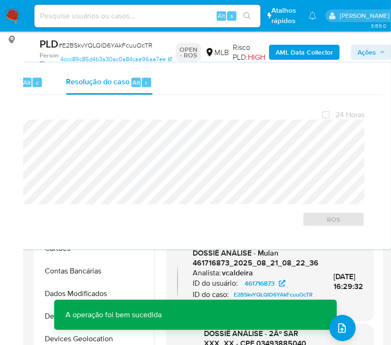
click at [75, 47] on span "# E2BSkvYQLQlD6YAkFcuuOcTR" at bounding box center [105, 45] width 94 height 9
copy span "E2BSkvYQLQlD6YAkFcuuOcTR"
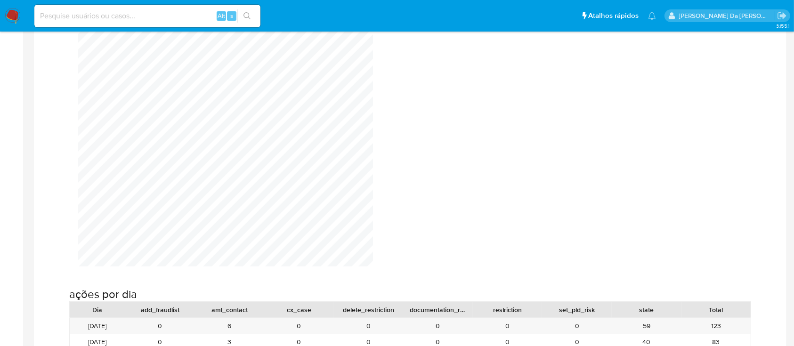
scroll to position [1647, 794]
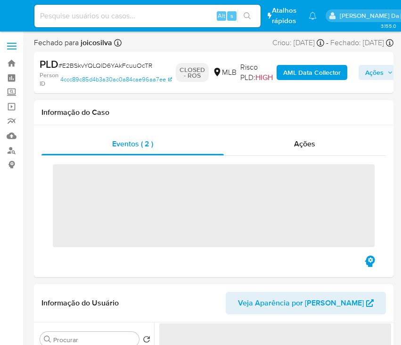
select select "10"
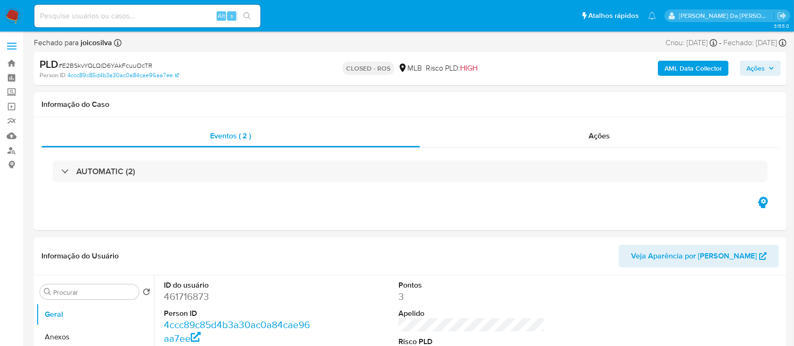
click at [9, 12] on img at bounding box center [13, 16] width 16 height 16
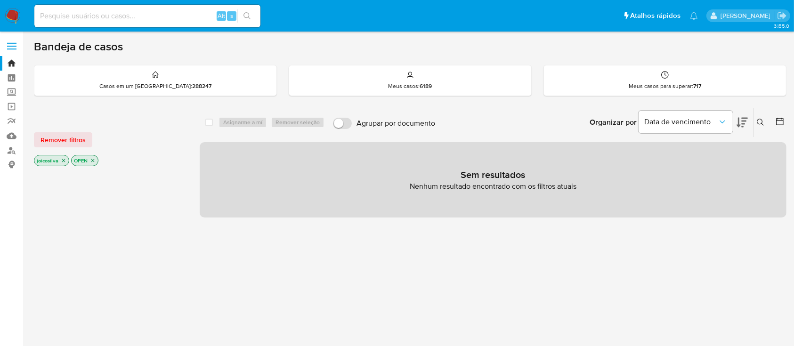
click at [62, 160] on icon "close-filter" at bounding box center [63, 160] width 3 height 3
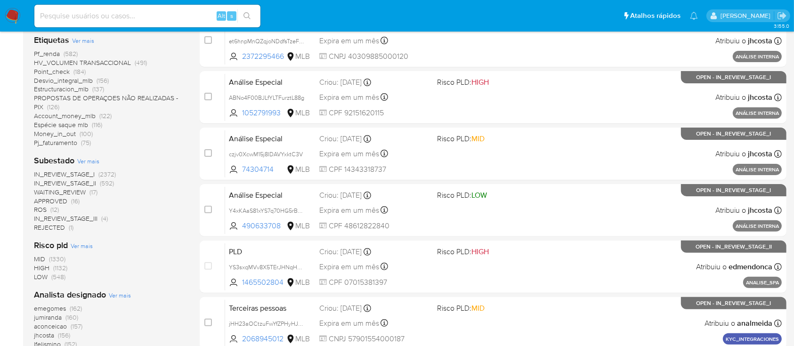
scroll to position [314, 0]
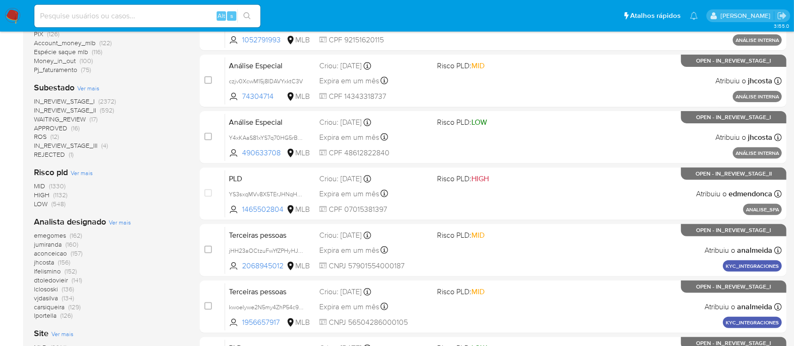
click at [57, 138] on span "(12)" at bounding box center [54, 136] width 8 height 9
